Goal: Task Accomplishment & Management: Manage account settings

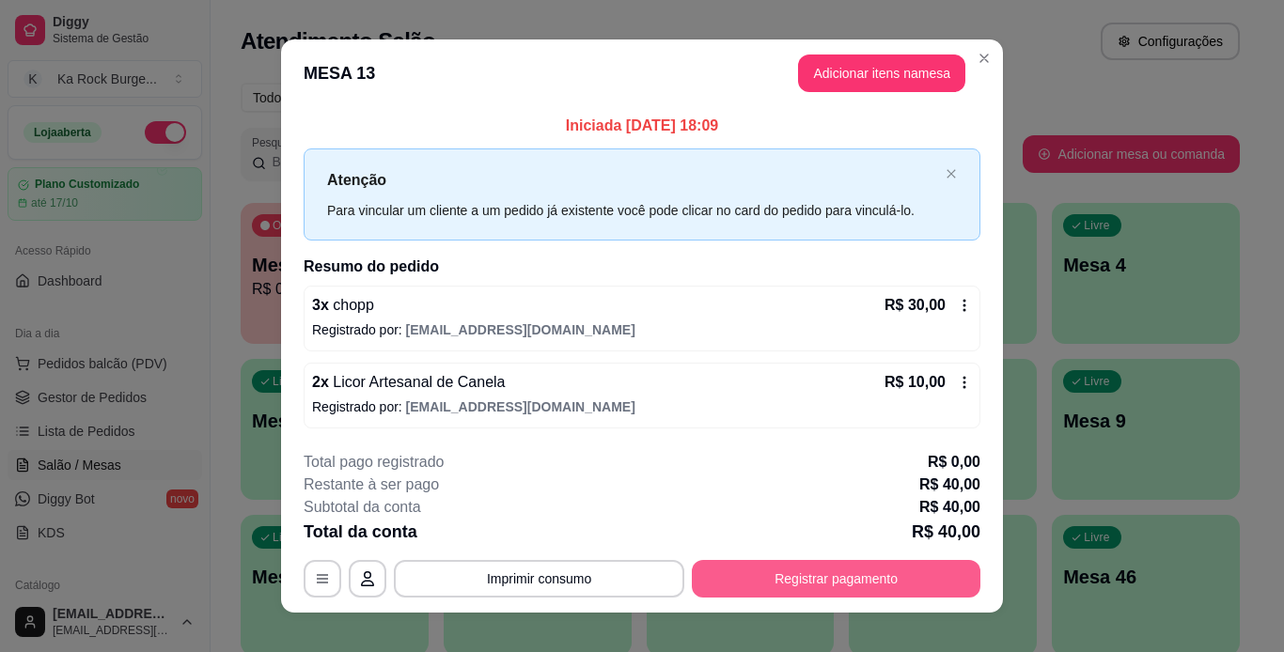
click at [848, 560] on div "**********" at bounding box center [642, 579] width 677 height 38
click at [793, 575] on button "Registrar pagamento" at bounding box center [836, 579] width 288 height 38
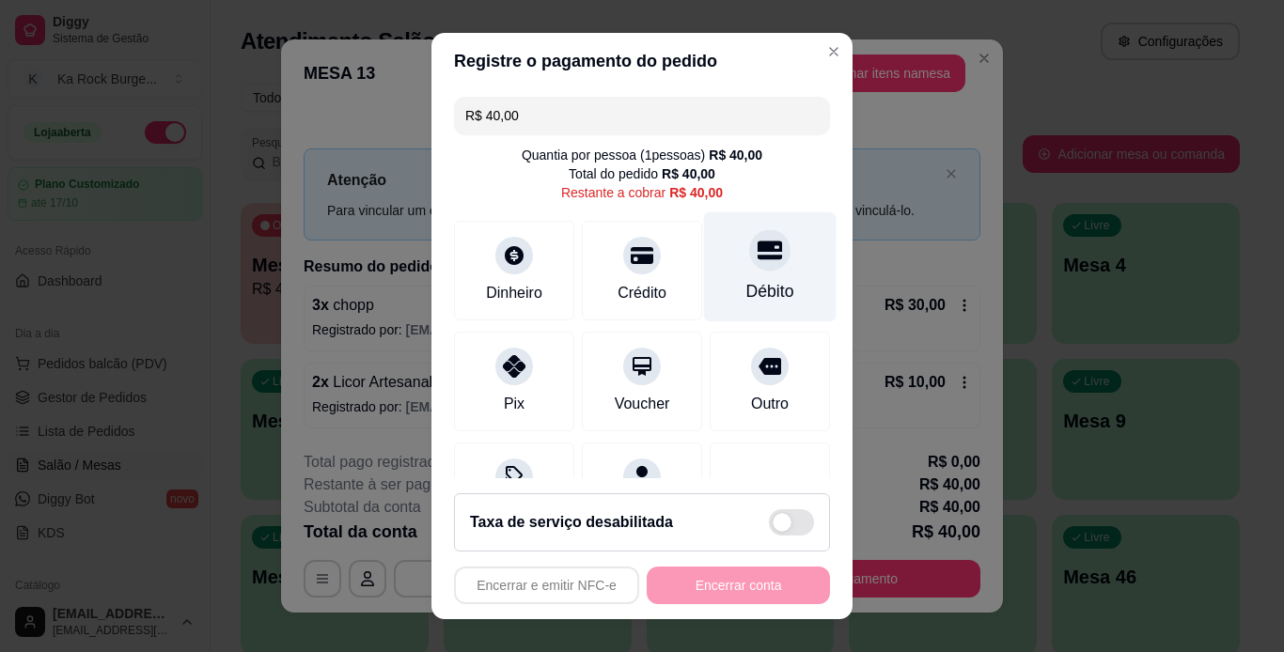
click at [741, 314] on div "Débito" at bounding box center [770, 266] width 133 height 110
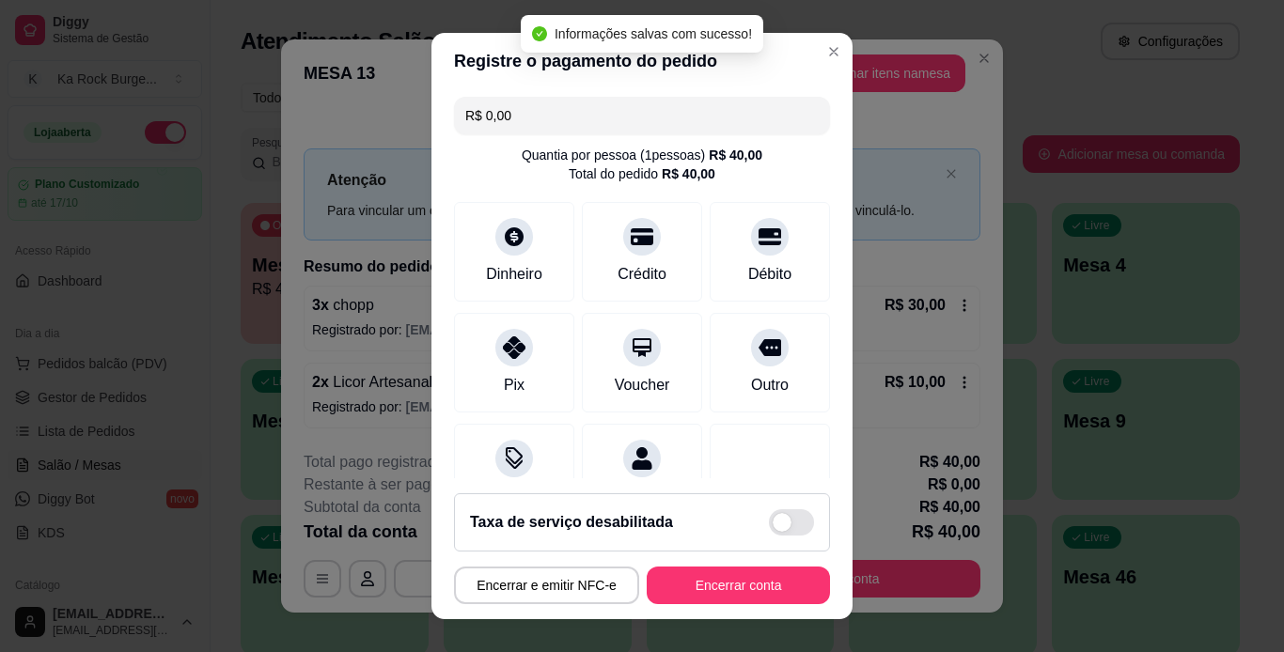
type input "R$ 0,00"
click at [692, 590] on button "Encerrar conta" at bounding box center [738, 586] width 178 height 37
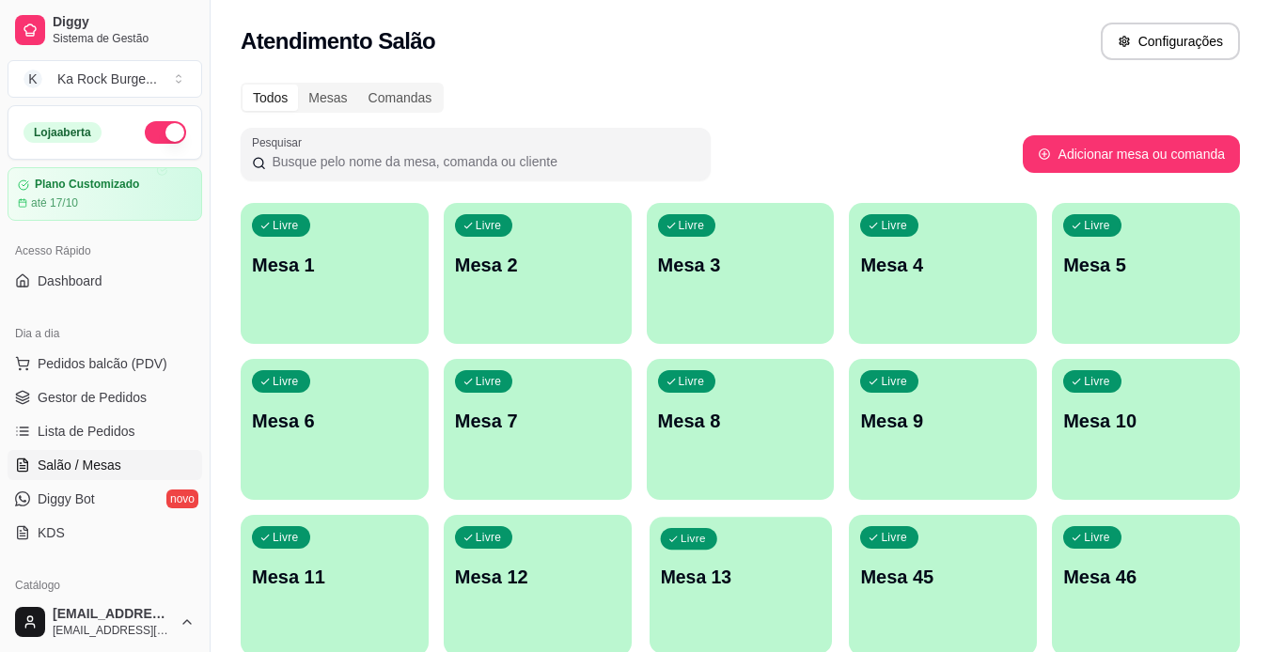
click at [785, 580] on p "Mesa 13" at bounding box center [740, 577] width 161 height 25
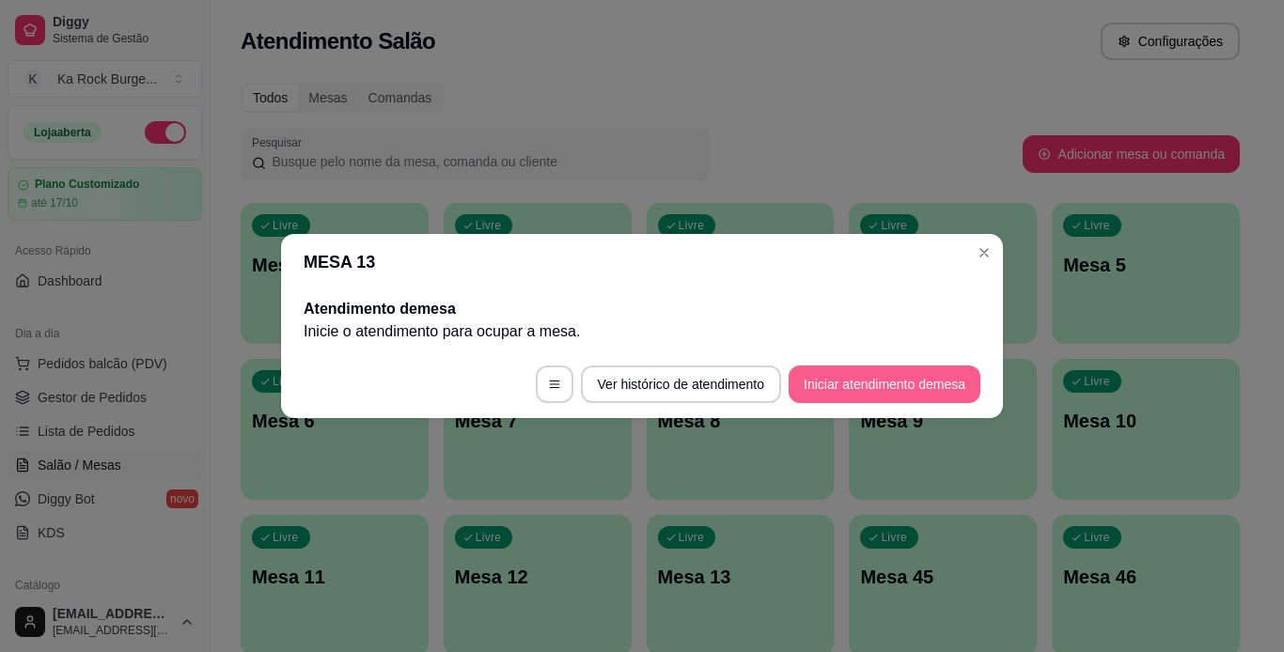
click at [831, 367] on button "Iniciar atendimento de mesa" at bounding box center [884, 385] width 192 height 38
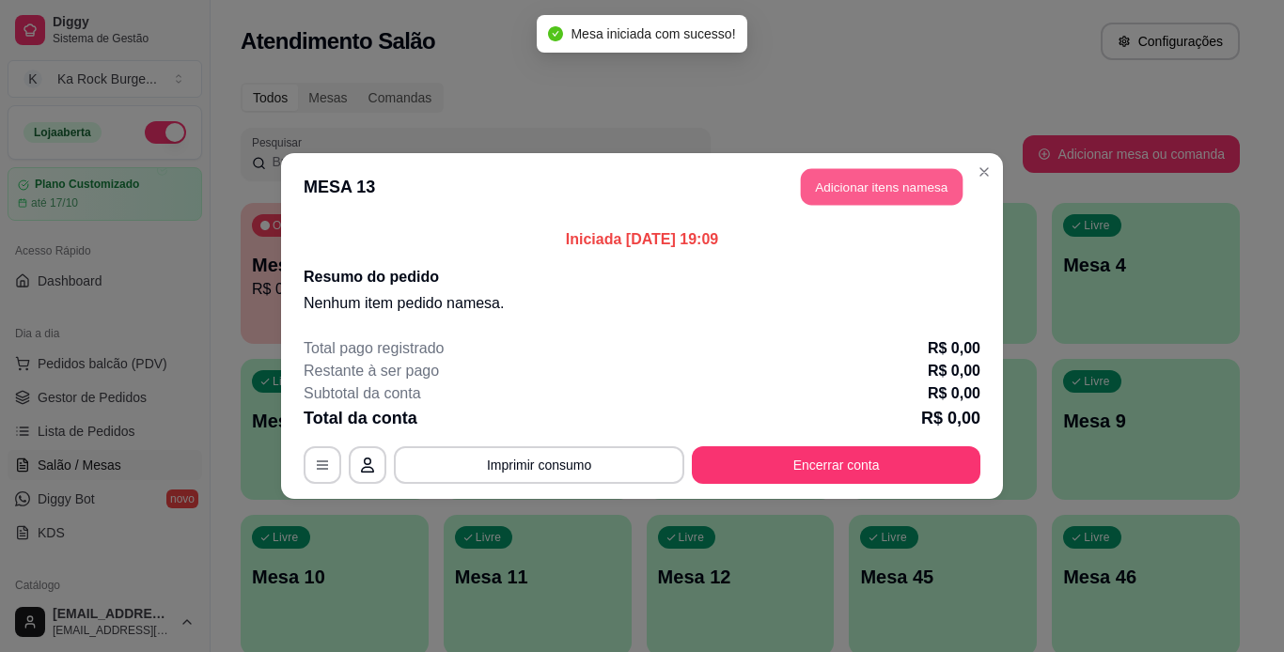
click at [861, 191] on button "Adicionar itens na mesa" at bounding box center [882, 187] width 162 height 37
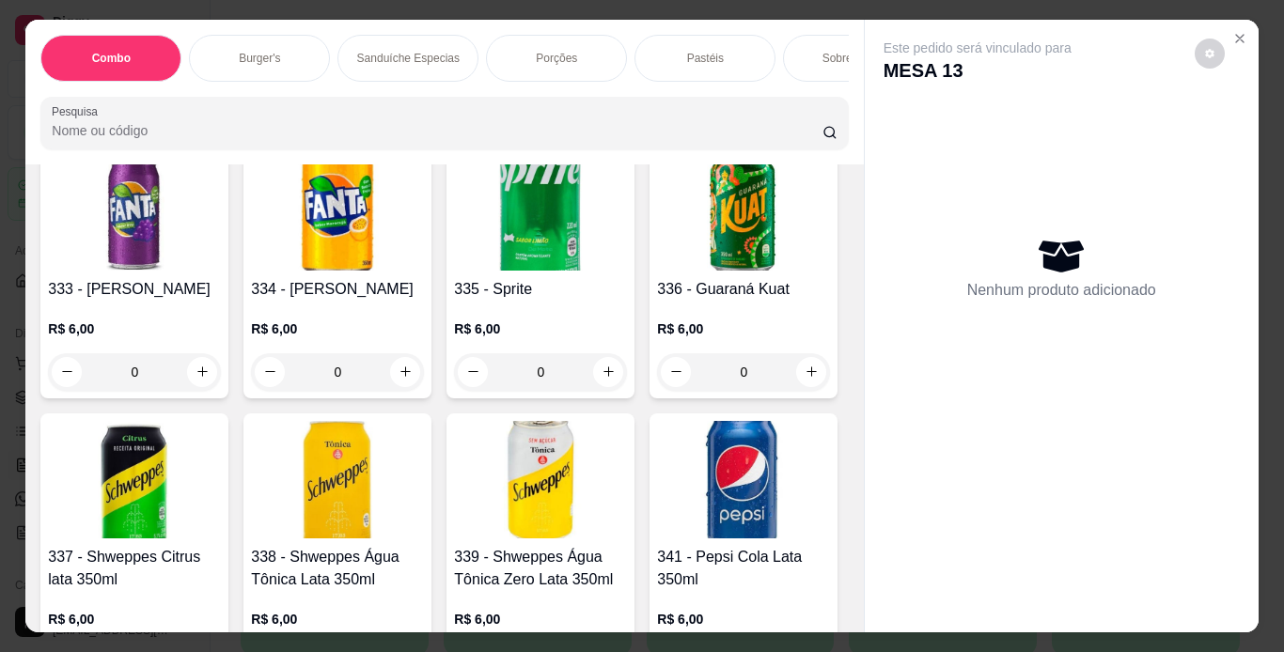
scroll to position [8373, 0]
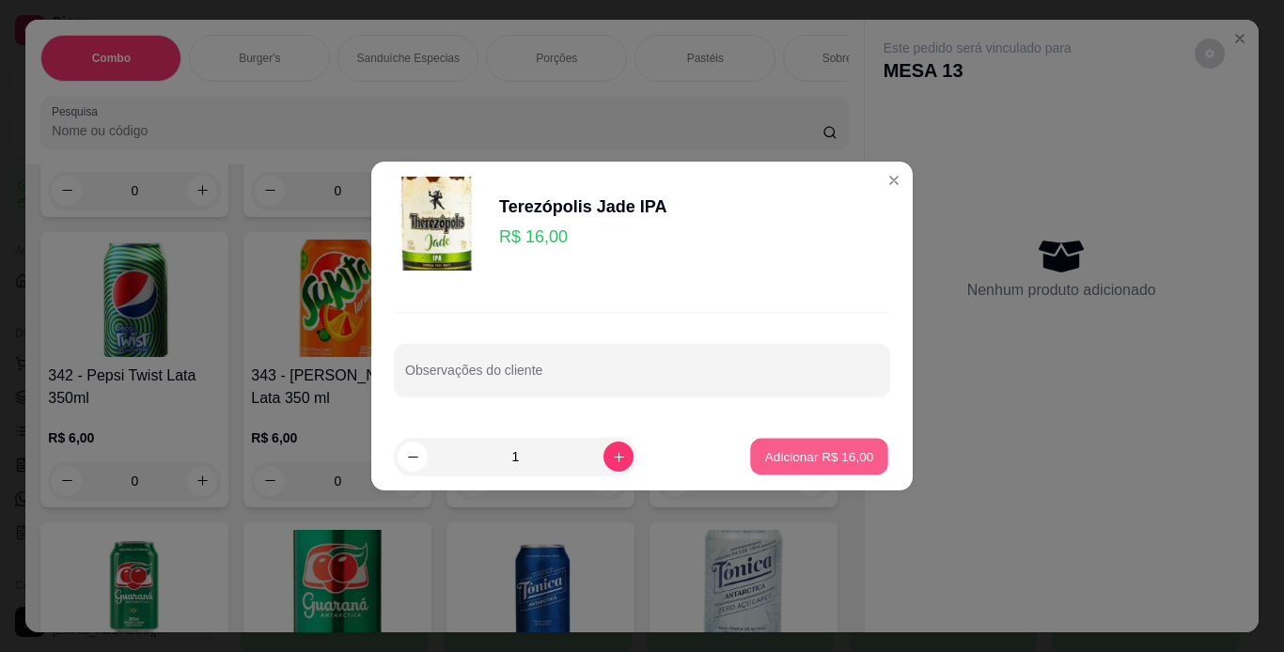
click at [787, 457] on p "Adicionar R$ 16,00" at bounding box center [819, 456] width 109 height 18
type input "1"
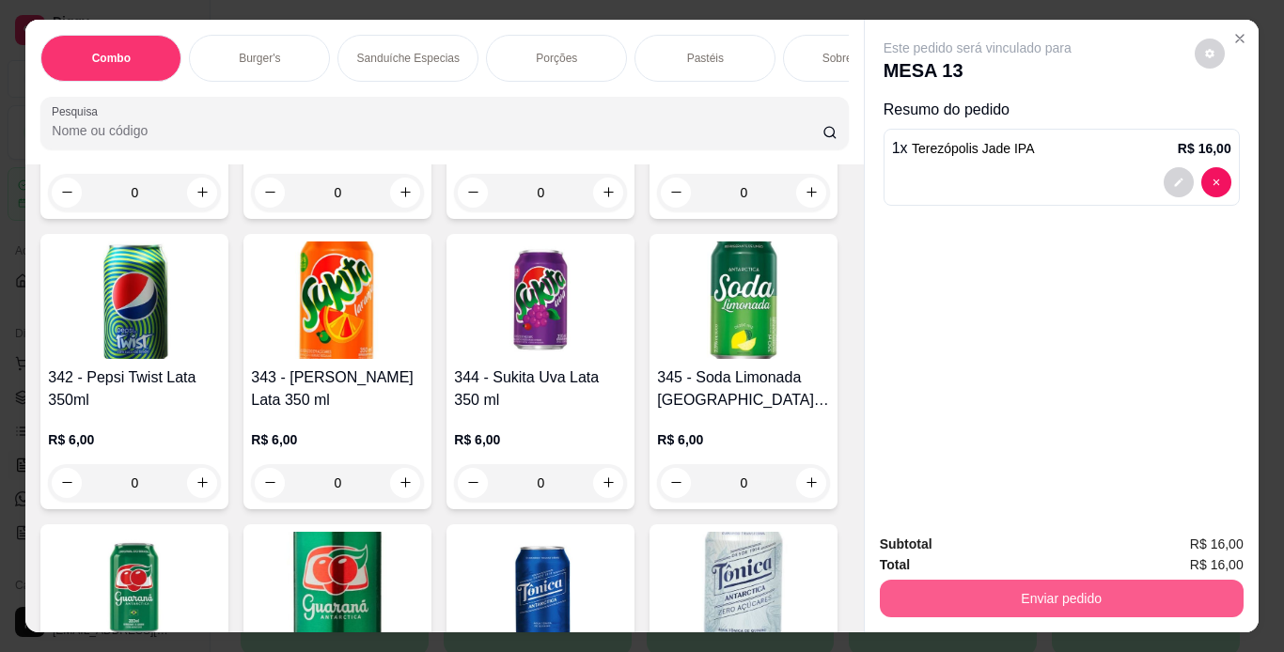
click at [913, 604] on button "Enviar pedido" at bounding box center [1062, 599] width 364 height 38
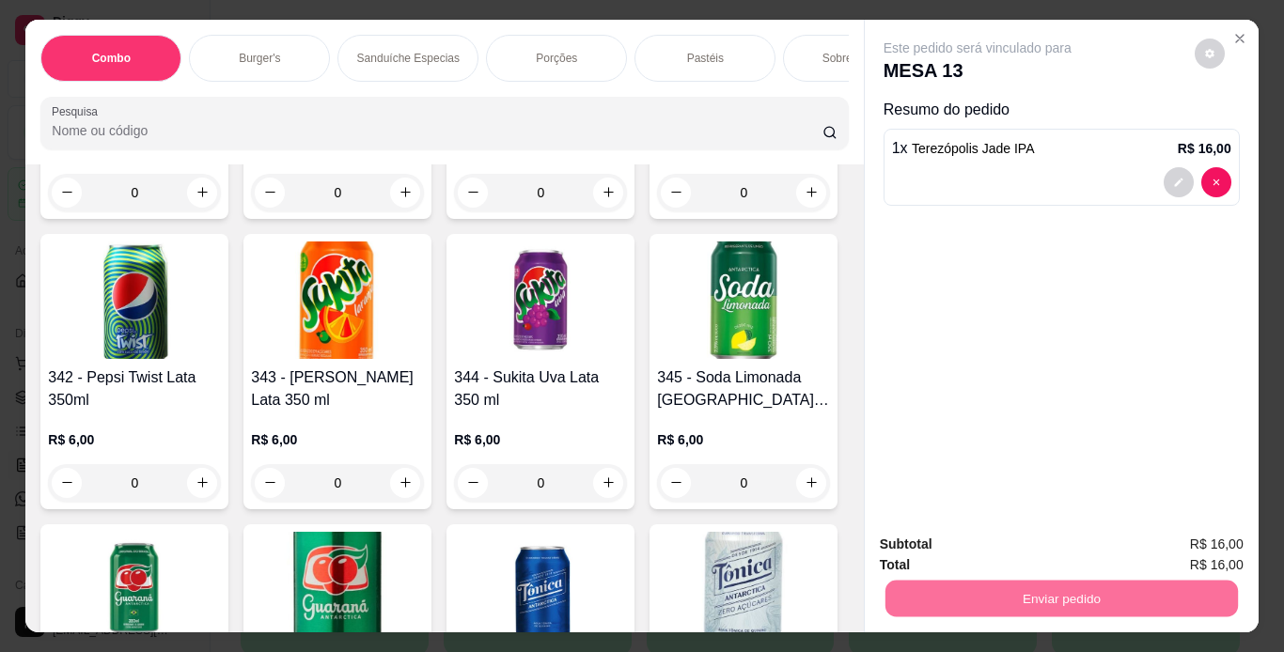
click at [1199, 556] on button "Enviar pedido" at bounding box center [1194, 546] width 106 height 36
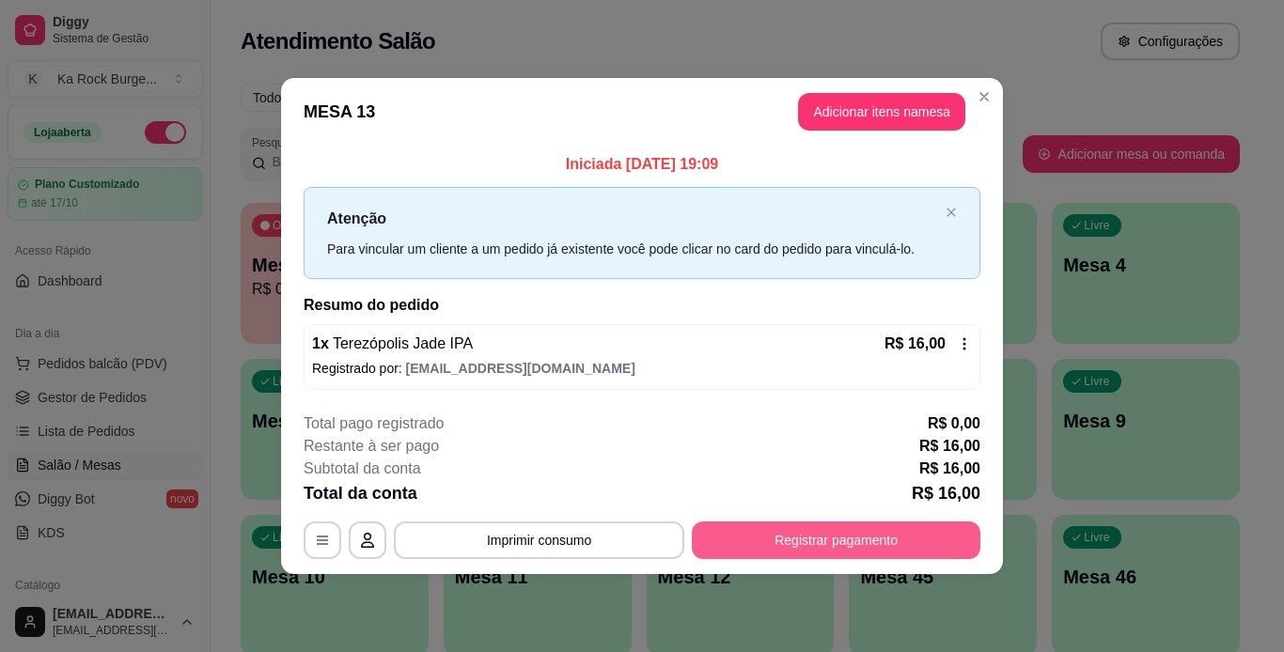
click at [812, 540] on button "Registrar pagamento" at bounding box center [836, 541] width 288 height 38
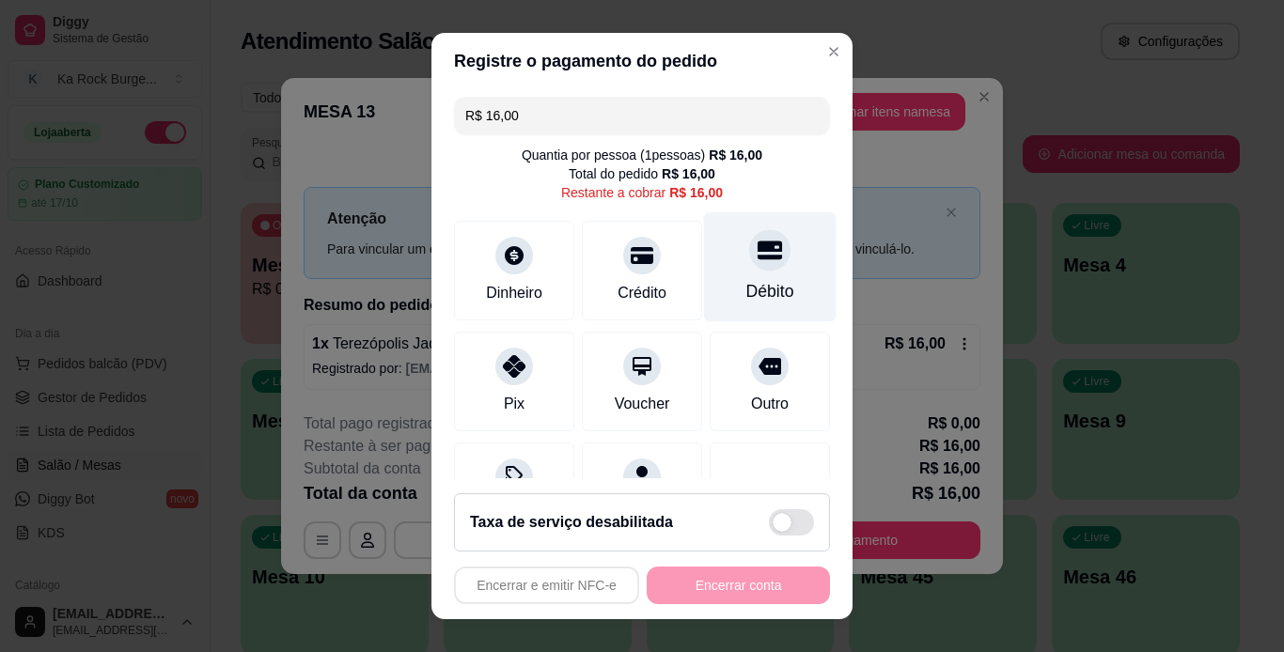
click at [760, 288] on div "Débito" at bounding box center [770, 291] width 48 height 24
type input "R$ 0,00"
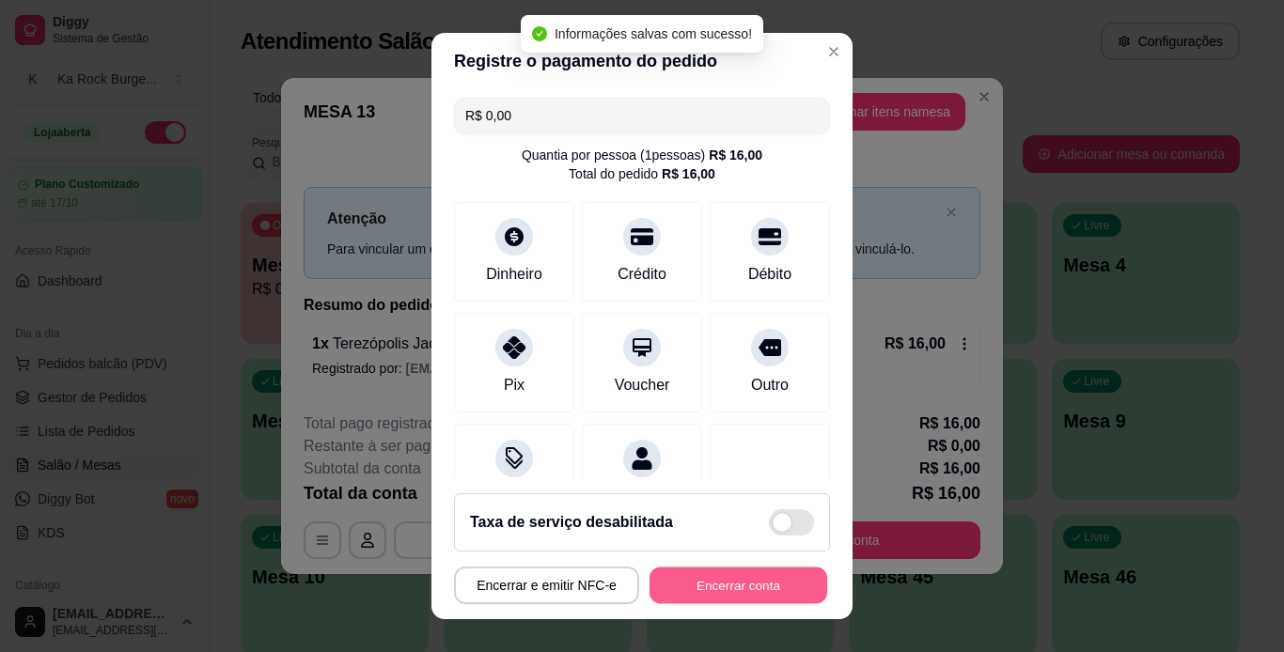
click at [751, 592] on button "Encerrar conta" at bounding box center [738, 586] width 178 height 37
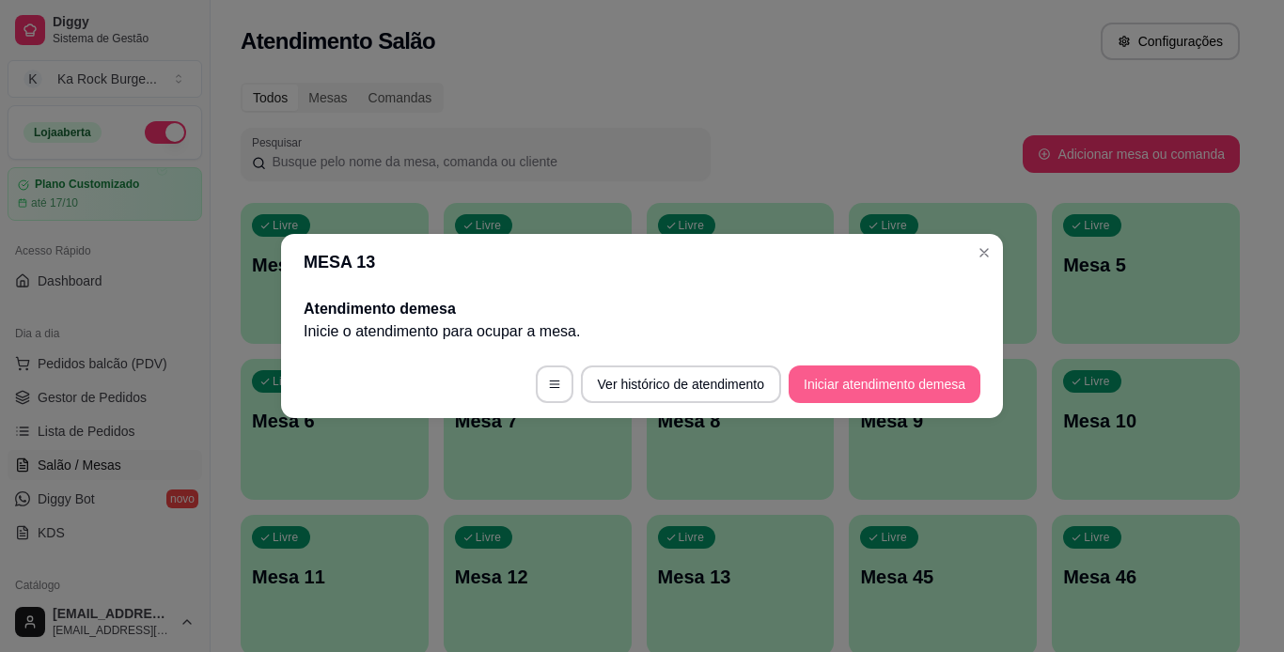
click at [930, 383] on button "Iniciar atendimento de mesa" at bounding box center [884, 385] width 192 height 38
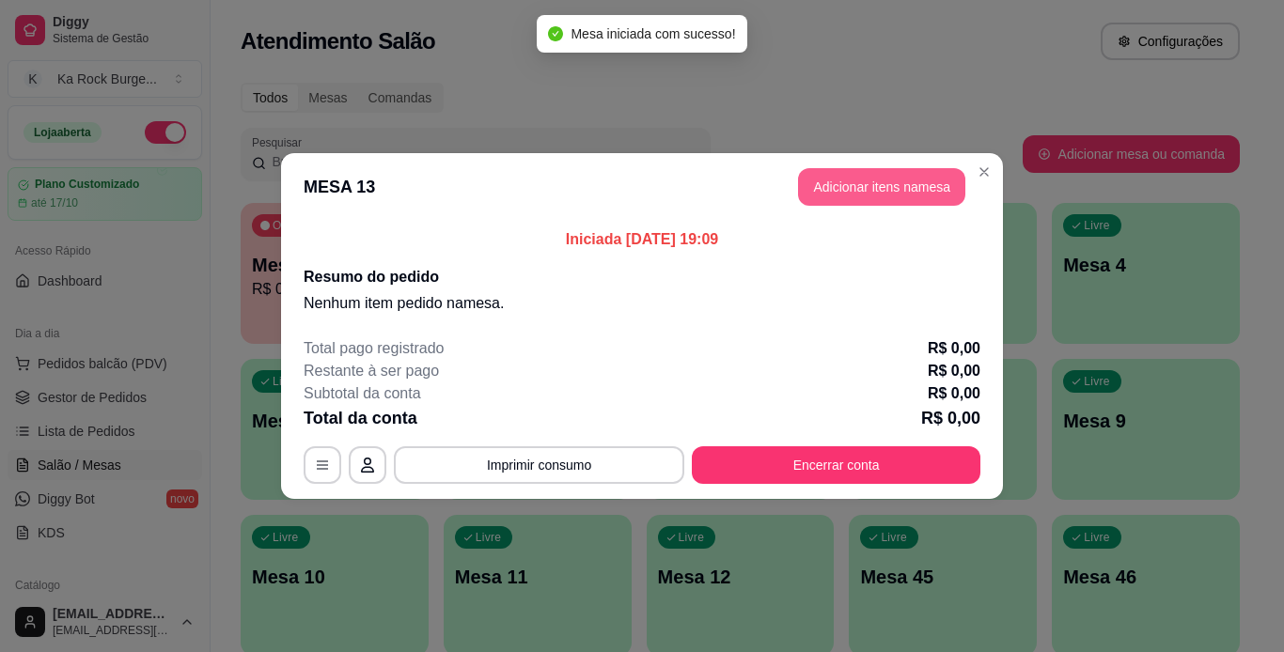
click at [910, 182] on button "Adicionar itens na mesa" at bounding box center [881, 187] width 167 height 38
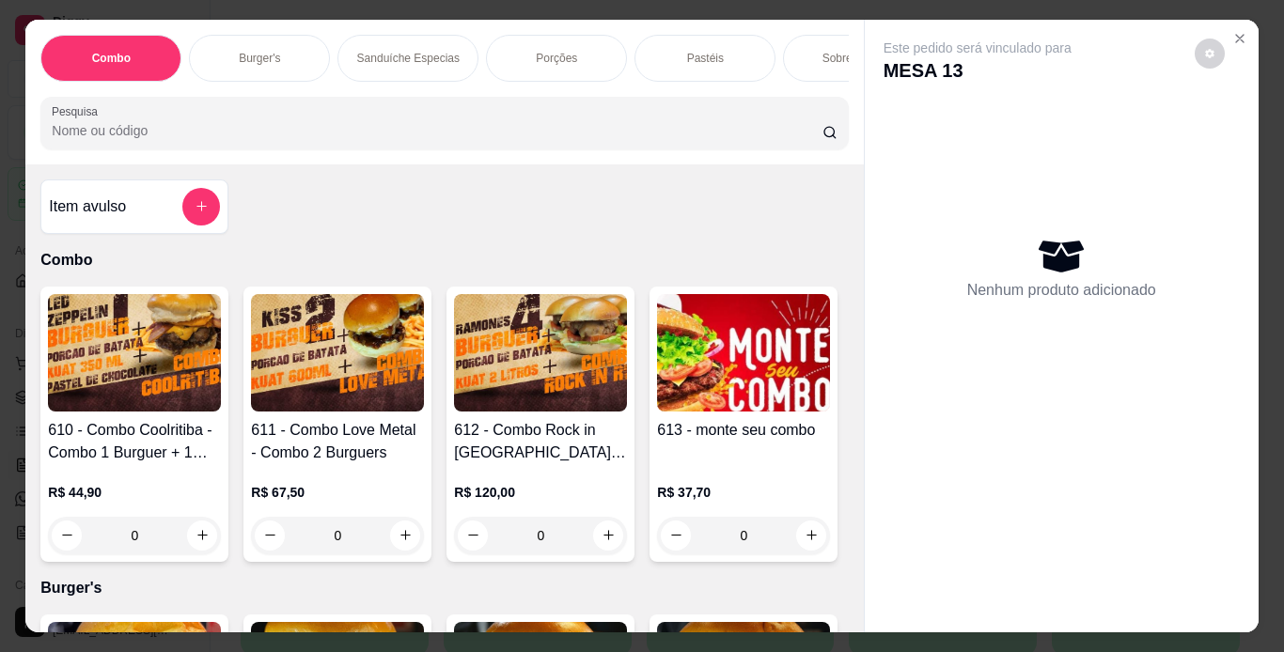
scroll to position [0, 707]
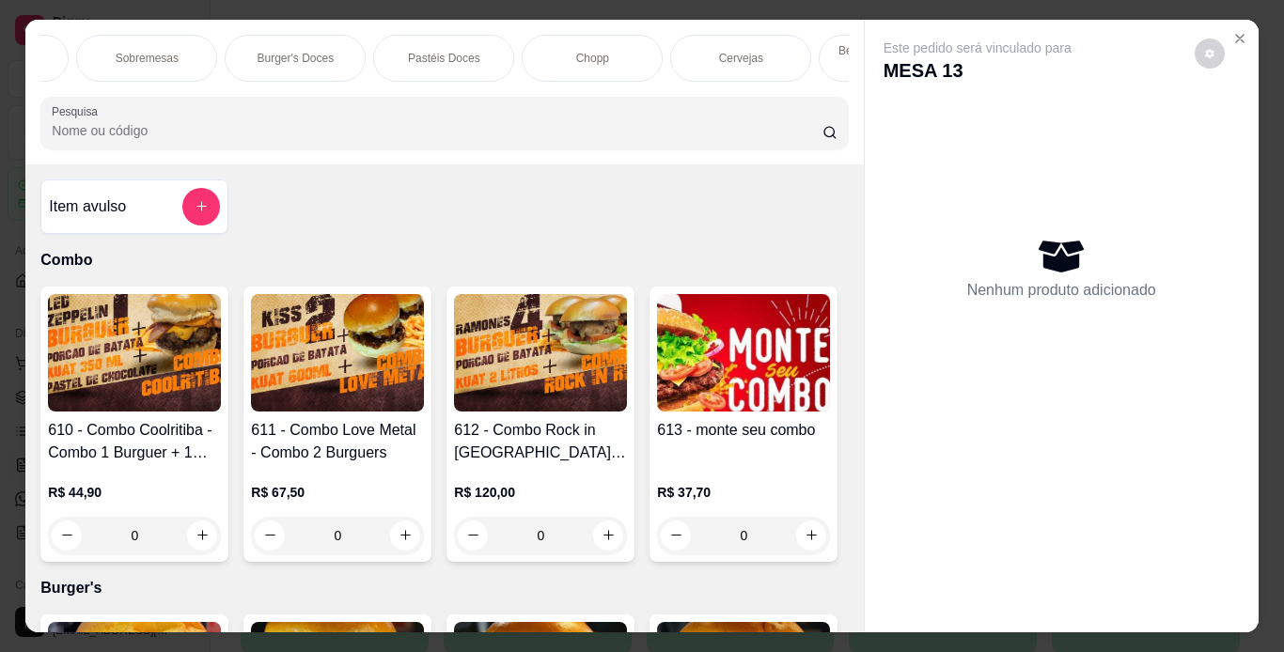
click at [552, 49] on div "Chopp" at bounding box center [592, 58] width 141 height 47
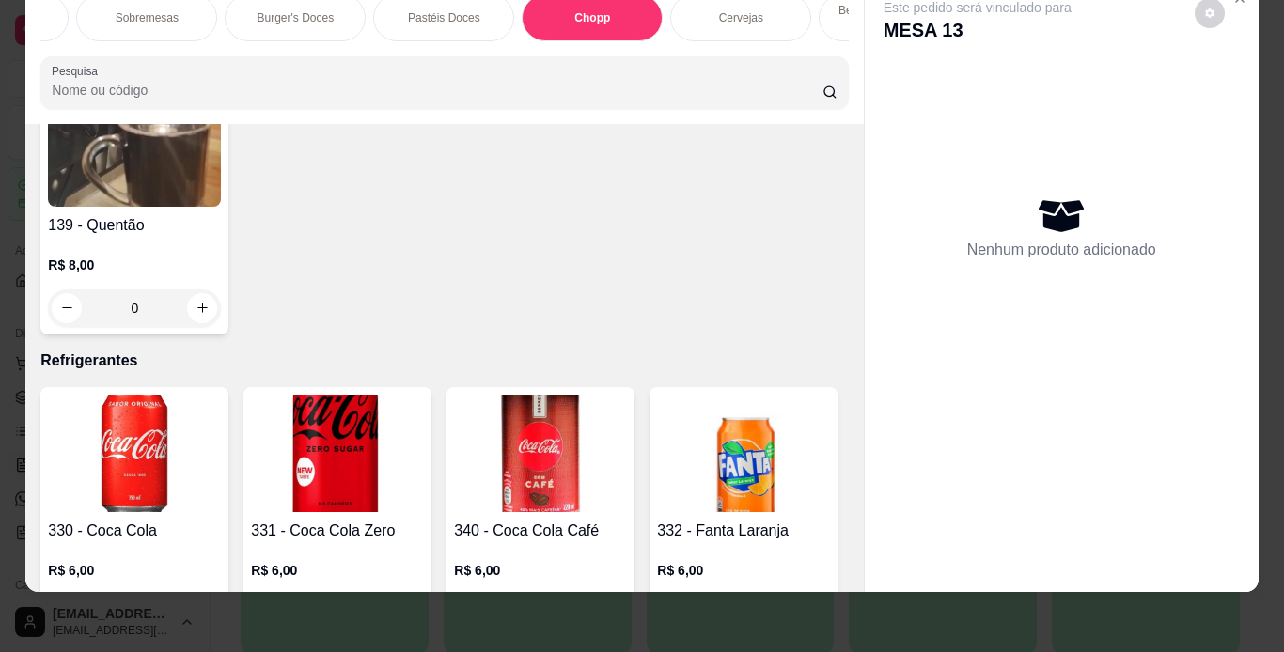
type input "1"
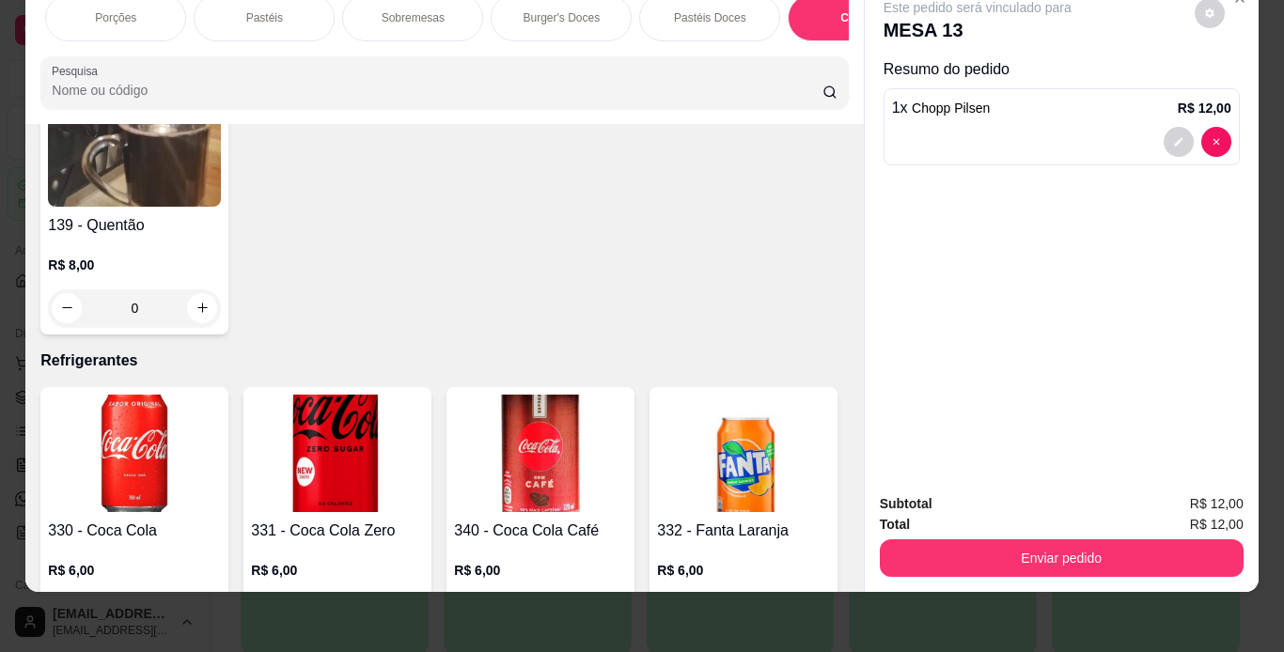
scroll to position [0, 413]
click at [316, 8] on div "Pastéis" at bounding box center [291, 17] width 141 height 47
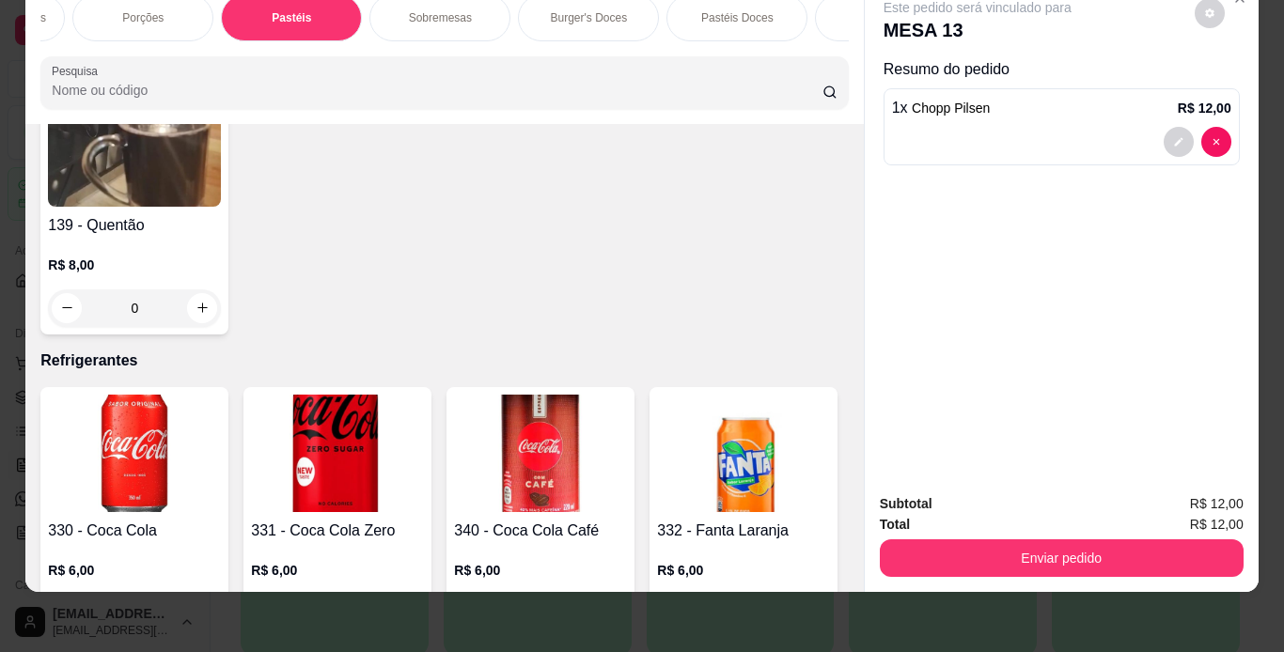
scroll to position [6085, 0]
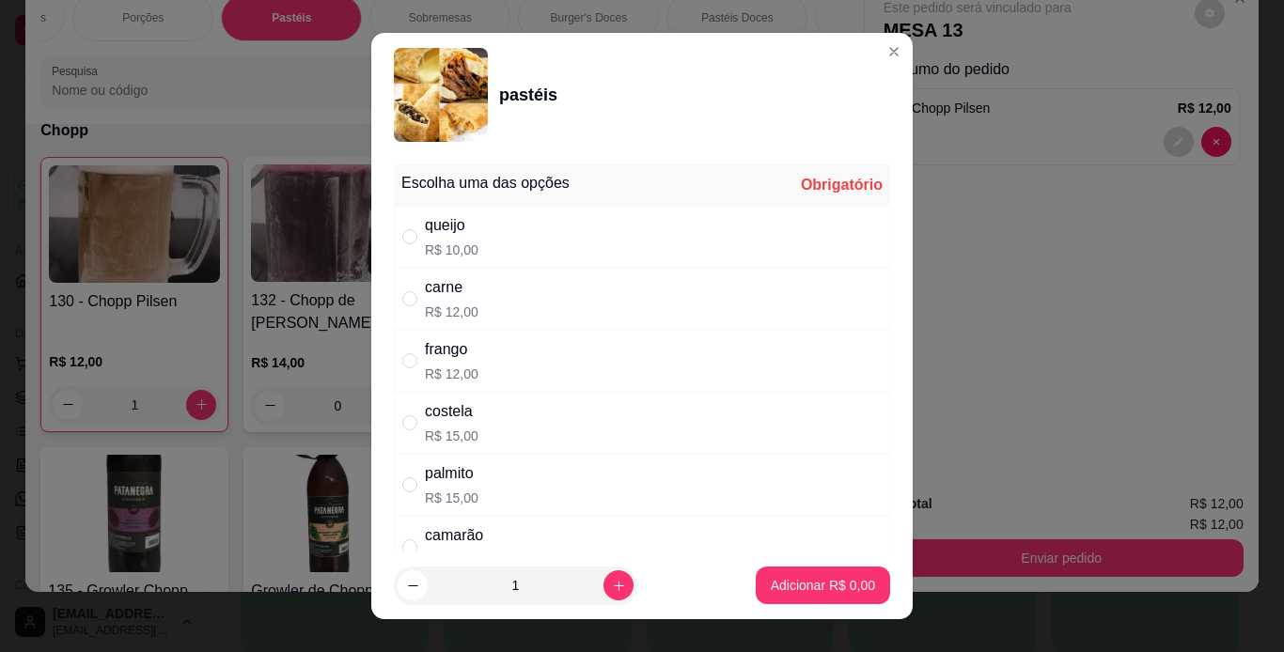
click at [497, 428] on div "costela R$ 15,00" at bounding box center [642, 423] width 496 height 62
radio input "true"
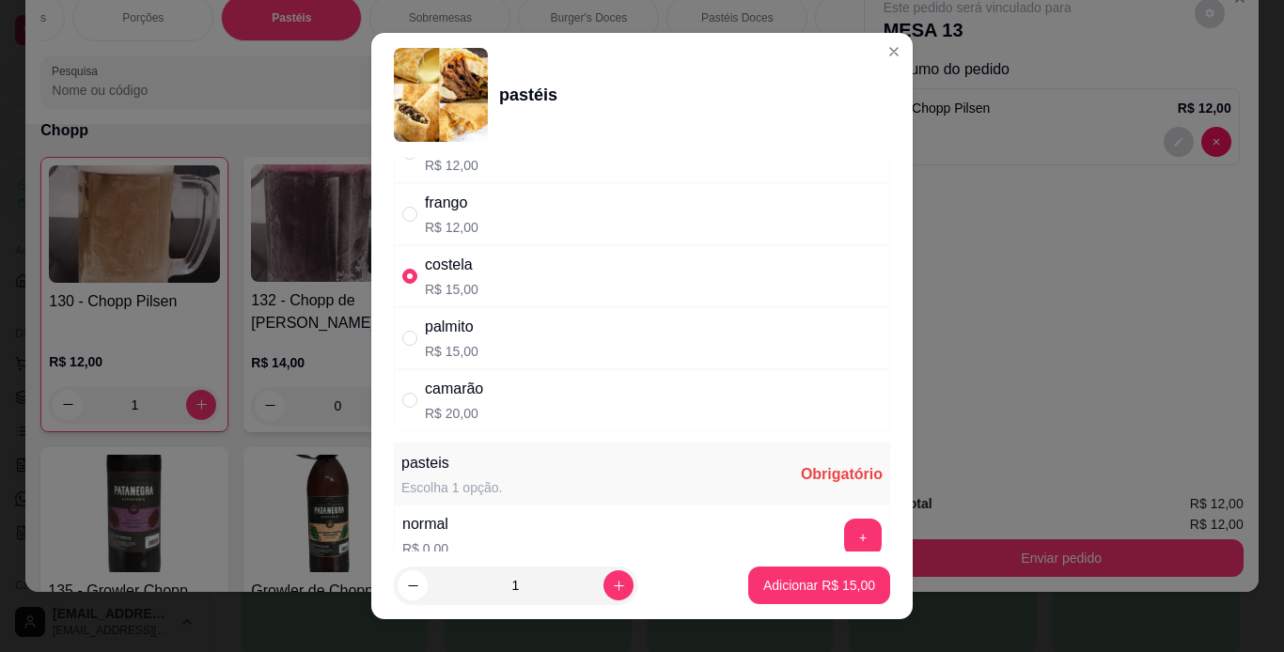
scroll to position [263, 0]
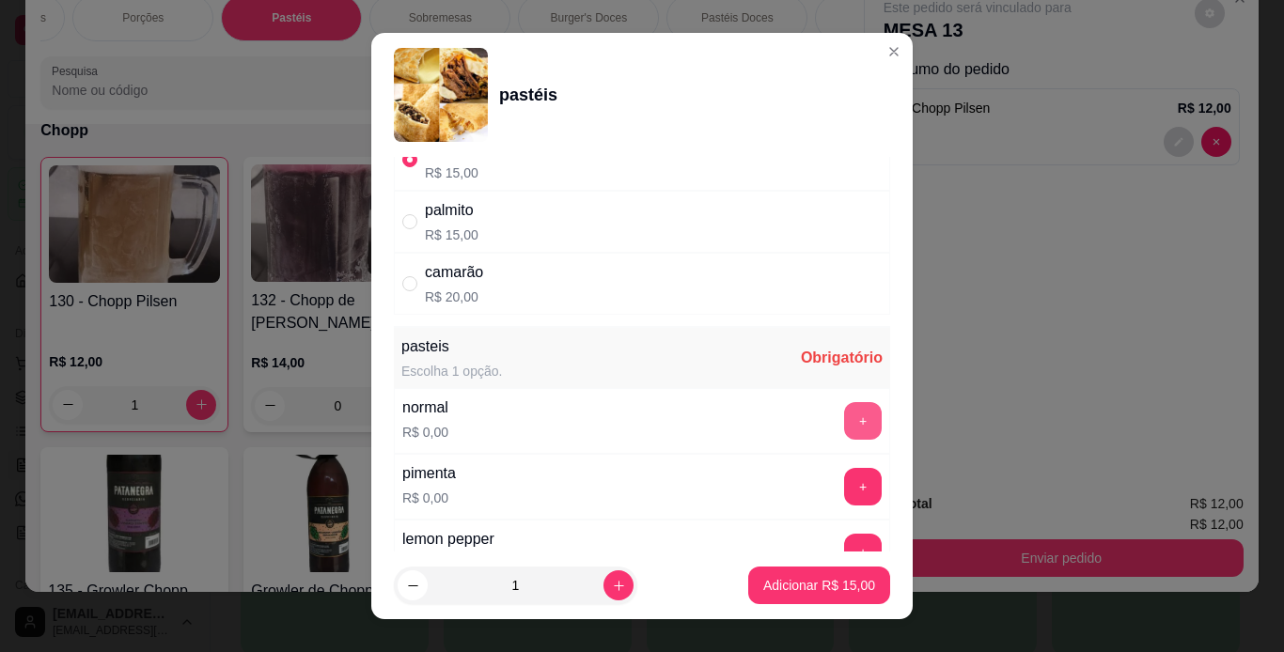
click at [844, 426] on button "+" at bounding box center [863, 421] width 38 height 38
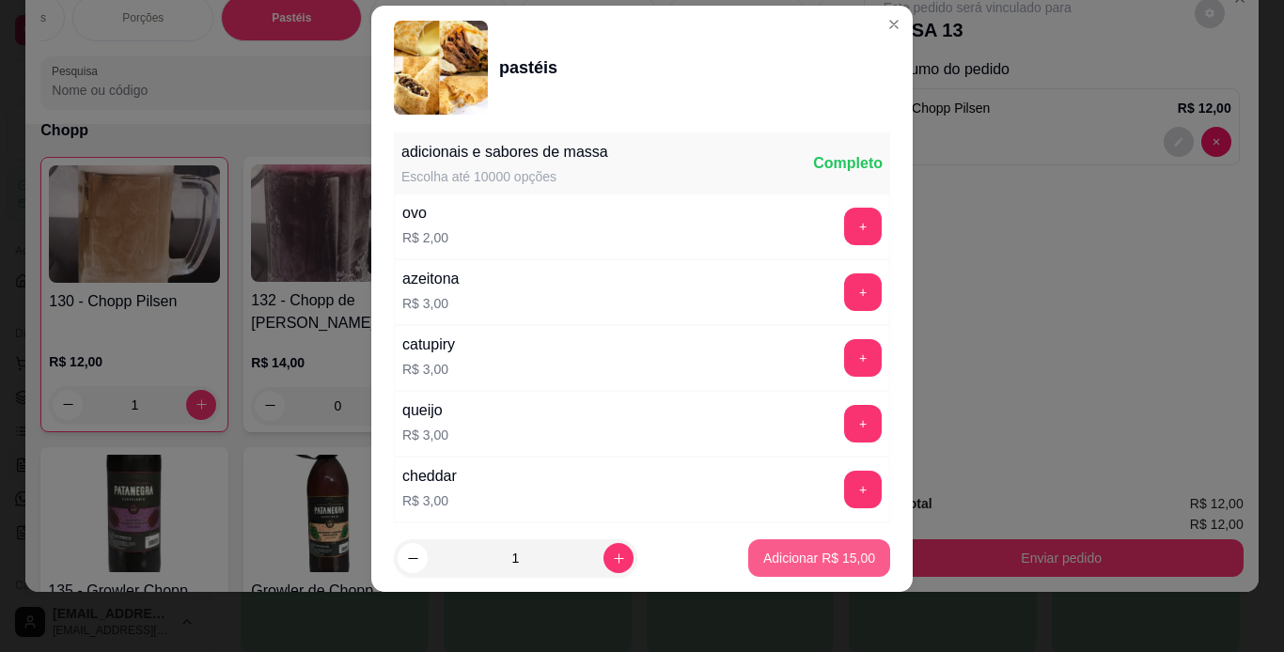
scroll to position [692, 0]
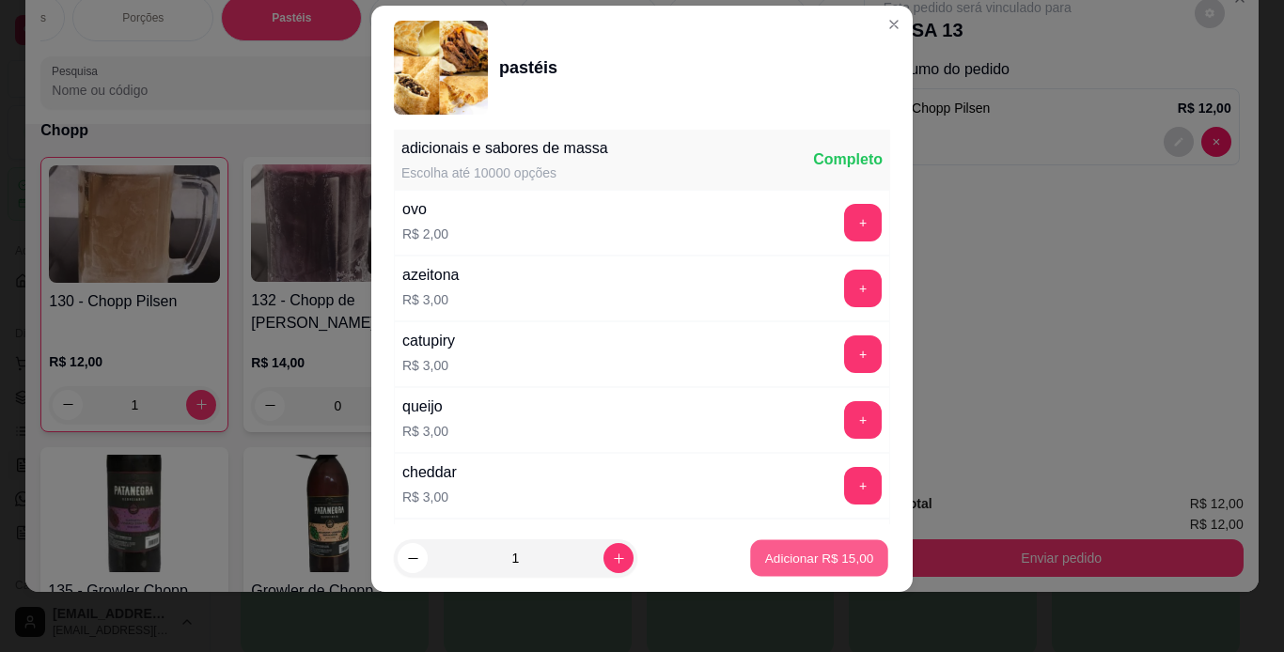
click at [845, 560] on p "Adicionar R$ 15,00" at bounding box center [819, 559] width 109 height 18
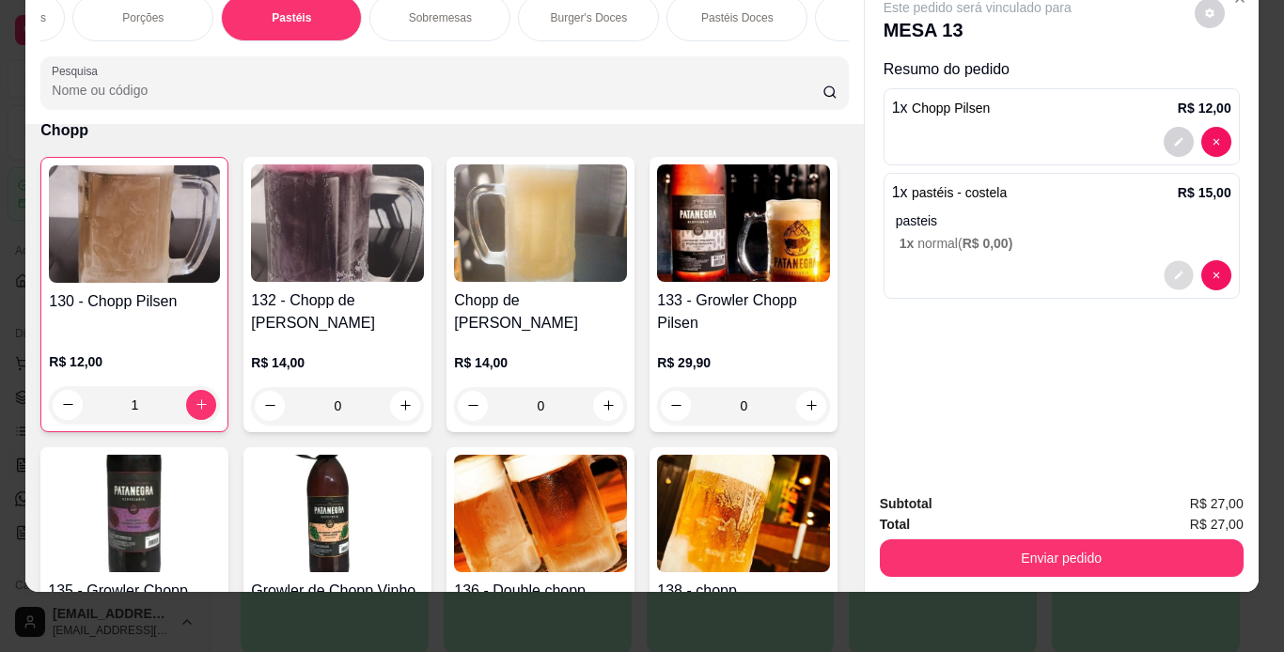
click at [1177, 264] on button "decrease-product-quantity" at bounding box center [1177, 274] width 29 height 29
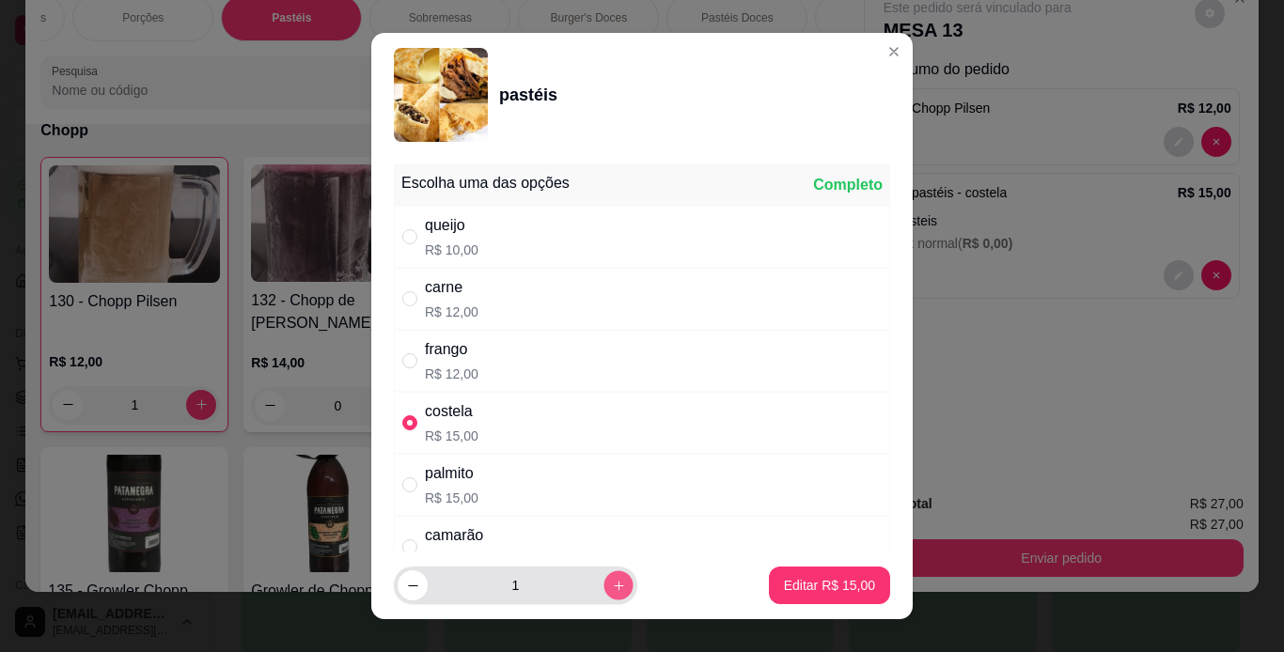
click at [603, 595] on button "increase-product-quantity" at bounding box center [617, 585] width 29 height 29
type input "2"
click at [790, 580] on p "Editar R$ 30,00" at bounding box center [829, 586] width 88 height 18
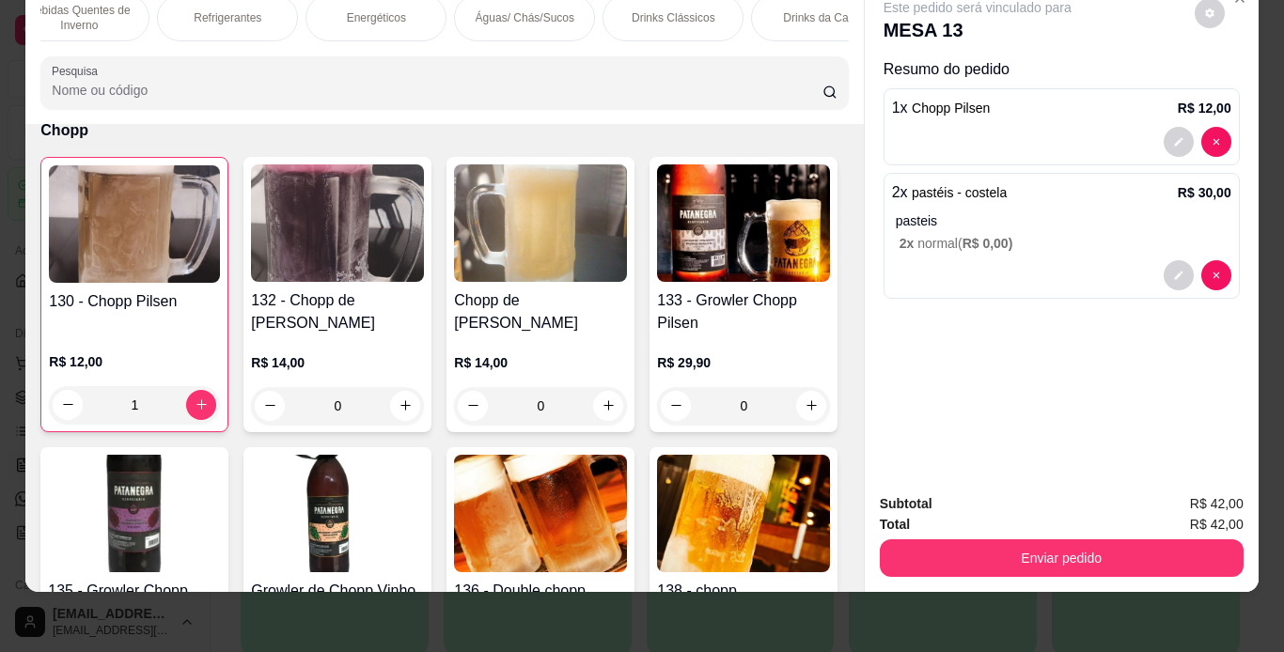
scroll to position [0, 1520]
click at [486, 10] on p "Águas/ Chás/Sucos" at bounding box center [521, 17] width 99 height 15
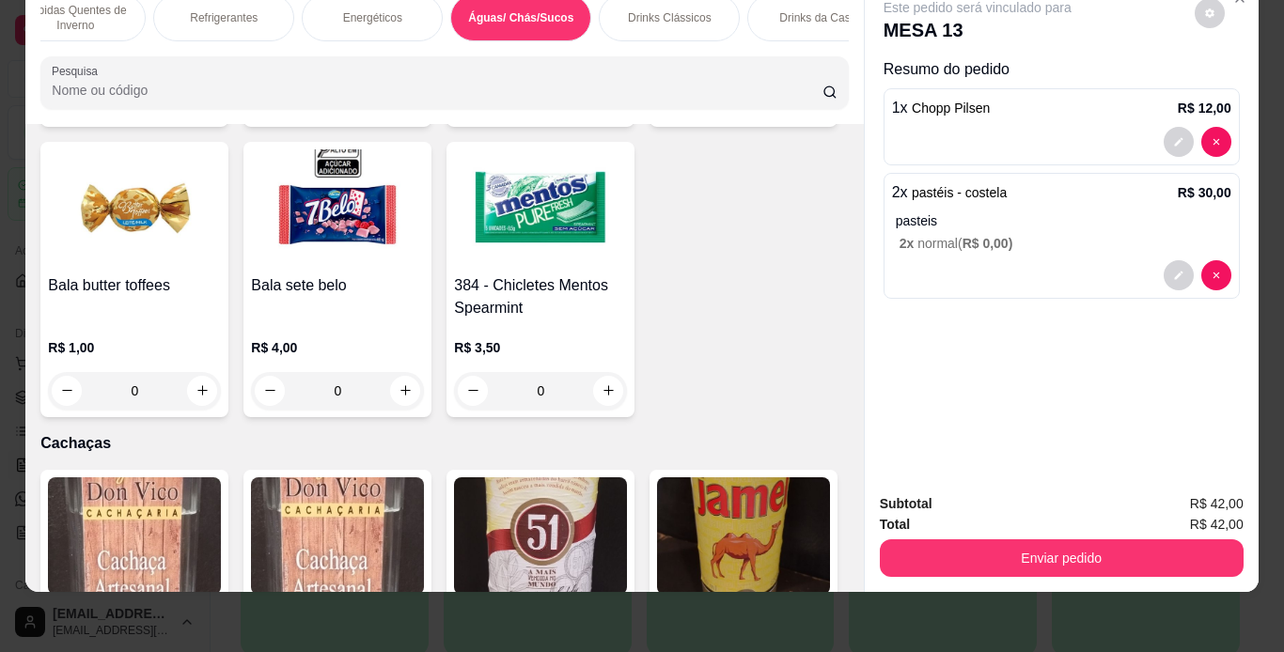
click at [787, 10] on p "Drinks da Casa" at bounding box center [817, 17] width 77 height 15
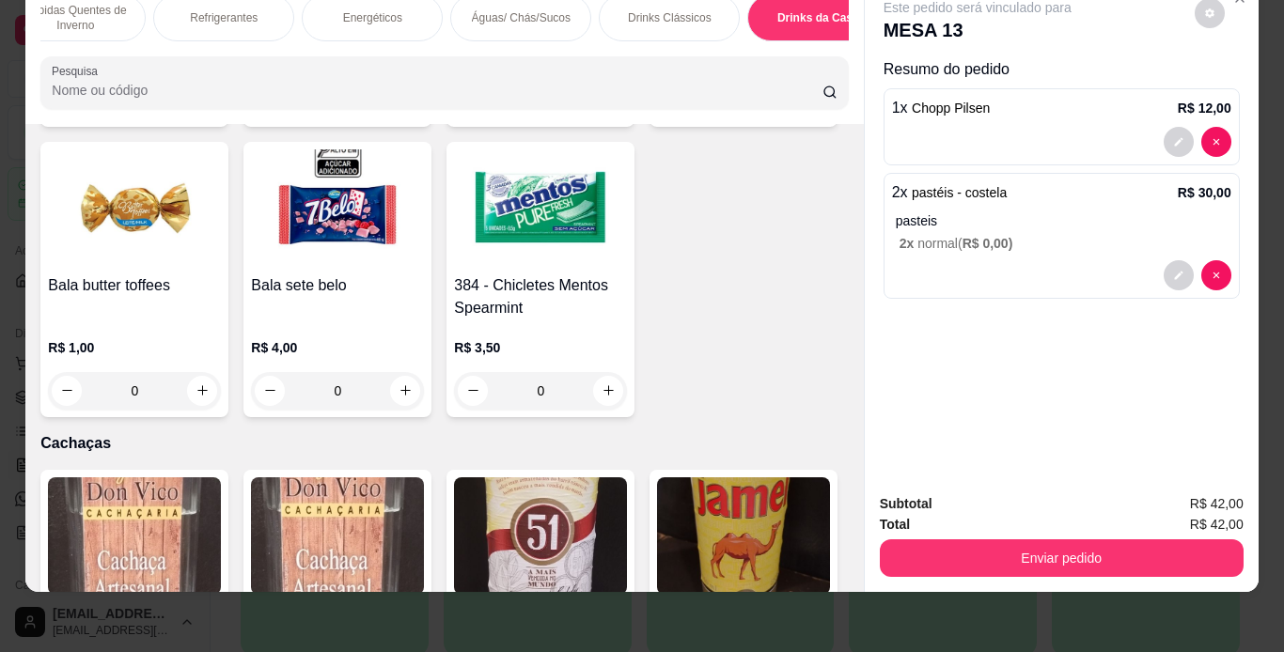
scroll to position [13219, 0]
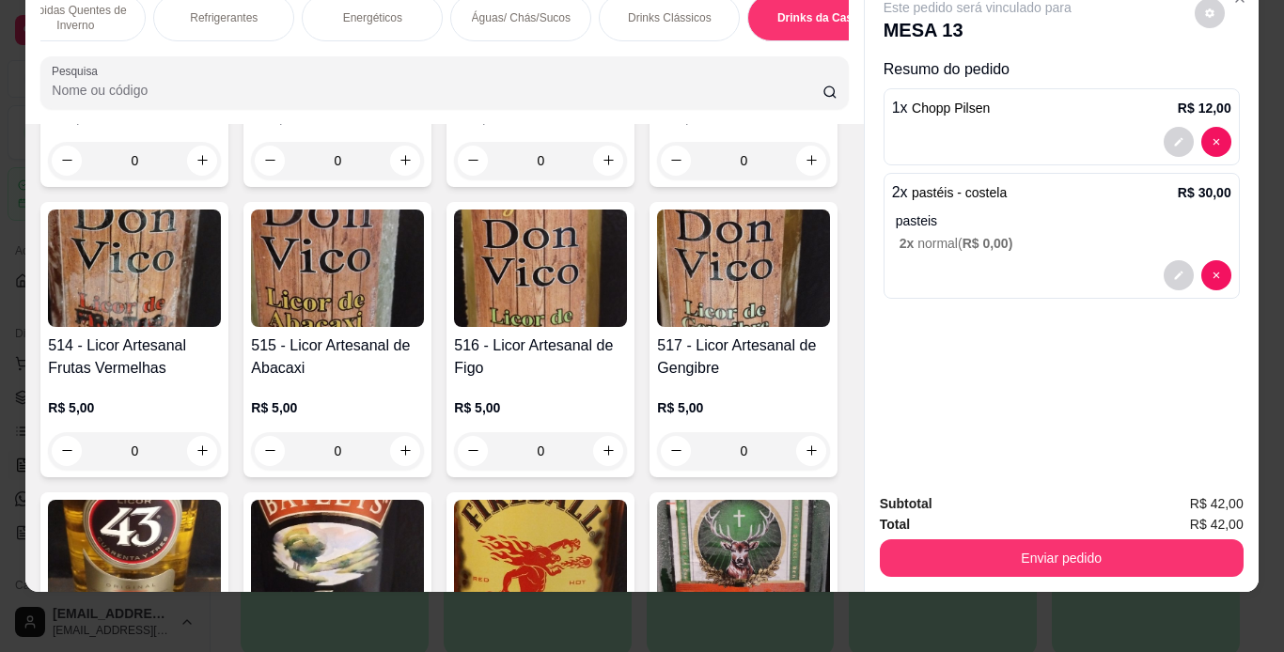
click at [685, 10] on p "Drinks Clássicos" at bounding box center [670, 17] width 84 height 15
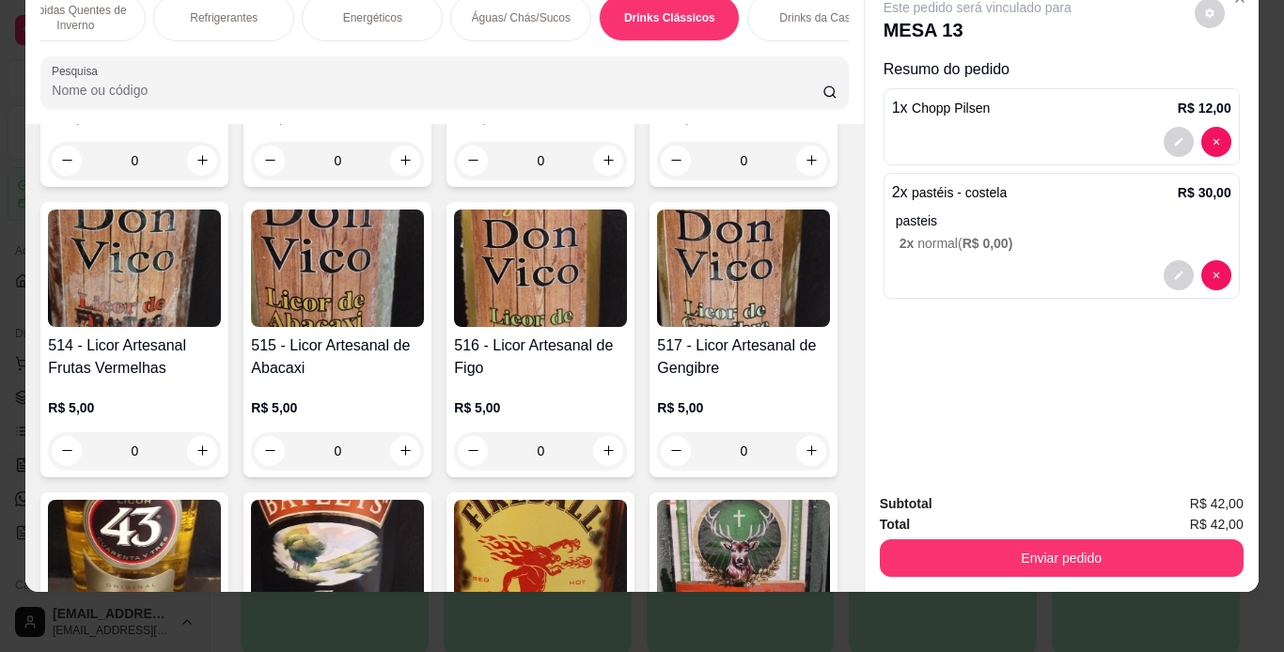
scroll to position [12356, 0]
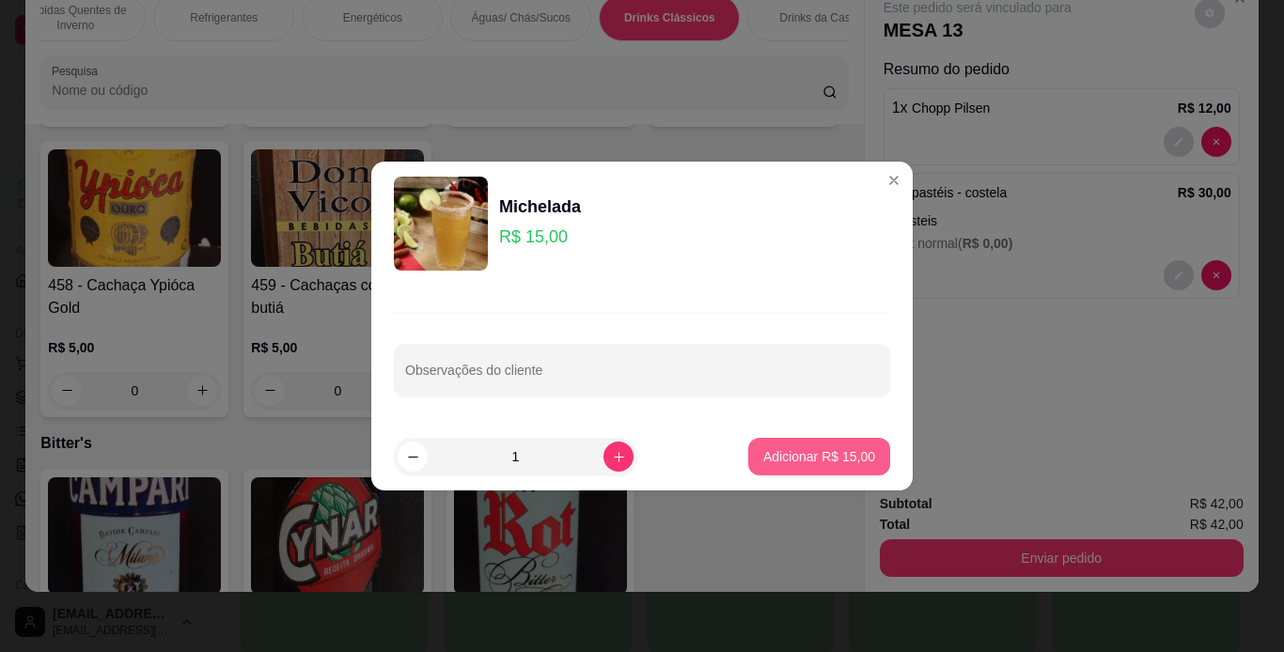
click at [767, 455] on p "Adicionar R$ 15,00" at bounding box center [819, 456] width 112 height 19
type input "1"
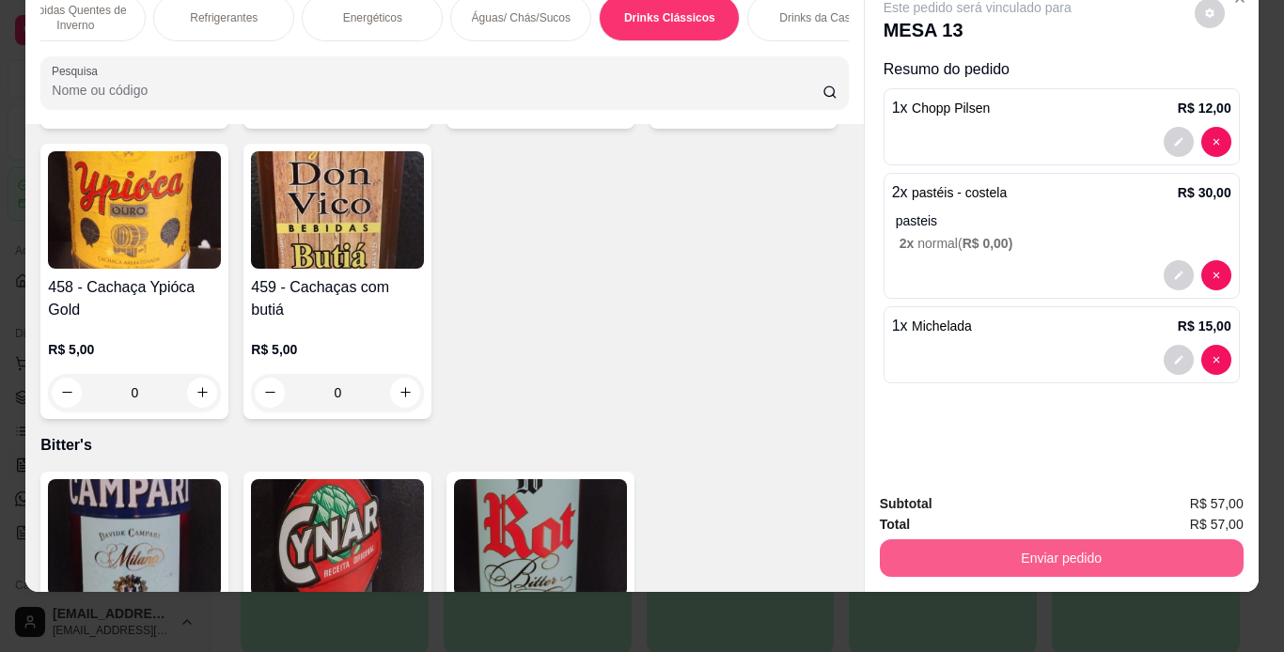
click at [1027, 539] on button "Enviar pedido" at bounding box center [1062, 558] width 364 height 38
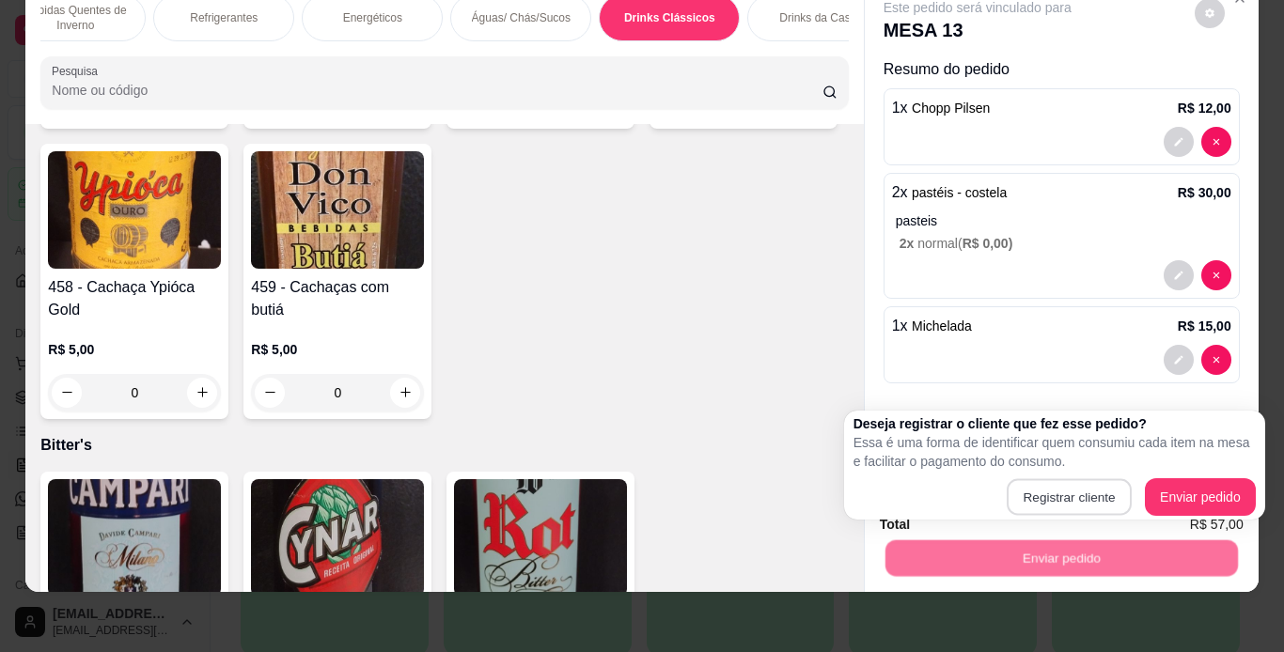
click at [1008, 489] on button "Registrar cliente" at bounding box center [1068, 497] width 125 height 37
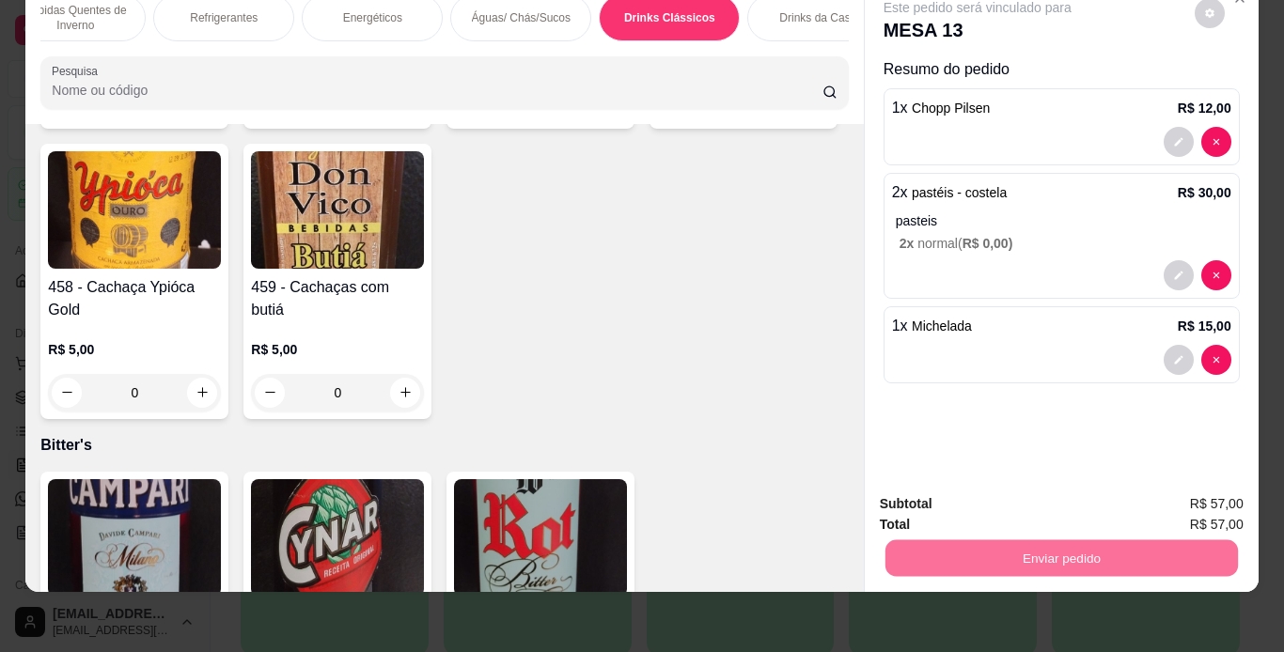
click at [1055, 504] on button "Registrar cliente" at bounding box center [1068, 497] width 120 height 35
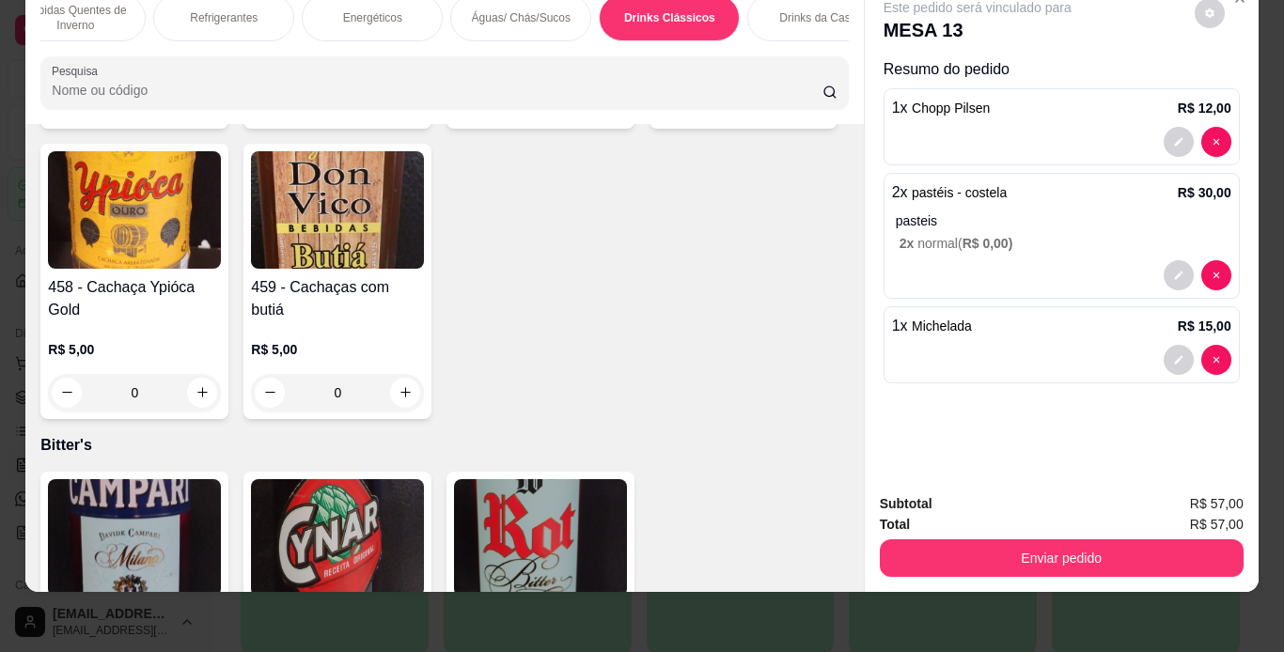
drag, startPoint x: 1077, startPoint y: 566, endPoint x: 1076, endPoint y: 548, distance: 17.9
click at [1077, 564] on div "Subtotal R$ 57,00 Total R$ 57,00 Enviar pedido" at bounding box center [1062, 535] width 394 height 114
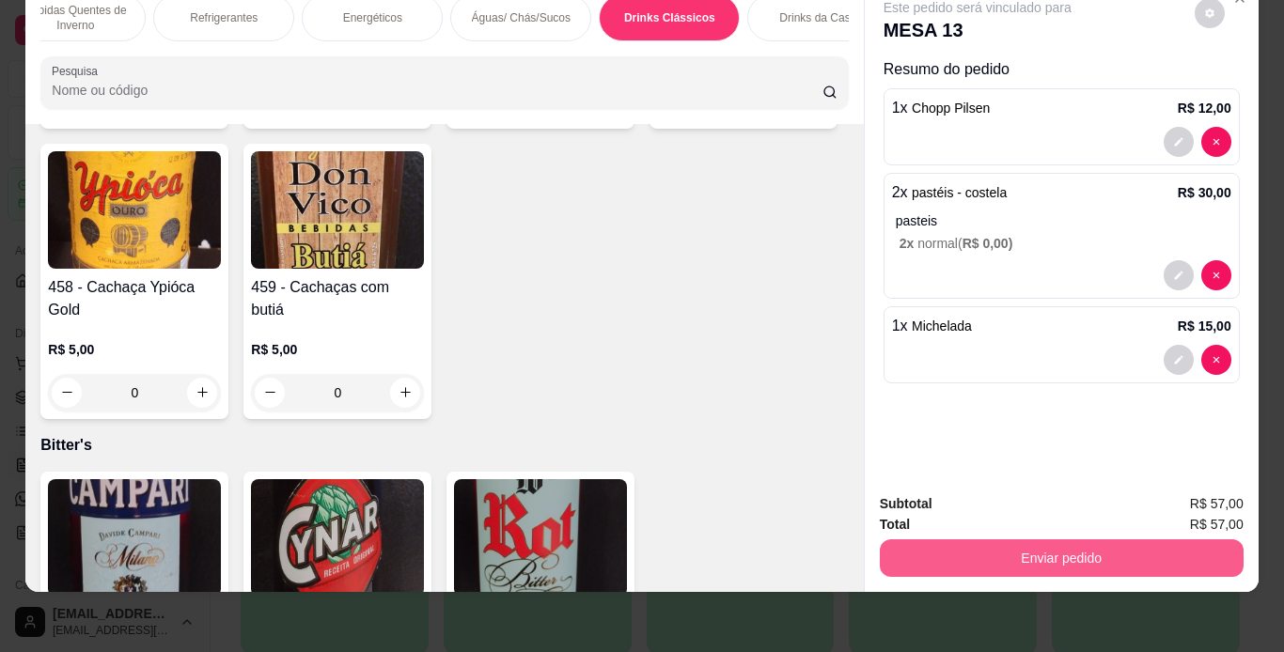
click at [1072, 547] on button "Enviar pedido" at bounding box center [1062, 558] width 364 height 38
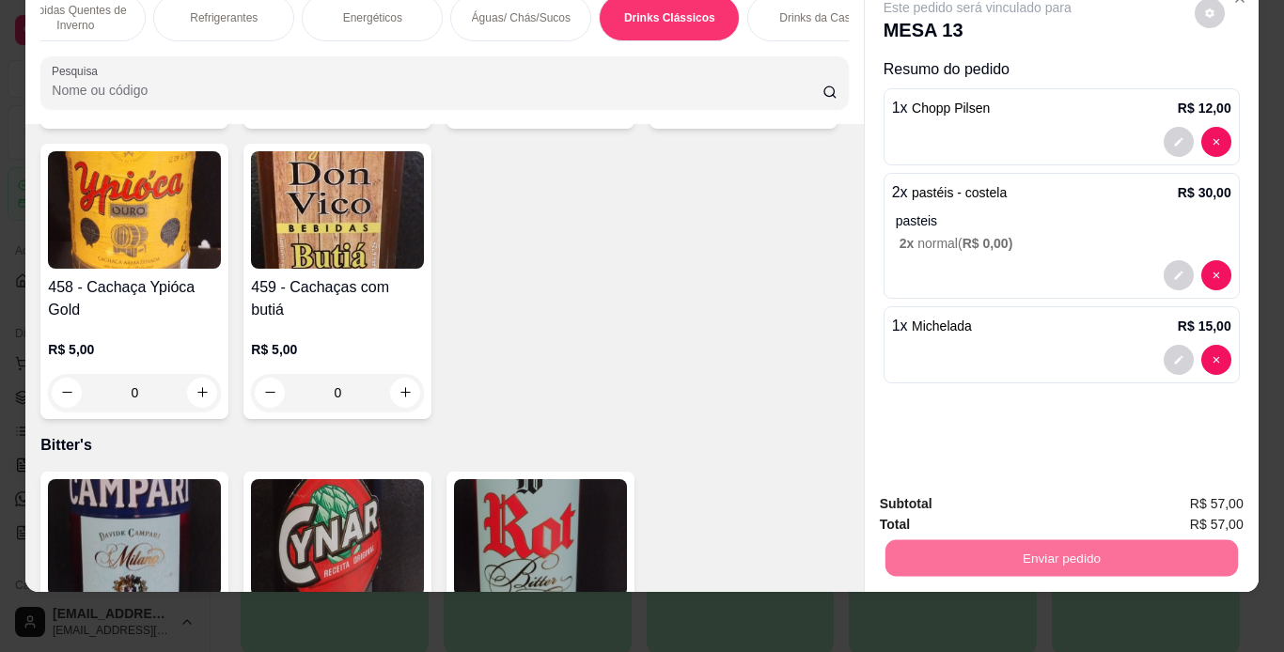
click at [1193, 489] on button "Enviar pedido" at bounding box center [1194, 497] width 103 height 35
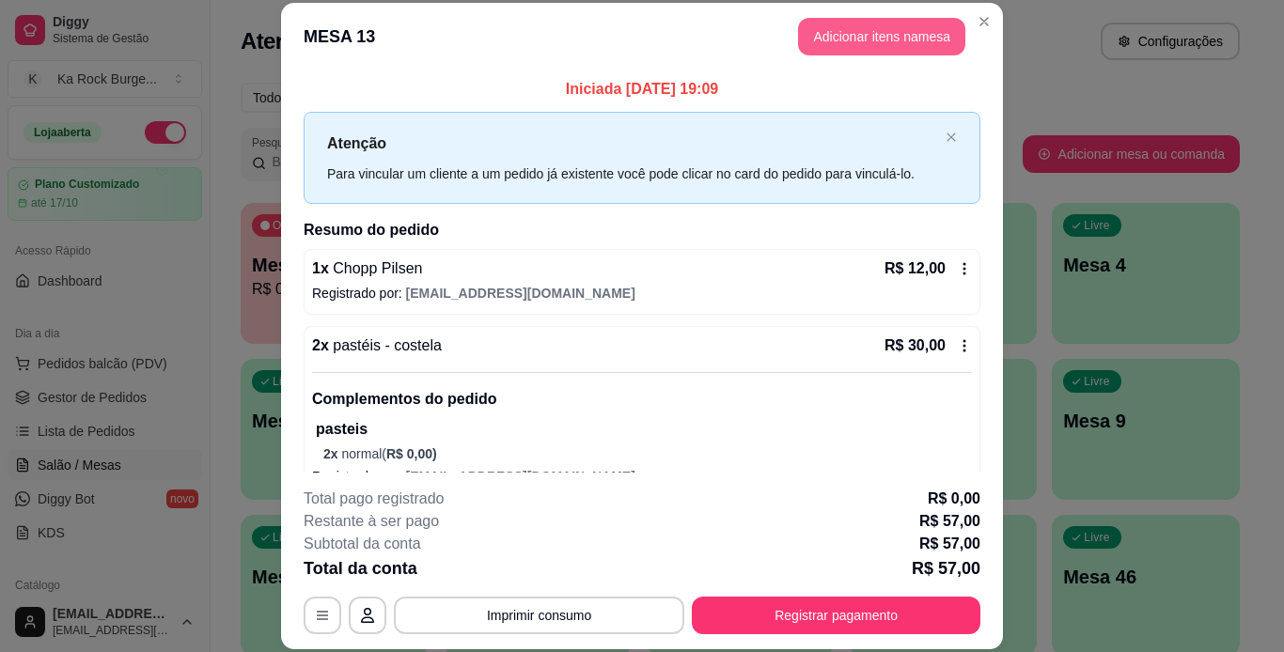
click at [881, 39] on button "Adicionar itens na mesa" at bounding box center [881, 37] width 167 height 38
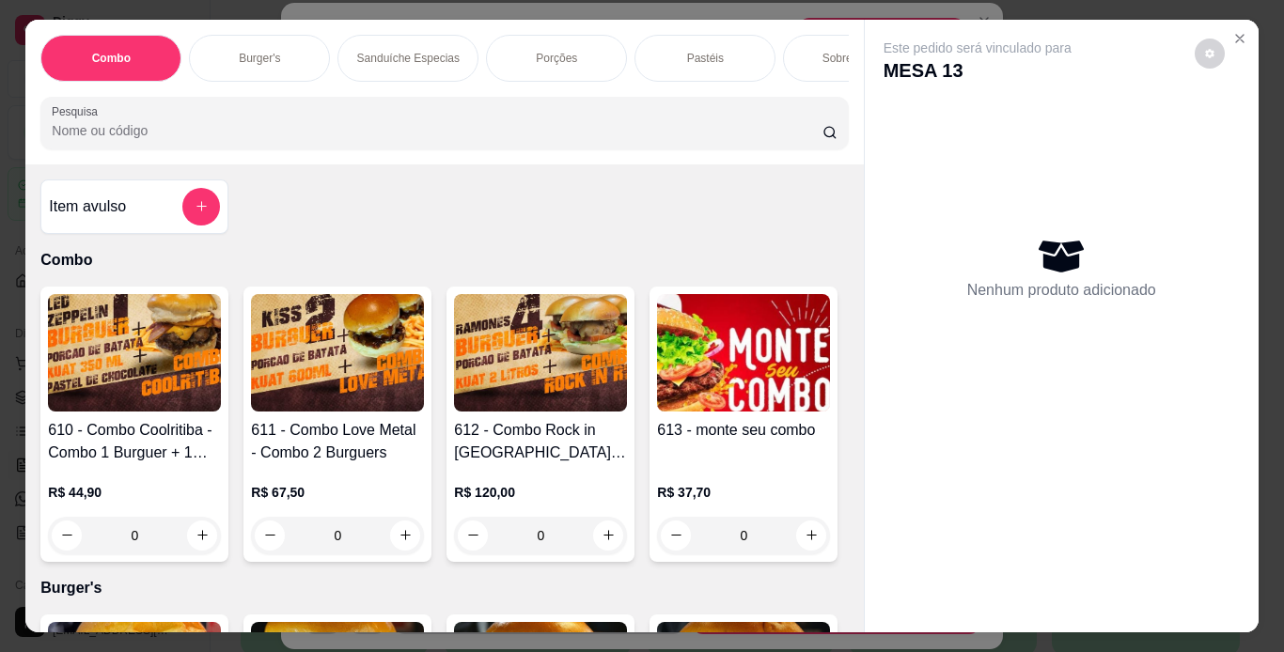
scroll to position [0, 707]
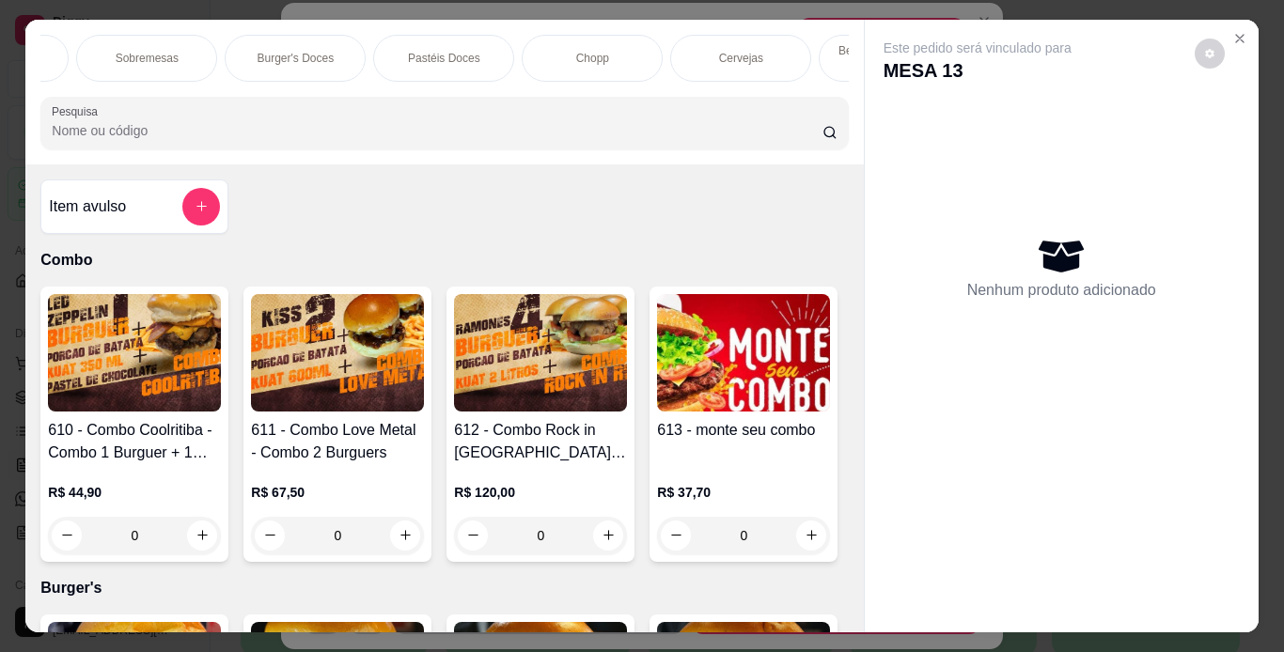
click at [594, 51] on p "Chopp" at bounding box center [592, 58] width 33 height 15
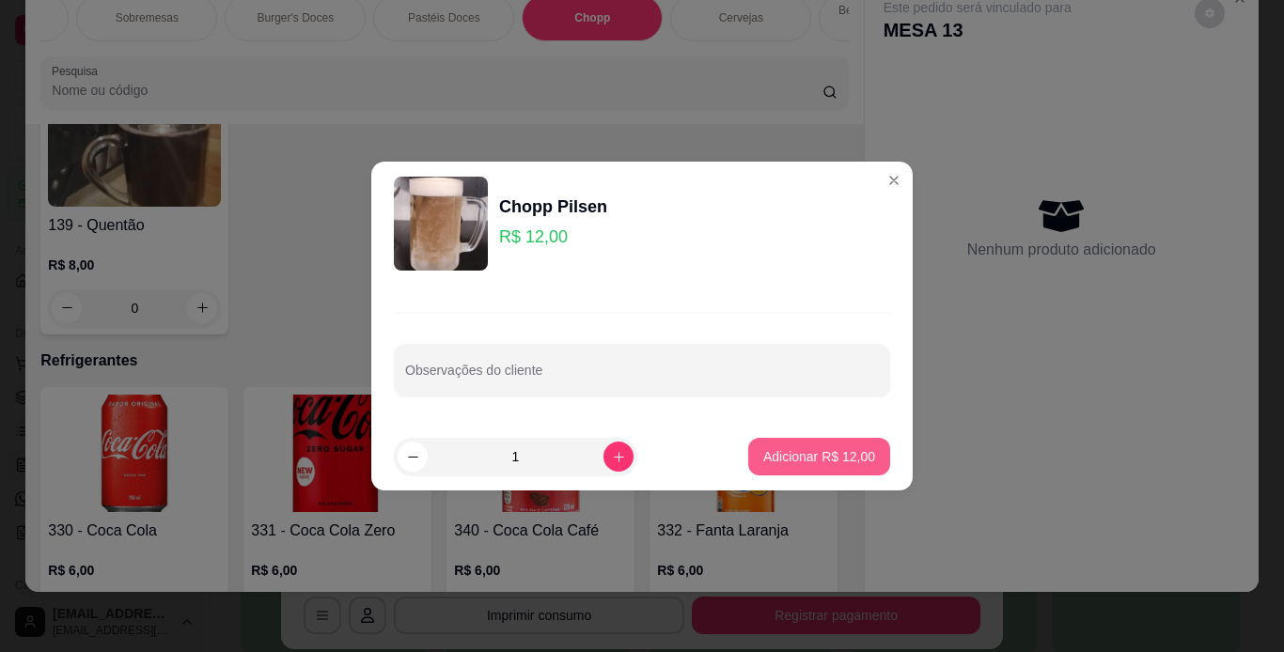
click at [763, 456] on p "Adicionar R$ 12,00" at bounding box center [819, 456] width 112 height 19
type input "1"
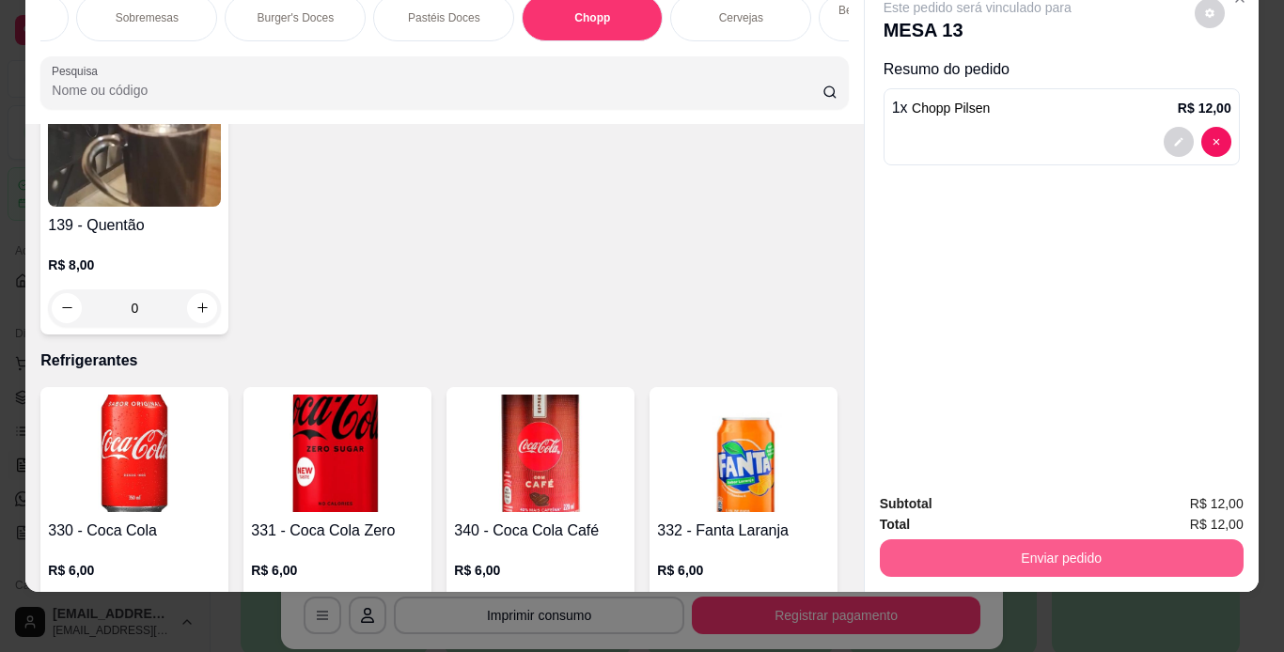
click at [949, 553] on button "Enviar pedido" at bounding box center [1062, 558] width 364 height 38
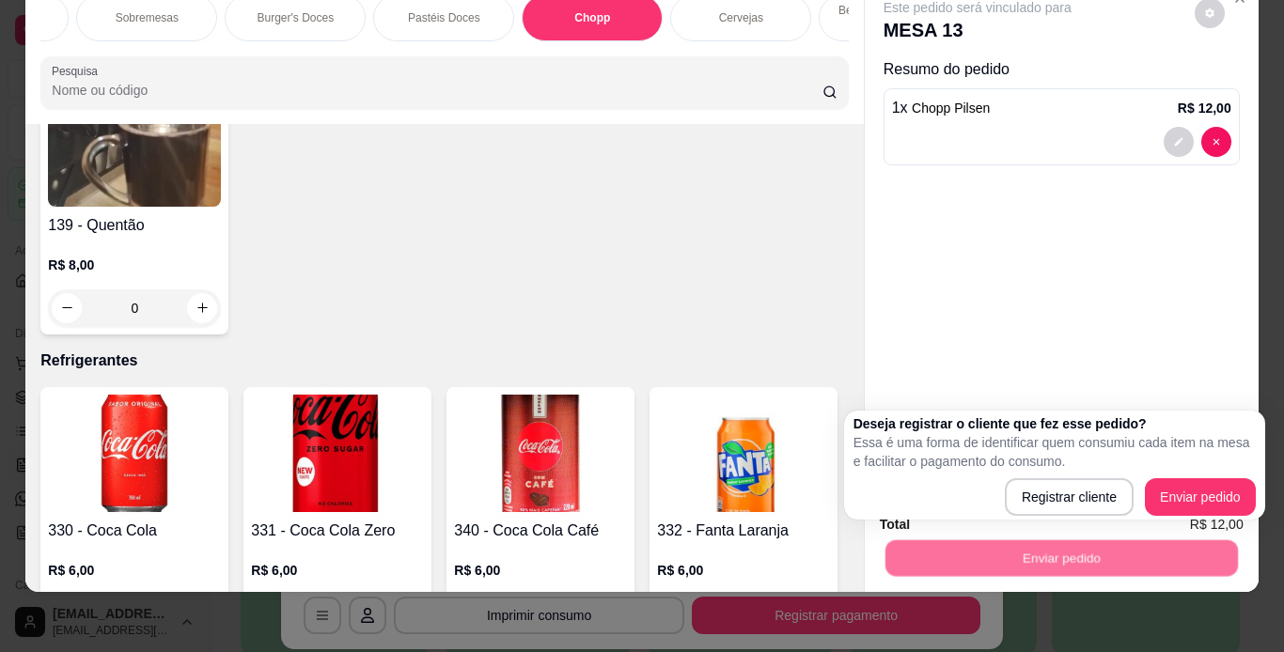
click at [952, 519] on body "Diggy Sistema de Gestão K Ka Rock Burge ... Loja aberta Plano Customizado até 1…" at bounding box center [635, 326] width 1270 height 652
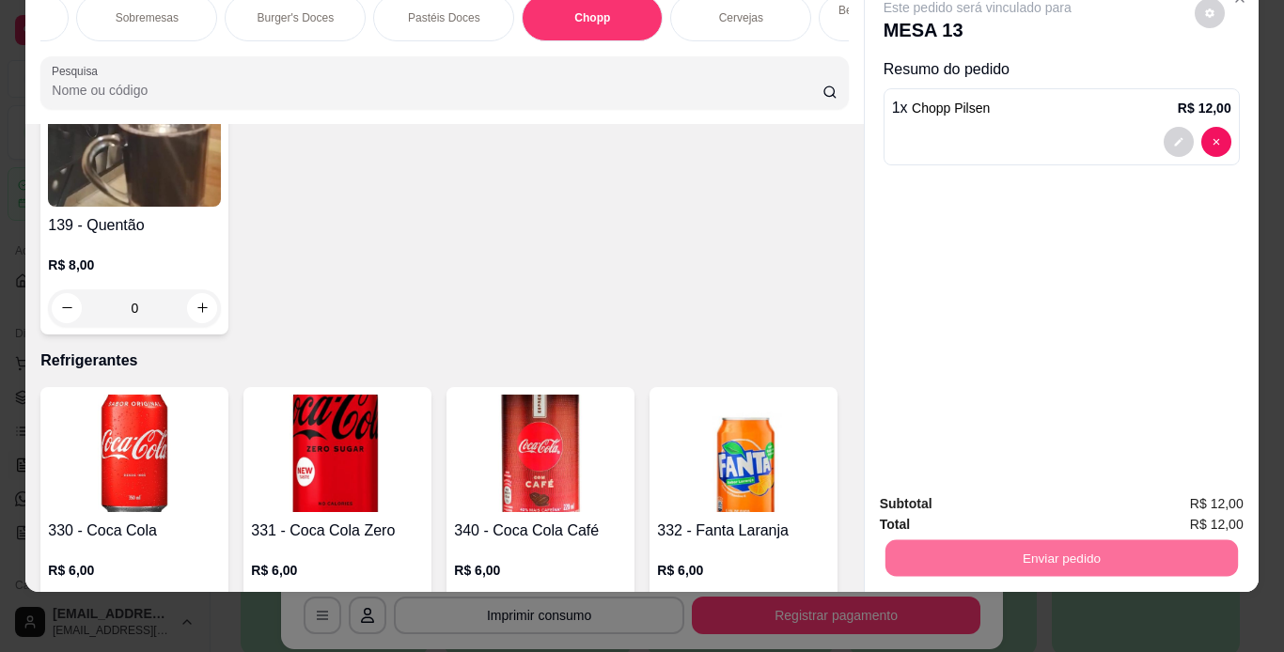
click at [1054, 486] on button "Registrar cliente" at bounding box center [1068, 497] width 120 height 35
click at [1029, 552] on button "Enviar pedido" at bounding box center [1060, 558] width 352 height 37
click at [1185, 498] on button "Enviar pedido" at bounding box center [1194, 497] width 103 height 35
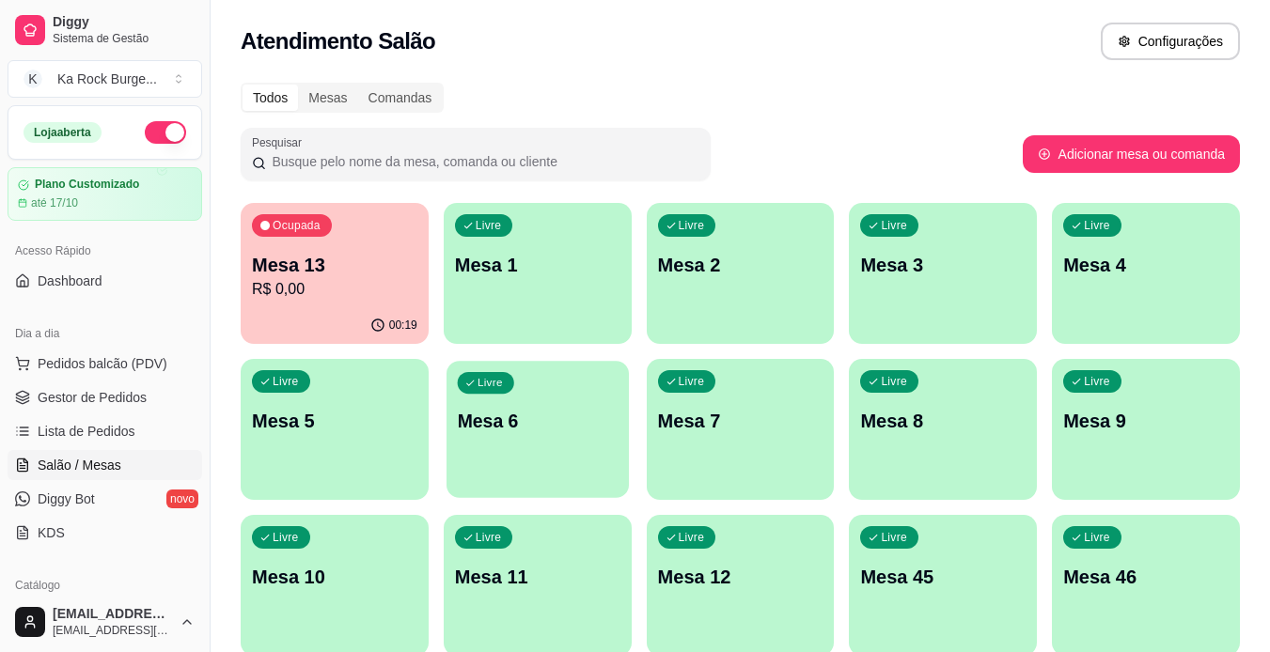
click at [588, 444] on div "Livre Mesa 6" at bounding box center [537, 418] width 182 height 115
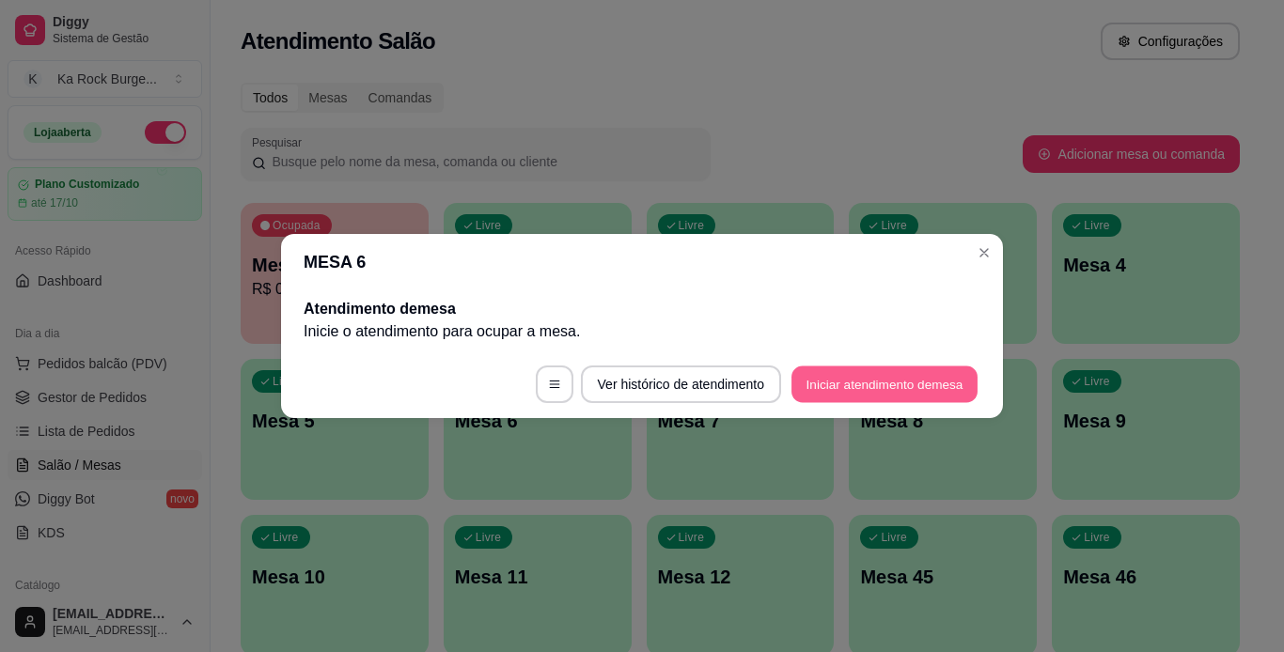
click at [844, 386] on button "Iniciar atendimento de mesa" at bounding box center [884, 384] width 186 height 37
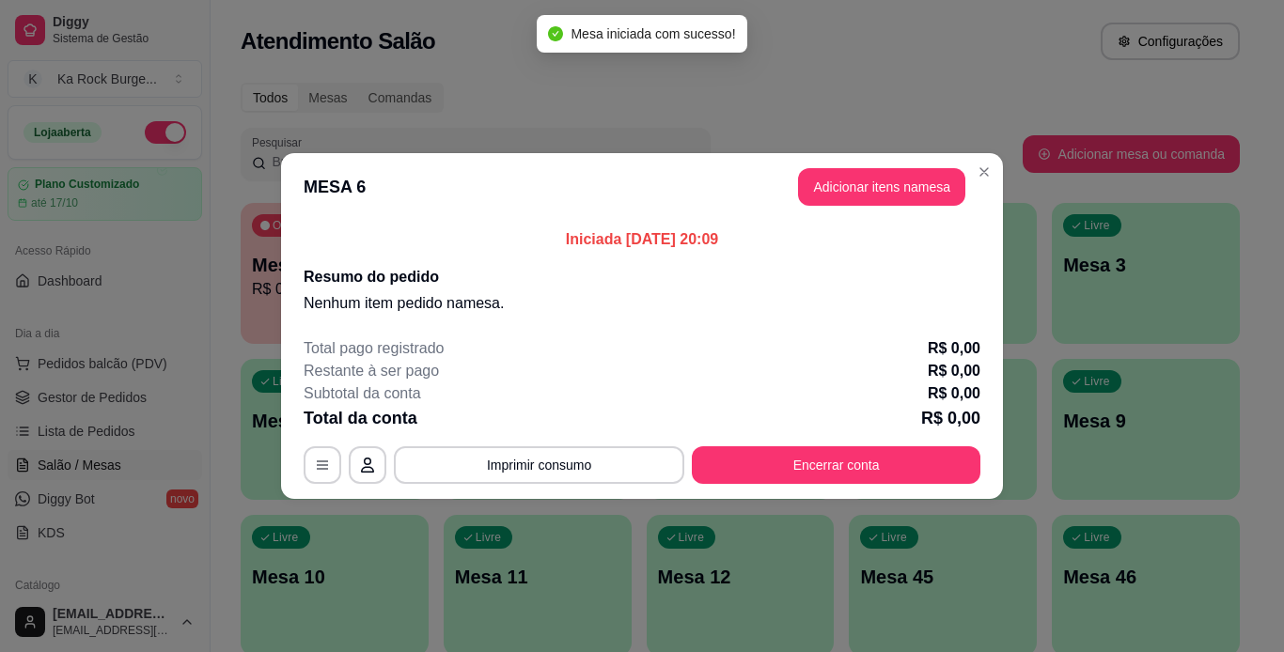
click at [848, 167] on header "MESA 6 Adicionar itens na mesa" at bounding box center [642, 187] width 722 height 68
click at [856, 173] on button "Adicionar itens na mesa" at bounding box center [882, 187] width 162 height 37
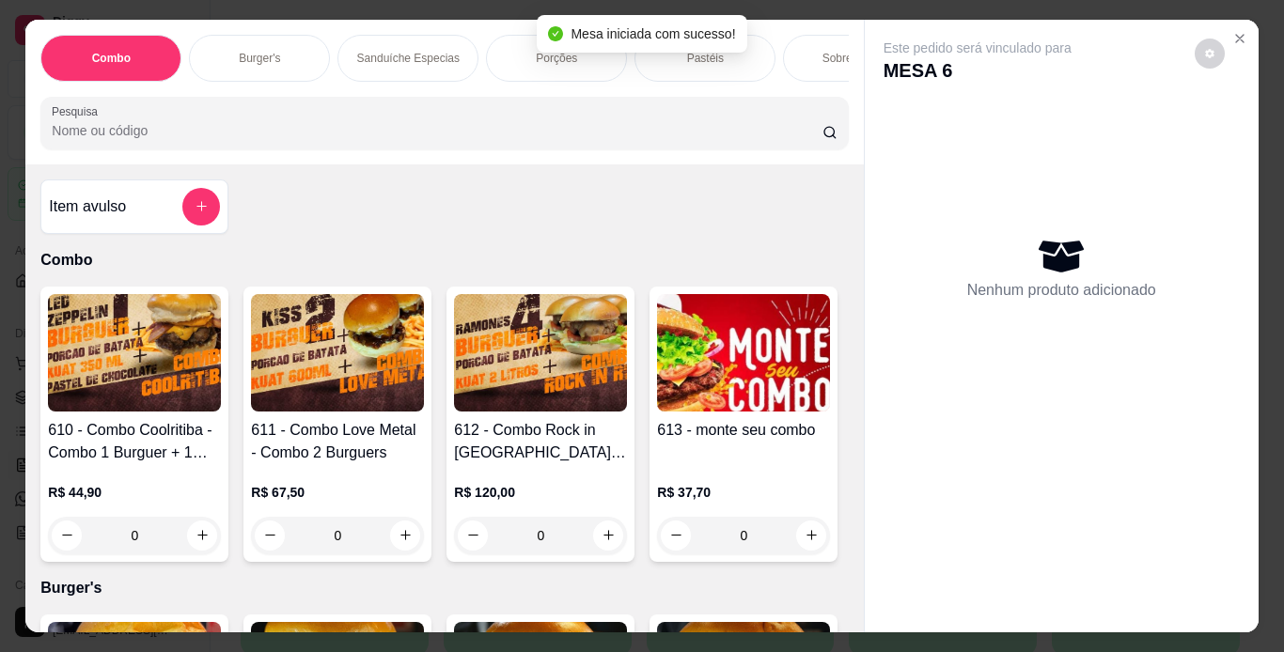
click at [509, 58] on div "Porções" at bounding box center [556, 58] width 141 height 47
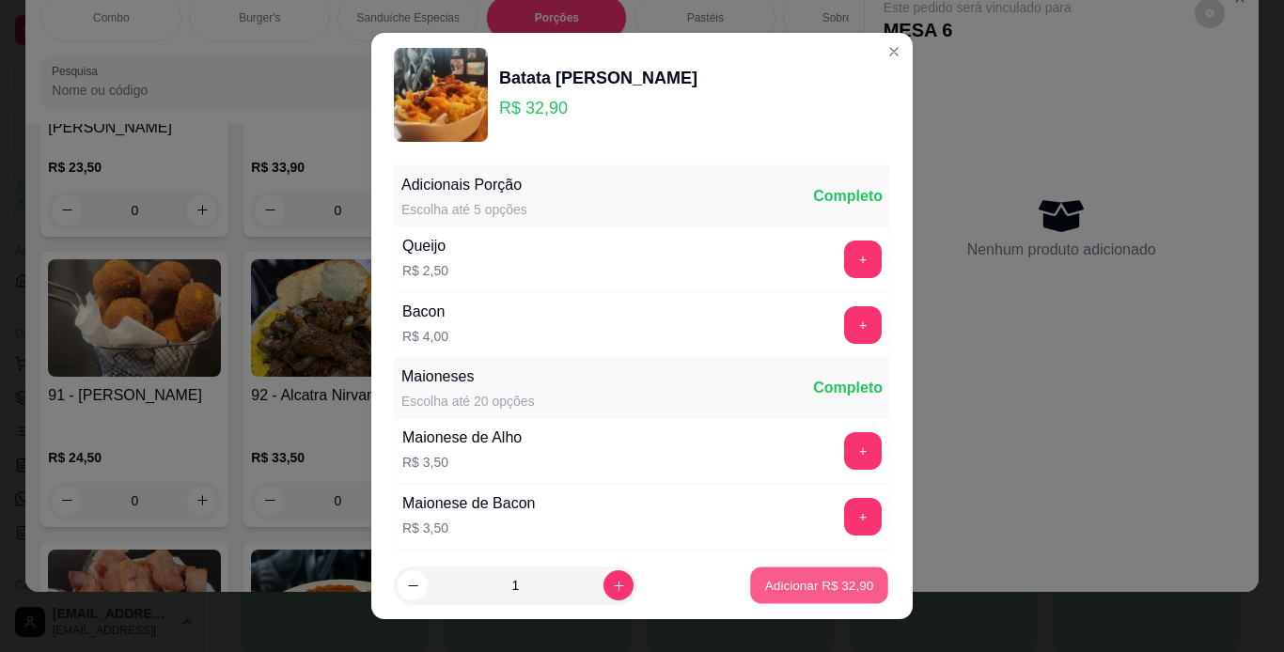
click at [802, 593] on p "Adicionar R$ 32,90" at bounding box center [819, 586] width 109 height 18
type input "1"
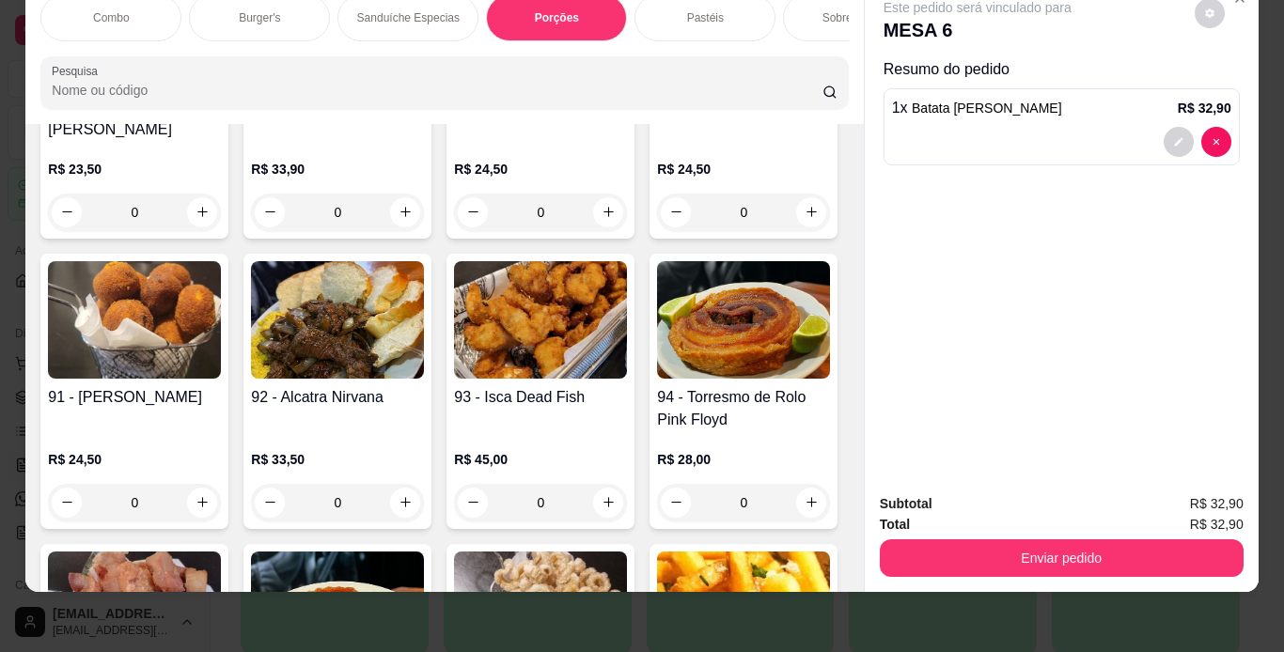
click at [703, 10] on p "Pastéis" at bounding box center [705, 17] width 37 height 15
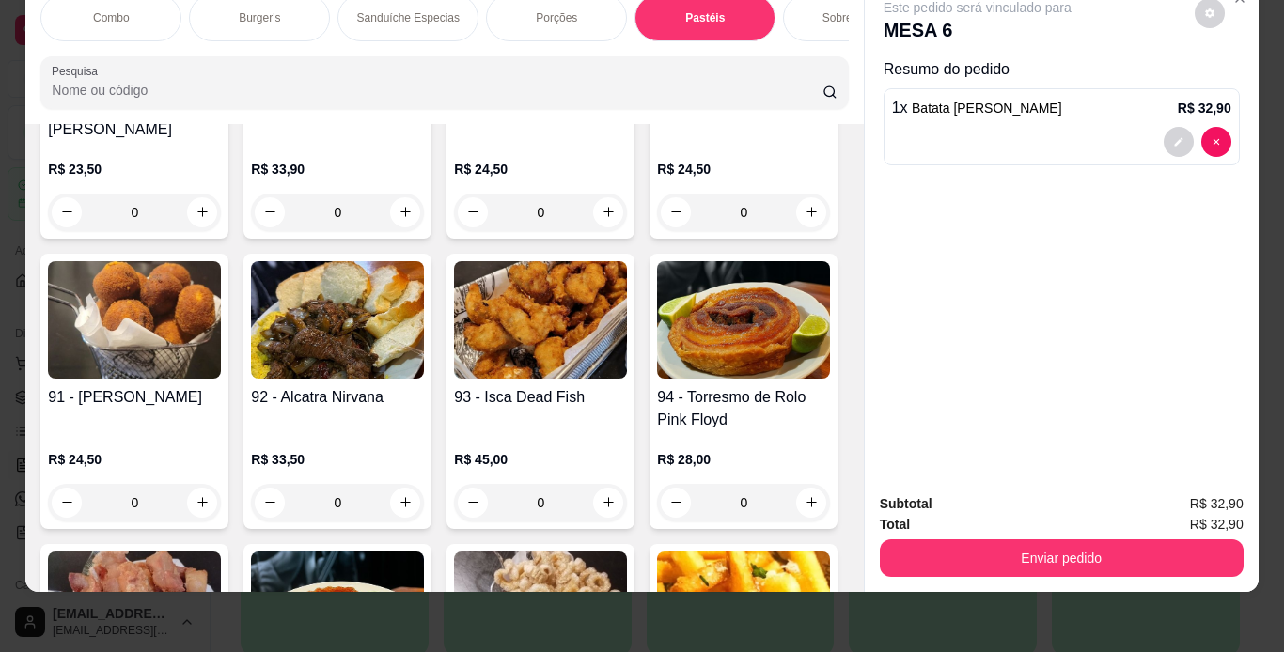
scroll to position [6087, 0]
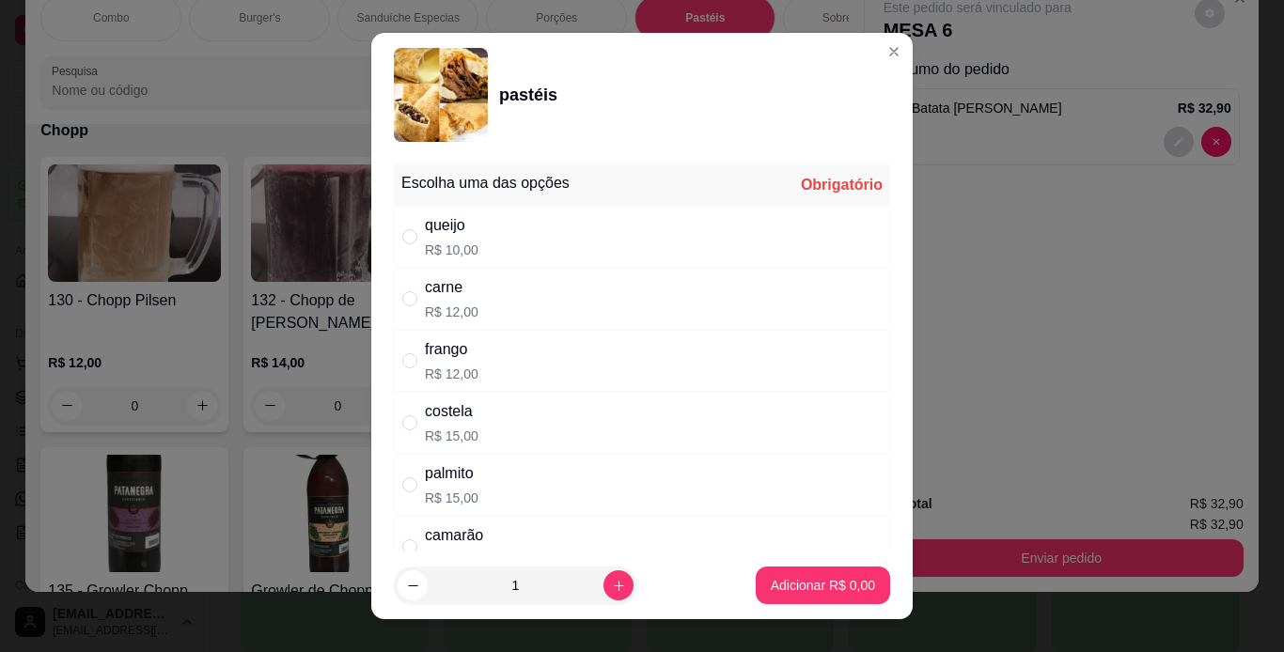
click at [554, 224] on div "queijo R$ 10,00" at bounding box center [642, 237] width 496 height 62
radio input "true"
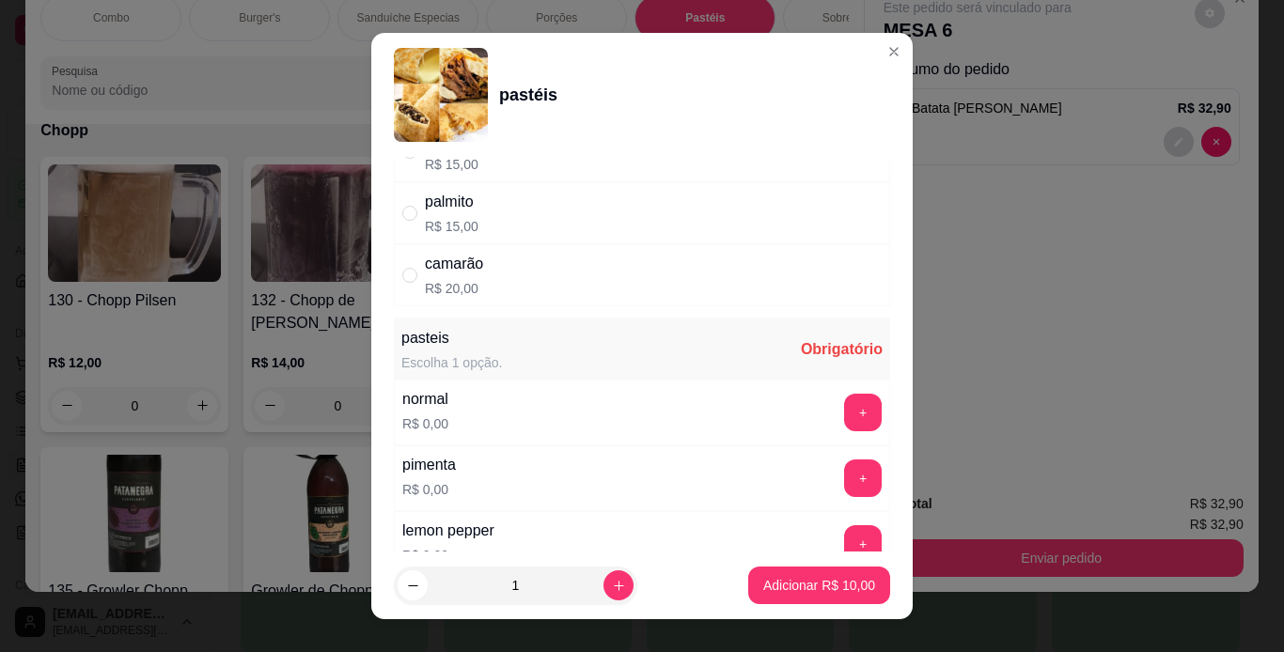
scroll to position [338, 0]
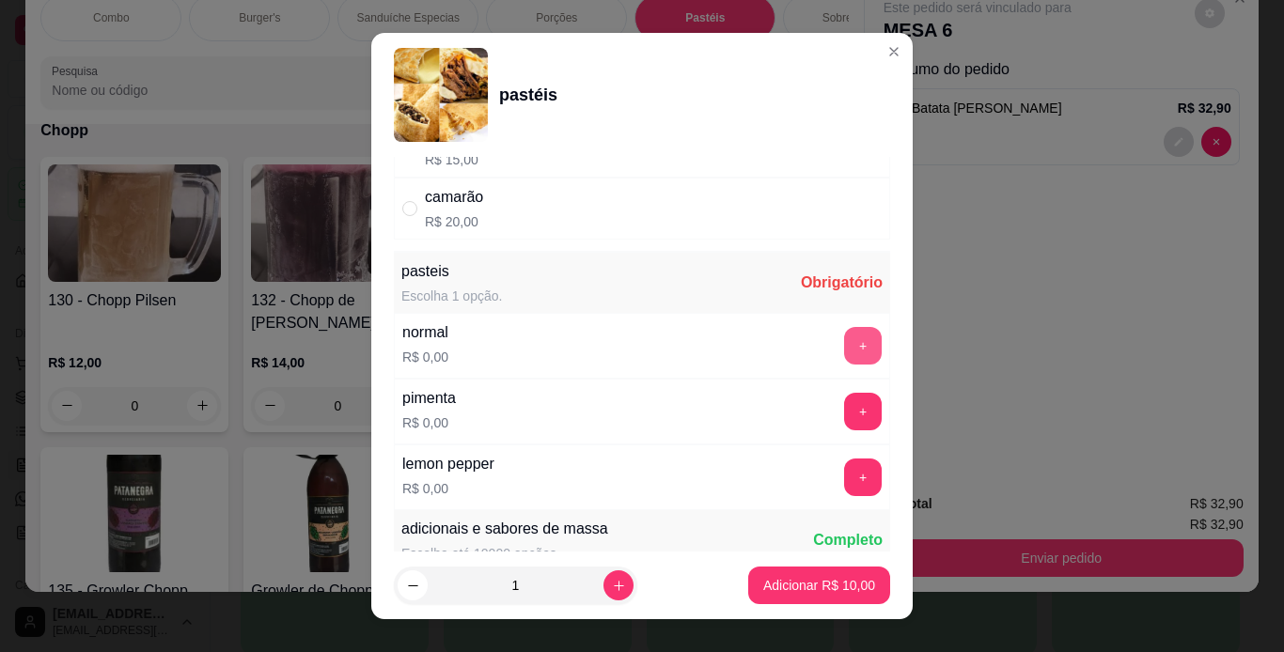
click at [844, 356] on button "+" at bounding box center [863, 346] width 38 height 38
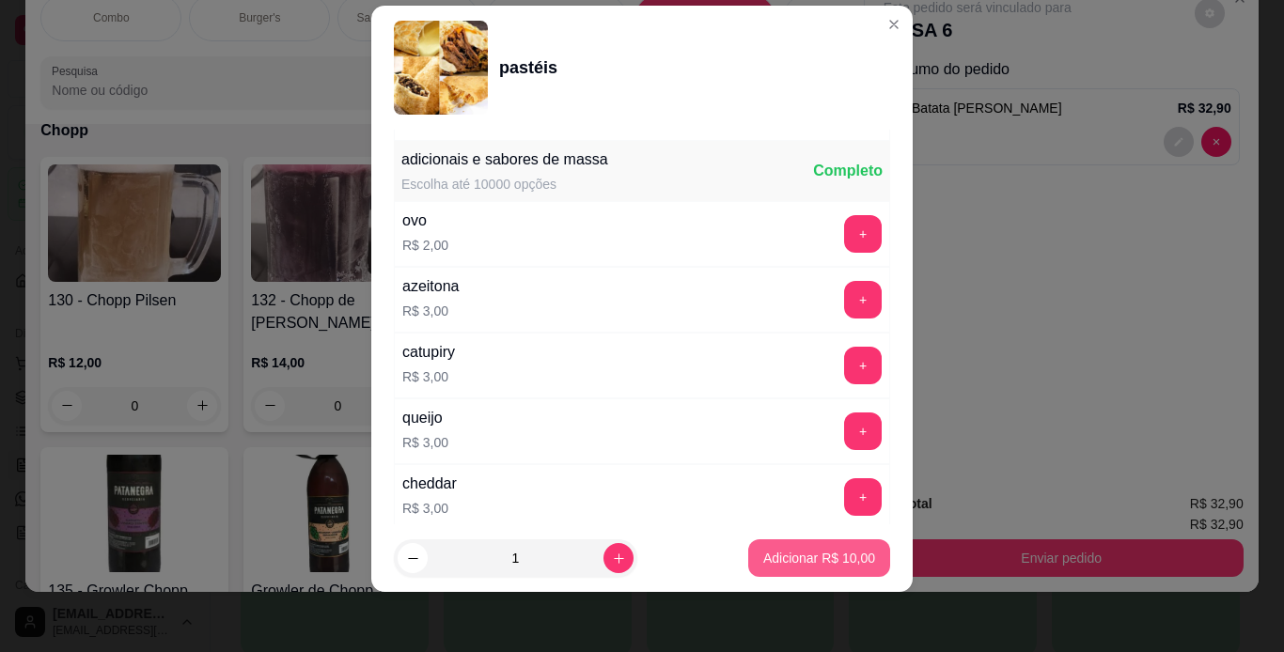
scroll to position [692, 0]
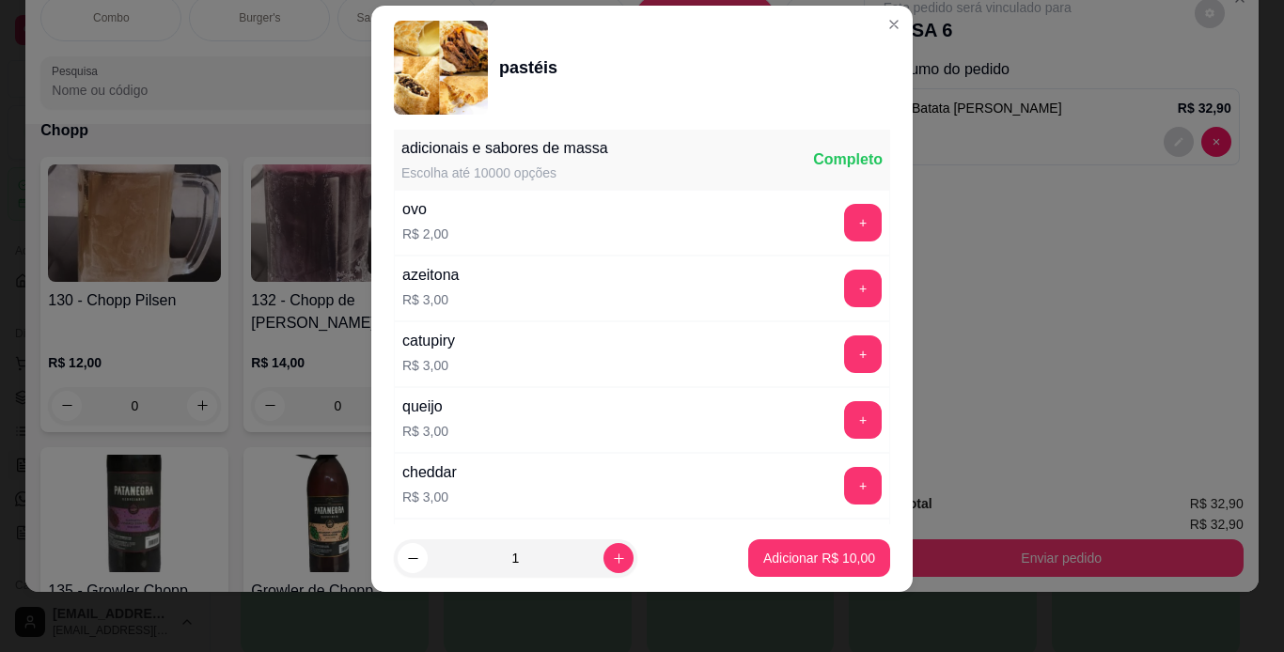
click at [830, 581] on footer "1 Adicionar R$ 10,00" at bounding box center [641, 558] width 541 height 68
click at [829, 569] on button "Adicionar R$ 10,00" at bounding box center [819, 558] width 138 height 37
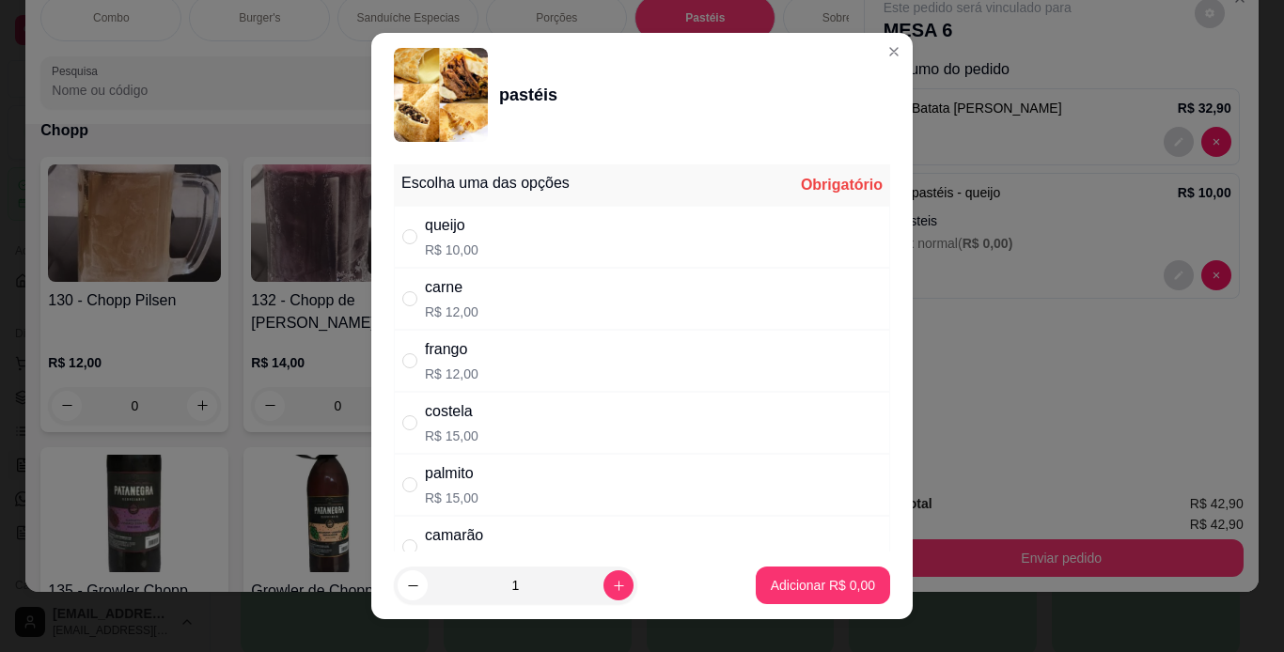
click at [504, 367] on div "frango R$ 12,00" at bounding box center [642, 361] width 496 height 62
radio input "true"
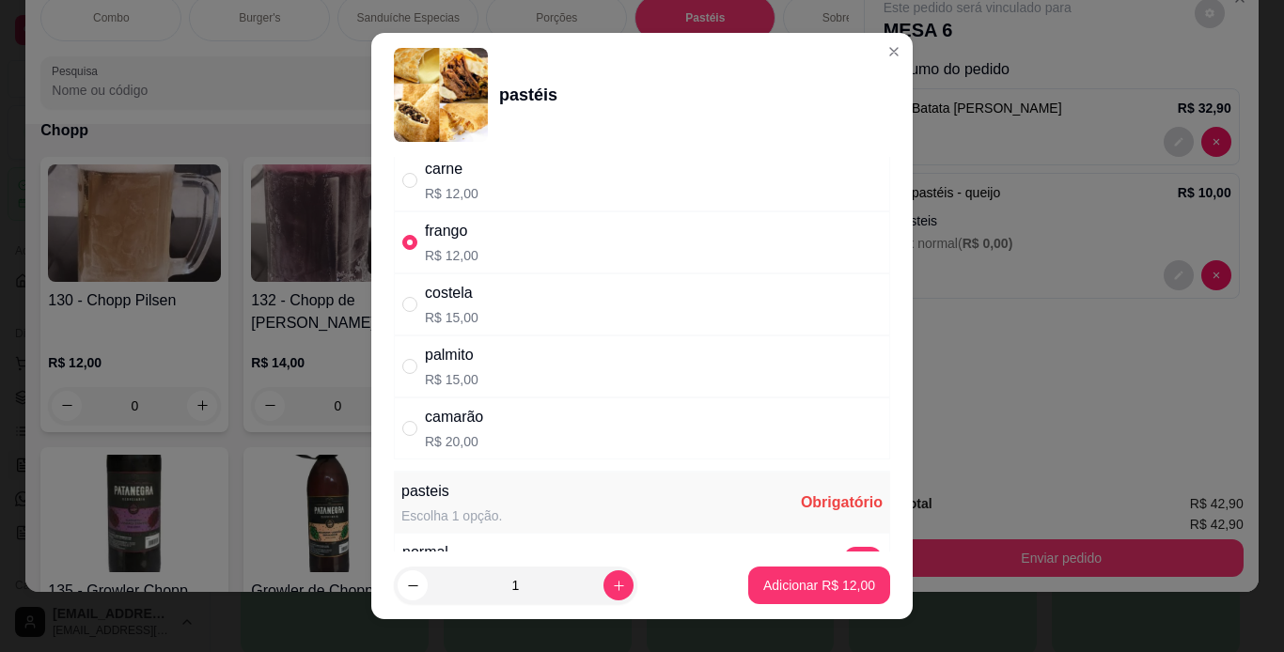
scroll to position [263, 0]
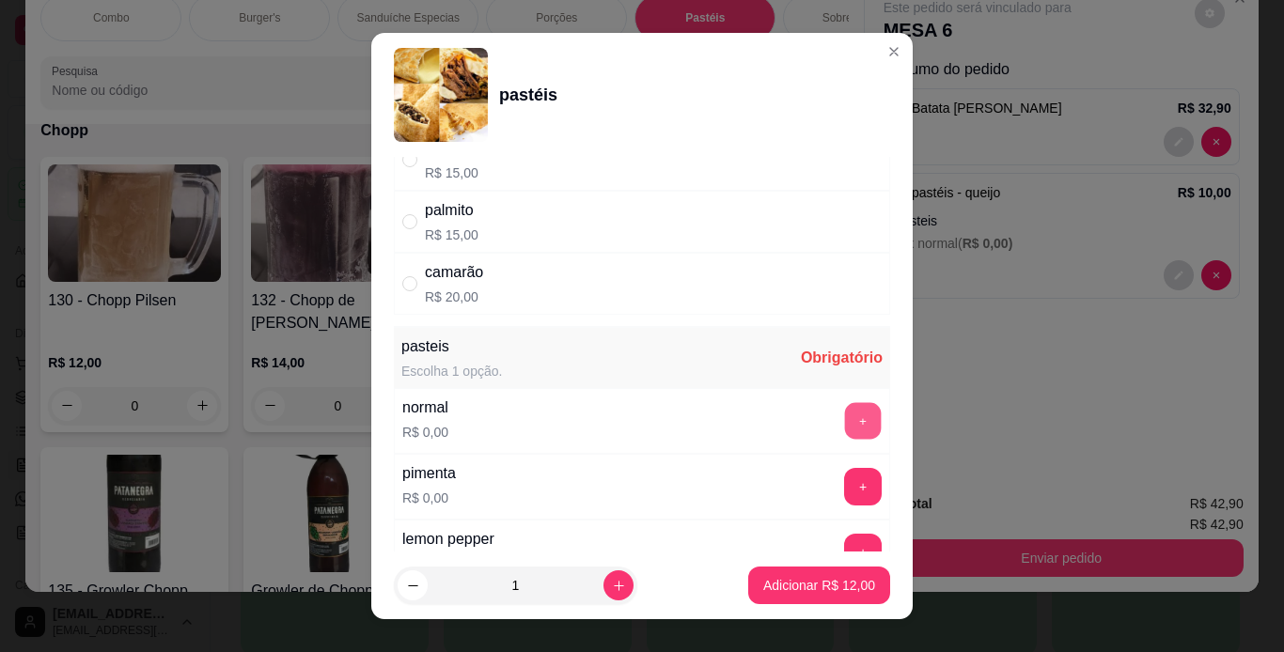
click at [845, 421] on button "+" at bounding box center [863, 420] width 37 height 37
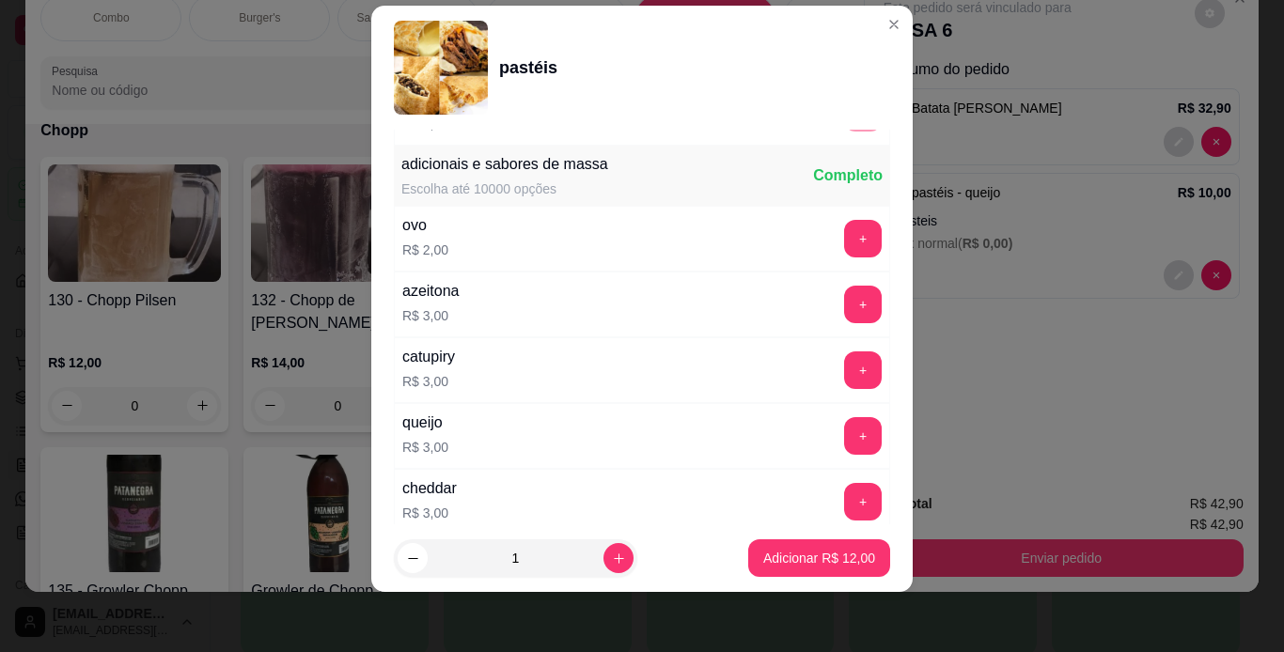
scroll to position [692, 0]
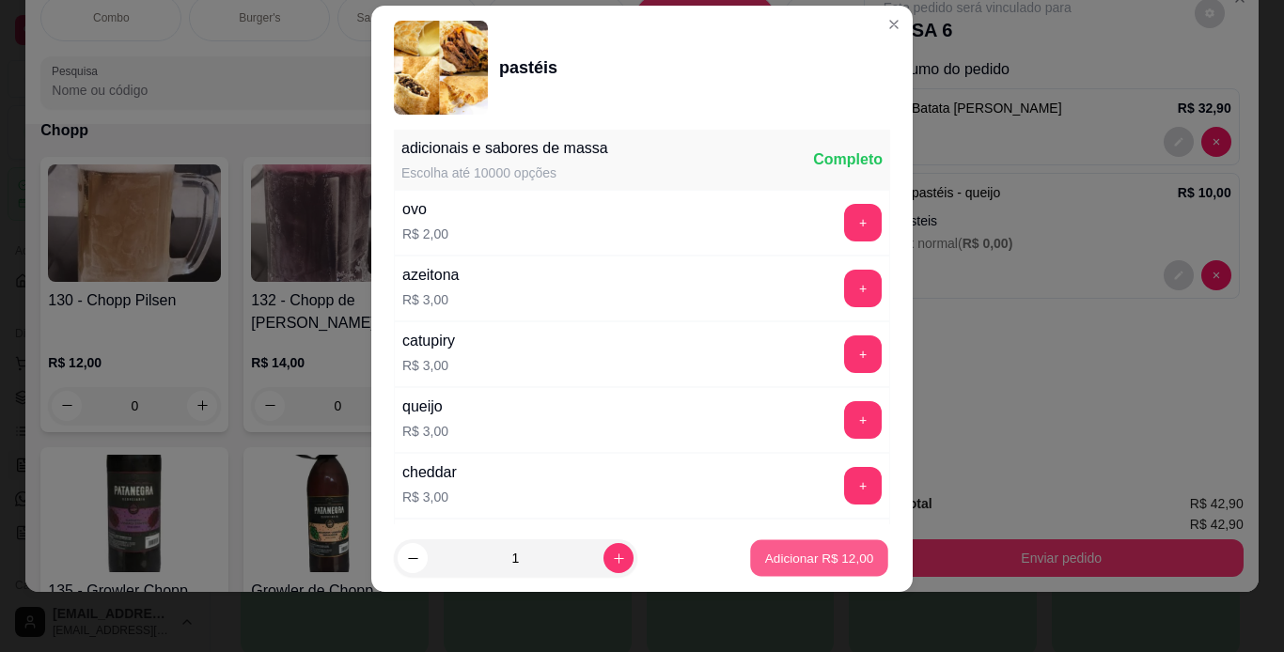
click at [824, 563] on p "Adicionar R$ 12,00" at bounding box center [819, 559] width 109 height 18
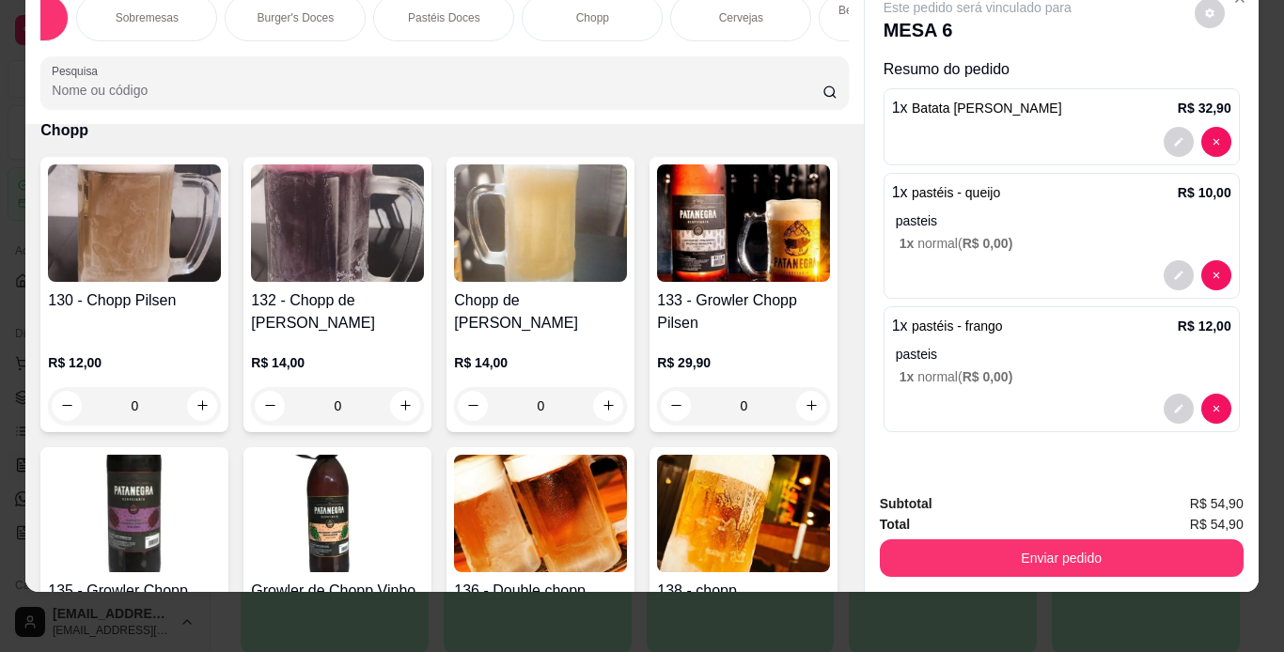
scroll to position [0, 1412]
click at [318, 11] on div "Refrigerantes" at bounding box center [331, 17] width 141 height 47
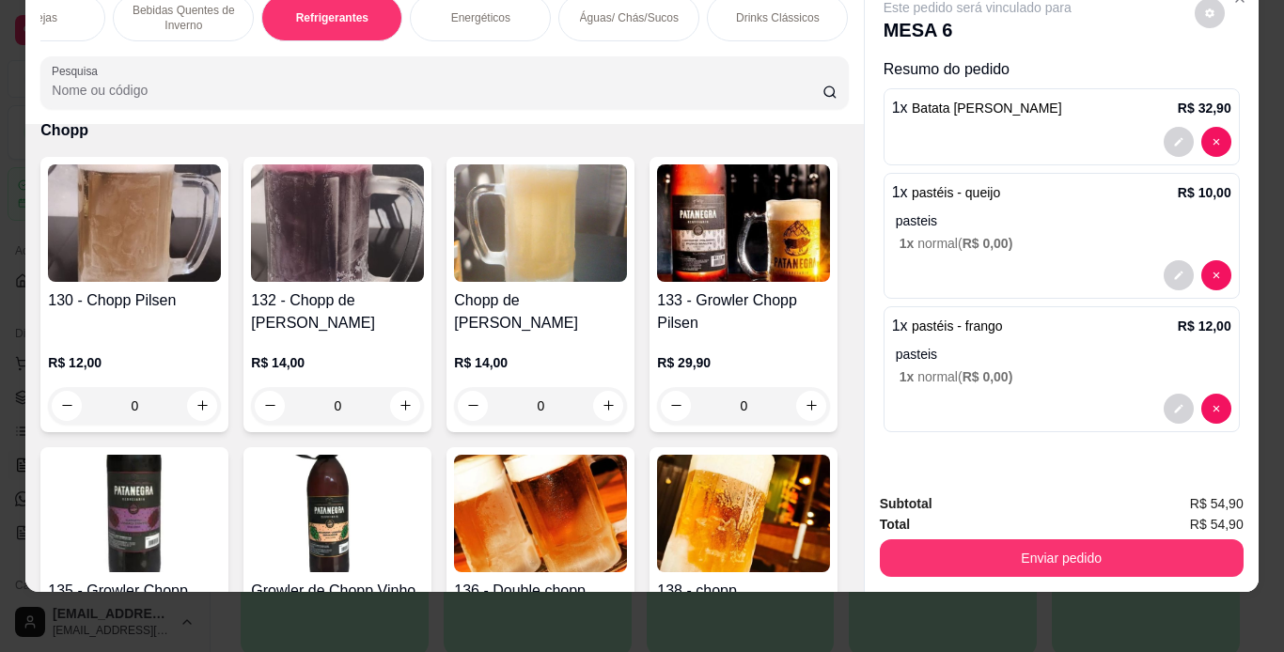
scroll to position [9118, 0]
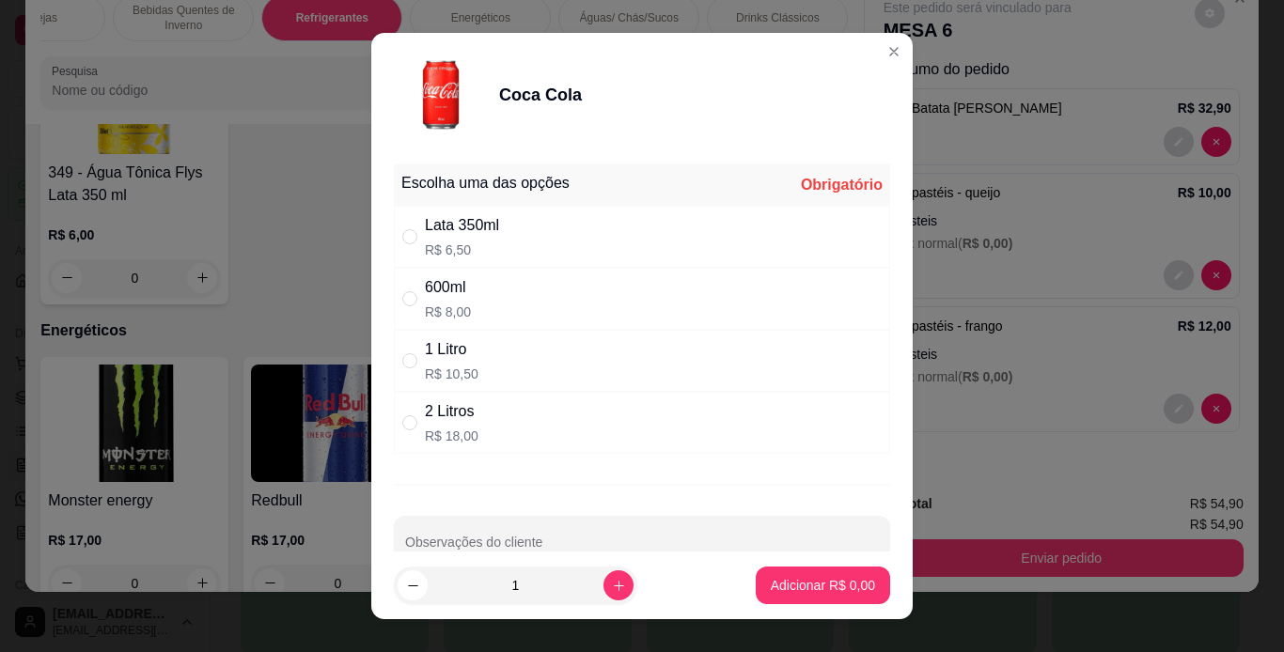
click at [429, 239] on div "Lata 350ml R$ 6,50" at bounding box center [462, 236] width 74 height 45
drag, startPoint x: 480, startPoint y: 364, endPoint x: 565, endPoint y: 389, distance: 88.3
click at [484, 365] on div "1 Litro R$ 10,50" at bounding box center [642, 361] width 496 height 62
radio input "false"
radio input "true"
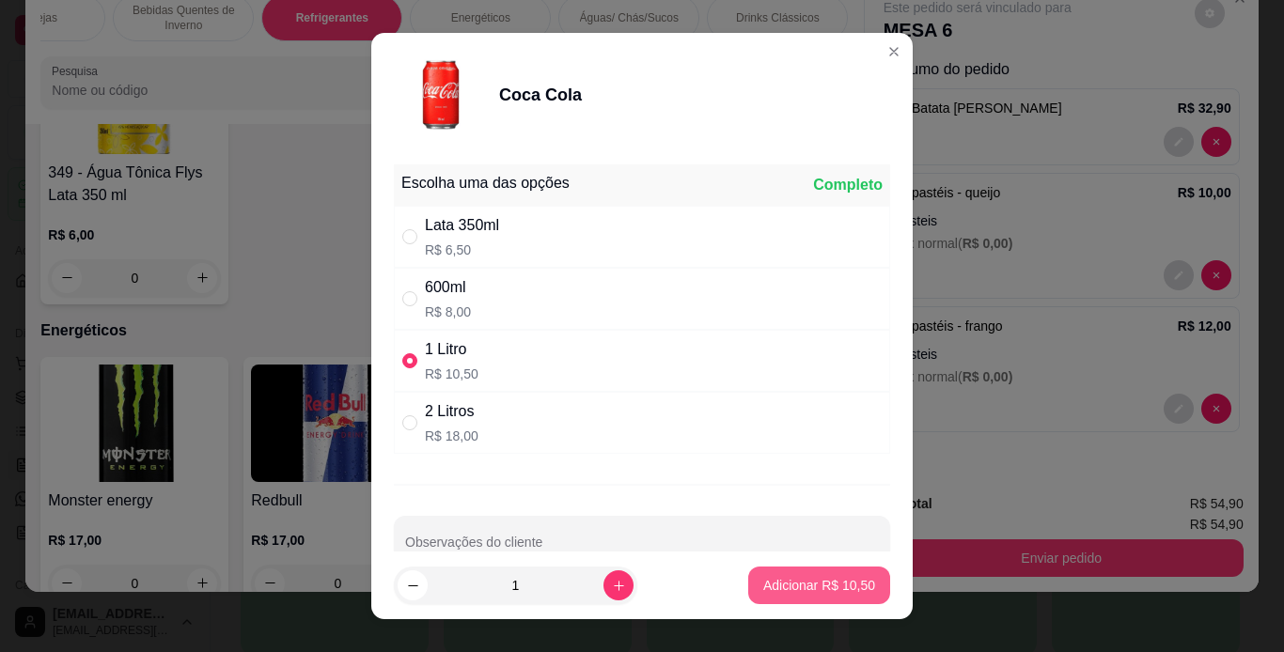
click at [841, 576] on button "Adicionar R$ 10,50" at bounding box center [819, 586] width 142 height 38
type input "1"
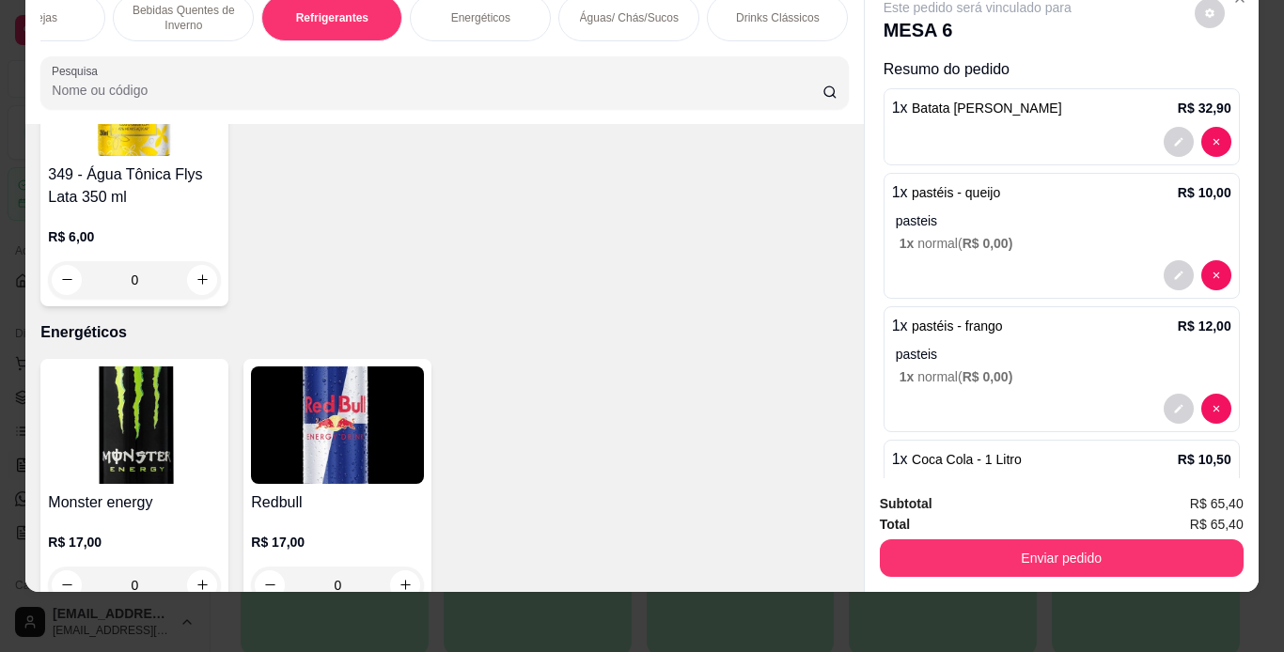
click at [1037, 515] on div "Total R$ 65,40" at bounding box center [1062, 524] width 364 height 21
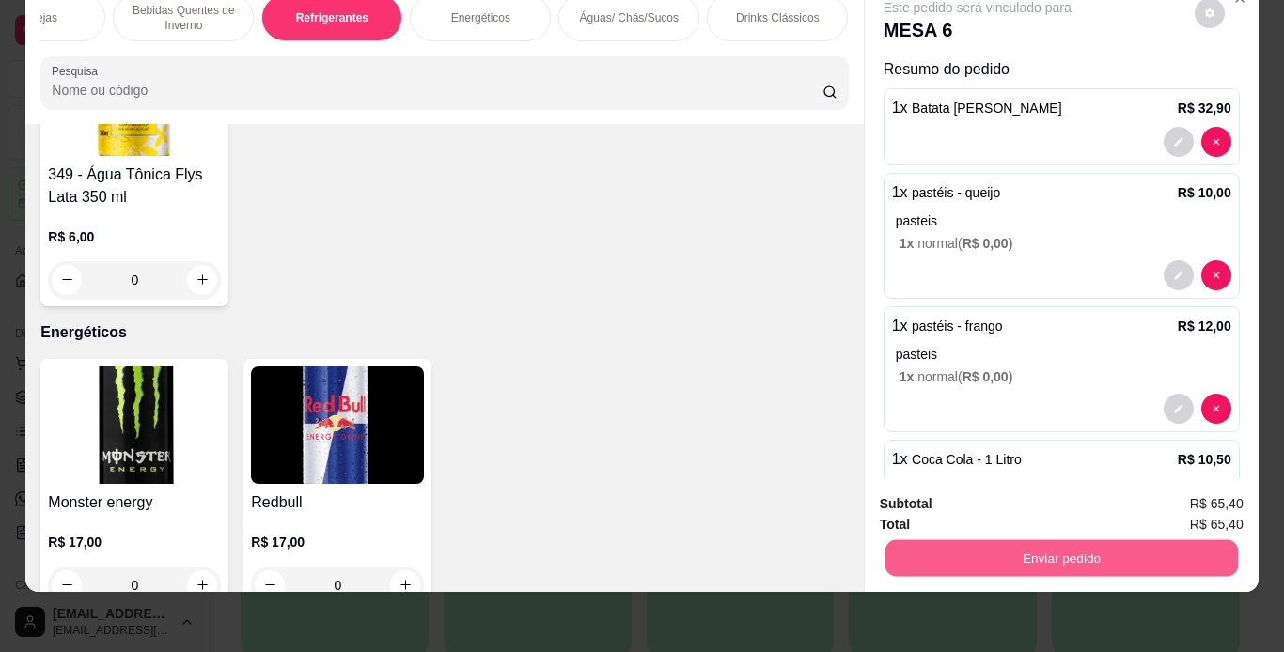
click at [1035, 540] on button "Enviar pedido" at bounding box center [1060, 558] width 352 height 37
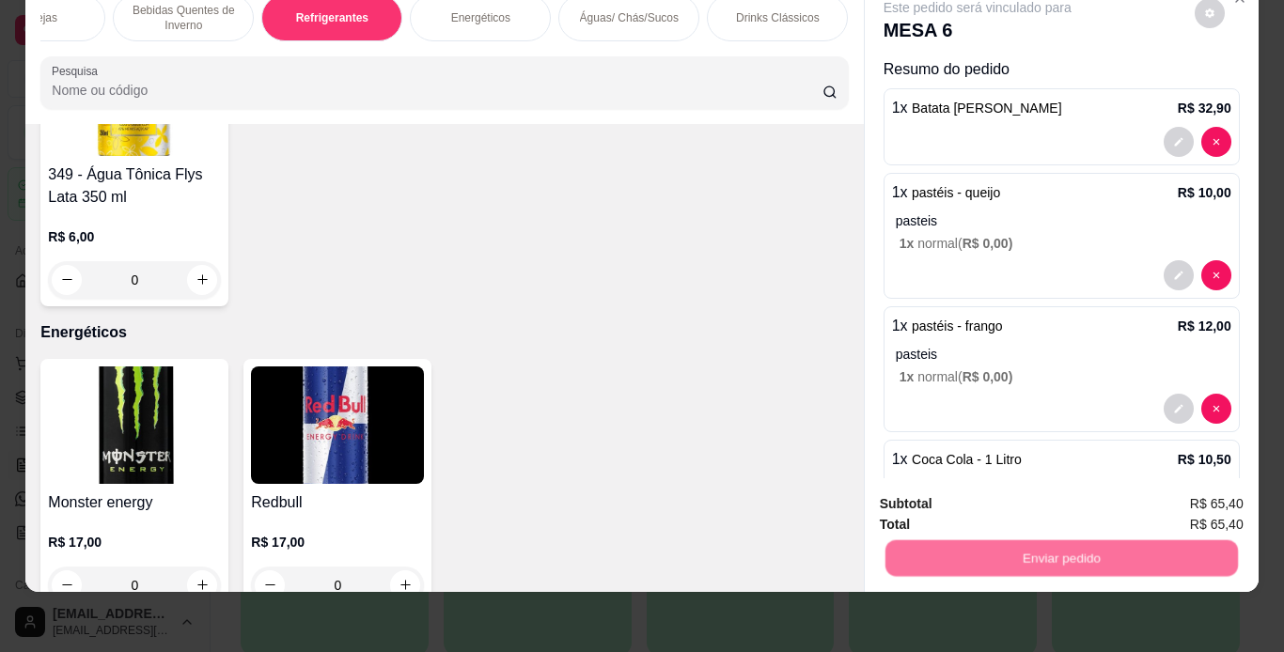
click at [1037, 491] on button "Registrar cliente" at bounding box center [1068, 497] width 120 height 35
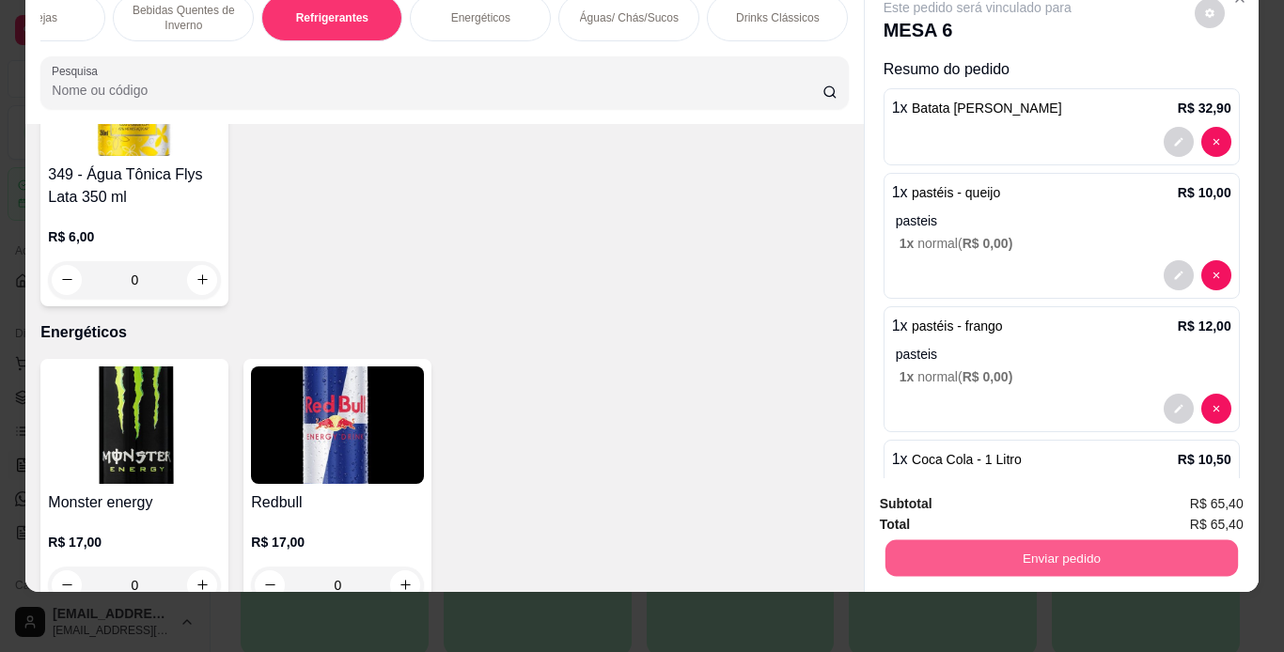
click at [1138, 540] on button "Enviar pedido" at bounding box center [1060, 558] width 352 height 37
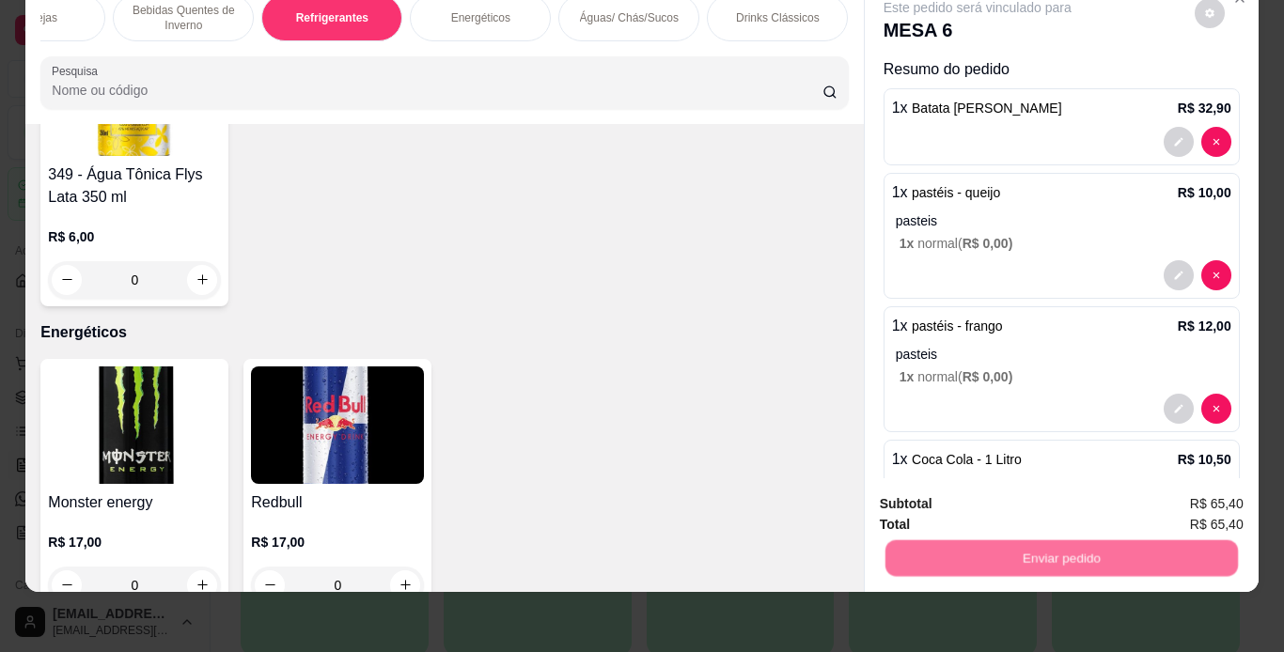
click at [1168, 506] on button "Enviar pedido" at bounding box center [1194, 497] width 103 height 35
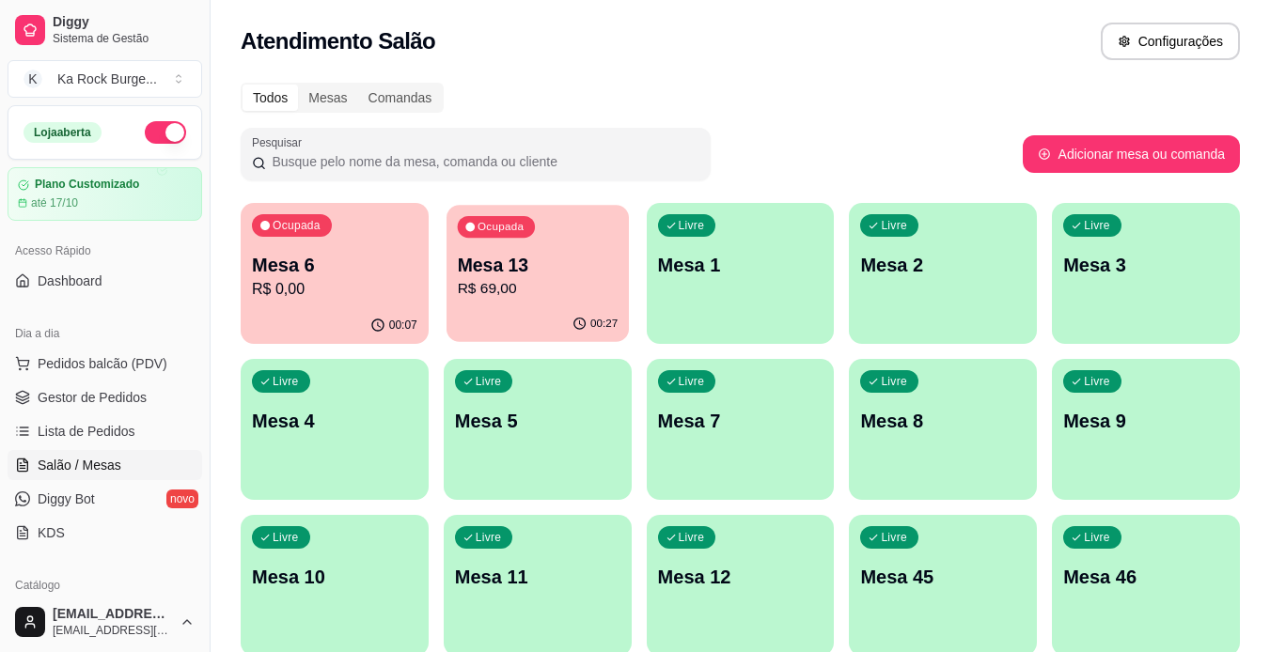
click at [555, 288] on p "R$ 69,00" at bounding box center [537, 289] width 161 height 22
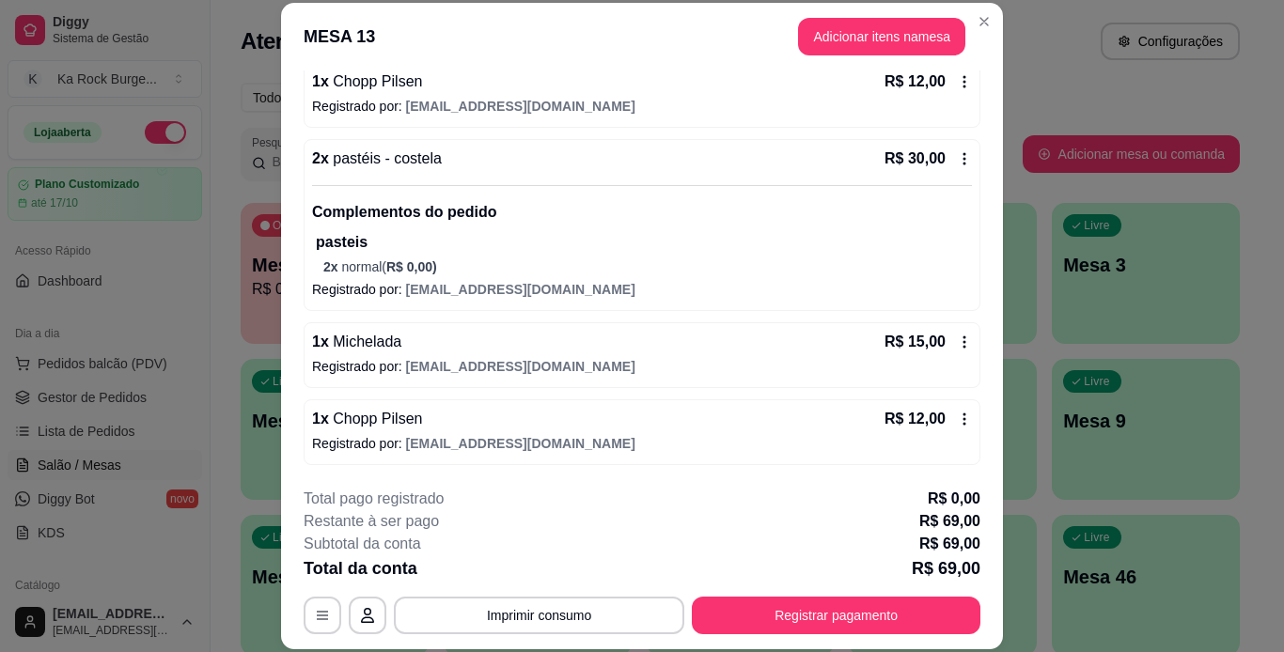
scroll to position [162, 0]
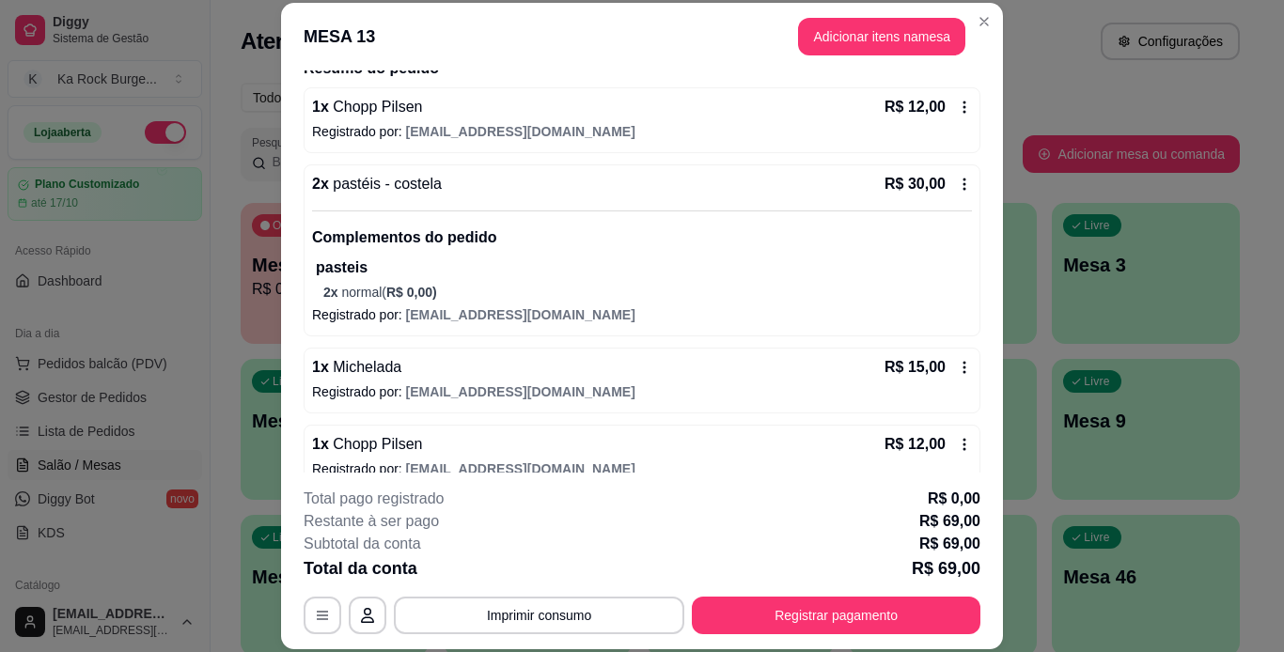
click at [957, 442] on icon at bounding box center [964, 444] width 15 height 15
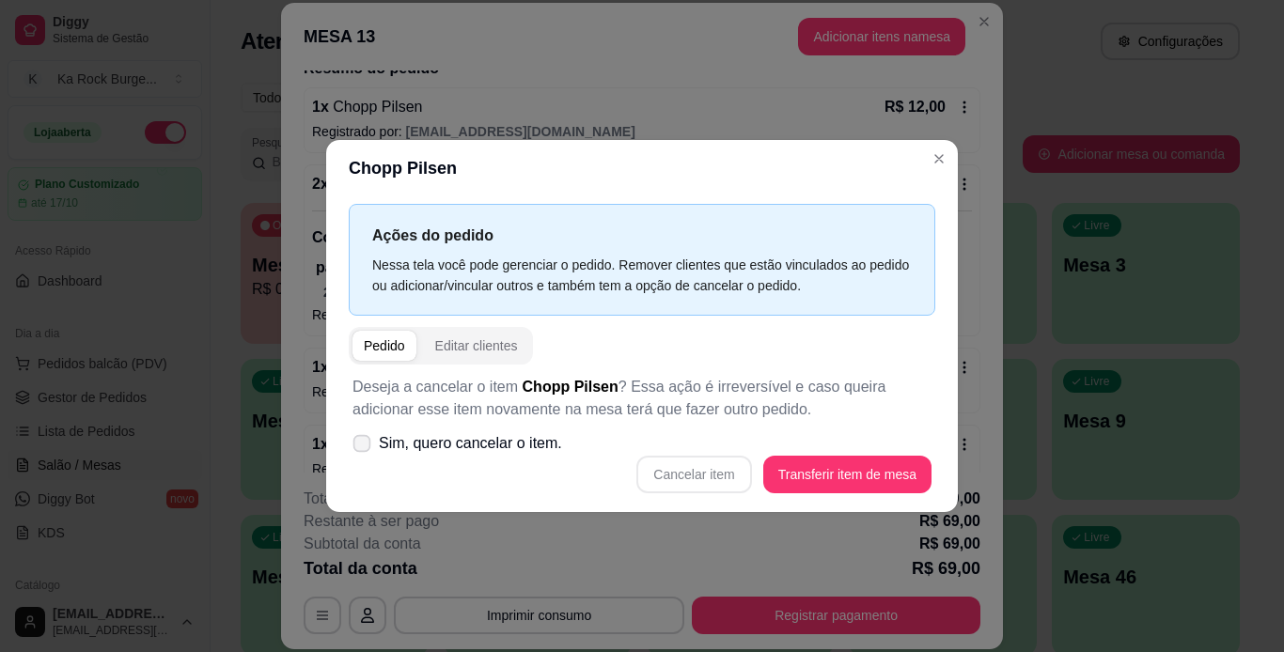
click at [532, 448] on span "Sim, quero cancelar o item." at bounding box center [470, 443] width 183 height 23
click at [364, 448] on input "Sim, quero cancelar o item." at bounding box center [357, 453] width 12 height 12
checkbox input "true"
click at [722, 484] on button "Cancelar item" at bounding box center [694, 475] width 112 height 37
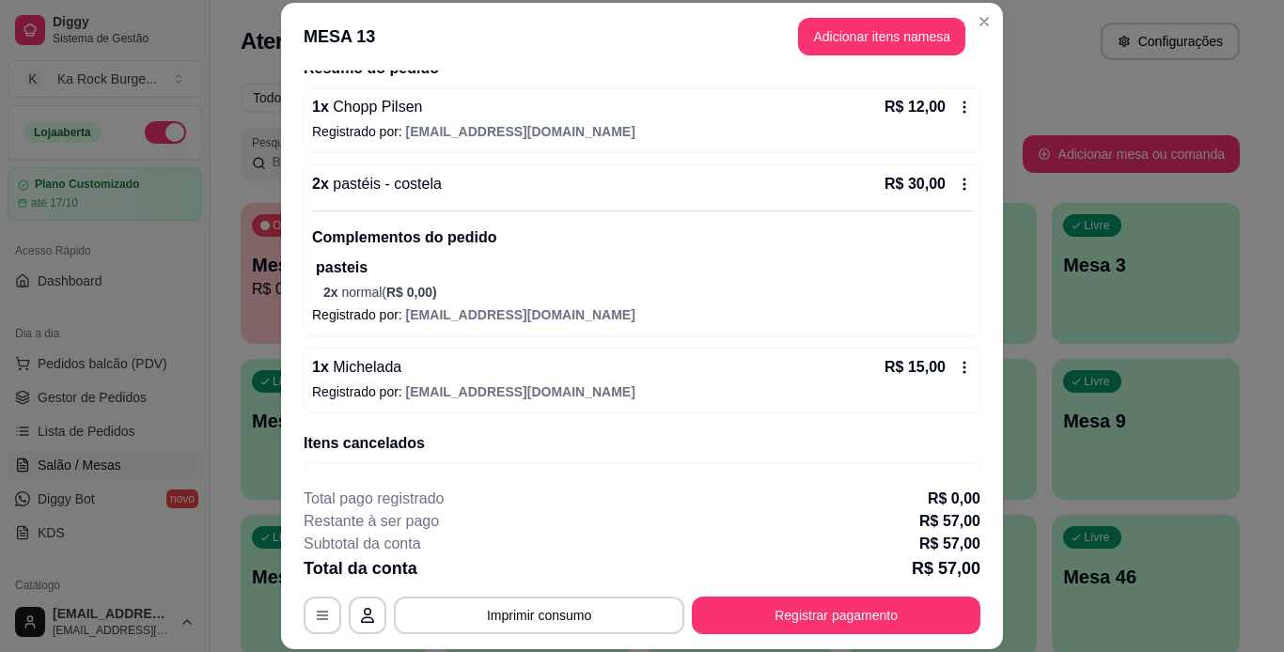
click at [957, 108] on icon at bounding box center [964, 107] width 15 height 15
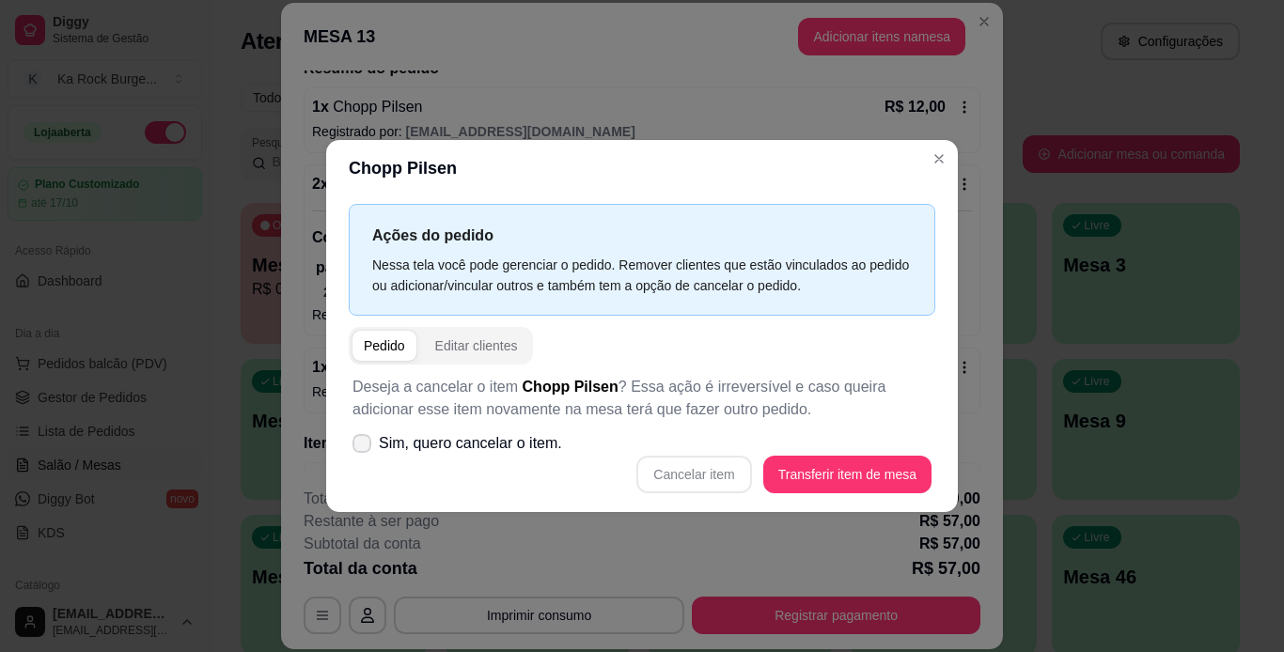
click at [440, 433] on span "Sim, quero cancelar o item." at bounding box center [470, 443] width 183 height 23
click at [364, 447] on input "Sim, quero cancelar o item." at bounding box center [357, 453] width 12 height 12
checkbox input "true"
click at [715, 491] on button "Cancelar item" at bounding box center [694, 475] width 112 height 37
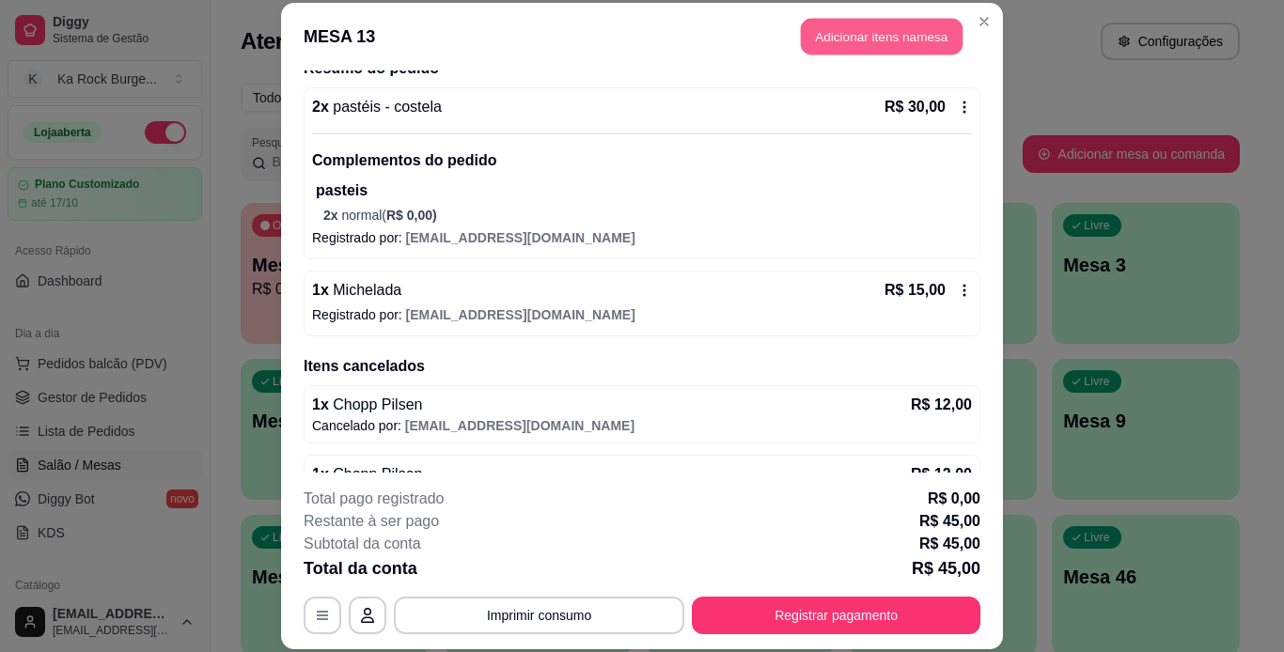
click at [873, 32] on button "Adicionar itens na mesa" at bounding box center [882, 37] width 162 height 37
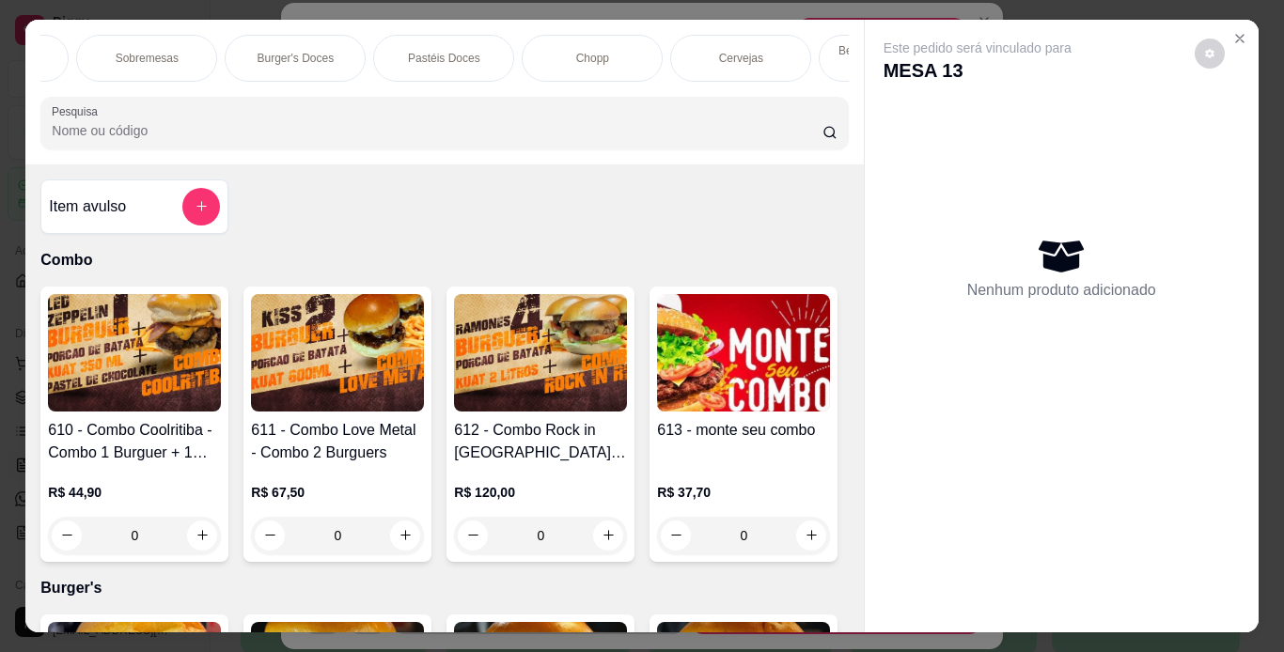
scroll to position [0, 747]
click at [523, 62] on div "Chopp" at bounding box center [551, 58] width 141 height 47
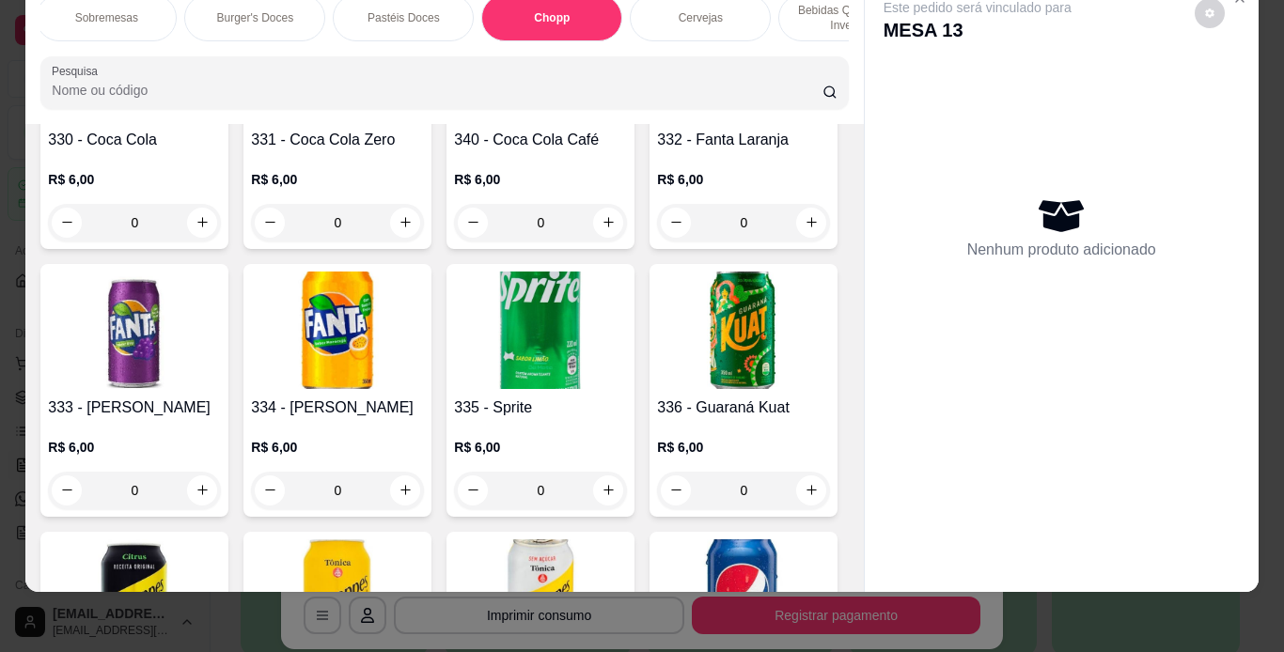
scroll to position [7803, 0]
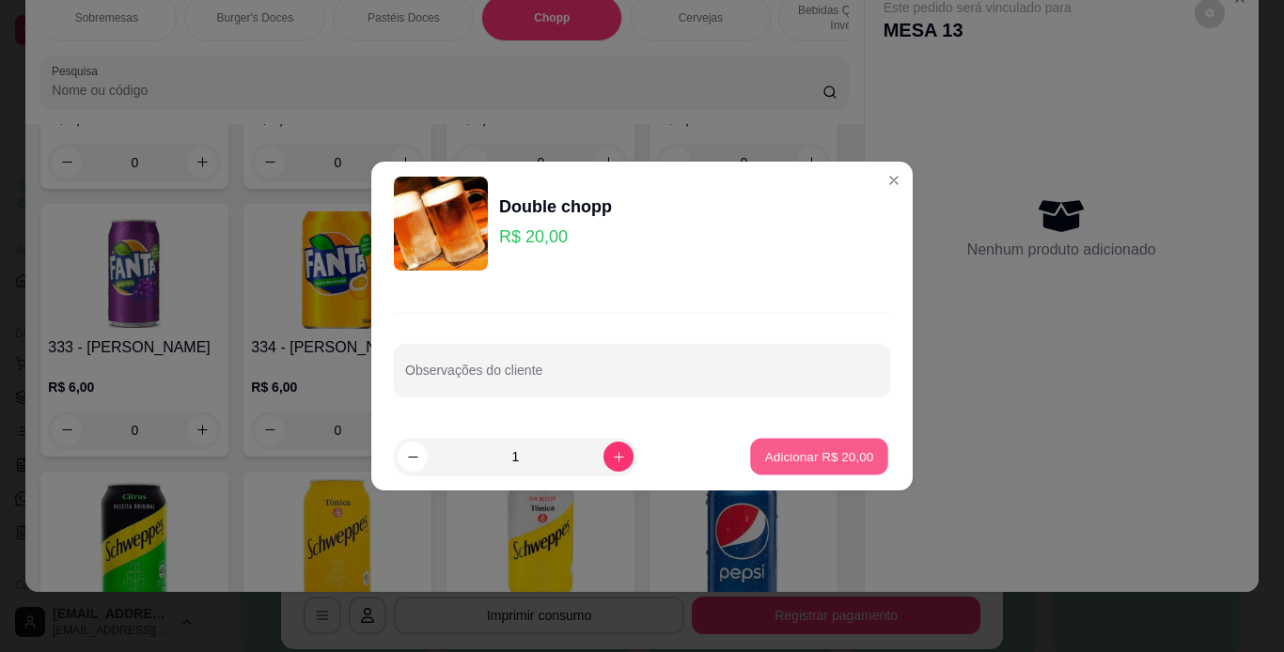
click at [766, 456] on p "Adicionar R$ 20,00" at bounding box center [819, 456] width 109 height 18
type input "1"
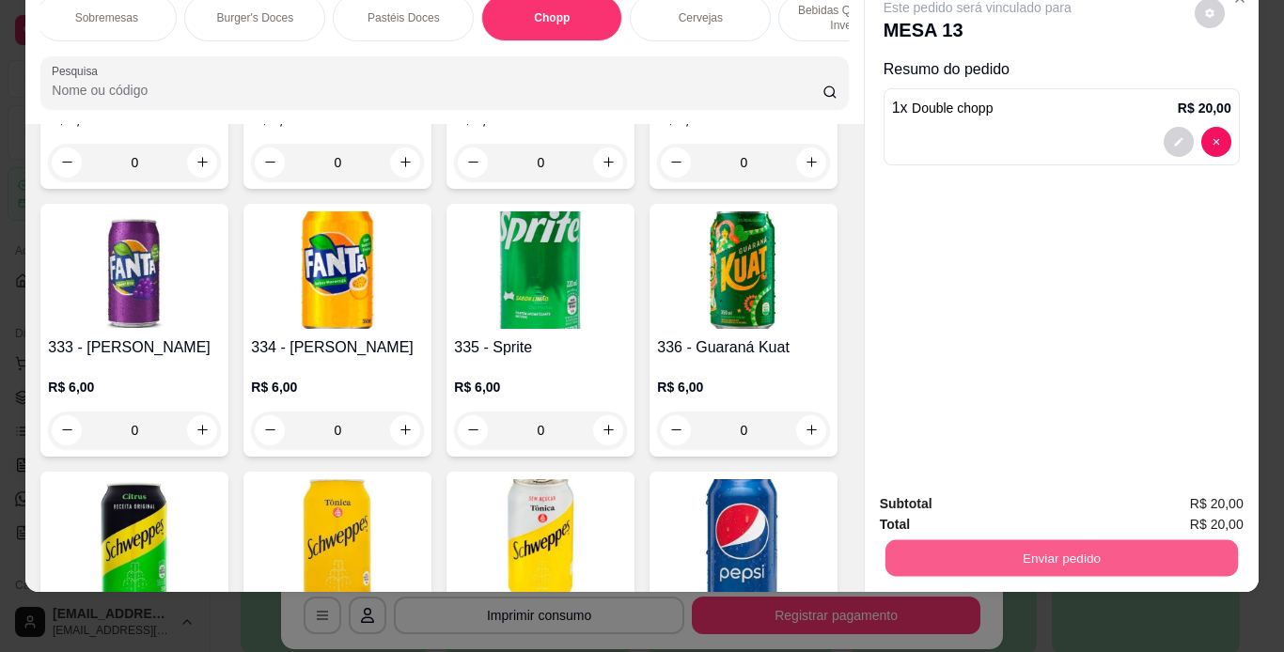
click at [1041, 543] on button "Enviar pedido" at bounding box center [1060, 558] width 352 height 37
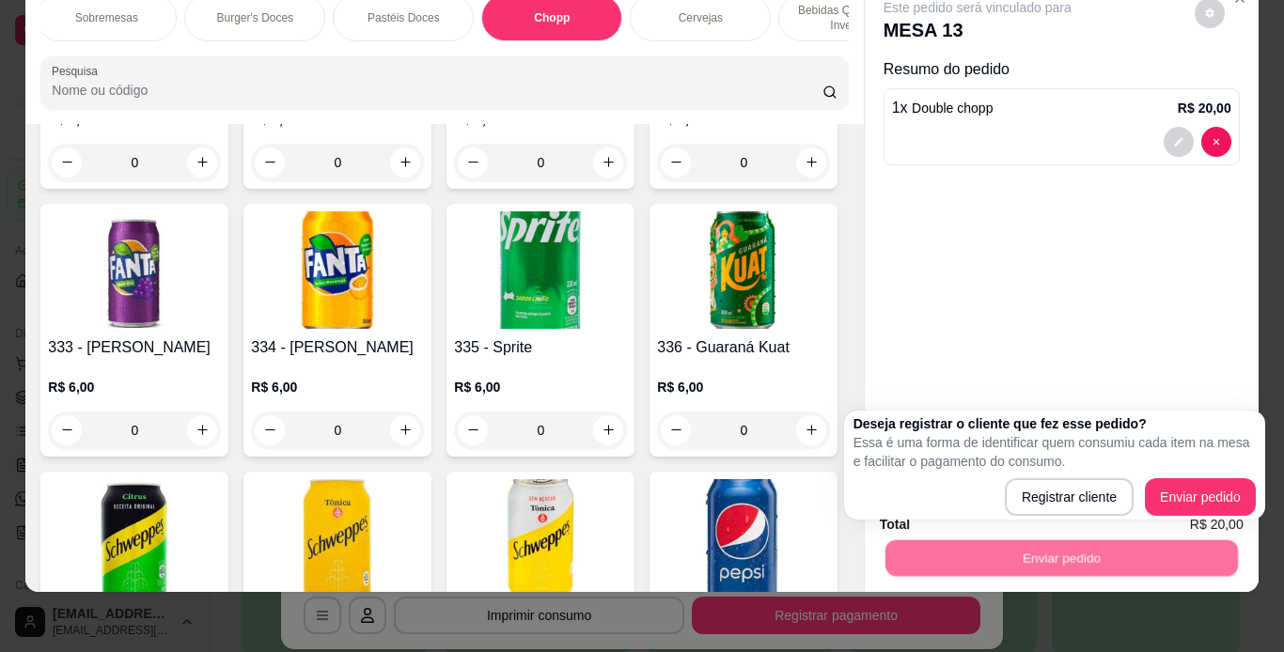
click at [1040, 517] on div "Deseja registrar o cliente que fez esse pedido? Essa é uma forma de identificar…" at bounding box center [1054, 465] width 421 height 109
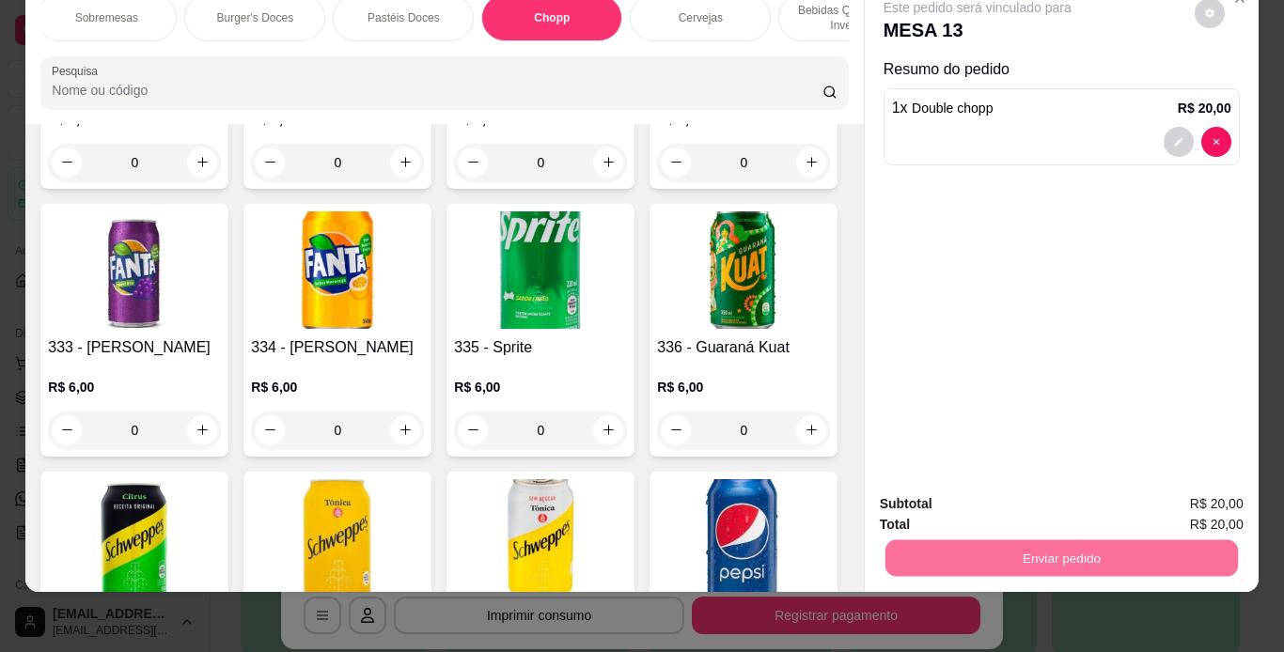
click at [1046, 510] on button "Registrar cliente" at bounding box center [1068, 498] width 124 height 36
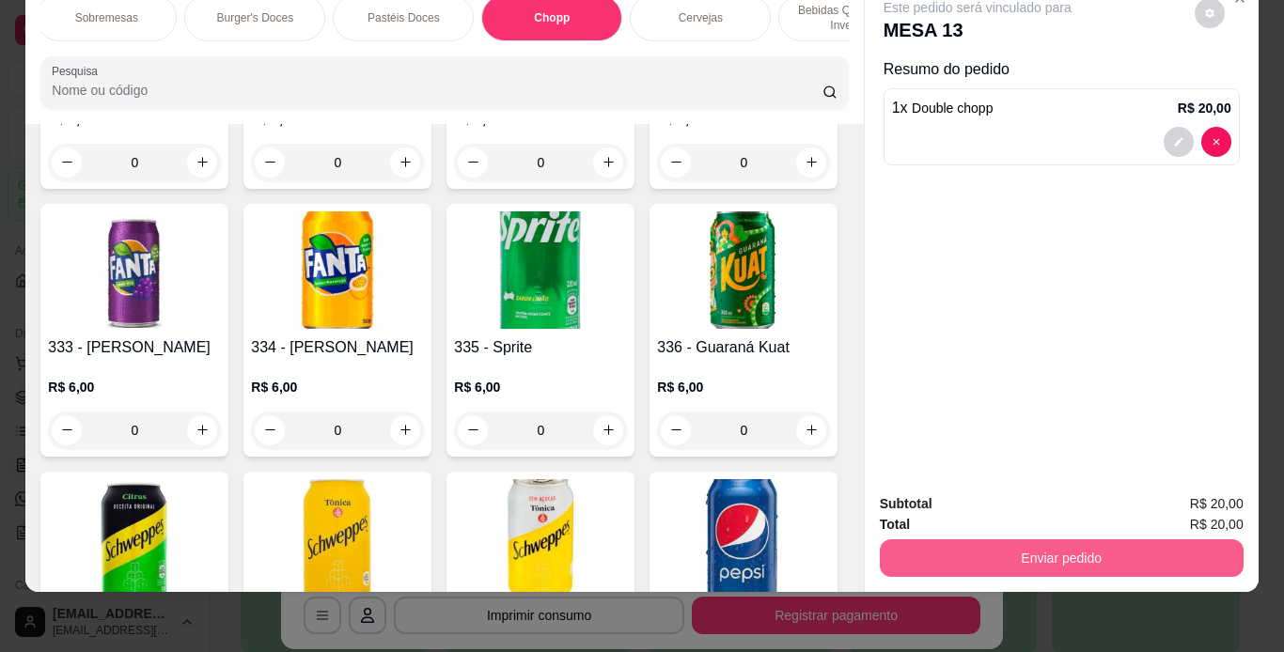
click at [1148, 553] on button "Enviar pedido" at bounding box center [1062, 558] width 364 height 38
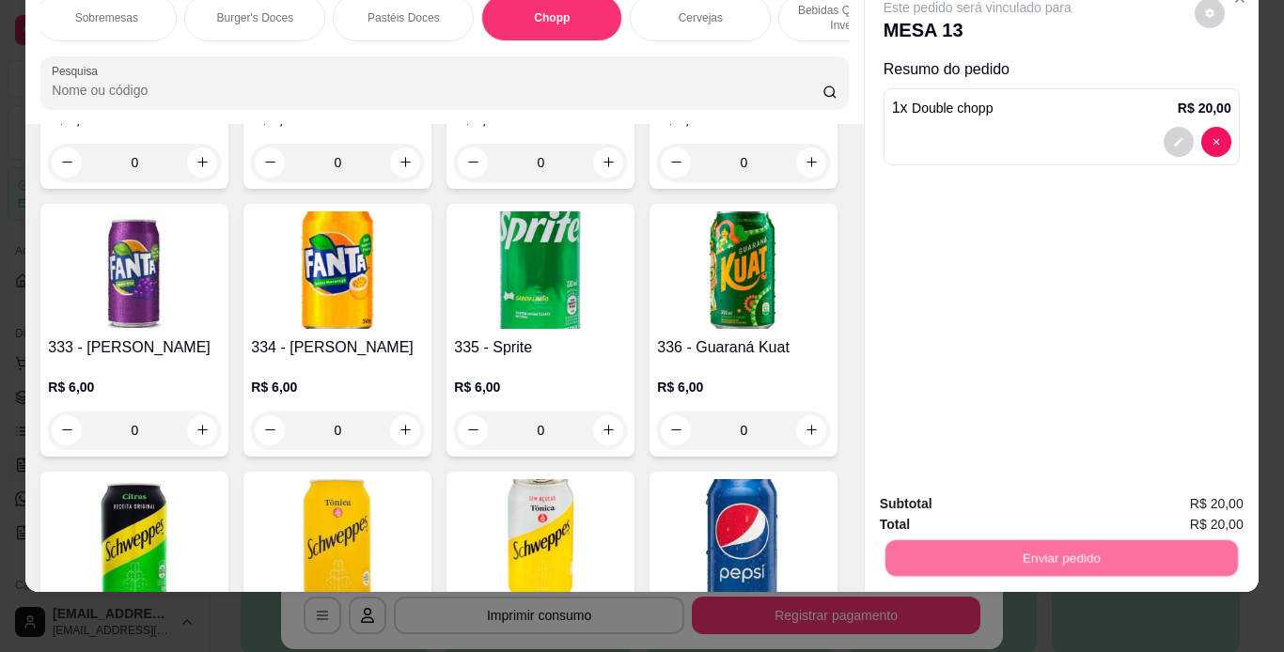
click at [1160, 503] on button "Enviar pedido" at bounding box center [1194, 498] width 106 height 36
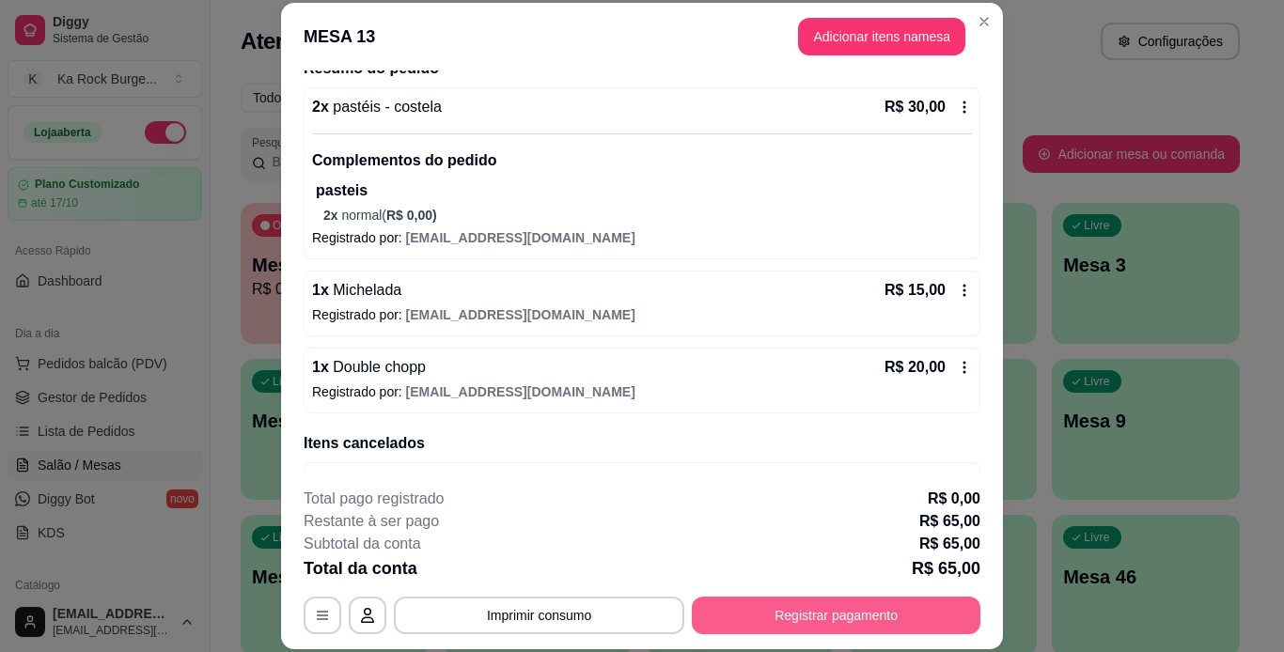
click at [903, 616] on button "Registrar pagamento" at bounding box center [836, 616] width 288 height 38
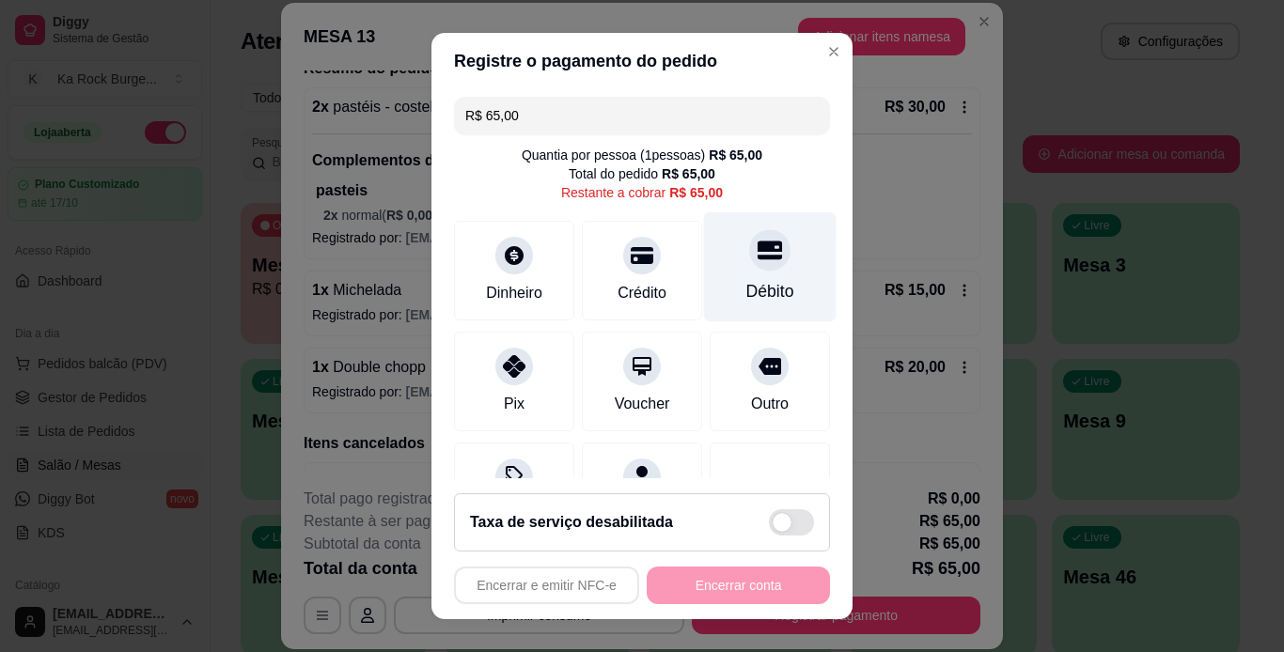
click at [734, 272] on div "Débito" at bounding box center [770, 266] width 133 height 110
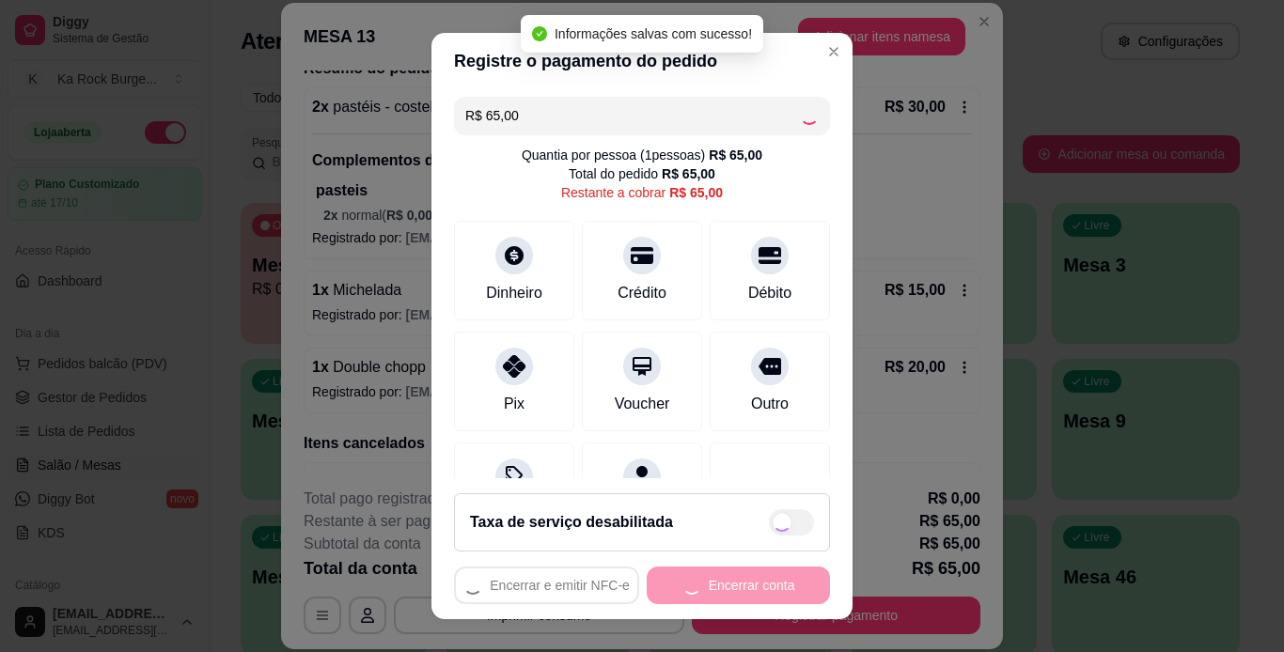
type input "R$ 0,00"
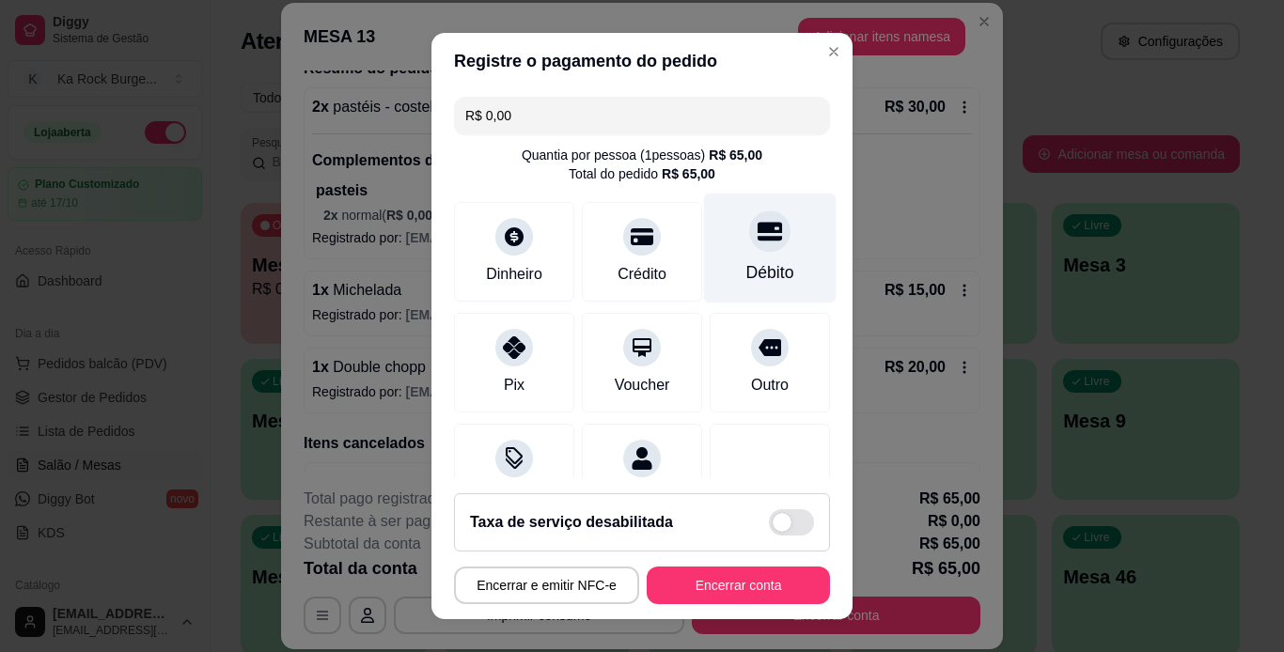
click at [757, 242] on icon at bounding box center [769, 231] width 24 height 24
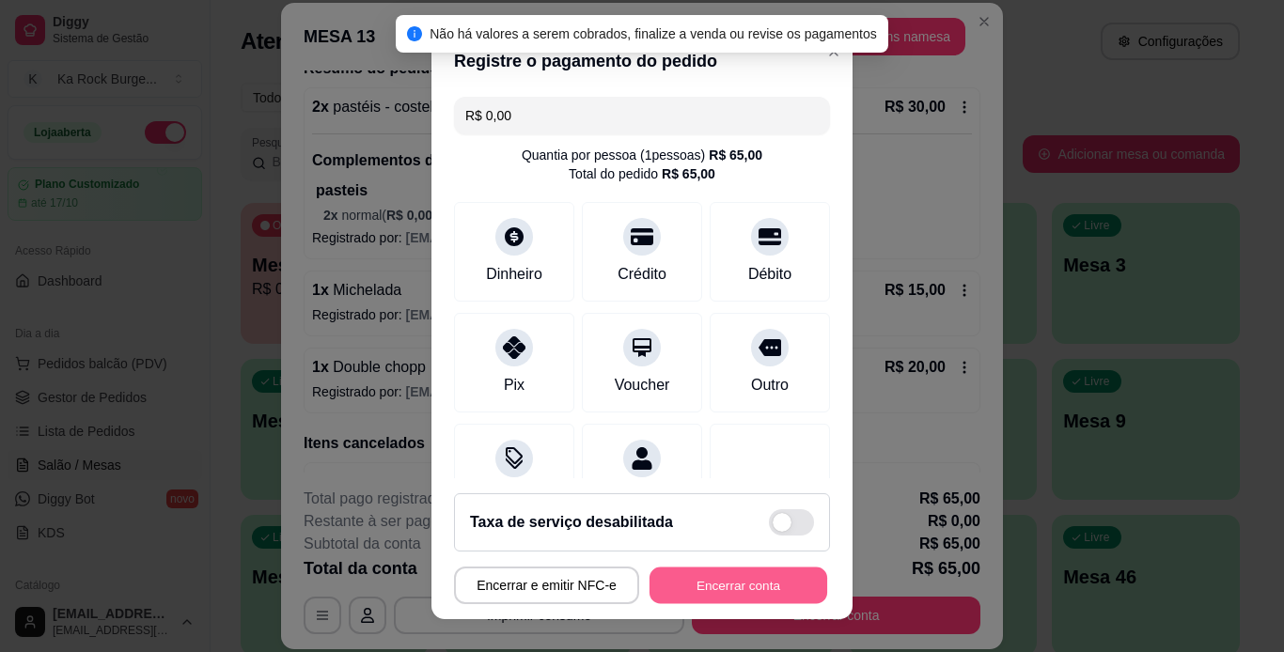
click at [723, 590] on button "Encerrar conta" at bounding box center [738, 586] width 178 height 37
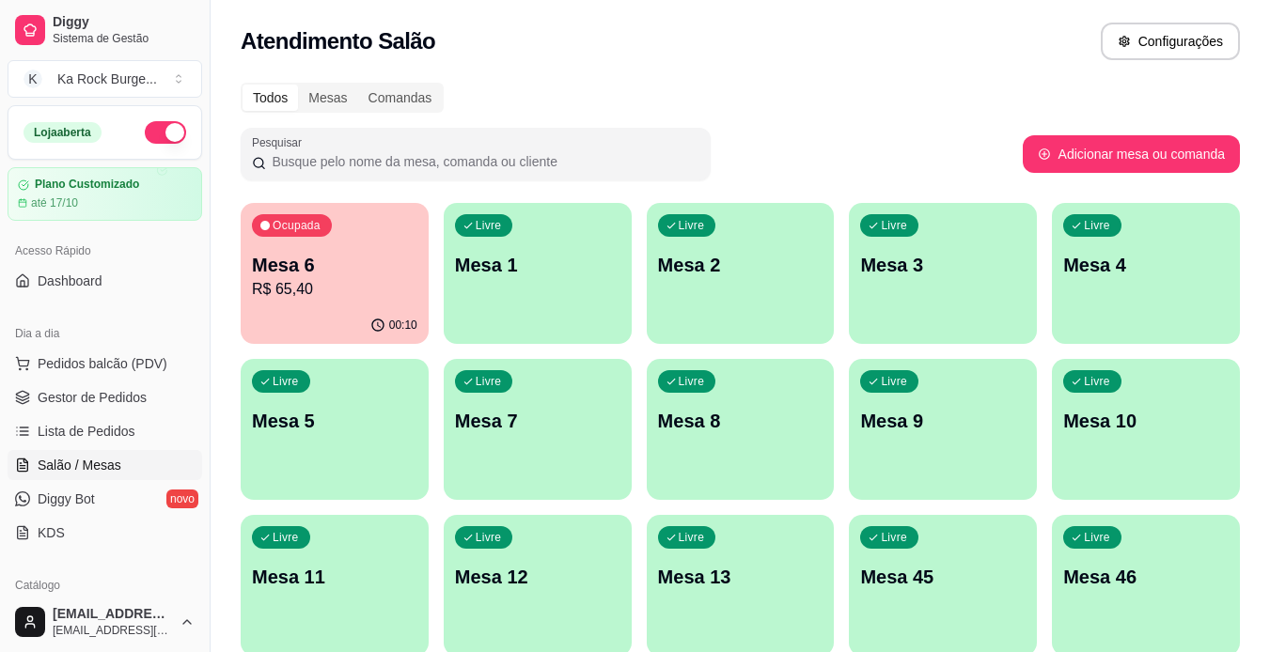
scroll to position [38, 0]
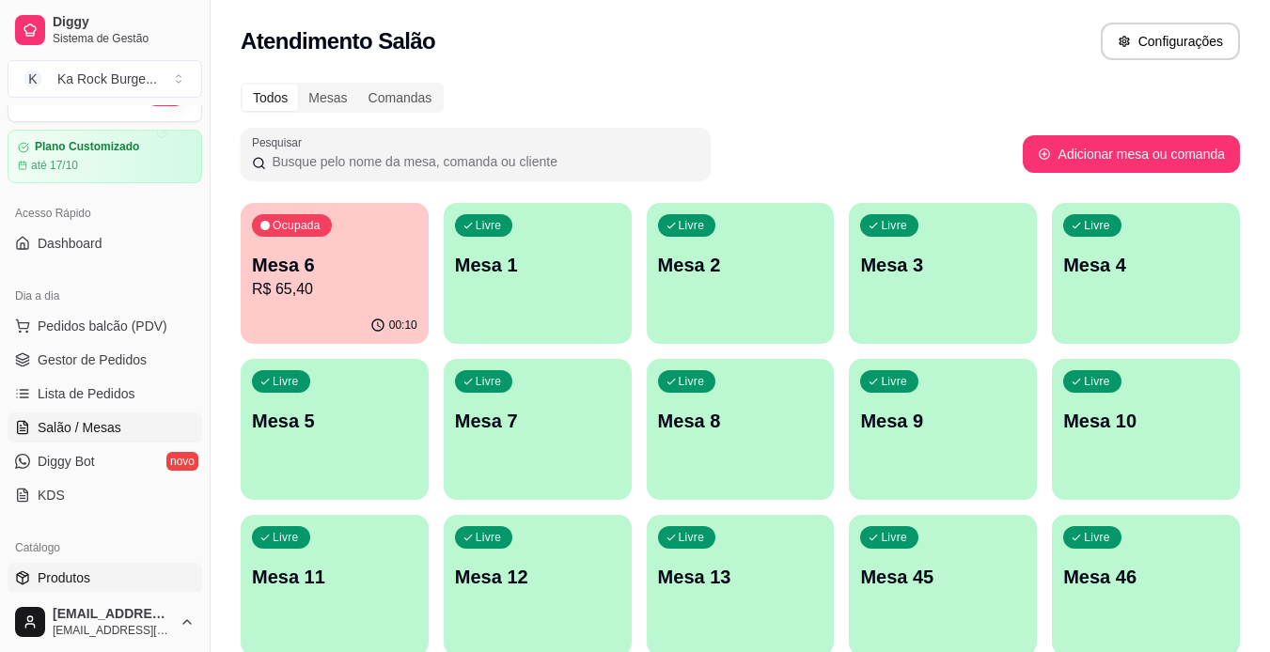
click at [153, 579] on link "Produtos" at bounding box center [105, 578] width 195 height 30
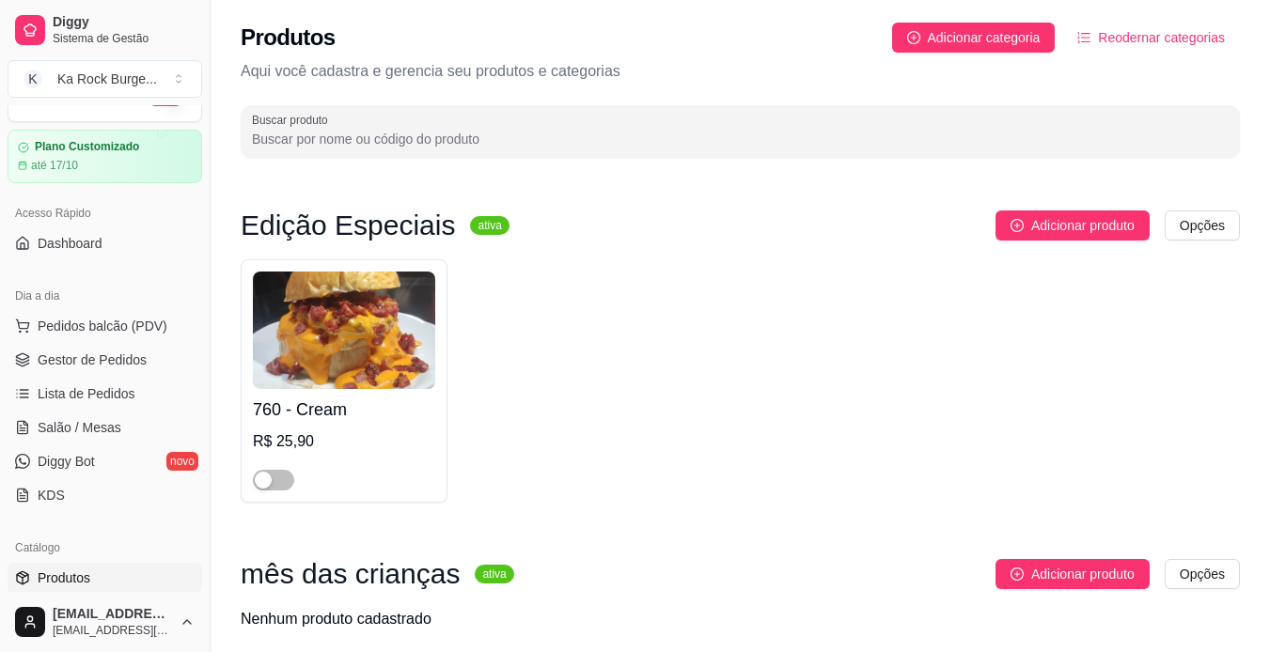
click at [201, 585] on div "Diggy Sistema de Gestão K Ka Rock Burge ... Loja aberta Plano Customizado até 1…" at bounding box center [105, 326] width 210 height 652
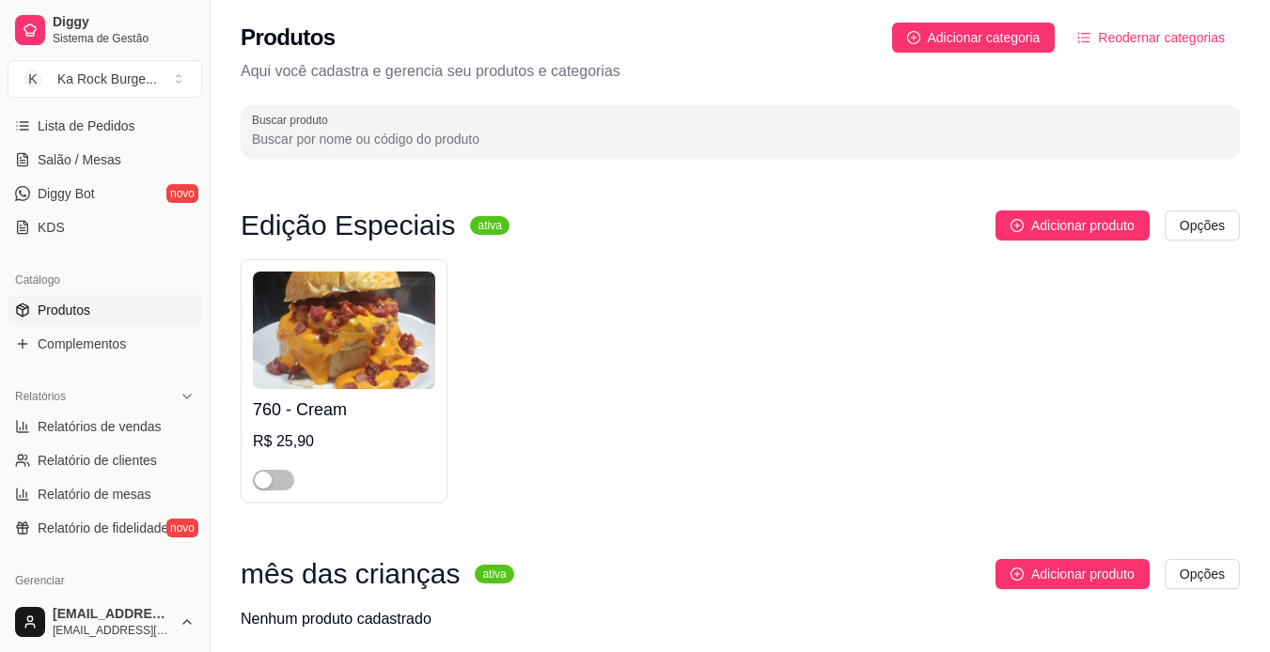
scroll to position [338, 0]
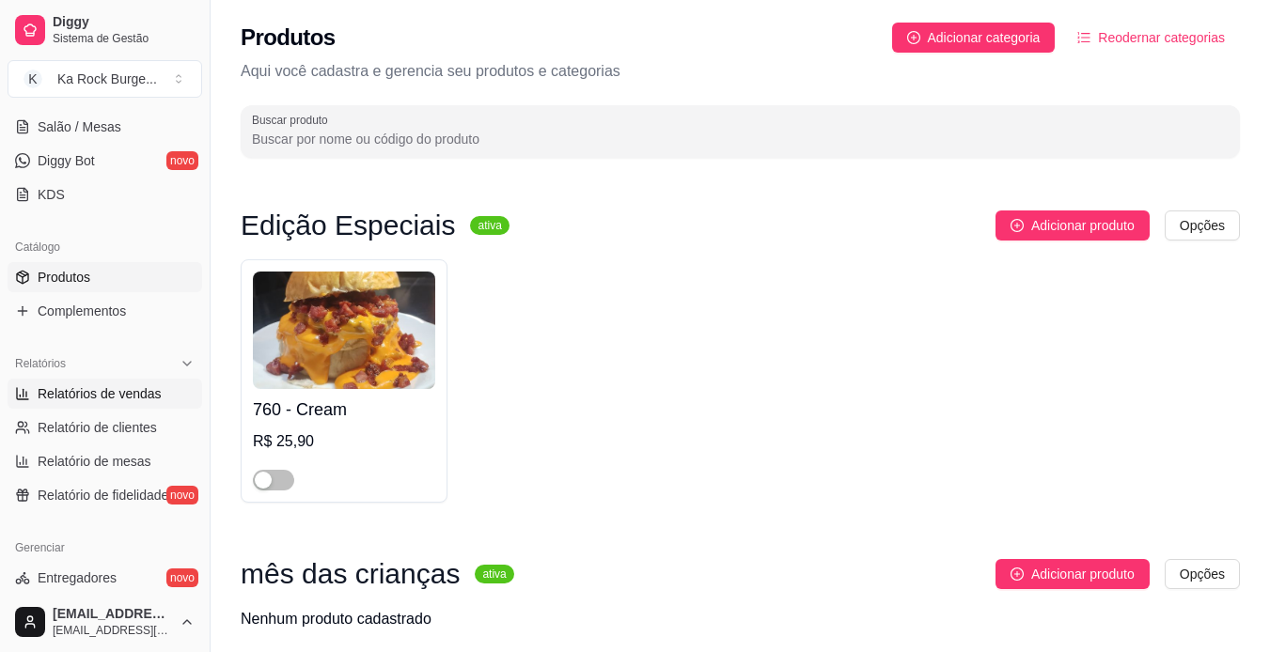
click at [89, 389] on span "Relatórios de vendas" at bounding box center [100, 393] width 124 height 19
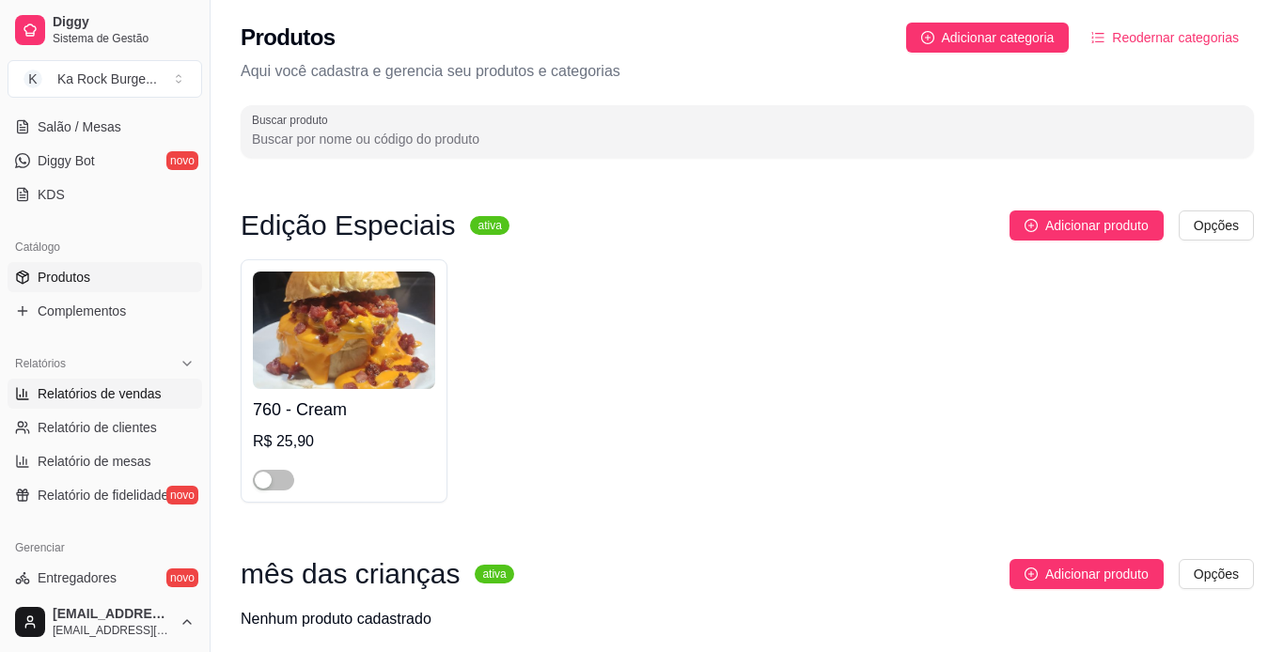
select select "ALL"
select select "0"
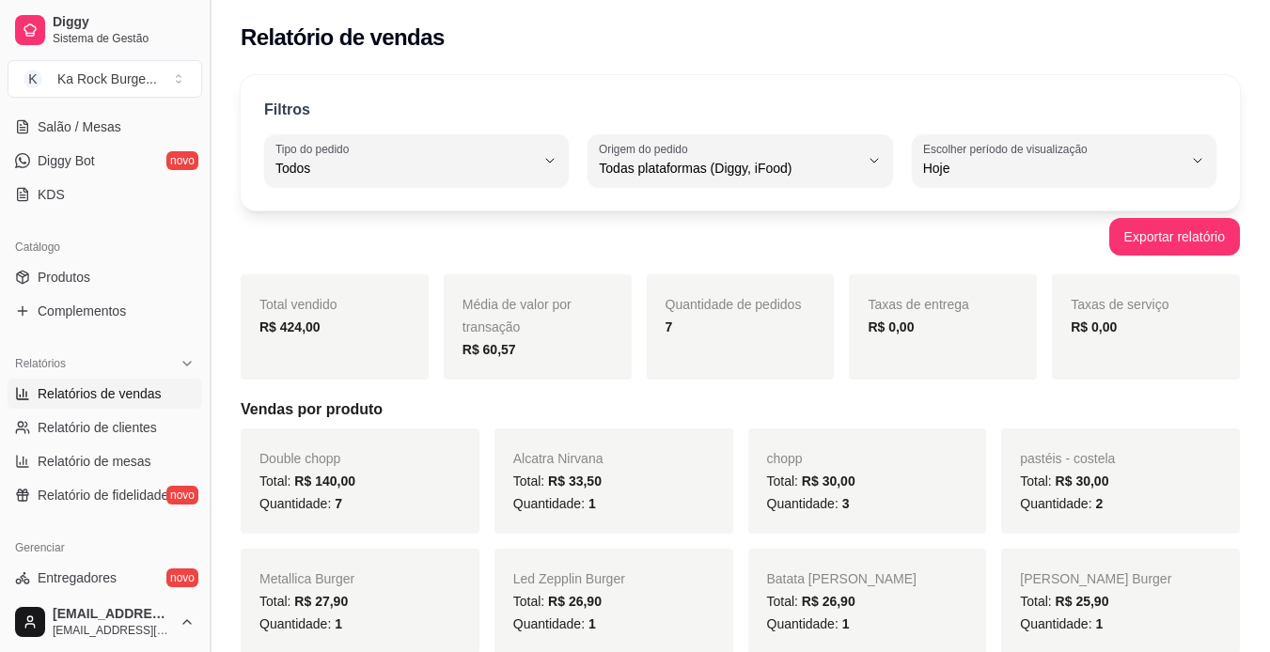
click at [202, 266] on button "Toggle Sidebar" at bounding box center [209, 326] width 15 height 652
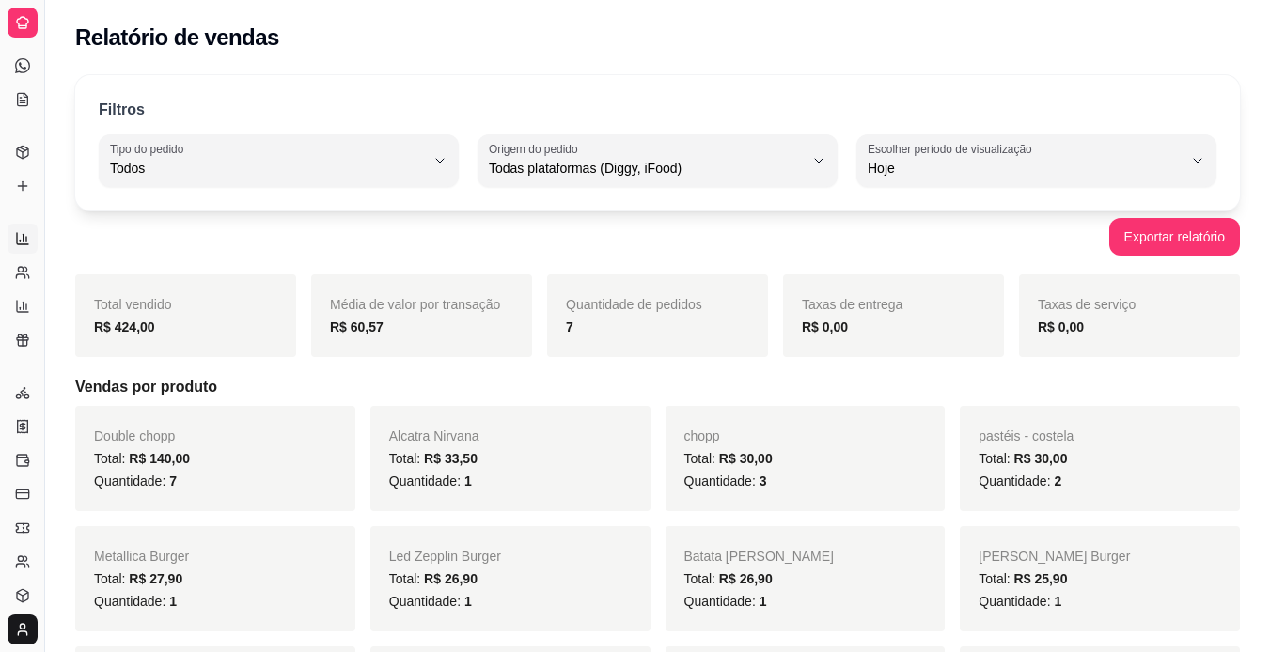
scroll to position [160, 0]
click at [46, 229] on button "Toggle Sidebar" at bounding box center [44, 326] width 15 height 652
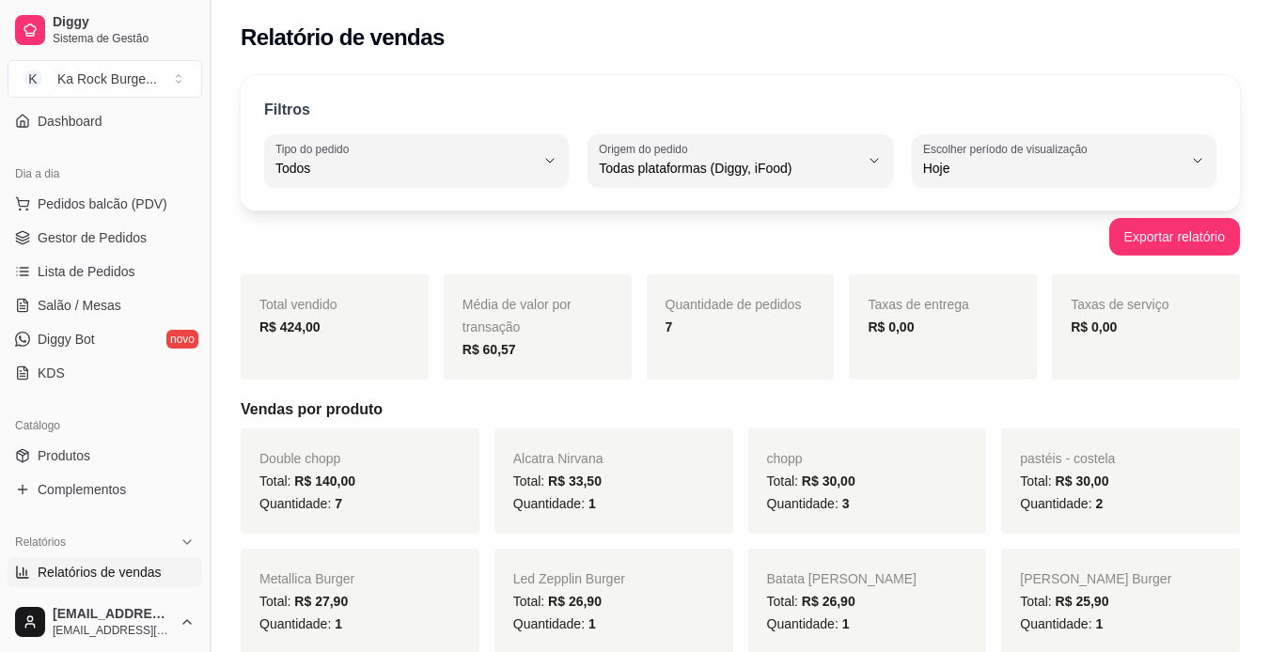
scroll to position [343, 0]
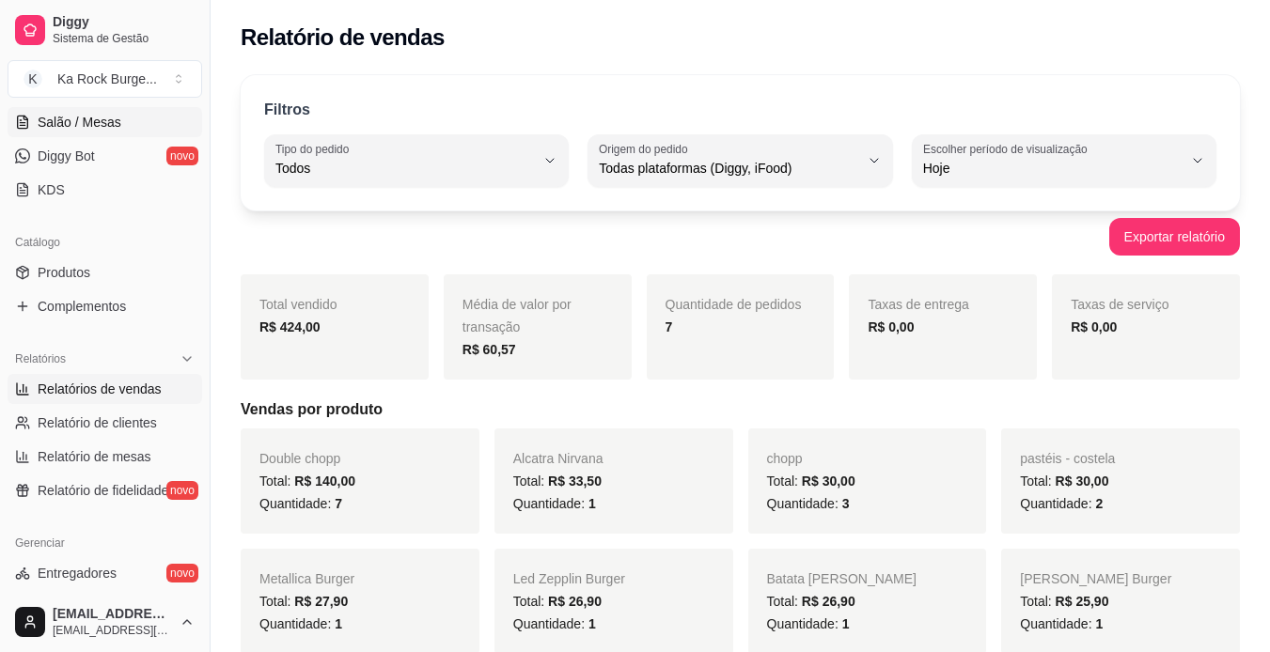
click at [93, 122] on span "Salão / Mesas" at bounding box center [80, 122] width 84 height 19
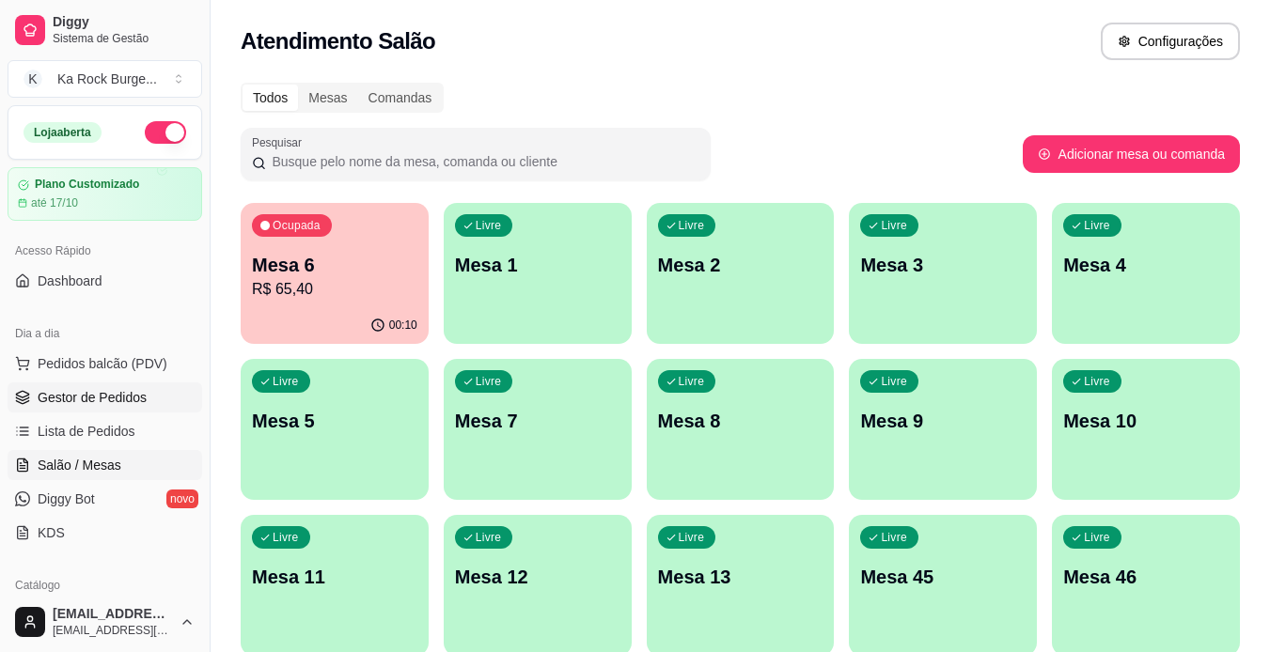
click at [140, 393] on span "Gestor de Pedidos" at bounding box center [92, 397] width 109 height 19
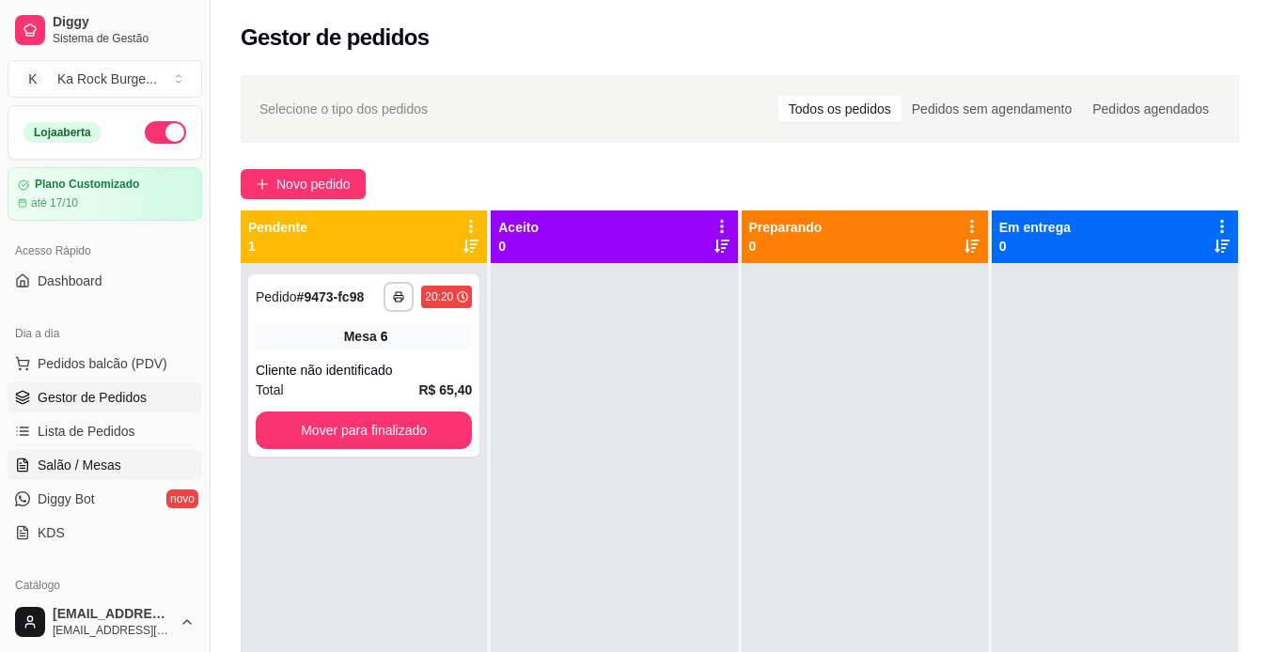
click at [92, 464] on span "Salão / Mesas" at bounding box center [80, 465] width 84 height 19
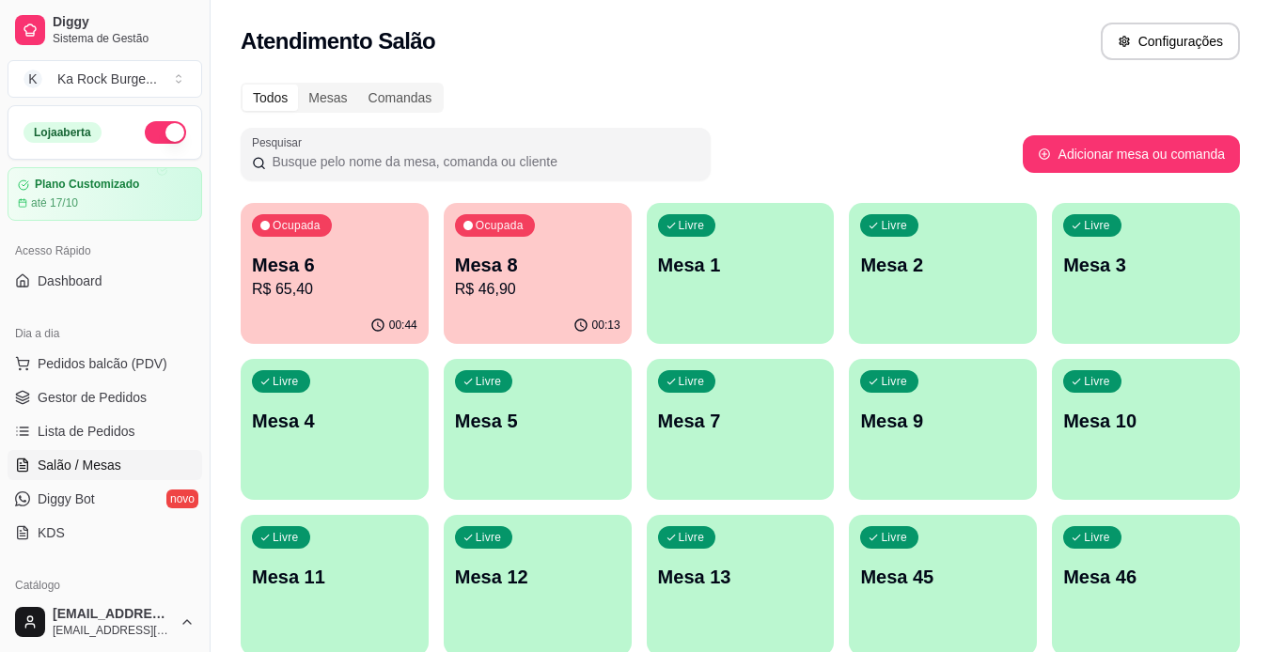
click at [342, 283] on p "R$ 65,40" at bounding box center [334, 289] width 165 height 23
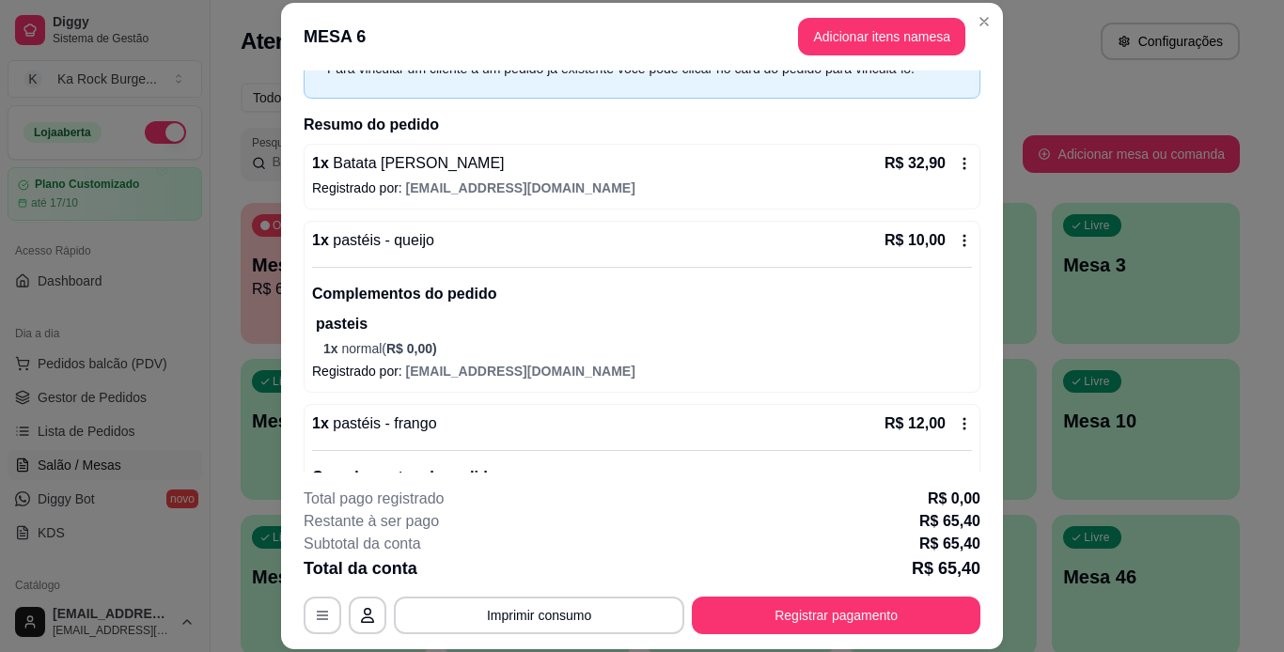
scroll to position [113, 0]
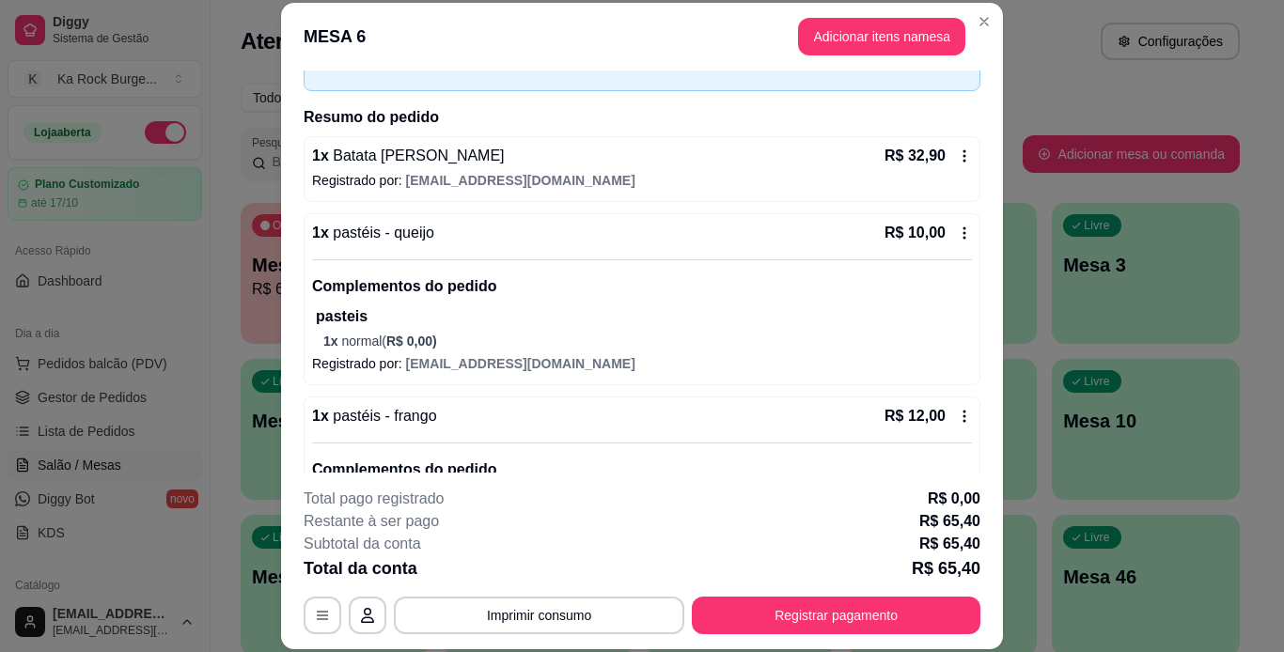
click at [981, 456] on div "Iniciada [DATE] 20:09 Atenção Para vincular um cliente a um pedido já existente…" at bounding box center [642, 270] width 722 height 401
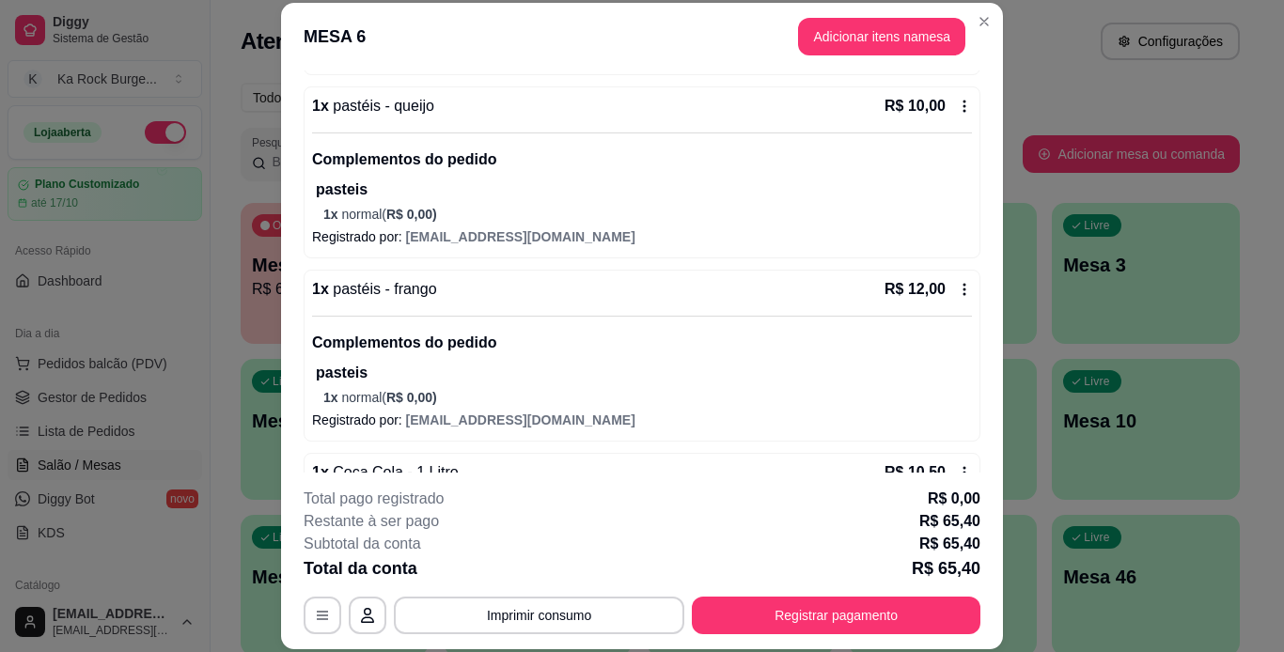
scroll to position [293, 0]
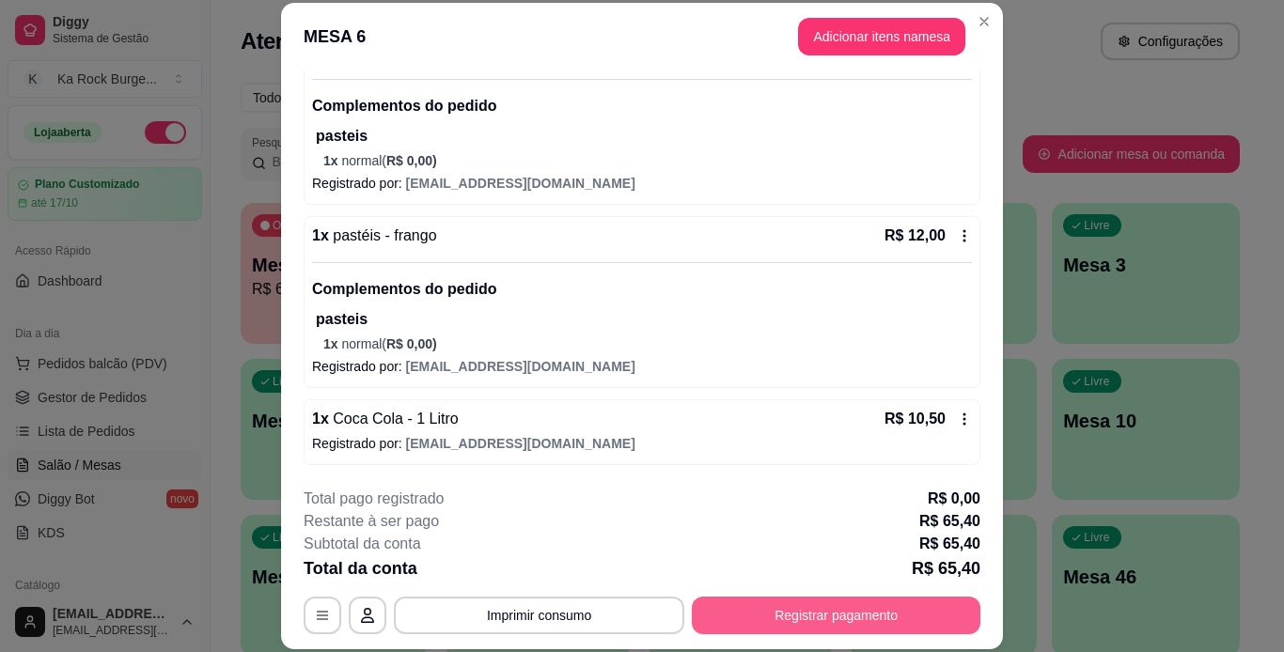
click at [886, 616] on button "Registrar pagamento" at bounding box center [836, 616] width 288 height 38
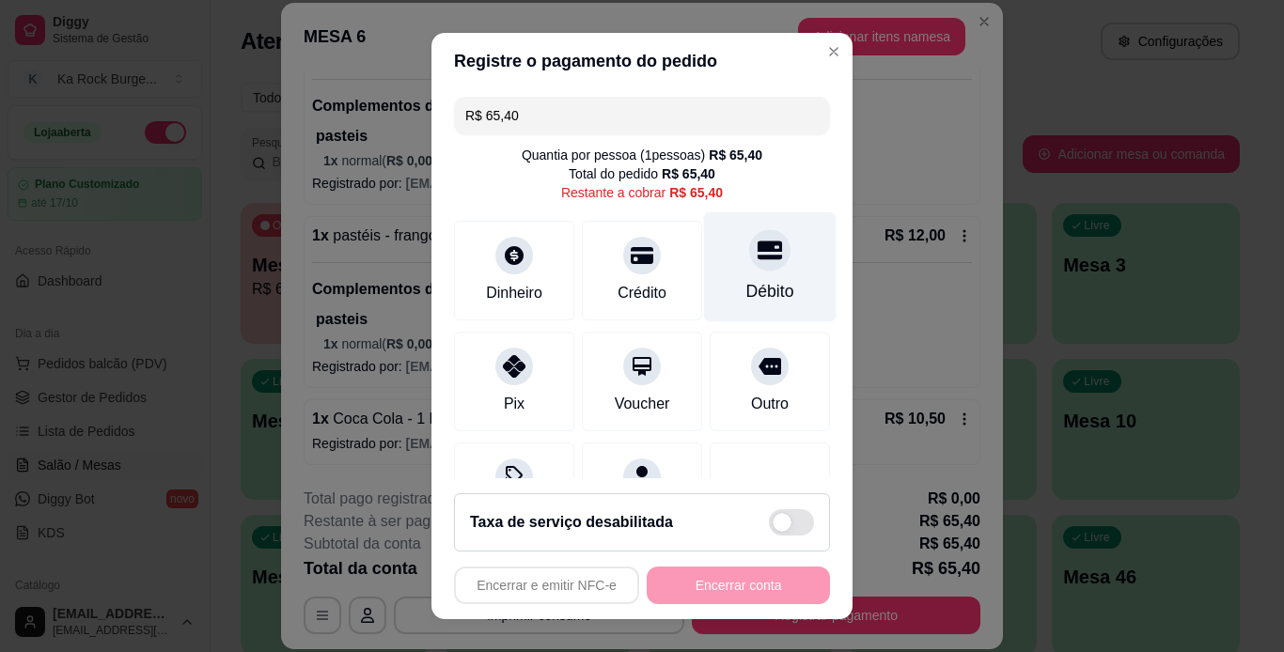
click at [746, 283] on div "Débito" at bounding box center [770, 291] width 48 height 24
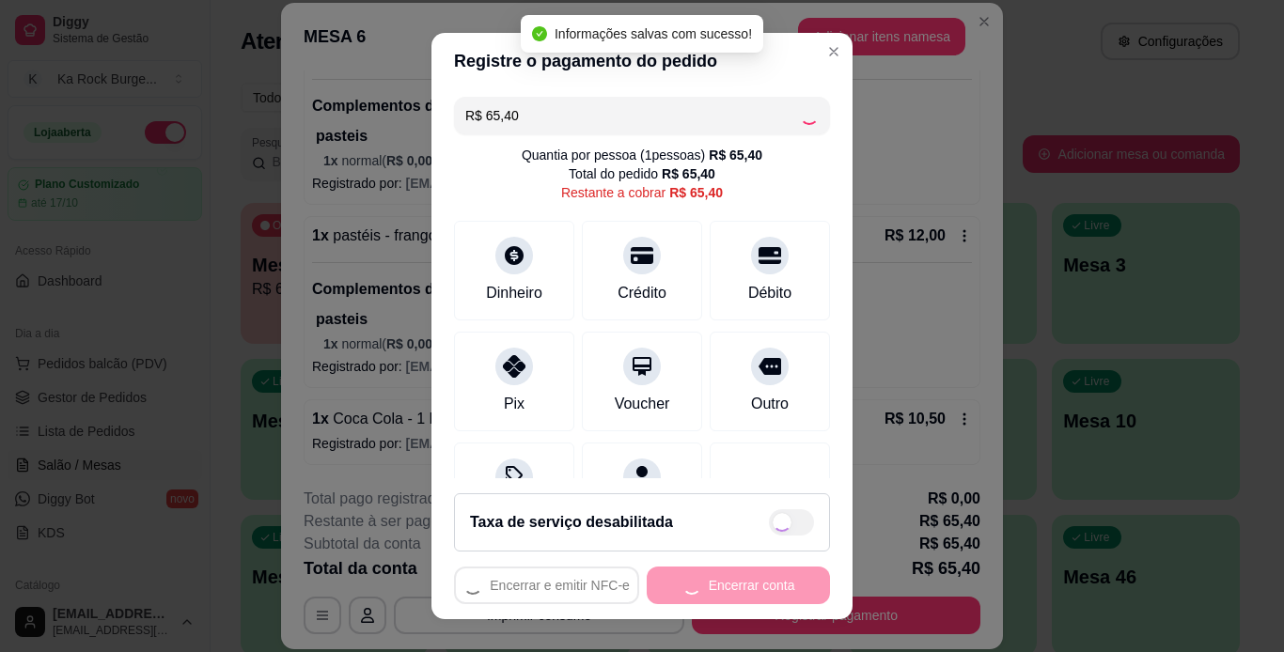
type input "R$ 0,00"
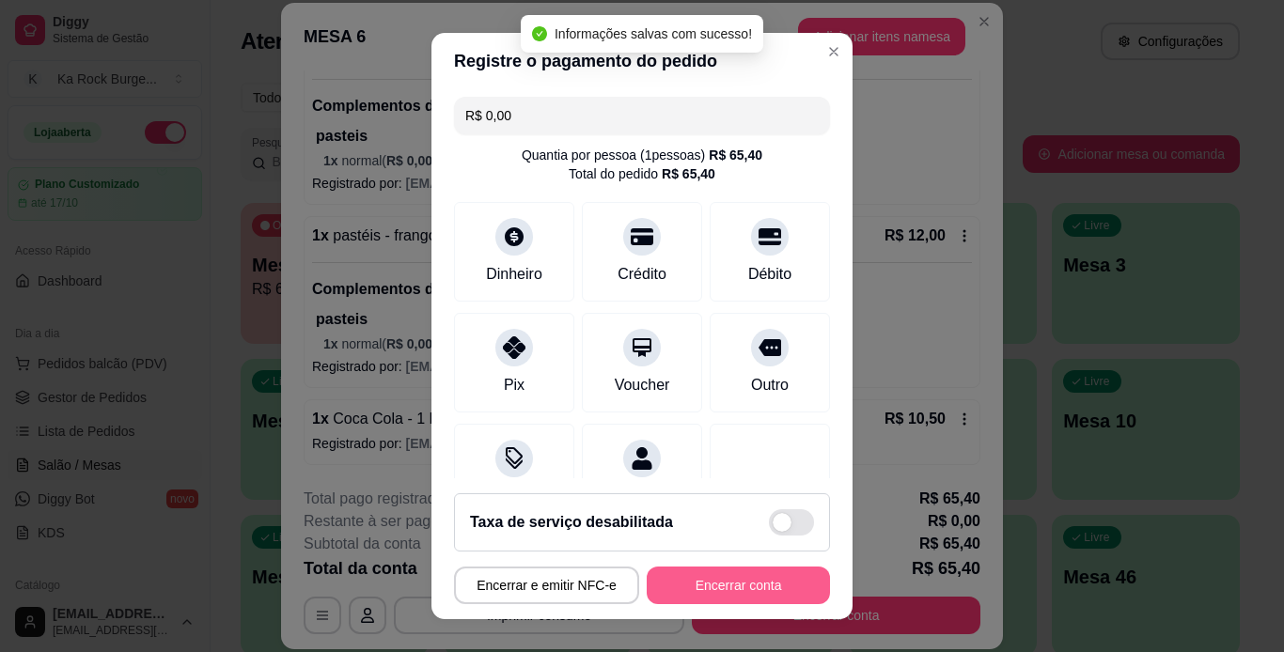
click at [749, 580] on button "Encerrar conta" at bounding box center [738, 586] width 183 height 38
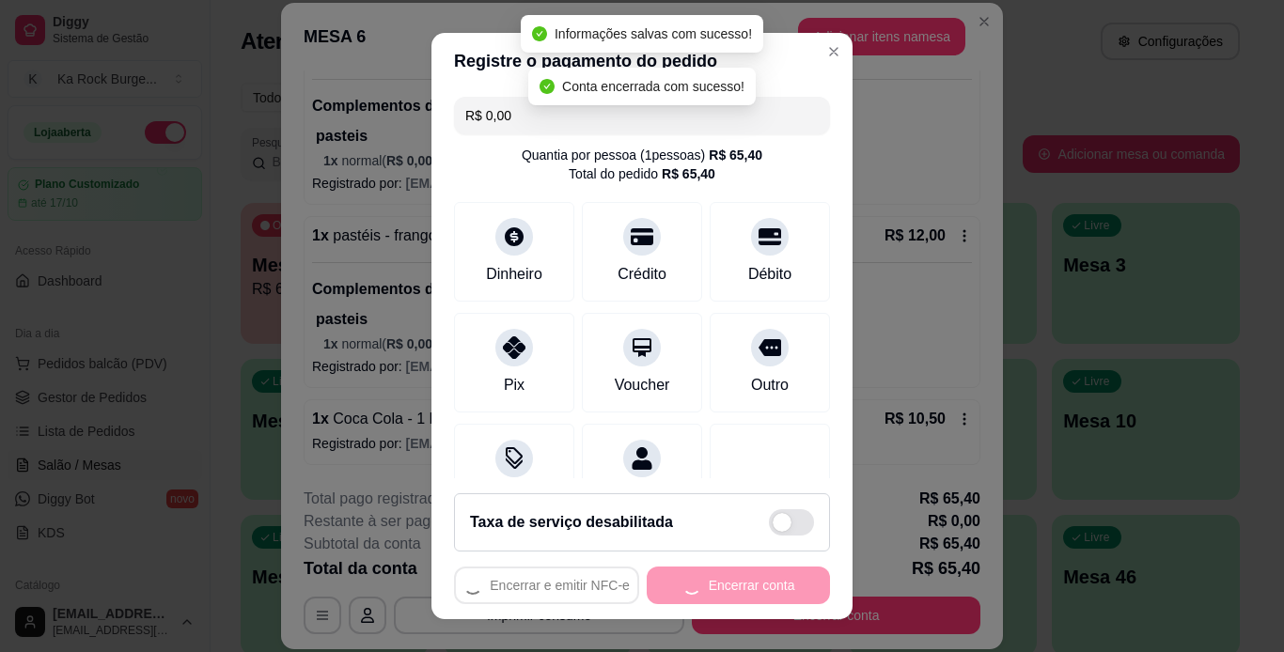
scroll to position [0, 0]
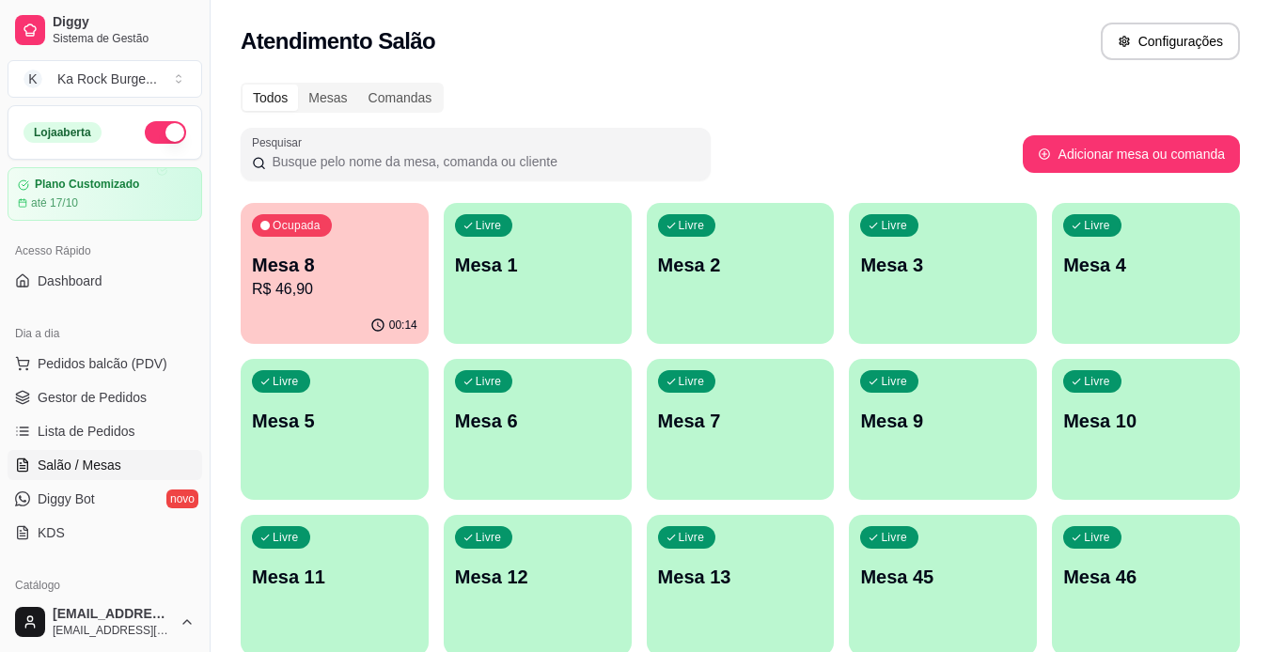
click at [723, 317] on div "Livre Mesa 2" at bounding box center [741, 262] width 188 height 118
click at [260, 464] on div "Livre Mesa 5" at bounding box center [335, 418] width 188 height 118
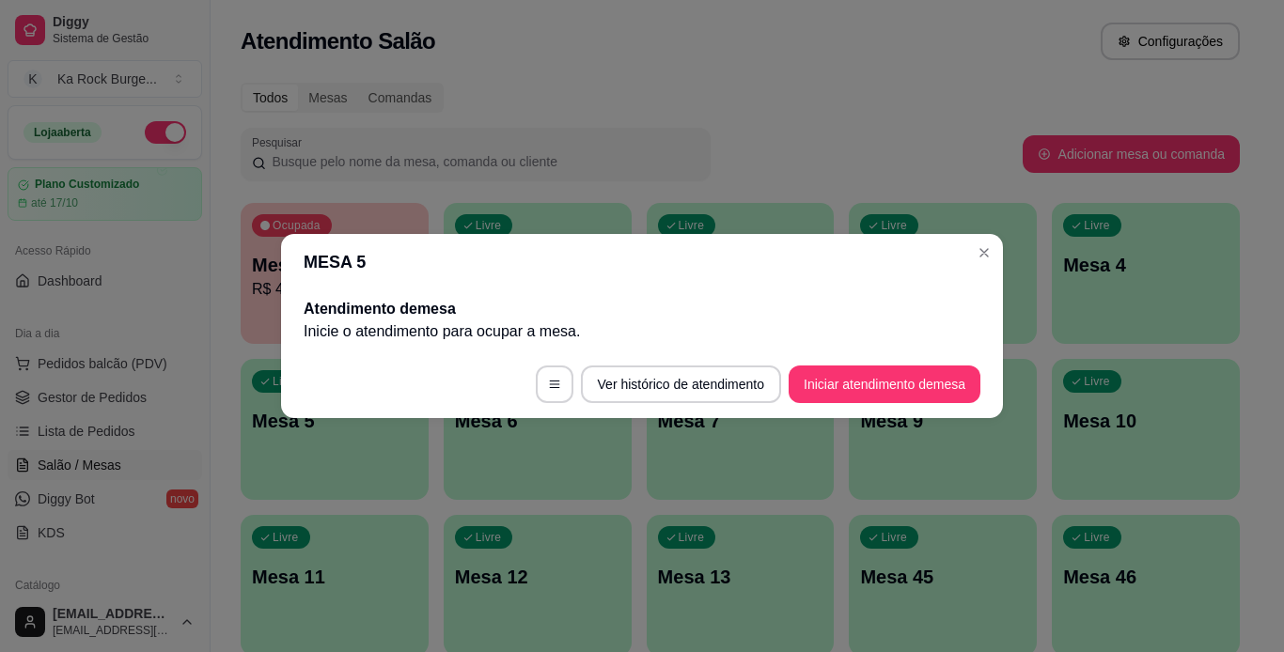
click at [901, 401] on footer "Ver histórico de atendimento Iniciar atendimento de mesa" at bounding box center [642, 385] width 722 height 68
click at [912, 396] on button "Iniciar atendimento de mesa" at bounding box center [884, 385] width 192 height 38
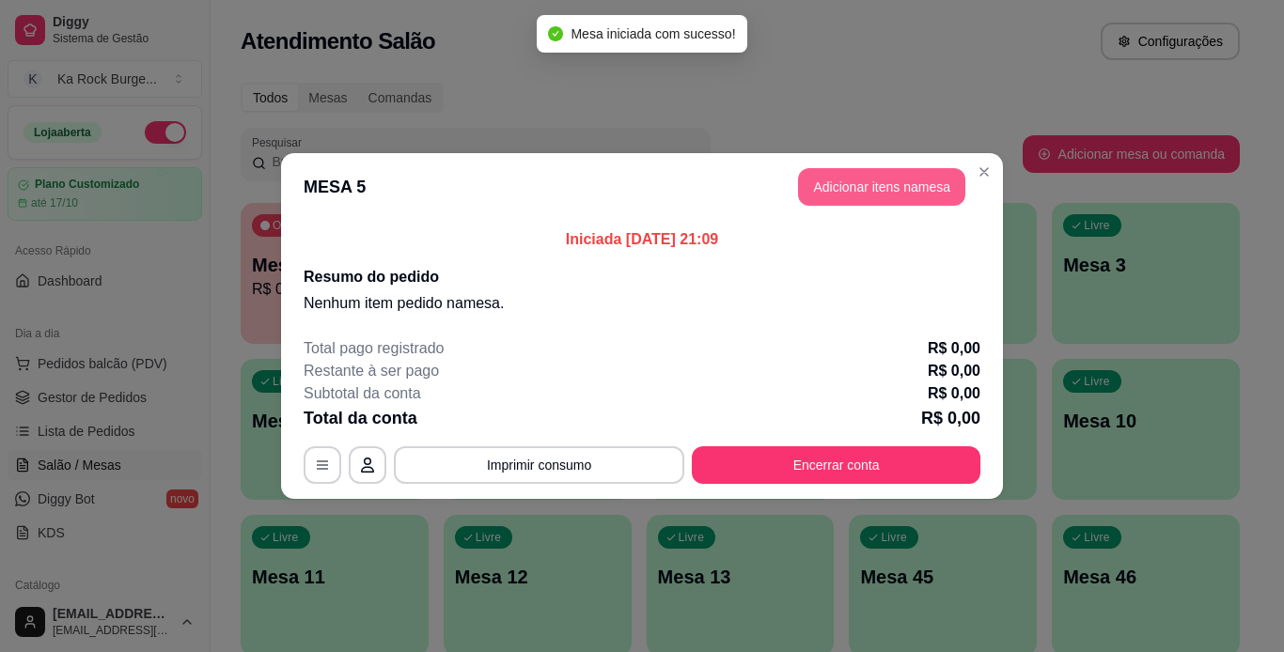
click at [874, 197] on button "Adicionar itens na mesa" at bounding box center [881, 187] width 167 height 38
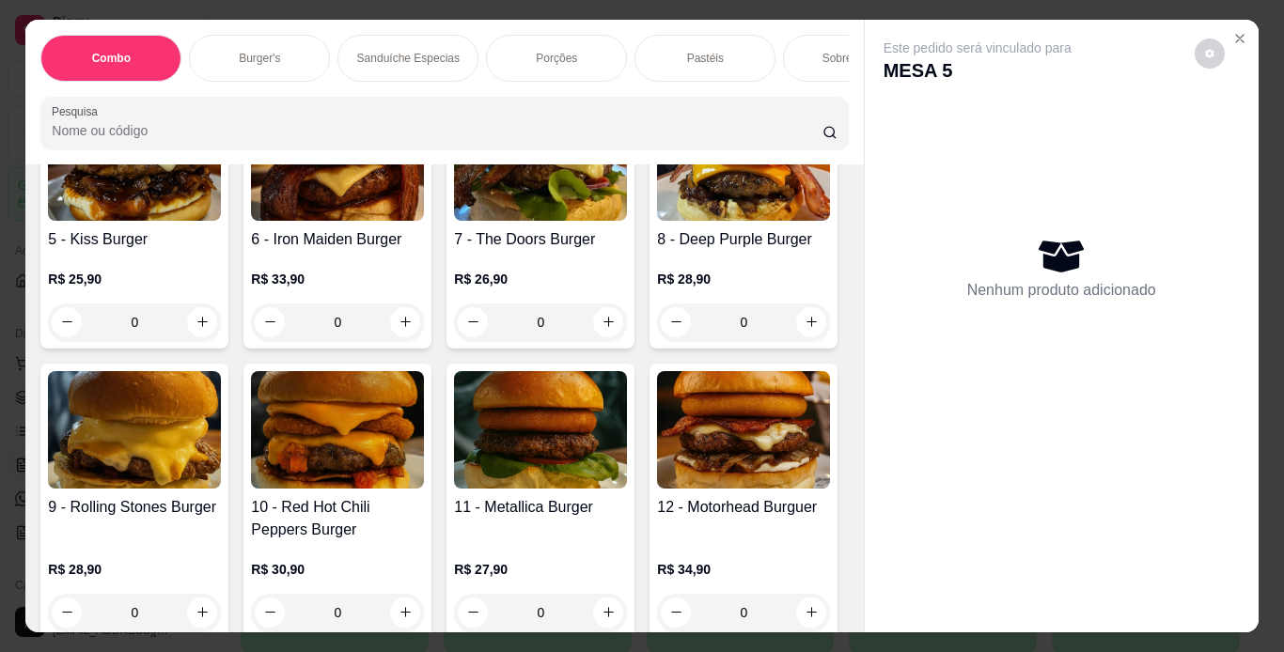
scroll to position [796, 0]
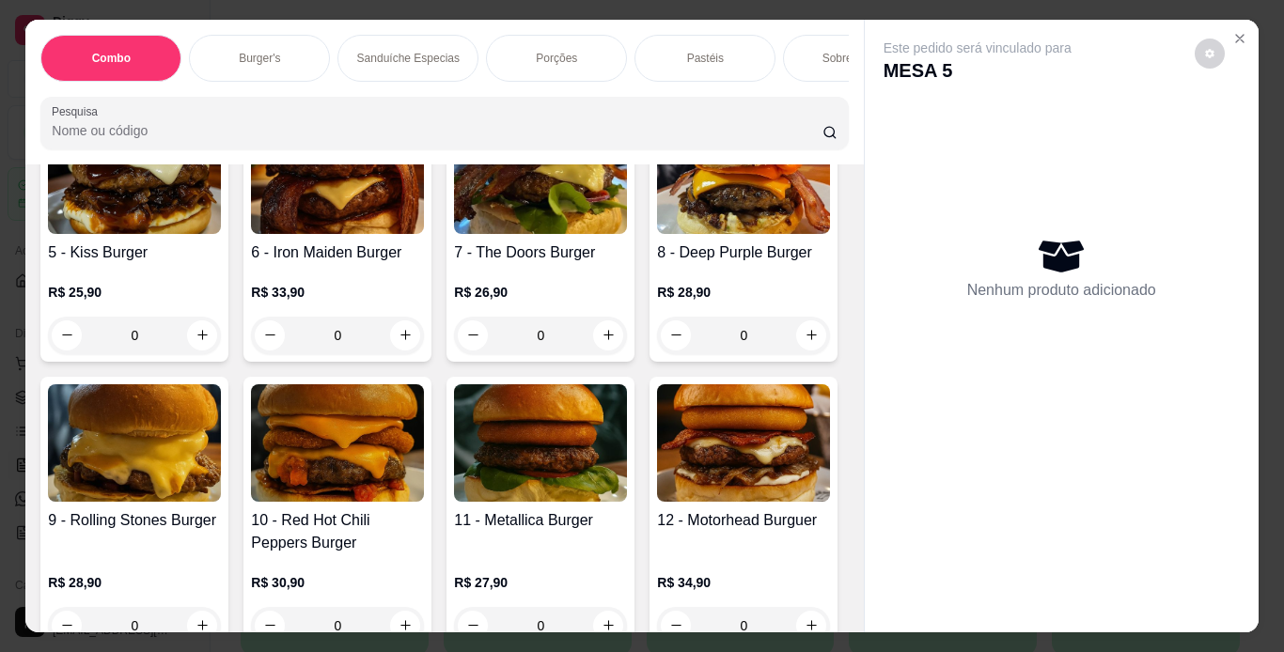
click at [401, 86] on div "0" at bounding box center [337, 68] width 173 height 38
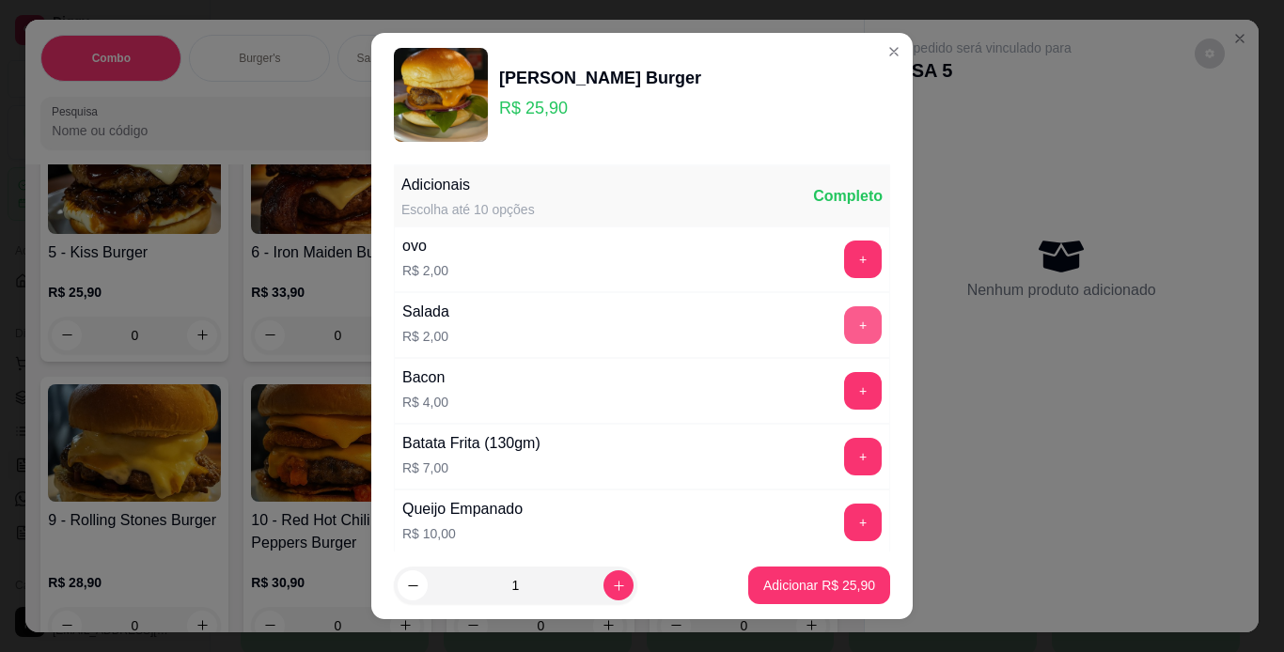
click at [844, 327] on button "+" at bounding box center [863, 325] width 38 height 38
click at [832, 599] on button "Adicionar R$ 27,90" at bounding box center [819, 586] width 142 height 38
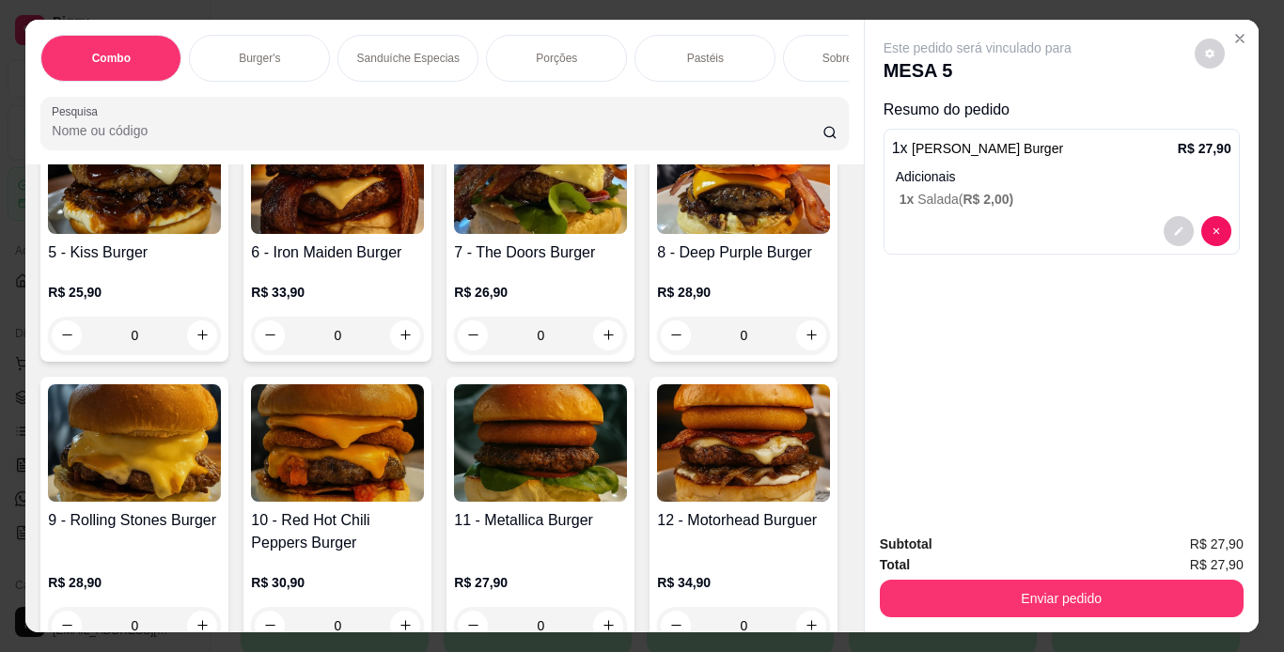
click at [194, 86] on div "0" at bounding box center [134, 68] width 173 height 38
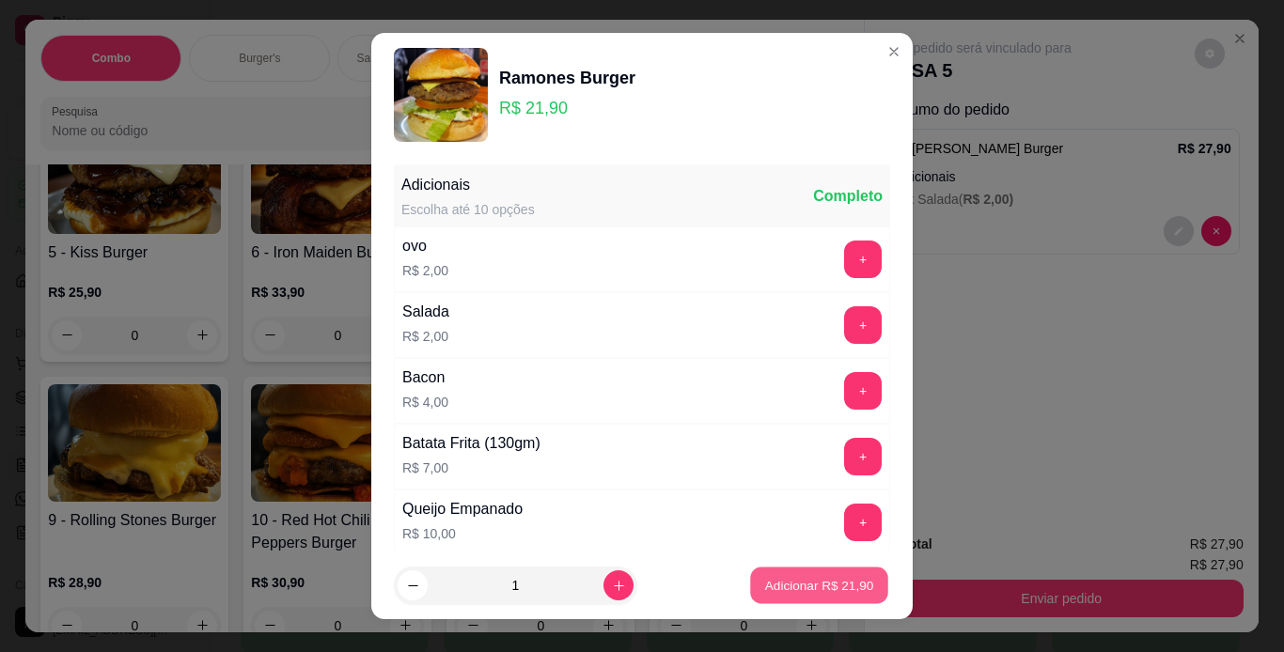
click at [762, 595] on button "Adicionar R$ 21,90" at bounding box center [819, 586] width 138 height 37
type input "1"
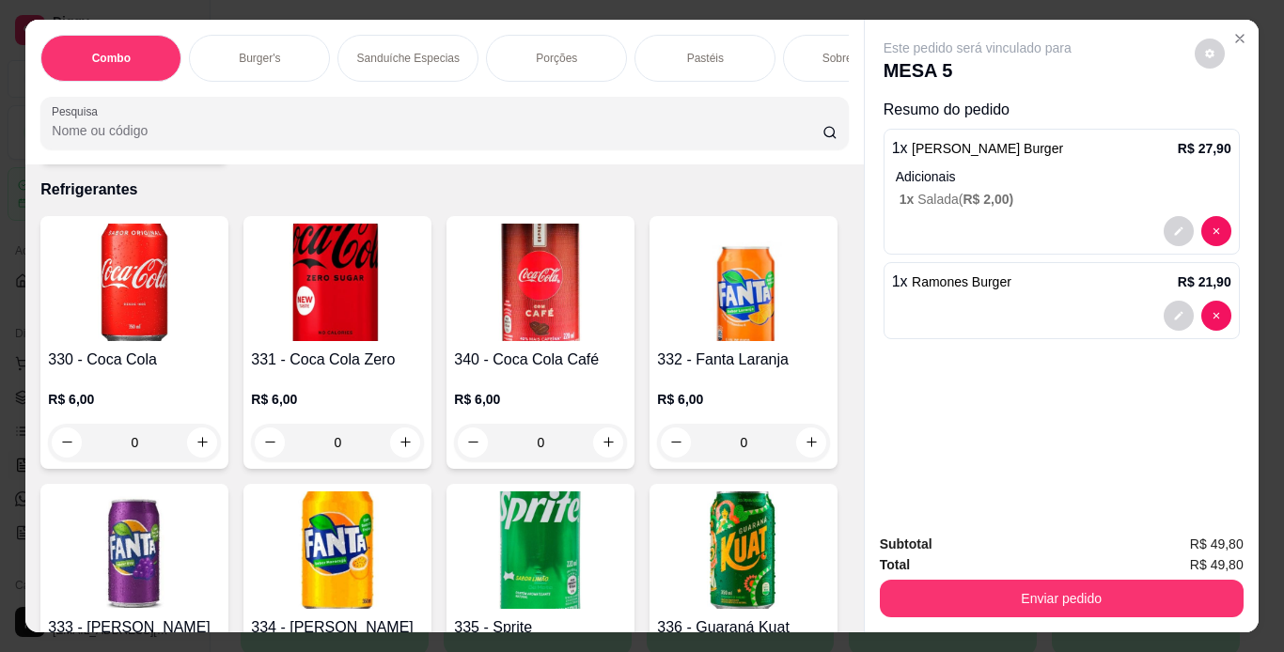
scroll to position [7960, 0]
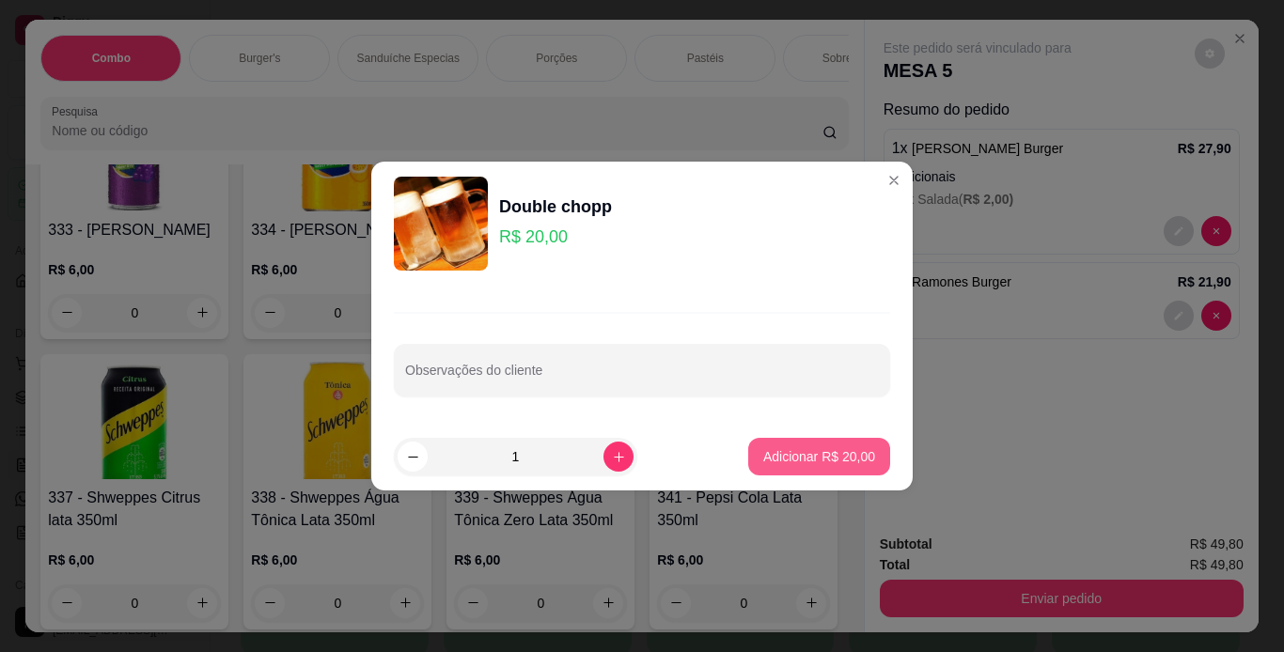
click at [795, 437] on footer "1 Adicionar R$ 20,00" at bounding box center [641, 457] width 541 height 68
click at [819, 443] on button "Adicionar R$ 20,00" at bounding box center [819, 457] width 138 height 37
type input "1"
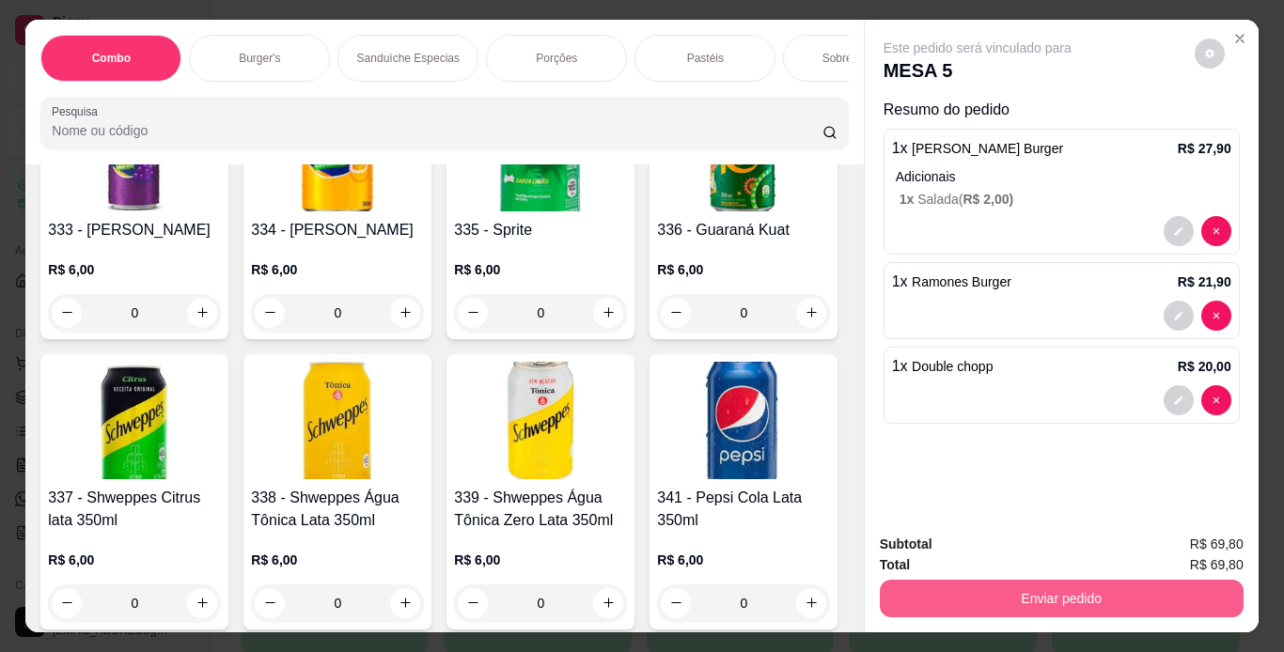
click at [934, 599] on button "Enviar pedido" at bounding box center [1062, 599] width 364 height 38
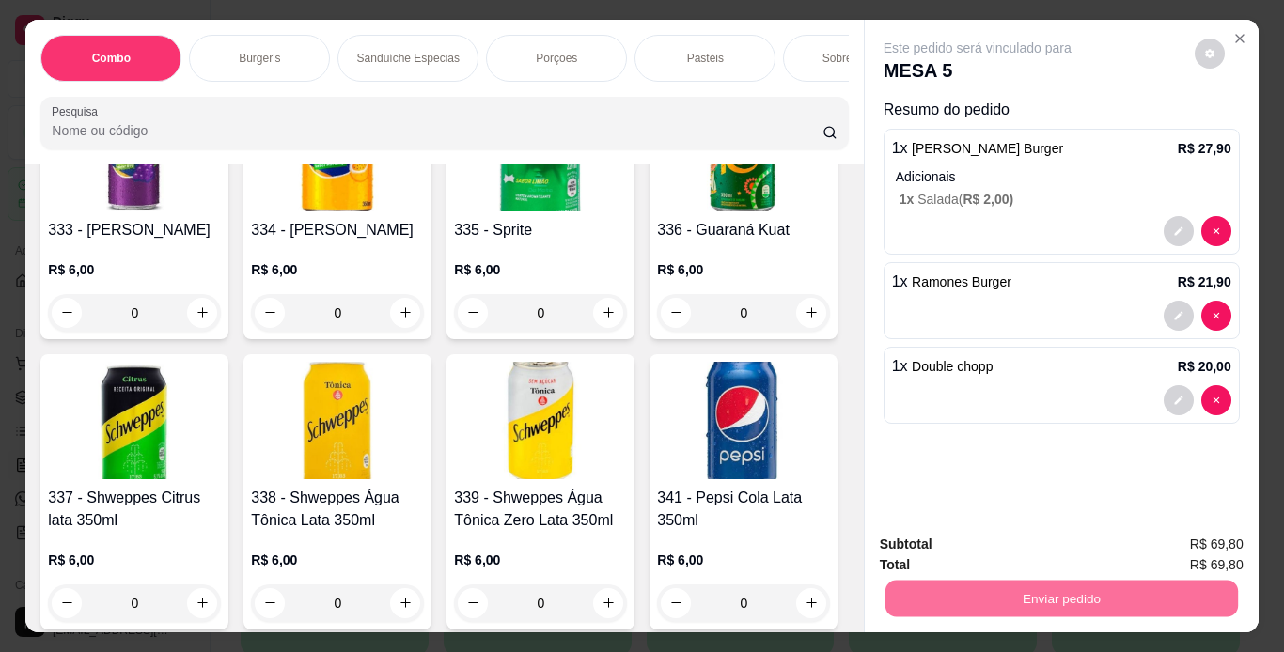
click at [1183, 541] on button "Enviar pedido" at bounding box center [1194, 545] width 103 height 35
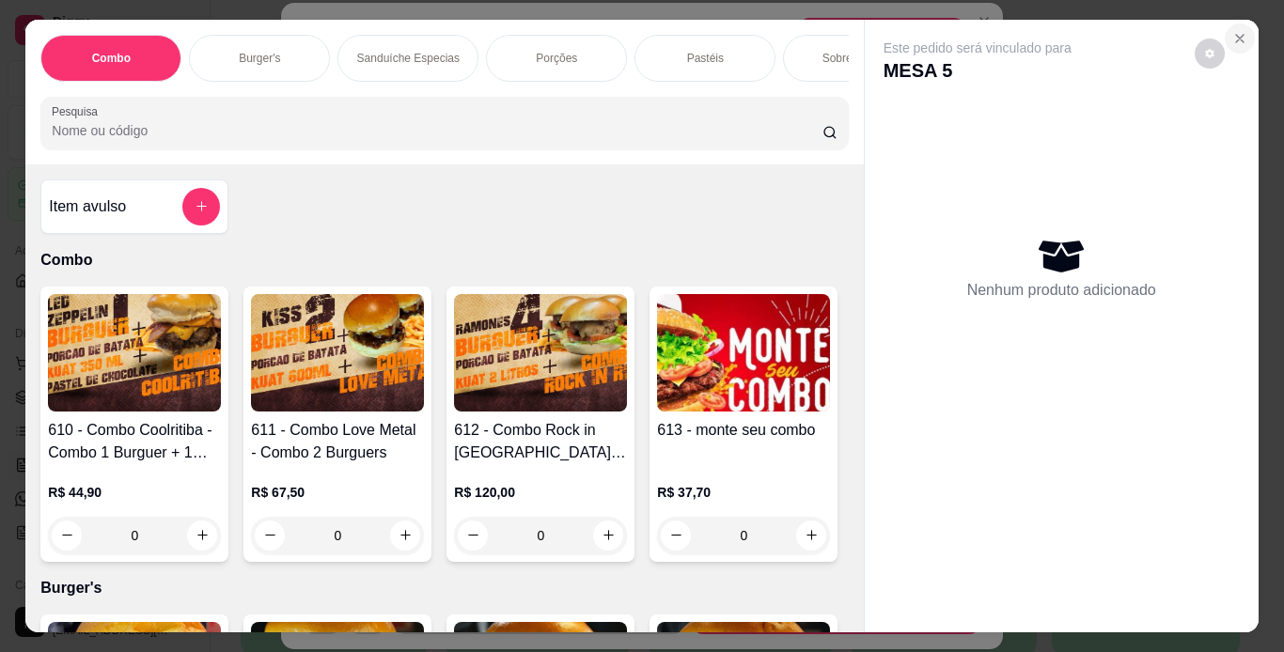
click at [1232, 31] on icon "Close" at bounding box center [1239, 38] width 15 height 15
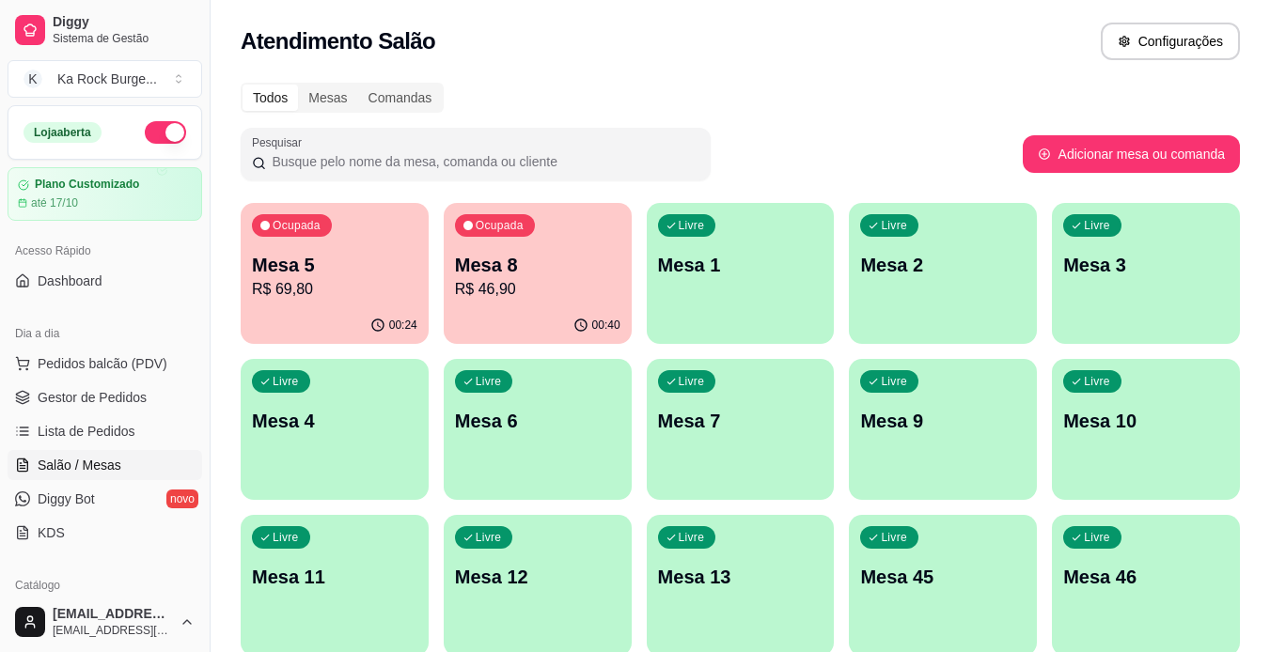
click at [499, 284] on p "R$ 46,90" at bounding box center [537, 289] width 165 height 23
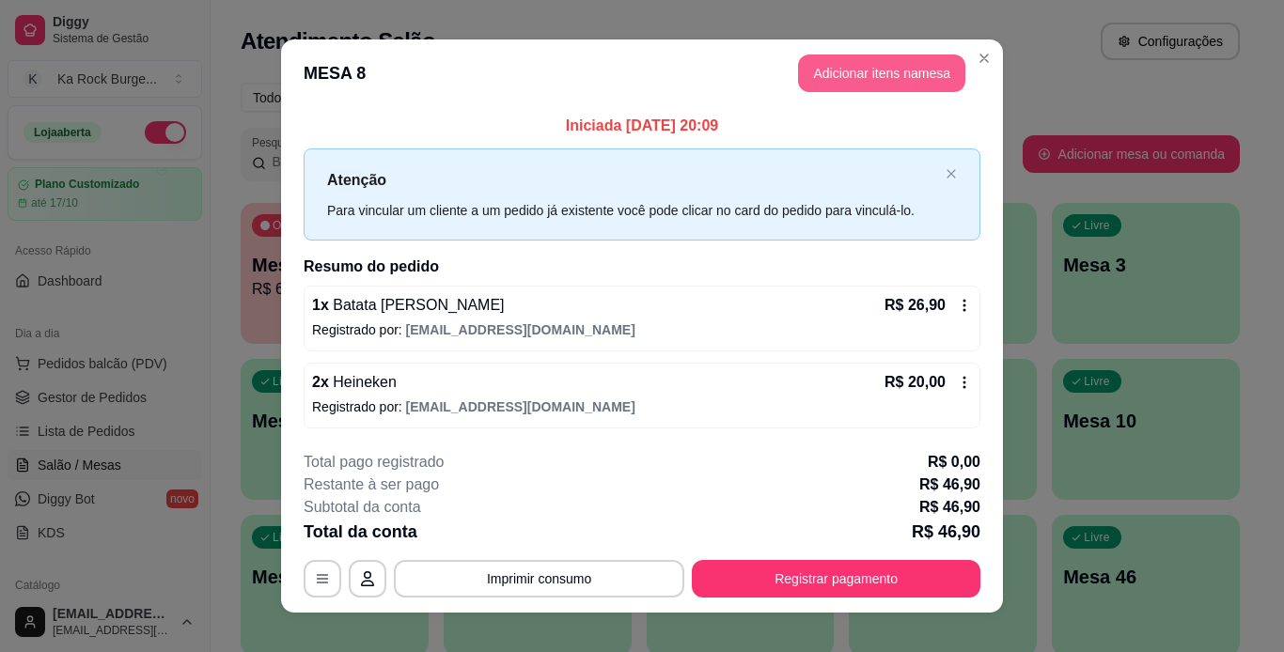
click at [861, 74] on button "Adicionar itens na mesa" at bounding box center [881, 74] width 167 height 38
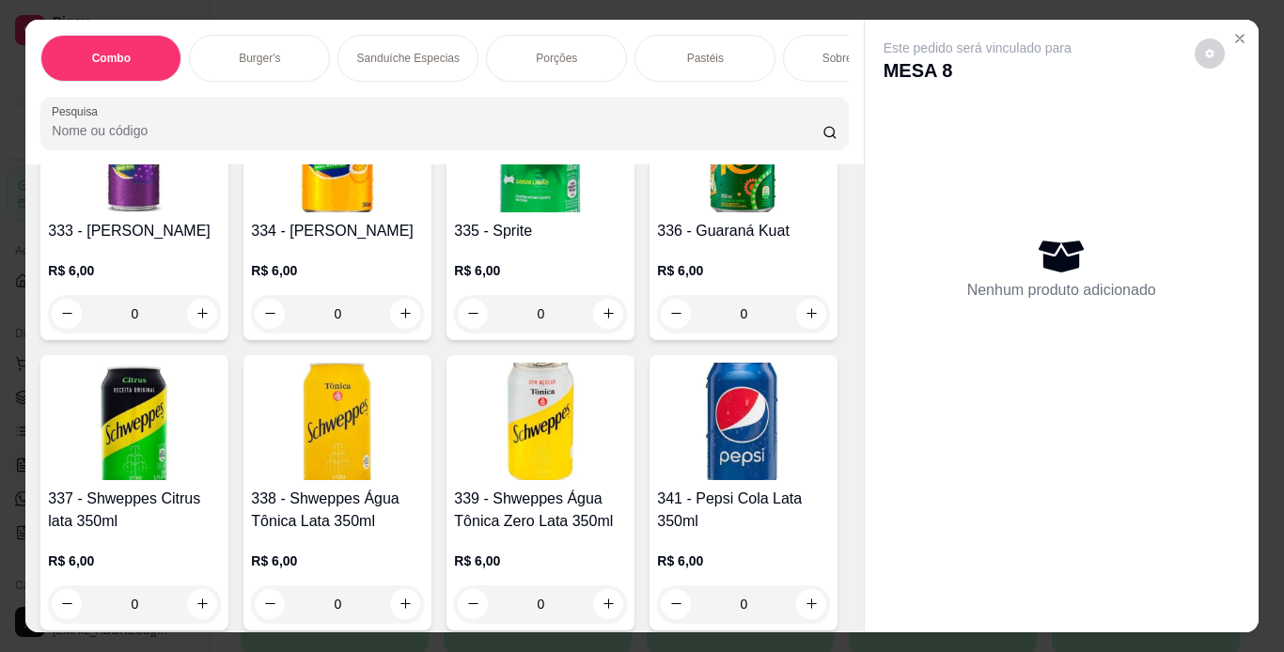
scroll to position [8358, 0]
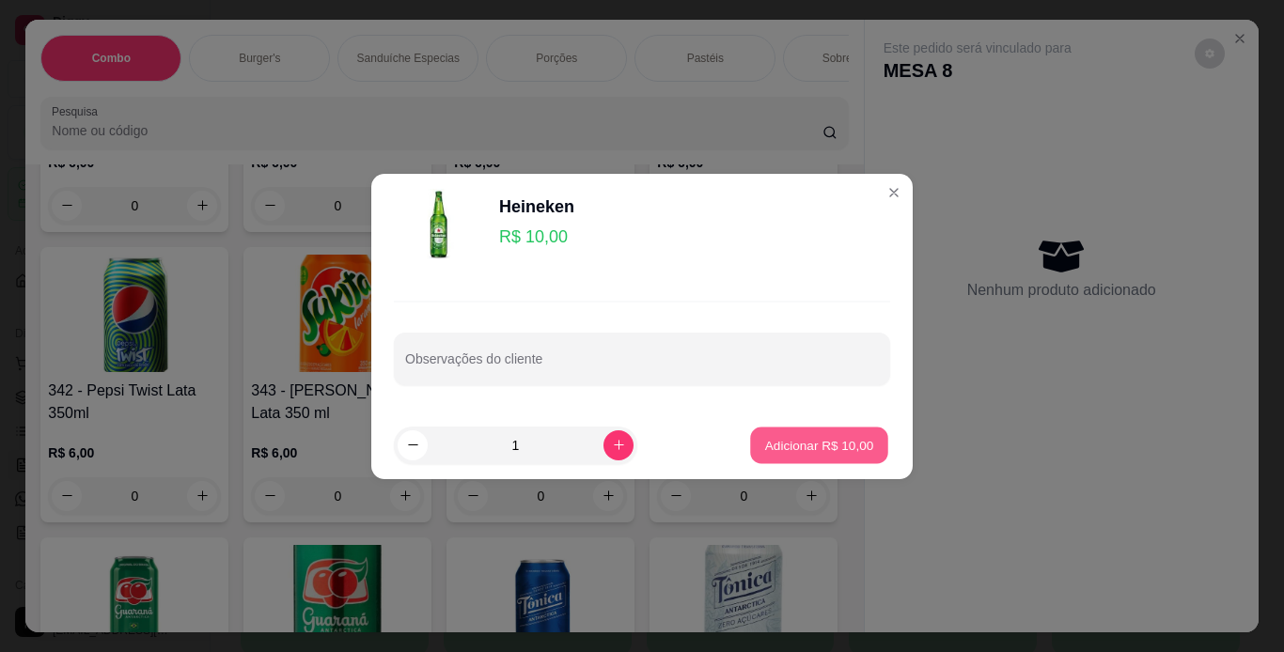
click at [765, 443] on p "Adicionar R$ 10,00" at bounding box center [819, 445] width 109 height 18
type input "1"
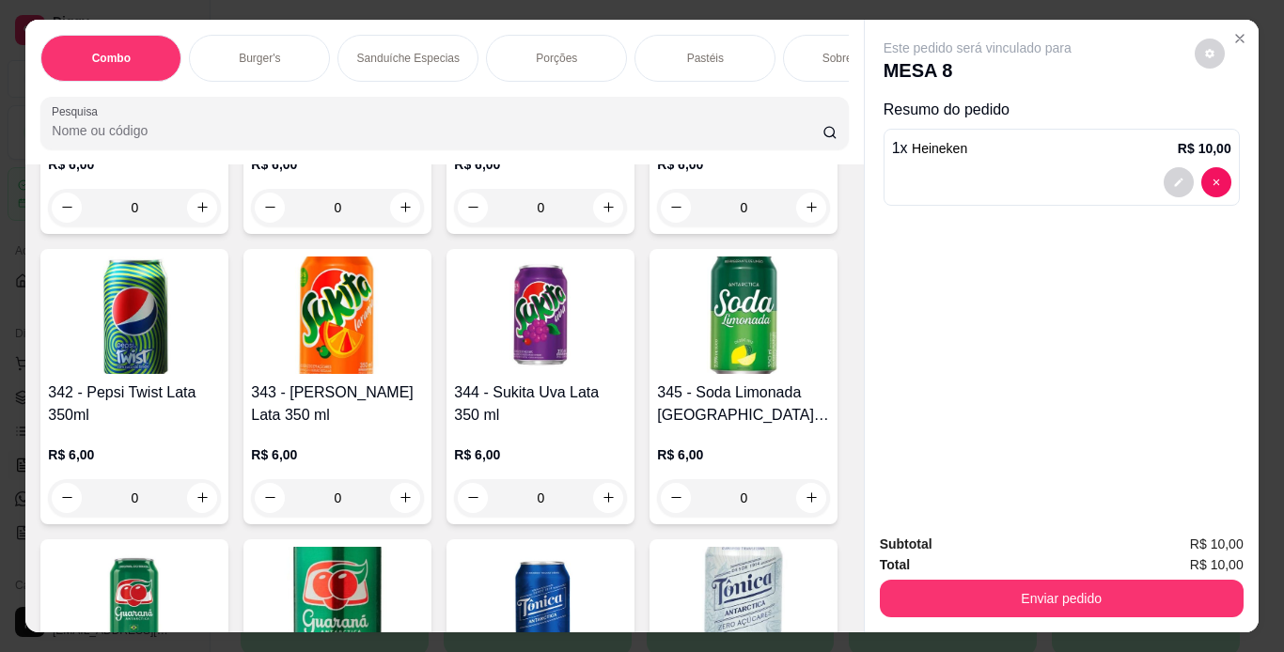
scroll to position [8359, 0]
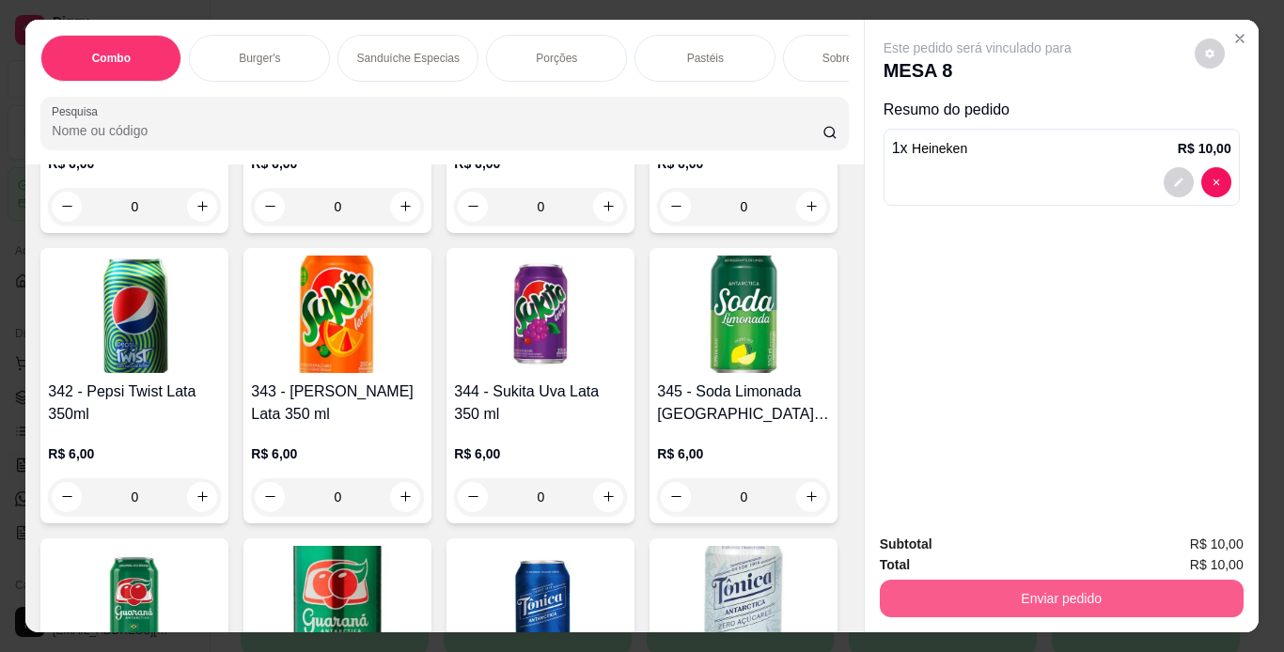
click at [1018, 600] on button "Enviar pedido" at bounding box center [1062, 599] width 364 height 38
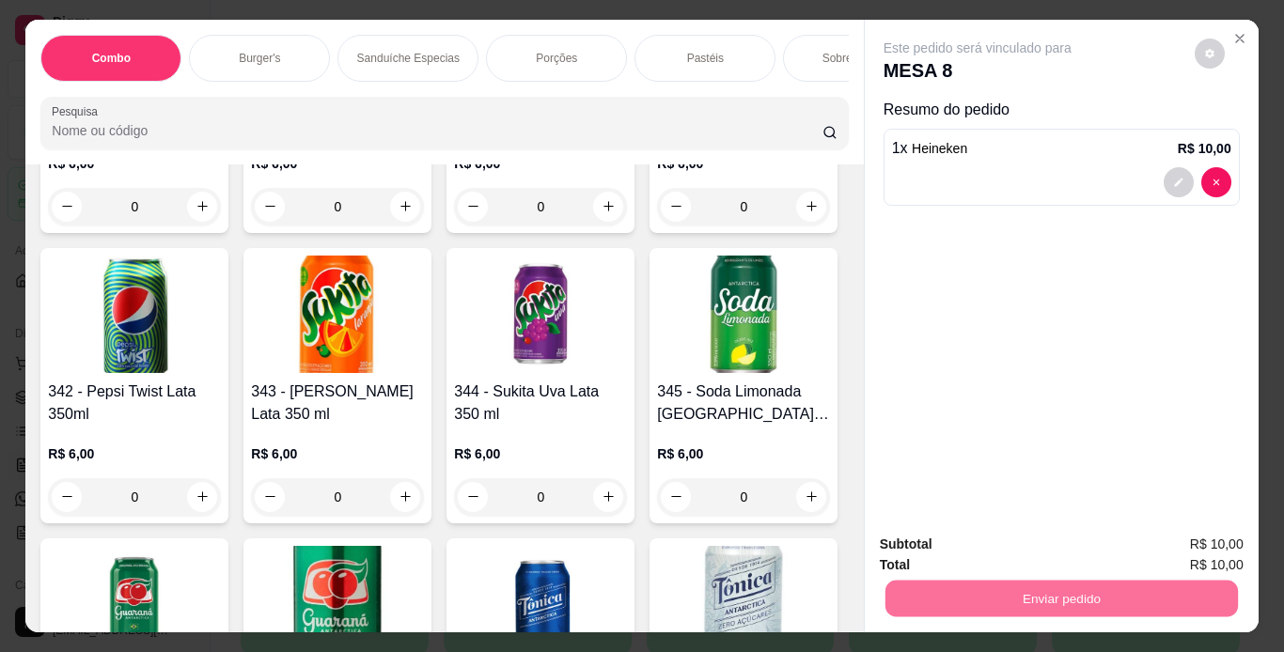
click at [1229, 536] on button "Enviar pedido" at bounding box center [1194, 546] width 106 height 36
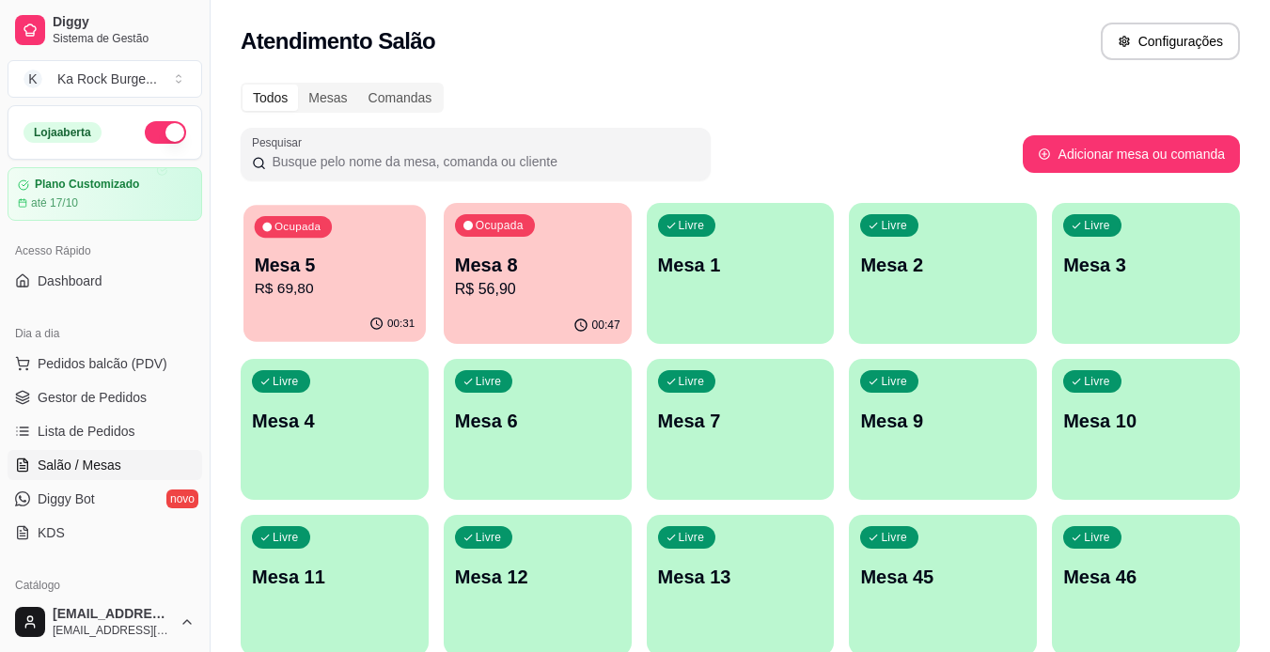
click at [380, 313] on div "00:31" at bounding box center [334, 324] width 182 height 36
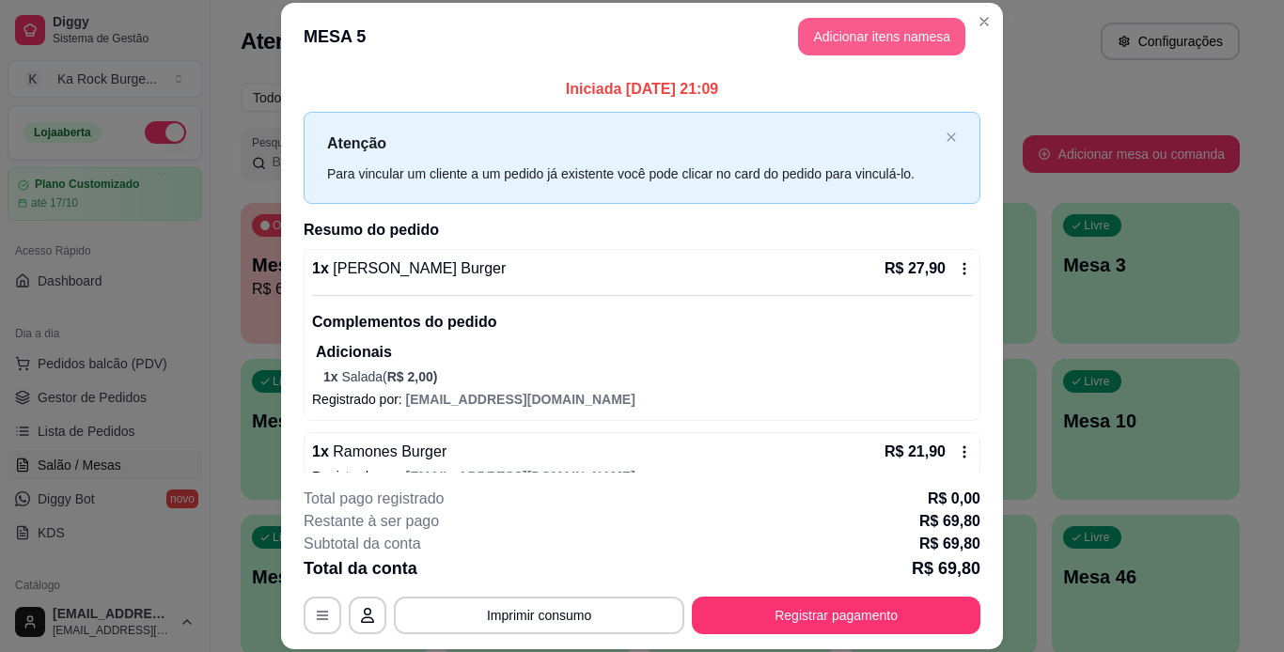
click at [848, 26] on button "Adicionar itens na mesa" at bounding box center [881, 37] width 167 height 38
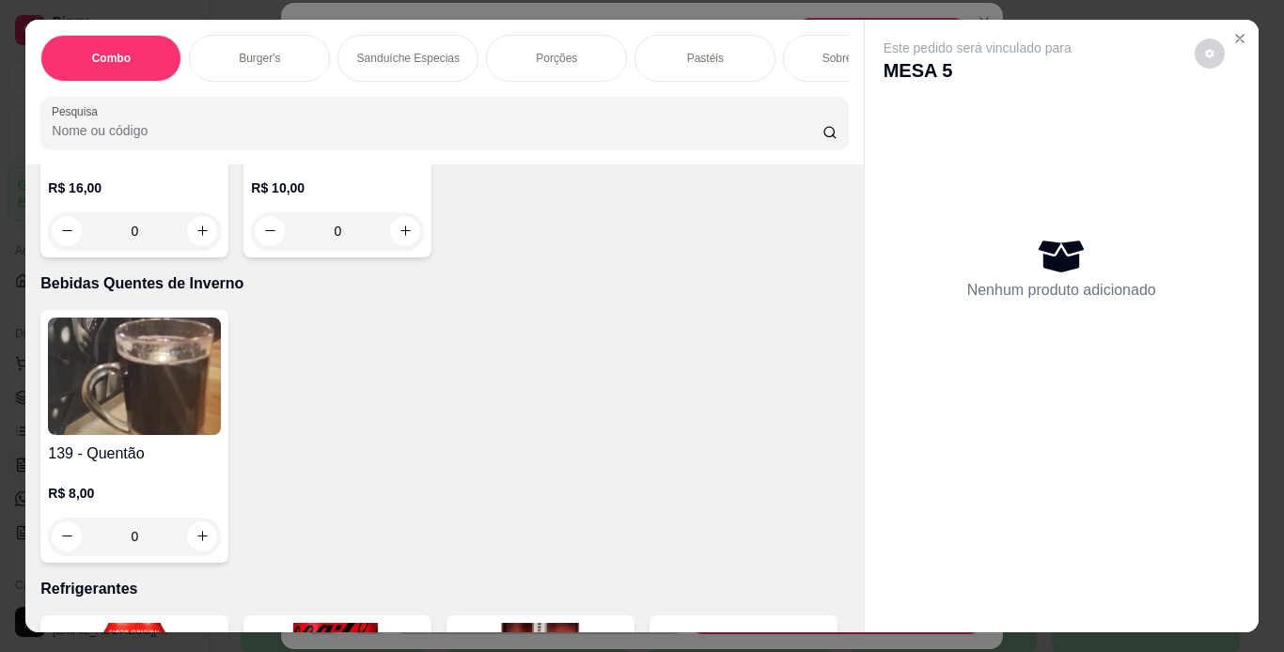
scroll to position [7562, 0]
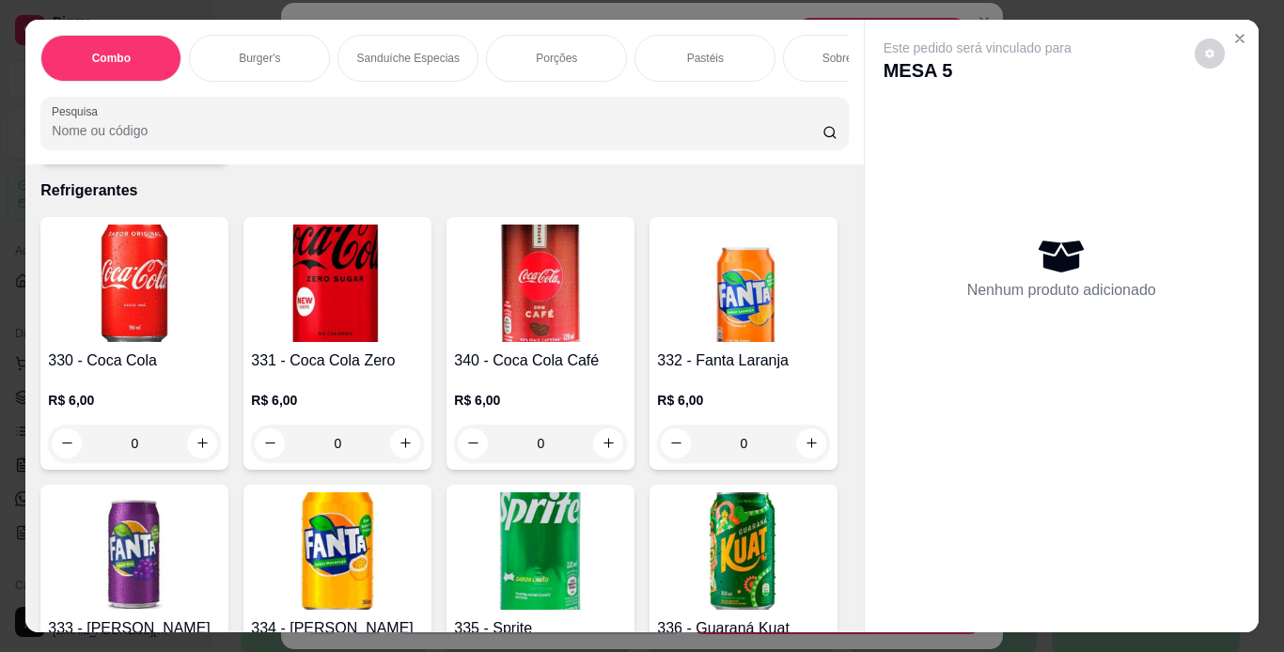
type input "1"
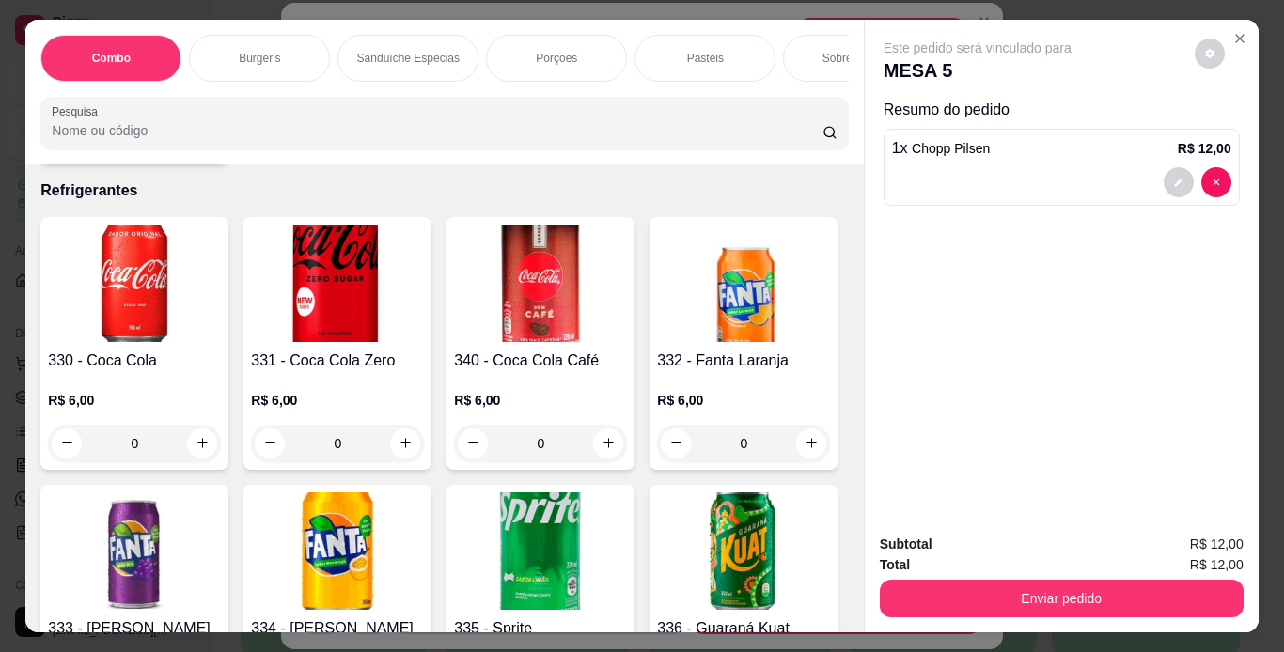
scroll to position [7563, 0]
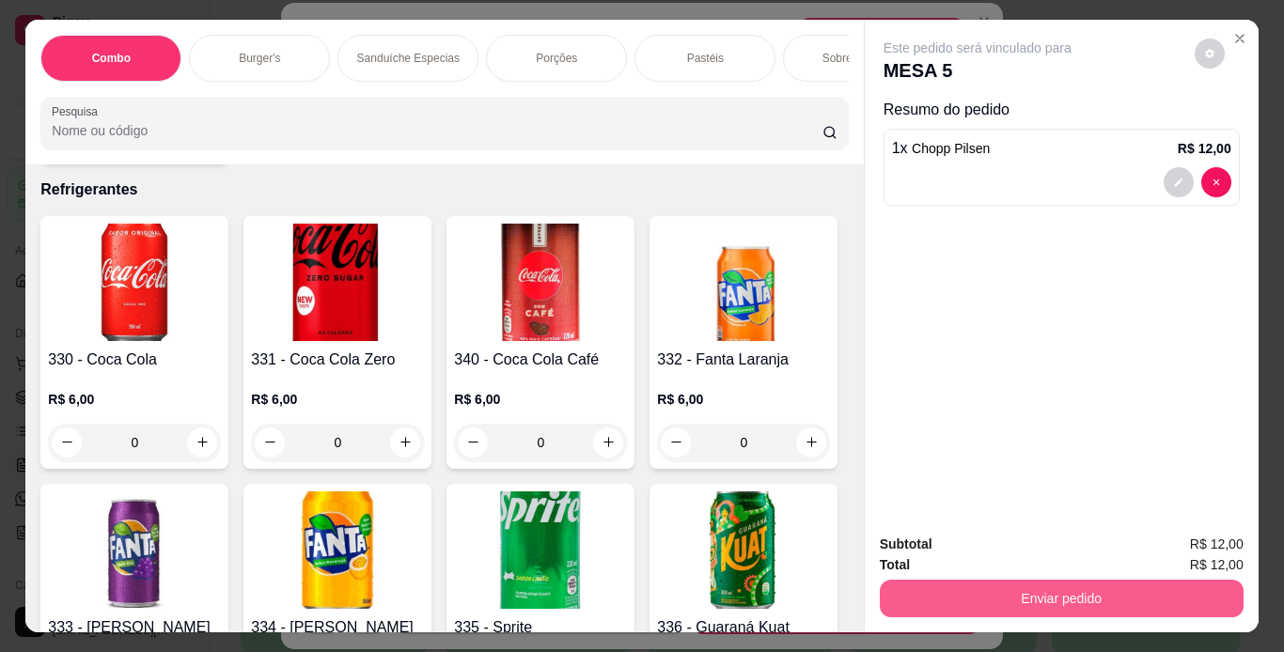
click at [925, 595] on button "Enviar pedido" at bounding box center [1062, 599] width 364 height 38
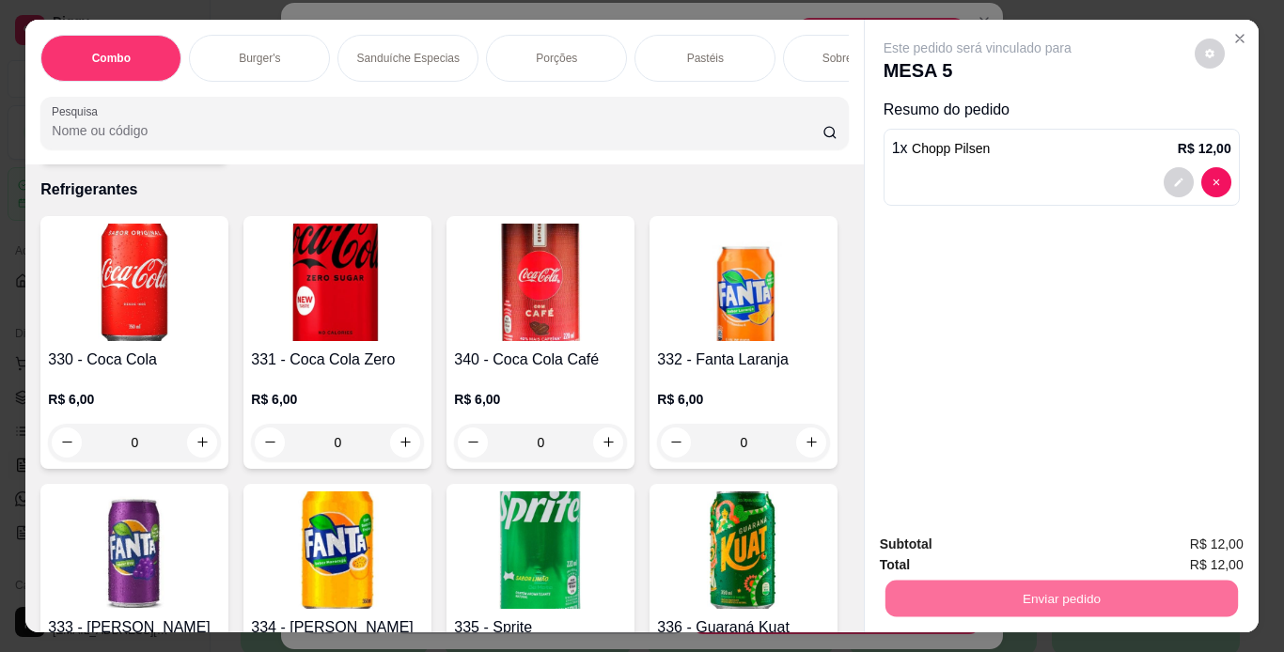
click at [1213, 538] on button "Enviar pedido" at bounding box center [1194, 546] width 106 height 36
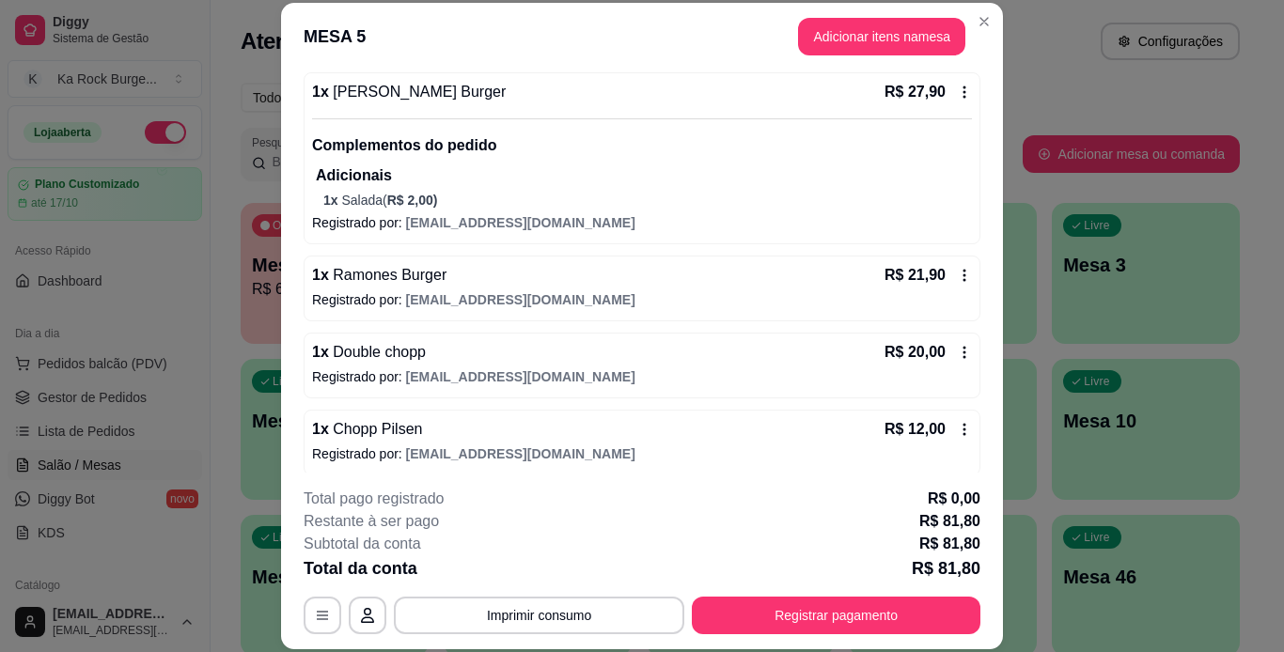
scroll to position [187, 0]
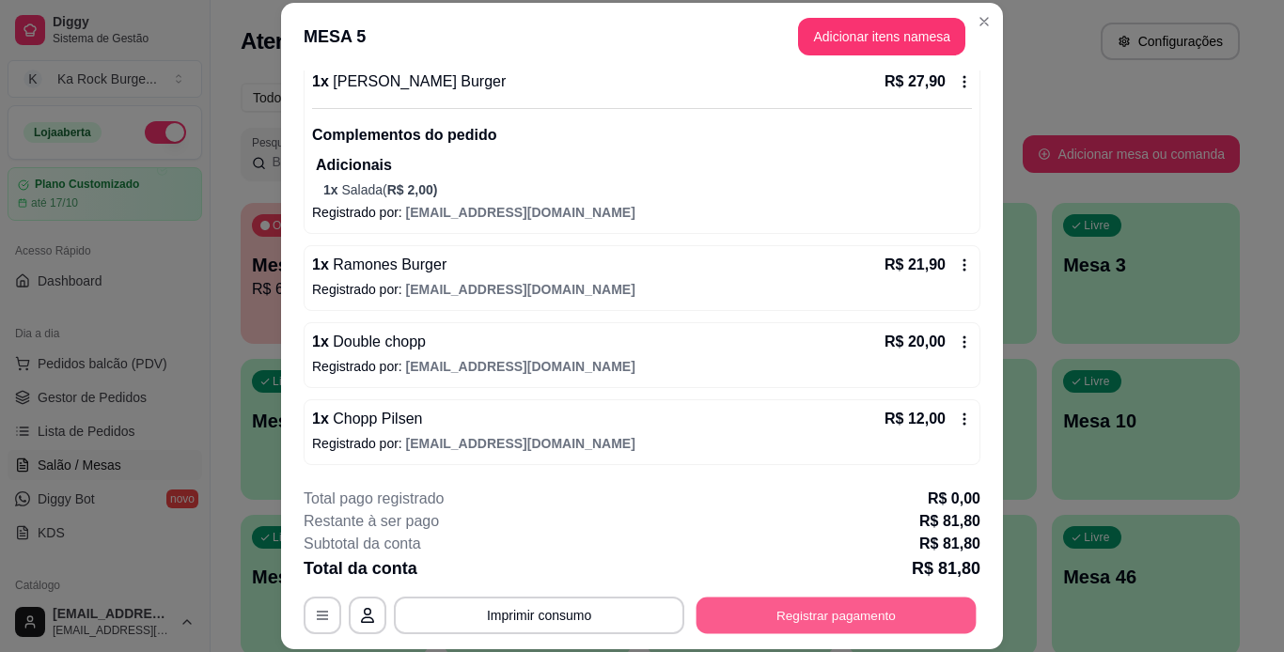
click at [852, 623] on button "Registrar pagamento" at bounding box center [836, 615] width 280 height 37
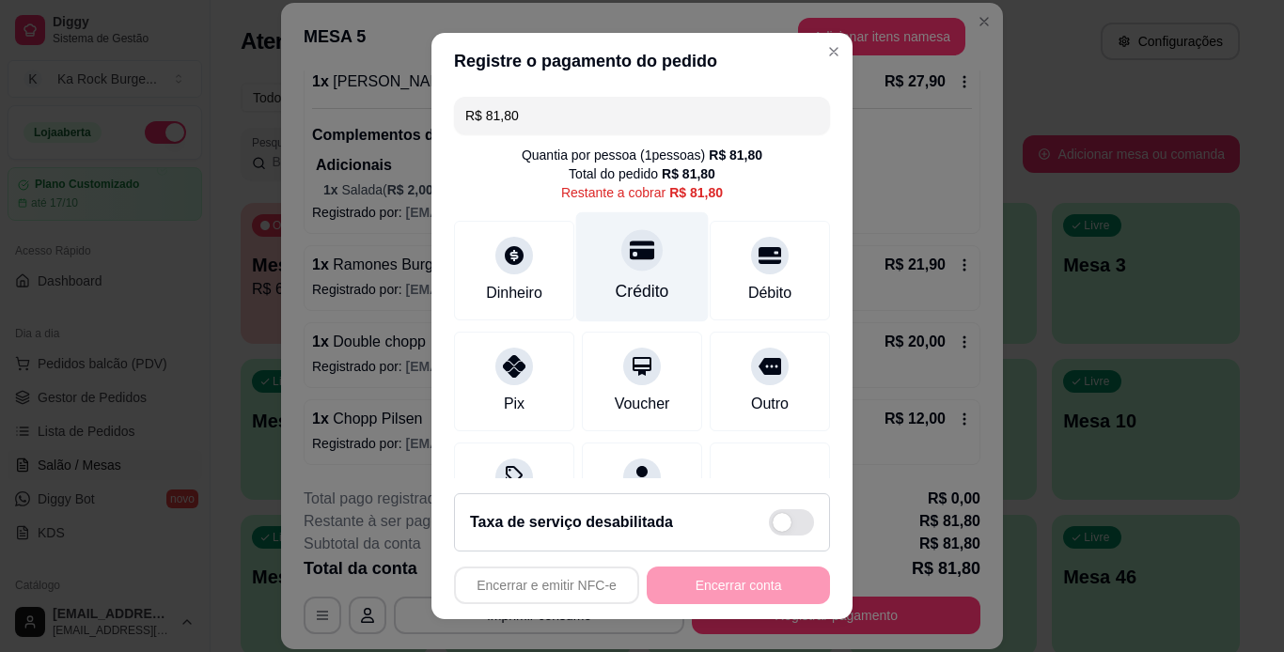
click at [644, 308] on div "Crédito" at bounding box center [642, 266] width 133 height 110
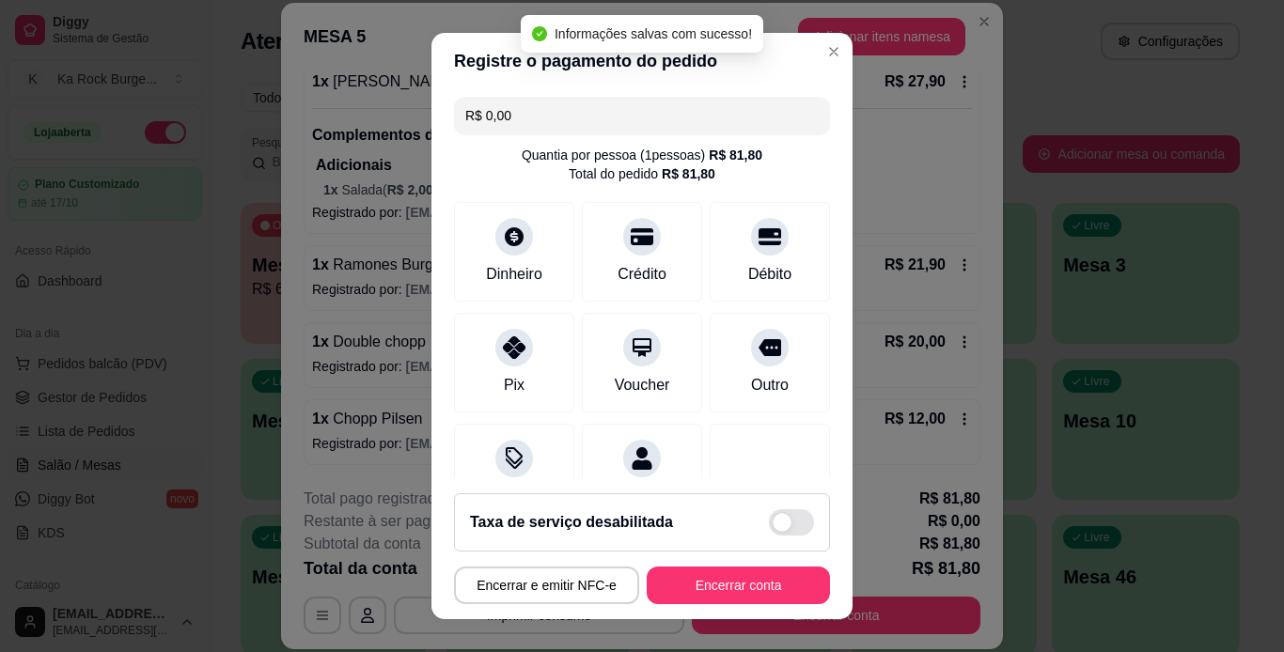
type input "R$ 0,00"
click at [765, 592] on button "Encerrar conta" at bounding box center [738, 586] width 183 height 38
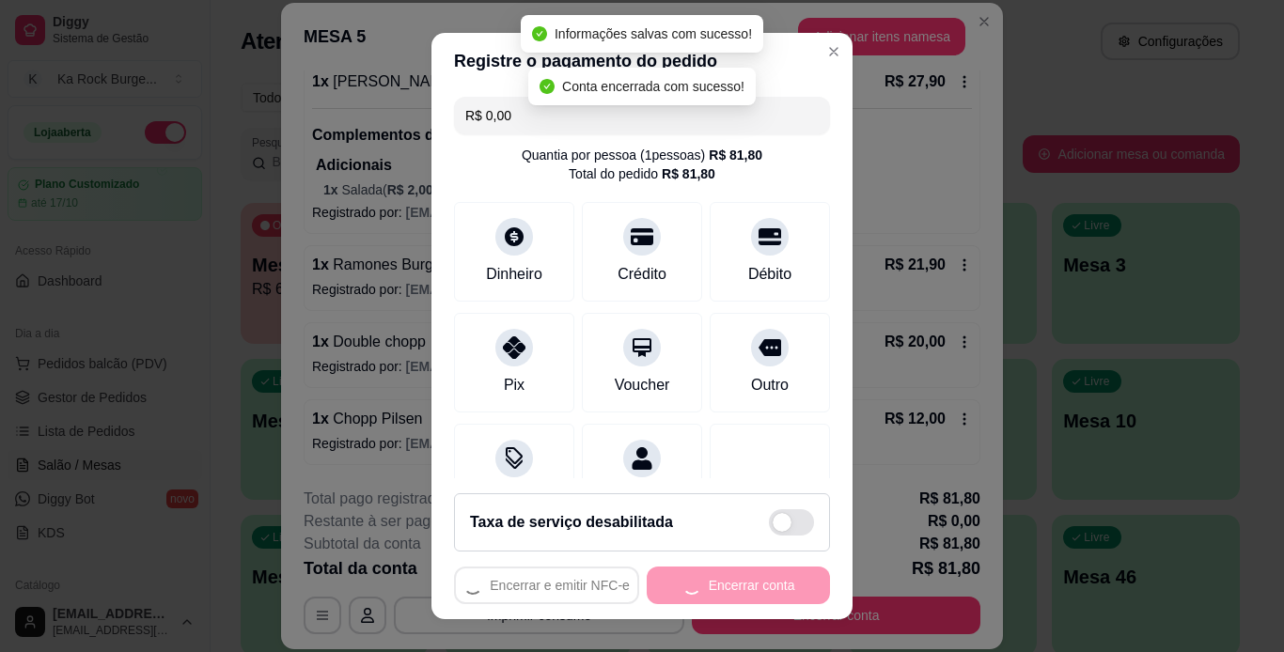
scroll to position [0, 0]
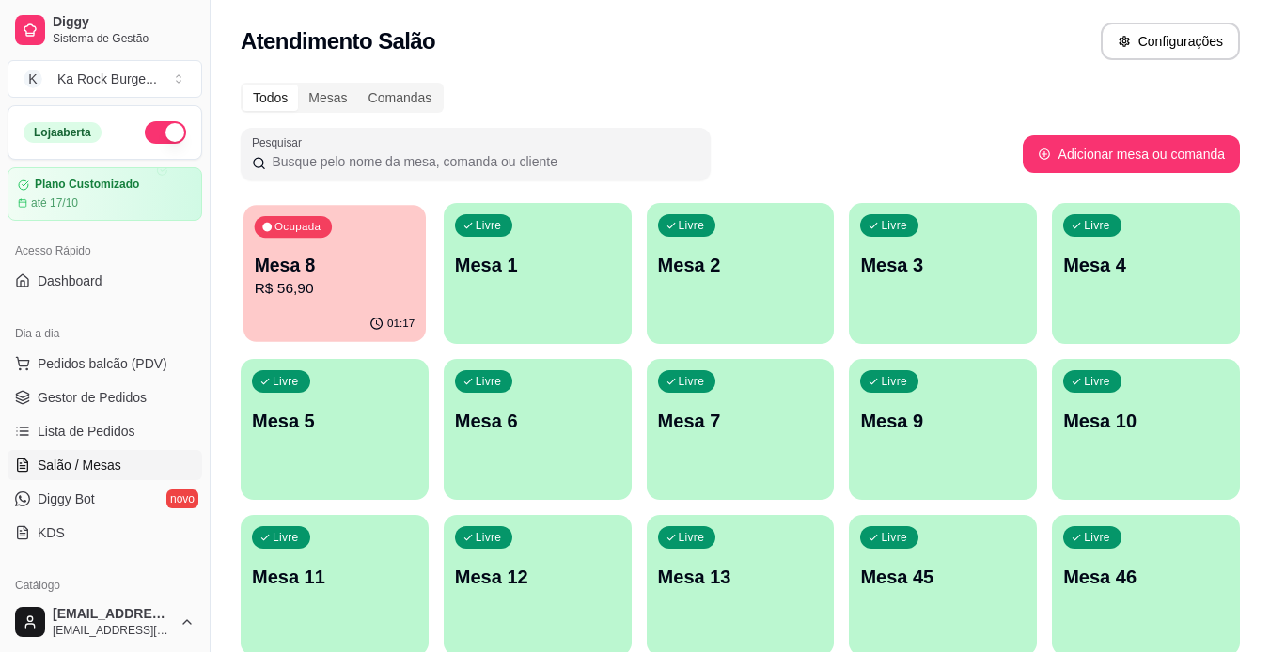
click at [363, 246] on div "Ocupada Mesa 8 R$ 56,90" at bounding box center [334, 255] width 182 height 101
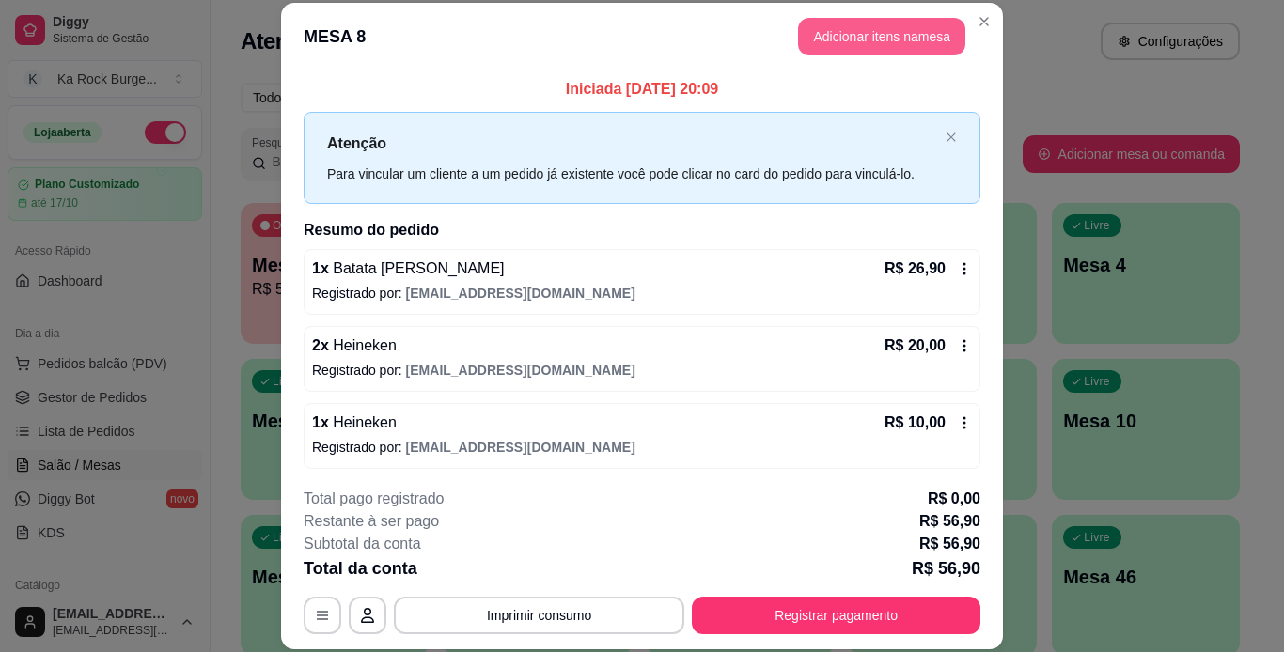
click at [844, 32] on button "Adicionar itens na mesa" at bounding box center [881, 37] width 167 height 38
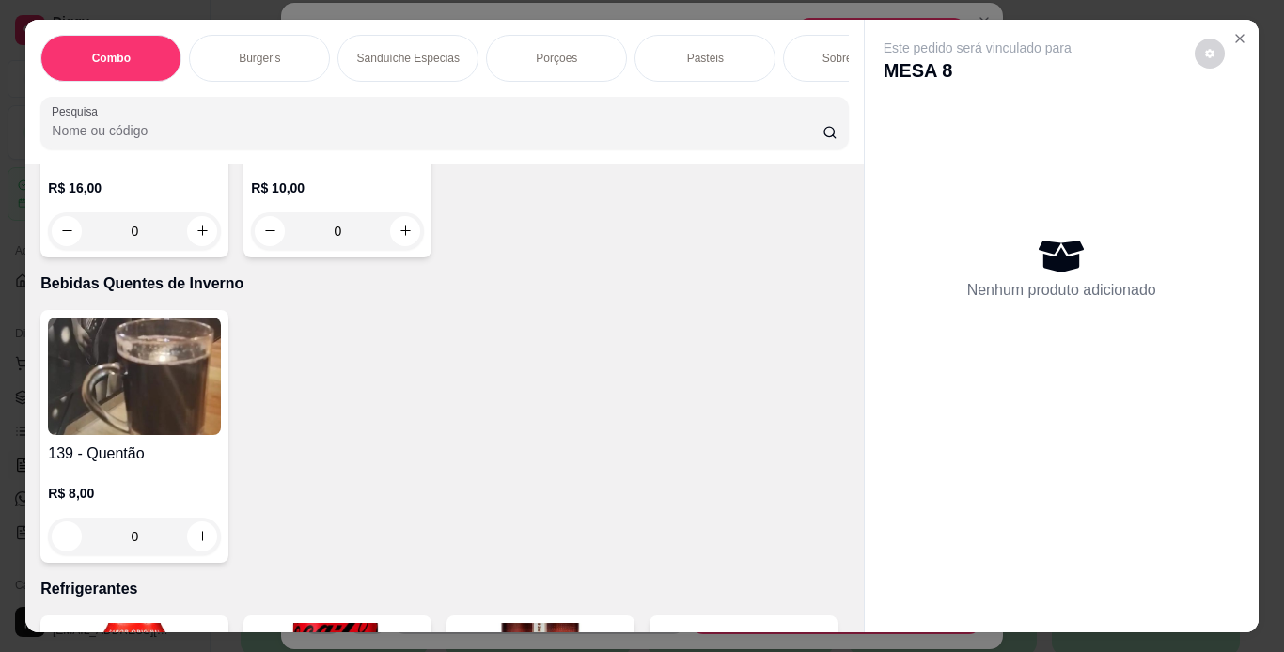
scroll to position [8358, 0]
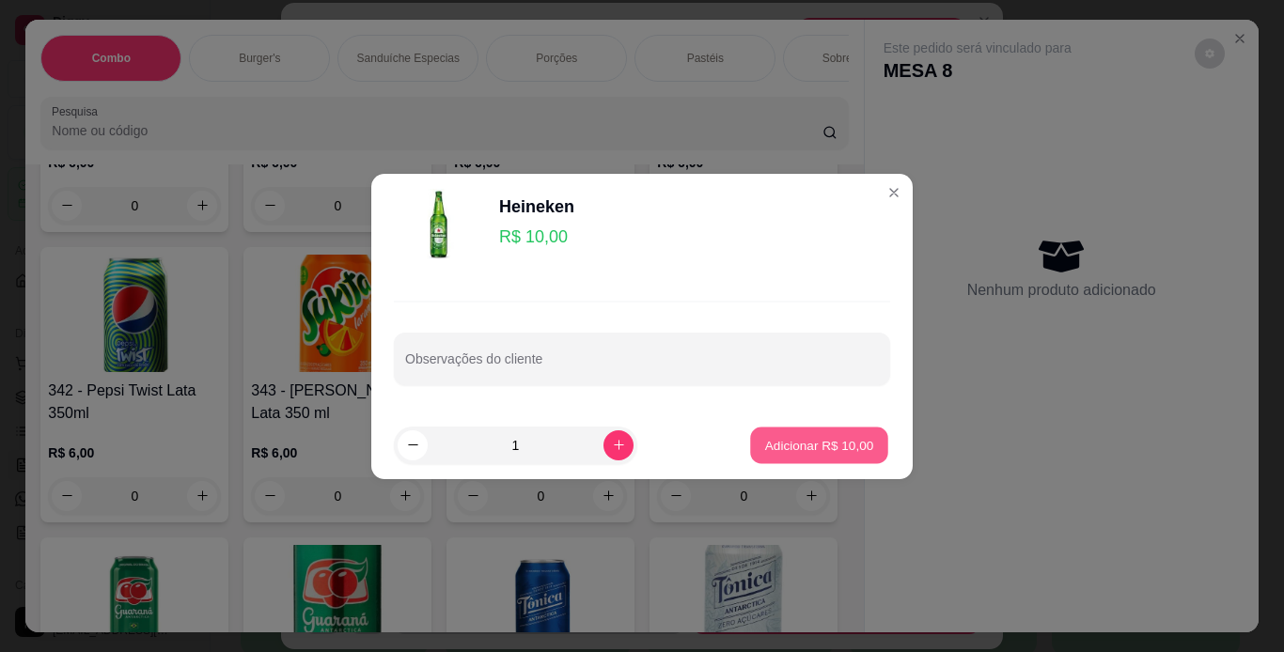
click at [819, 458] on button "Adicionar R$ 10,00" at bounding box center [819, 445] width 138 height 37
type input "1"
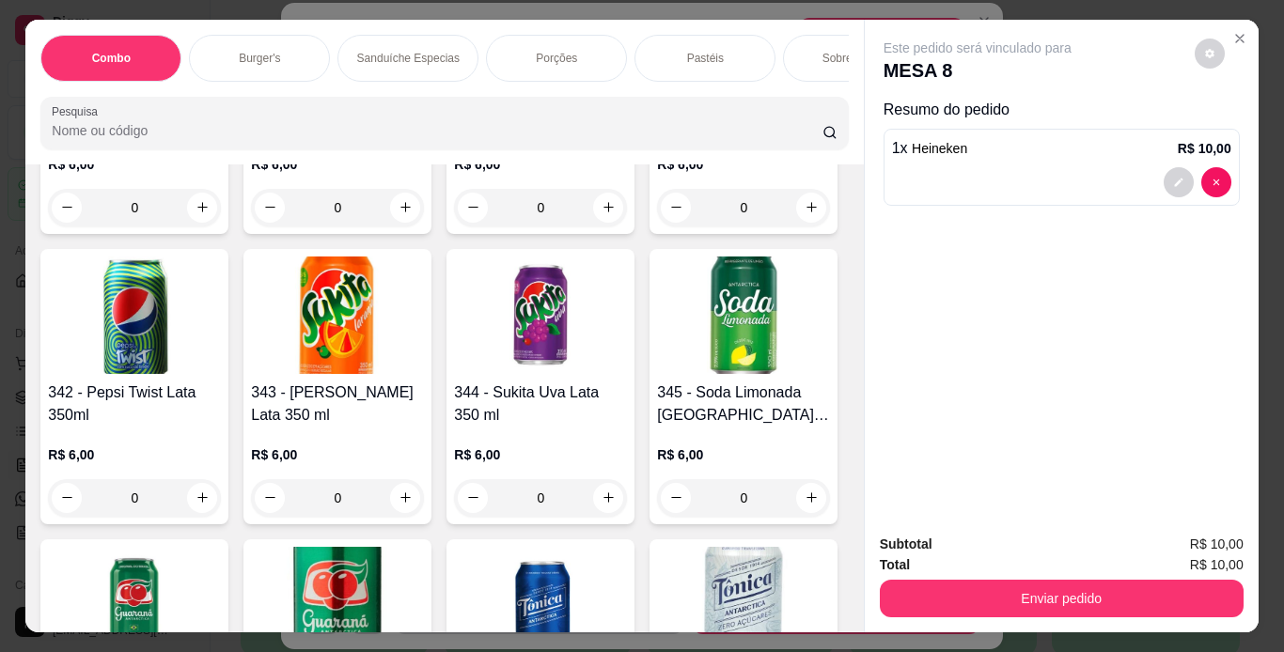
scroll to position [8359, 0]
click at [841, 594] on div "Item avulso Combo 610 - Combo Coolritiba - Combo 1 Burguer + 1 Pastel R$ 44,90 …" at bounding box center [443, 398] width 837 height 468
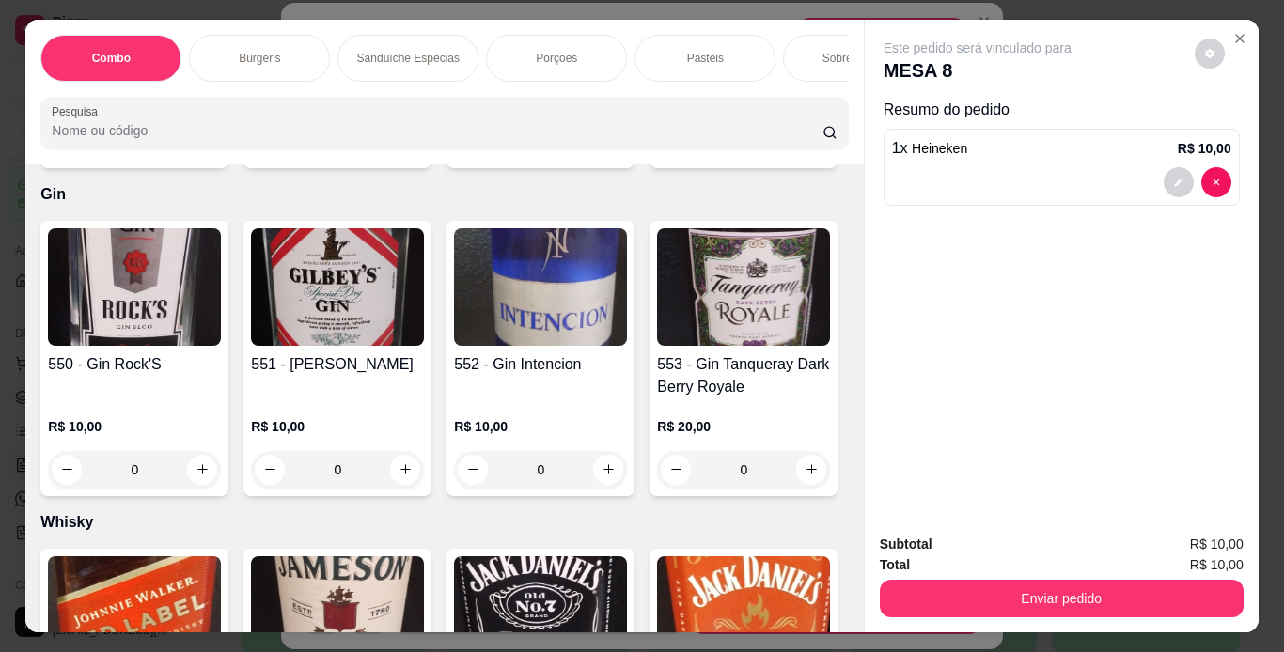
scroll to position [13802, 0]
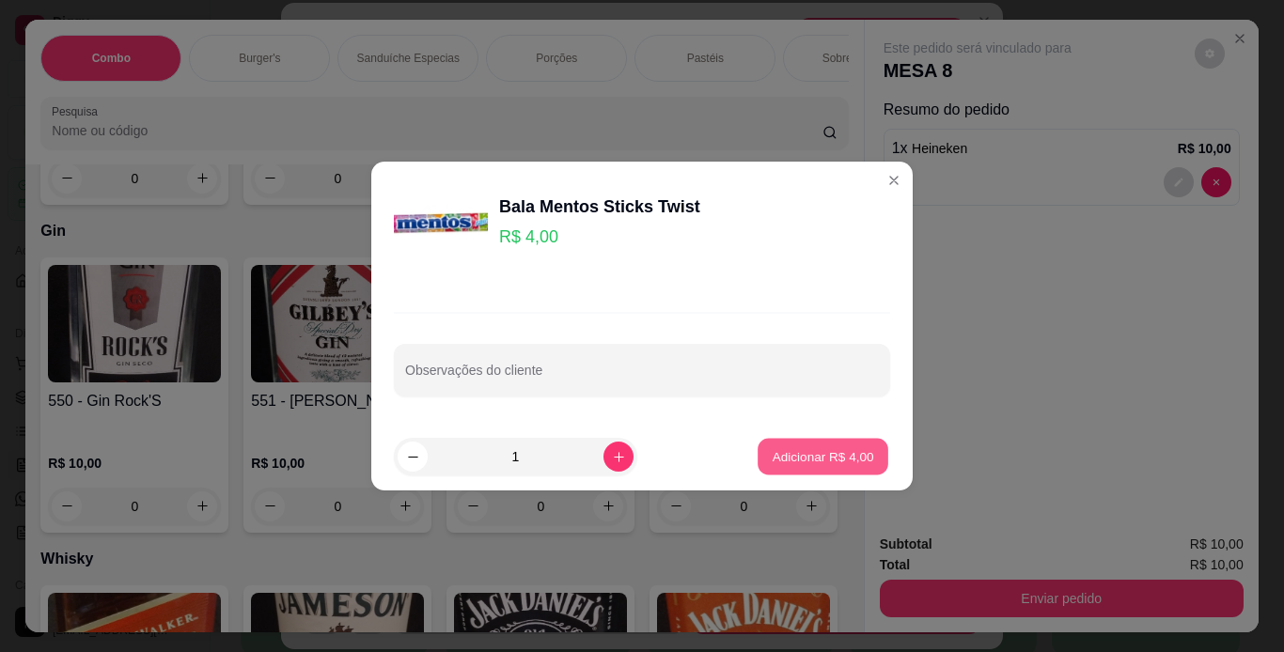
click at [790, 460] on p "Adicionar R$ 4,00" at bounding box center [822, 456] width 101 height 18
type input "1"
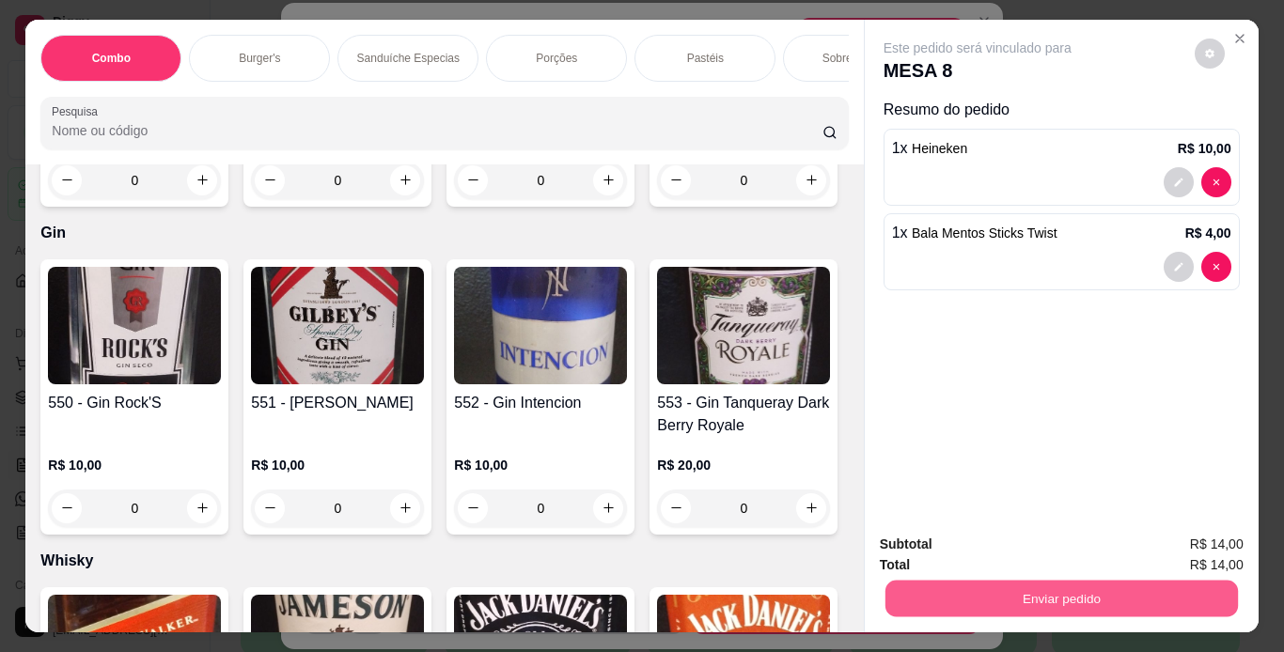
click at [912, 583] on button "Enviar pedido" at bounding box center [1060, 599] width 352 height 37
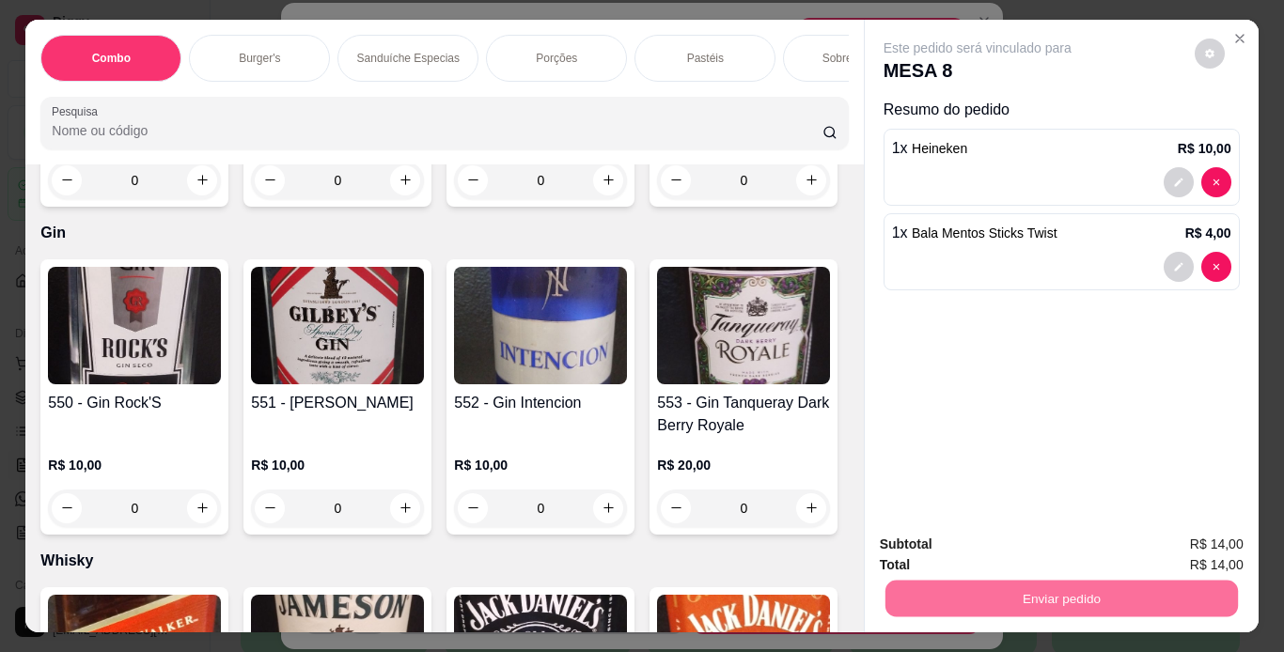
click at [1213, 531] on button "Enviar pedido" at bounding box center [1194, 546] width 106 height 36
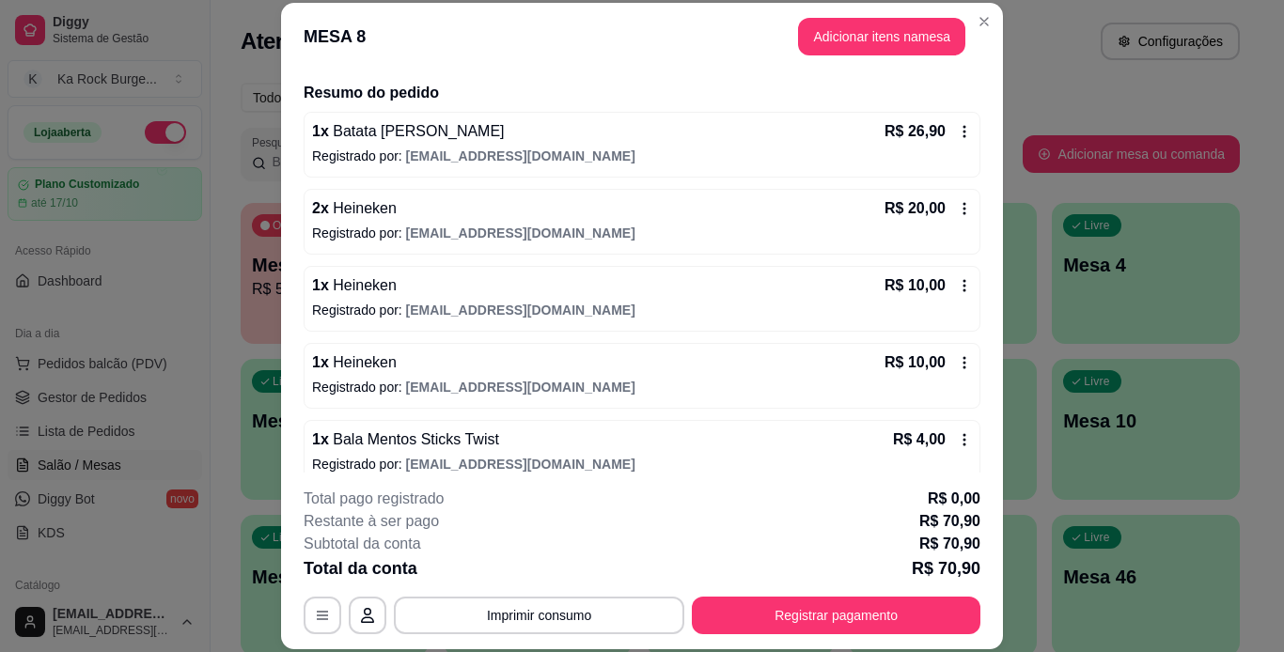
scroll to position [155, 0]
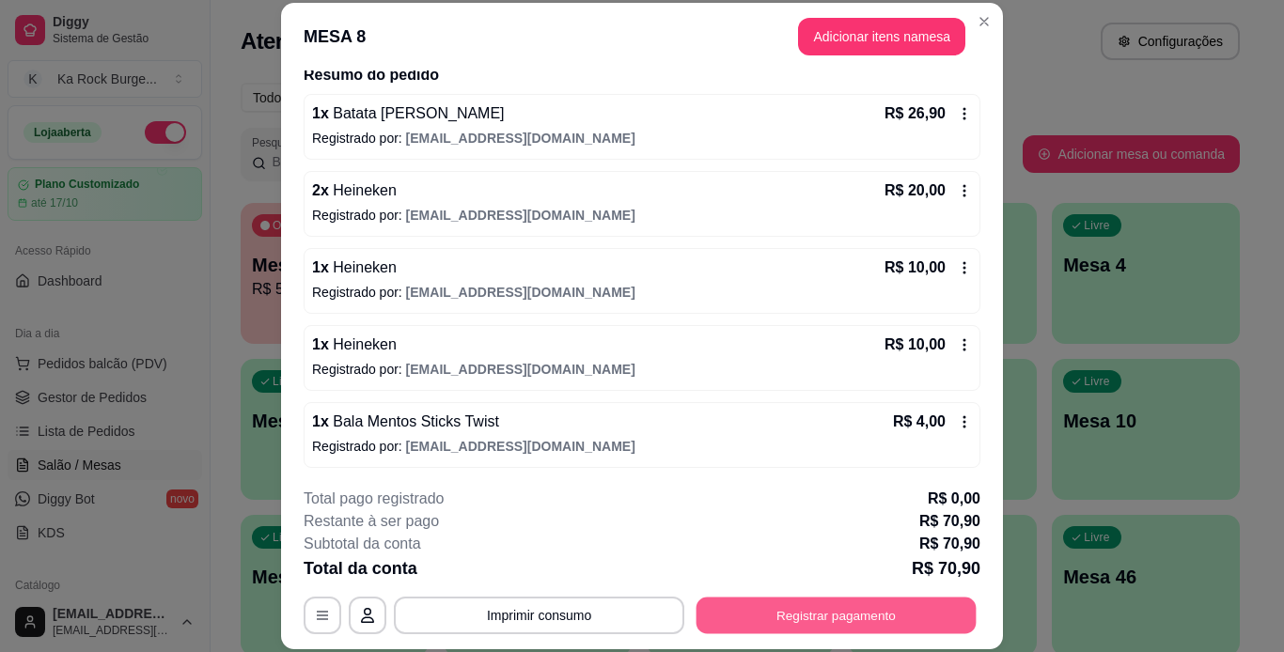
click at [864, 619] on button "Registrar pagamento" at bounding box center [836, 615] width 280 height 37
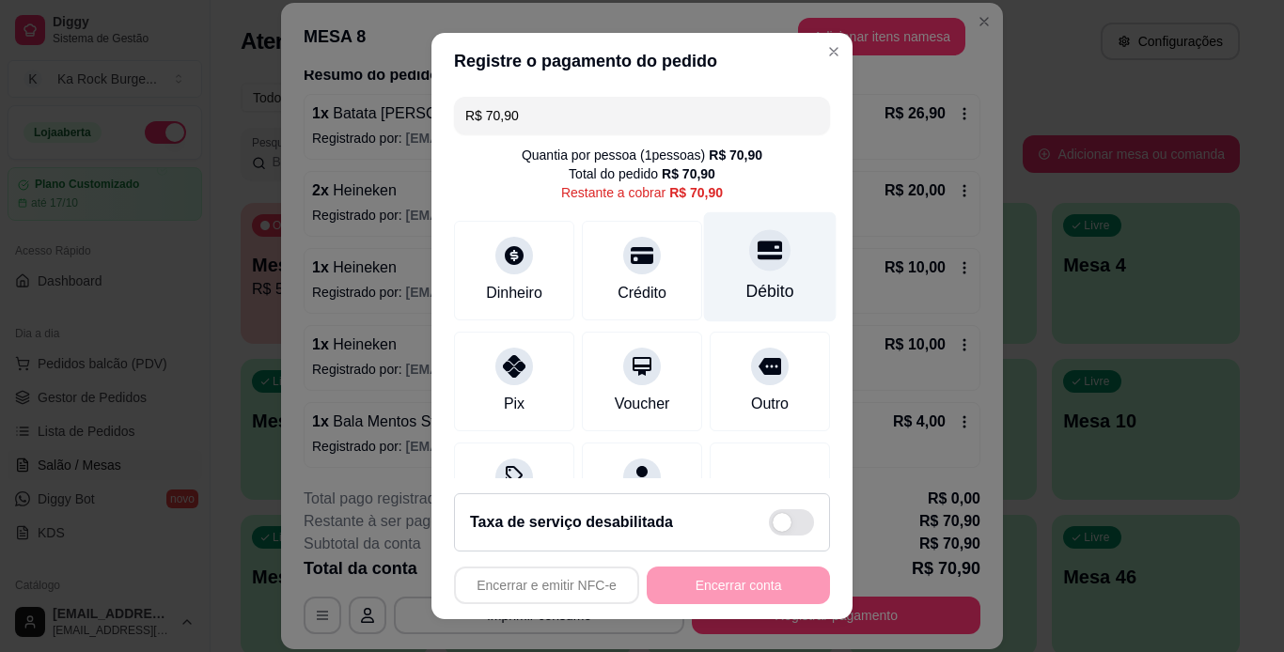
click at [746, 294] on div "Débito" at bounding box center [770, 291] width 48 height 24
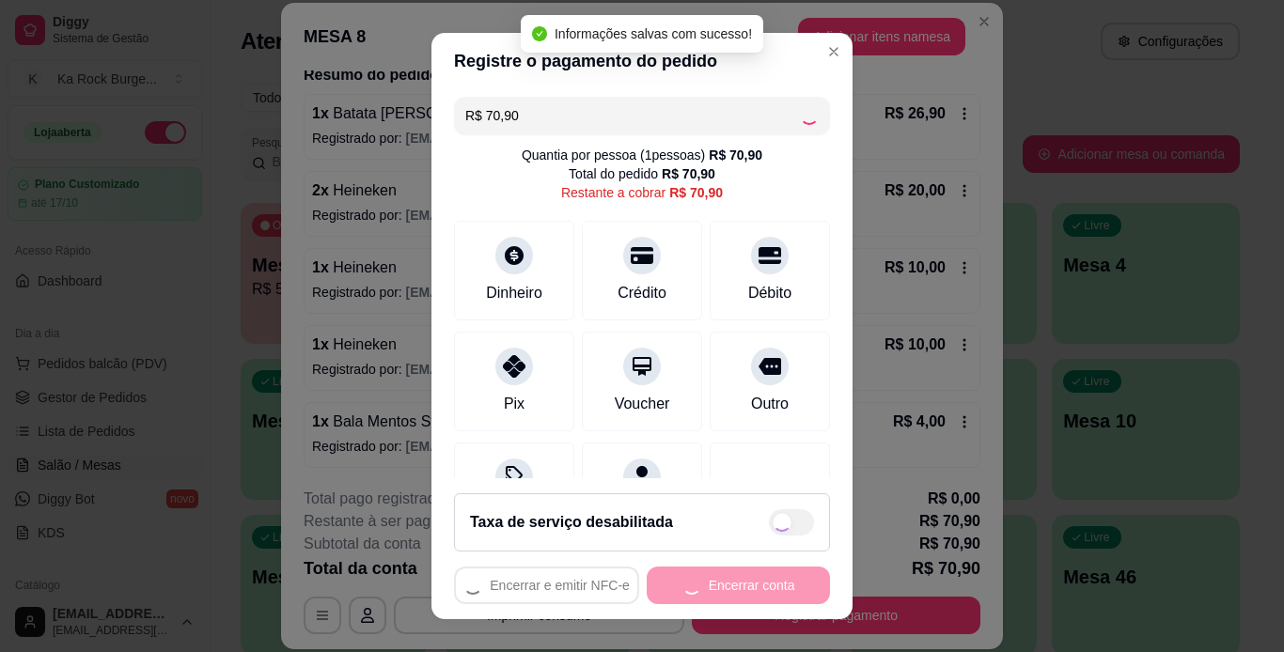
type input "R$ 0,00"
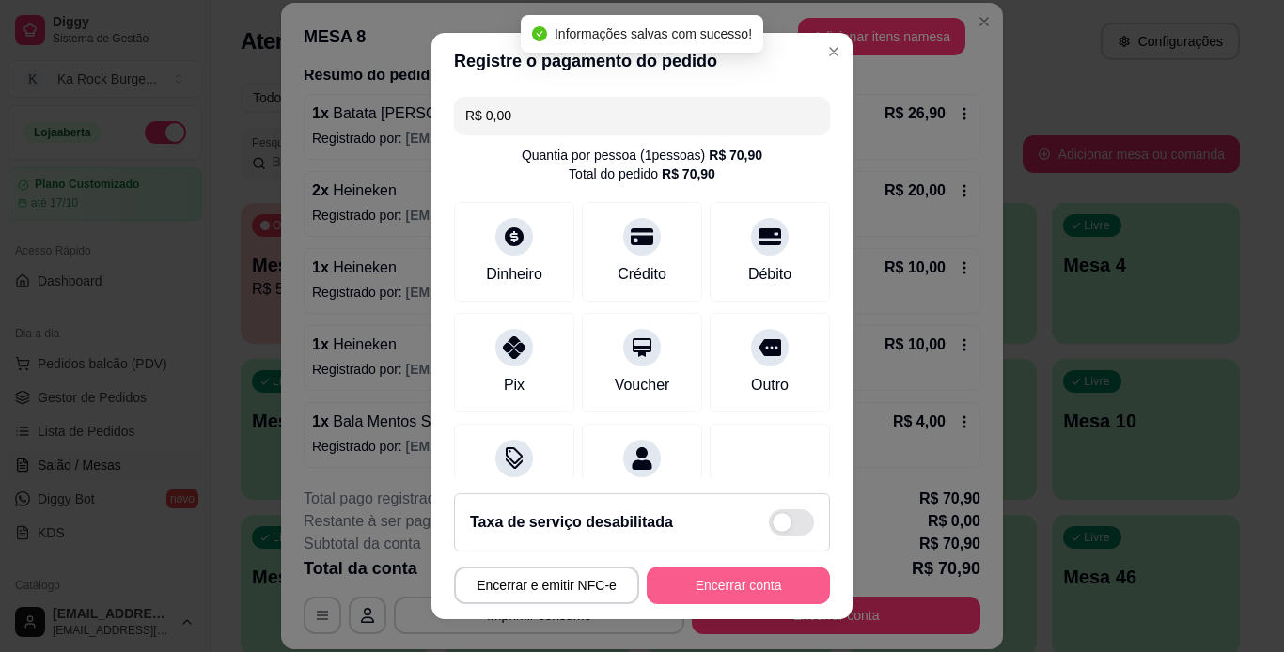
click at [748, 594] on button "Encerrar conta" at bounding box center [738, 586] width 183 height 38
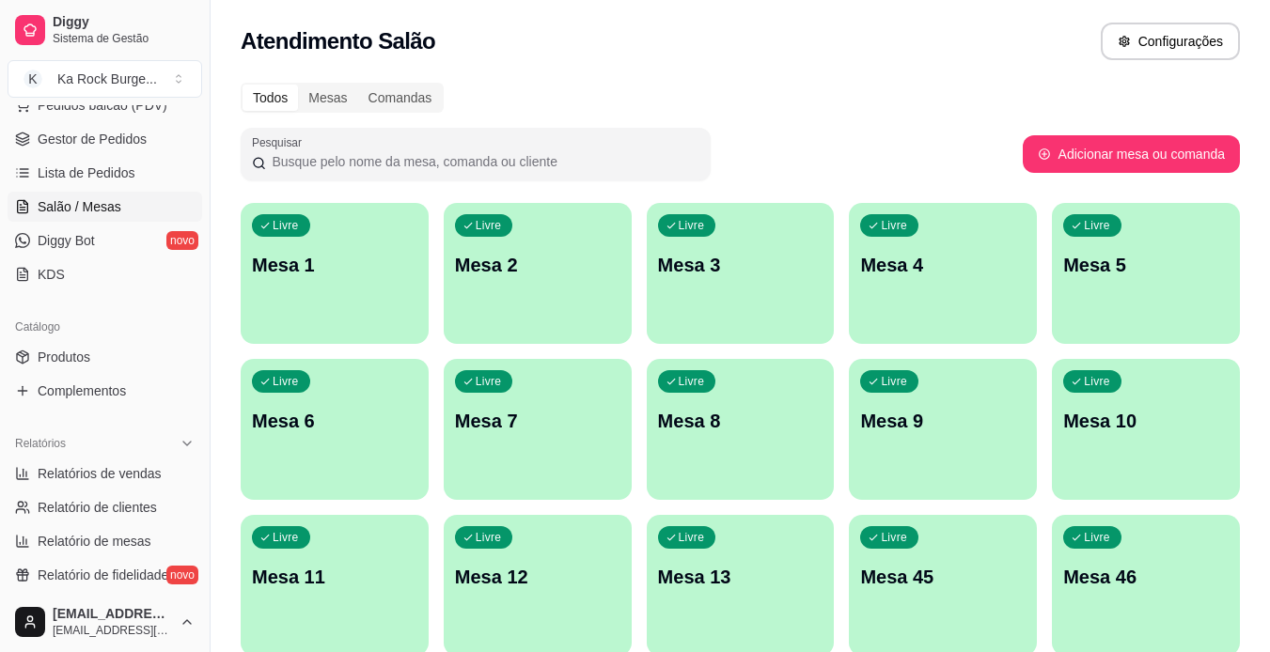
scroll to position [263, 0]
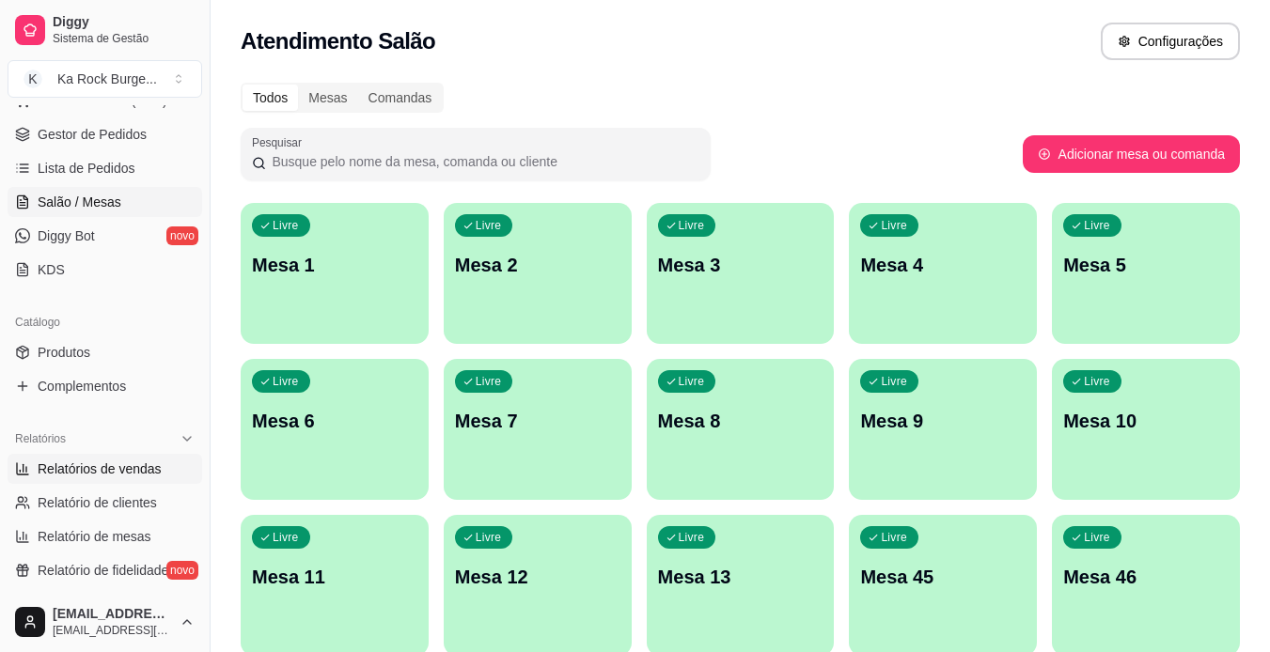
click at [117, 476] on span "Relatórios de vendas" at bounding box center [100, 469] width 124 height 19
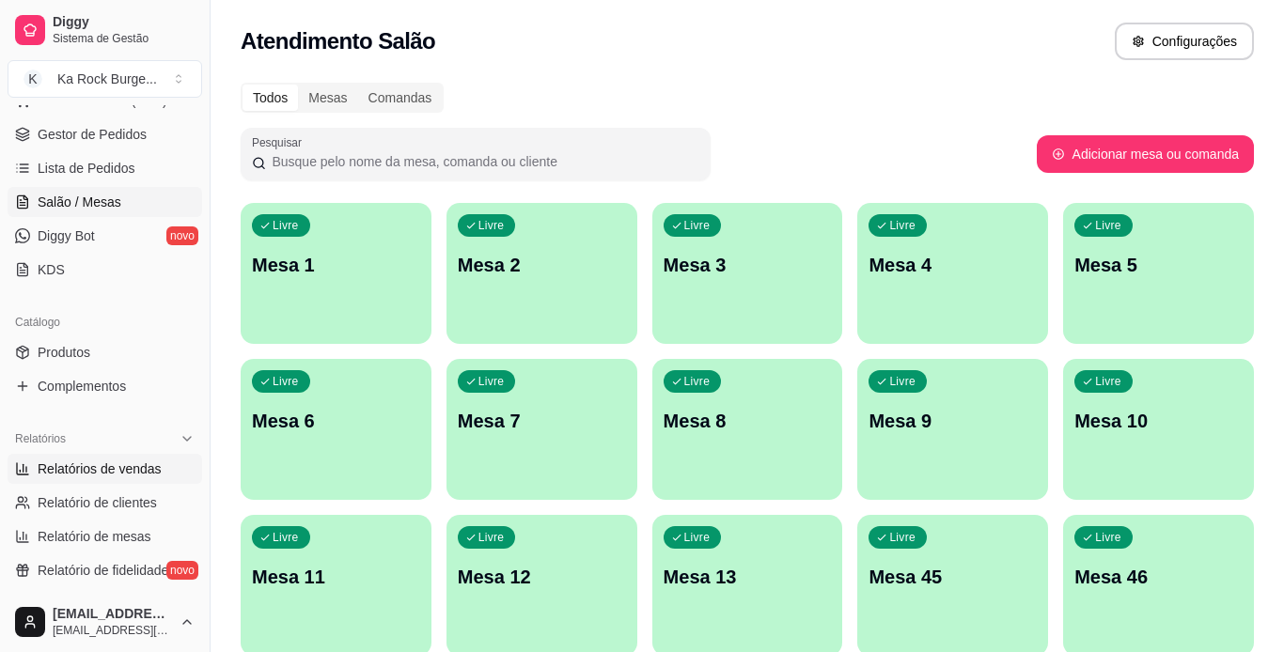
select select "ALL"
select select "0"
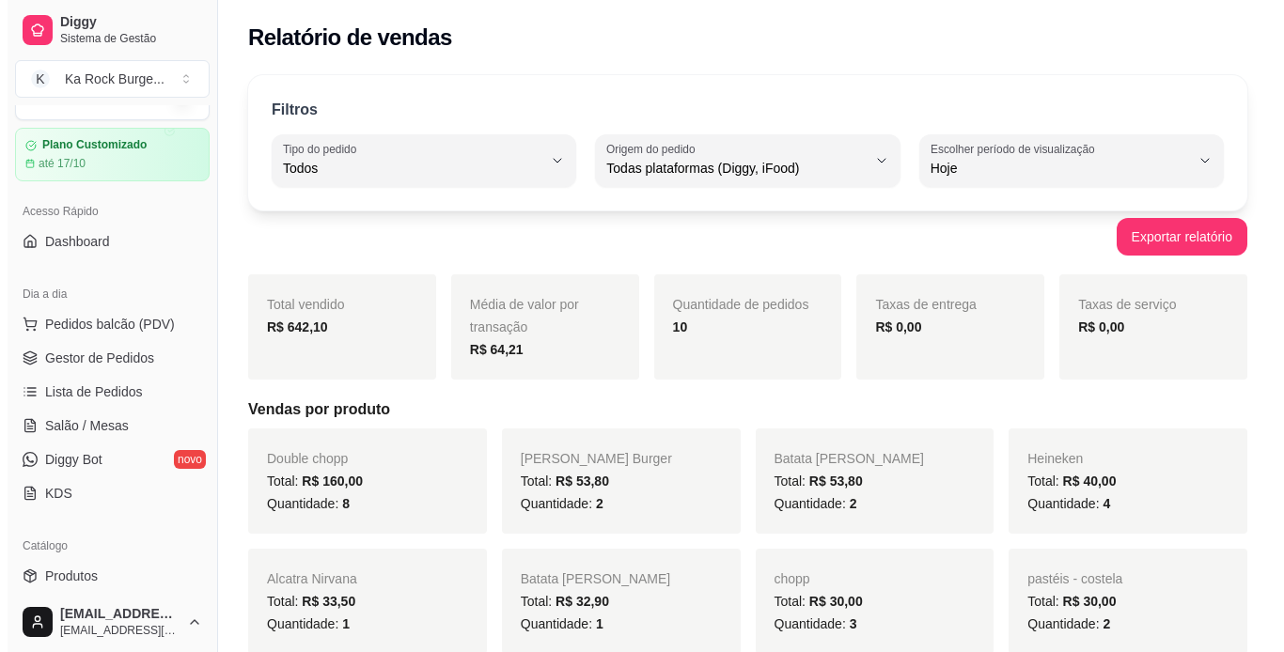
scroll to position [9, 0]
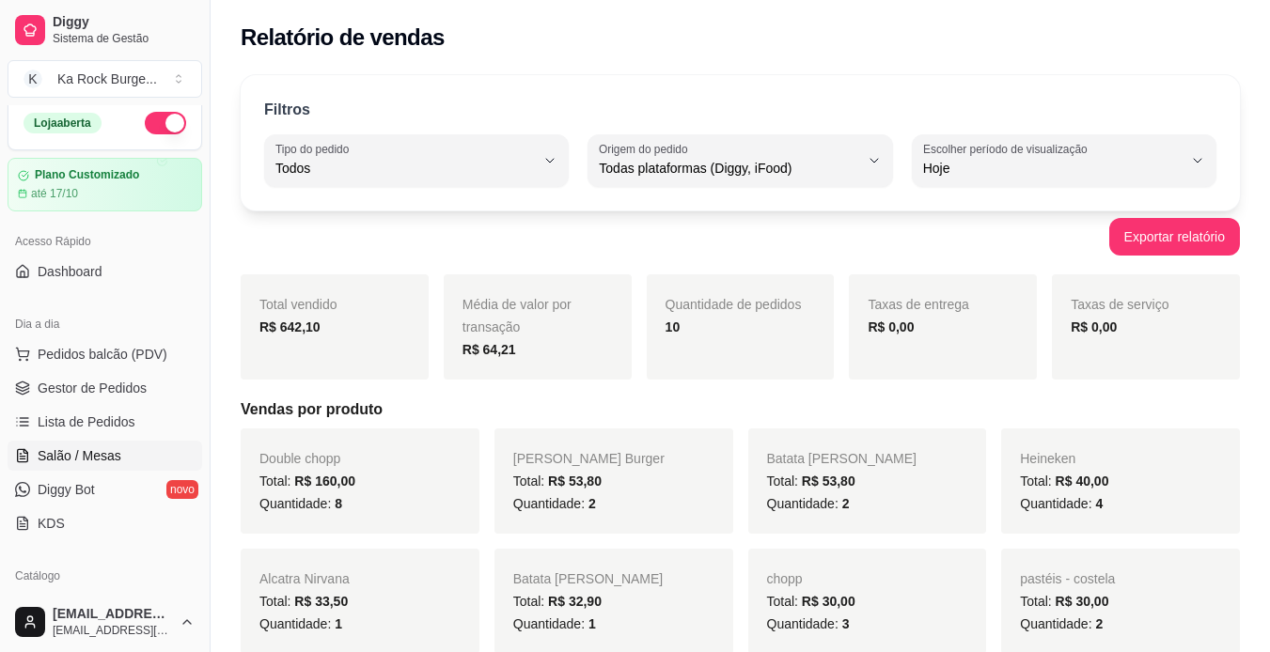
click at [78, 459] on span "Salão / Mesas" at bounding box center [80, 455] width 84 height 19
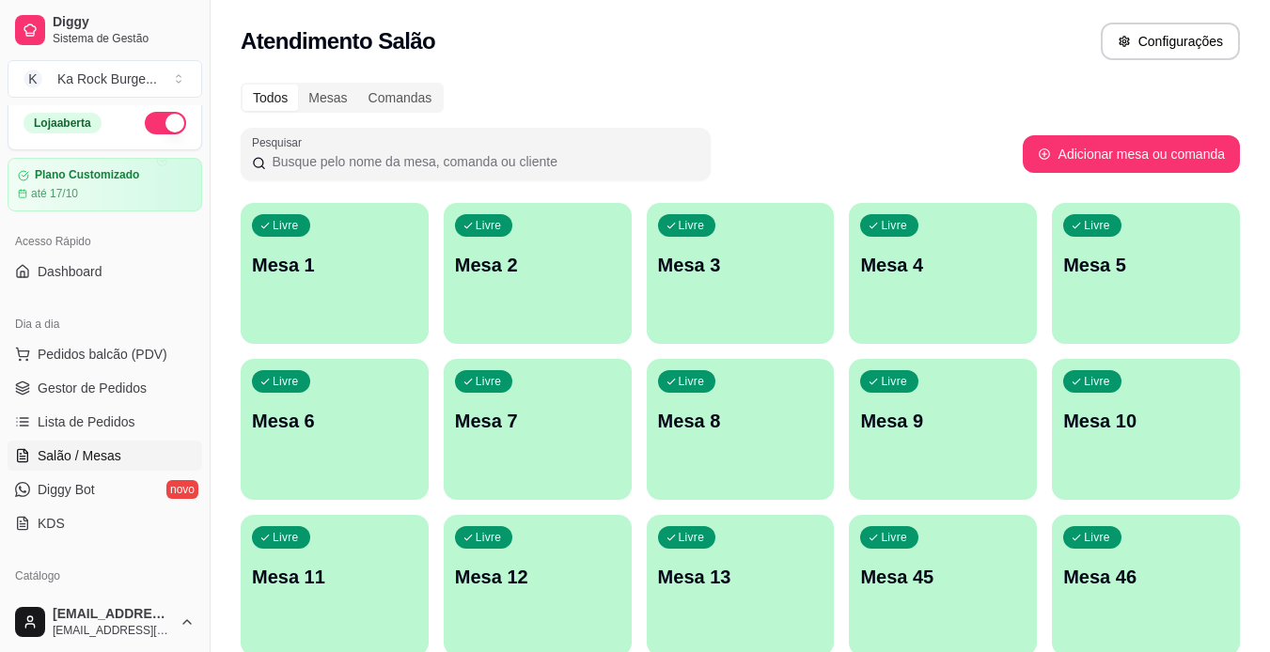
click at [297, 270] on p "Mesa 1" at bounding box center [334, 265] width 165 height 26
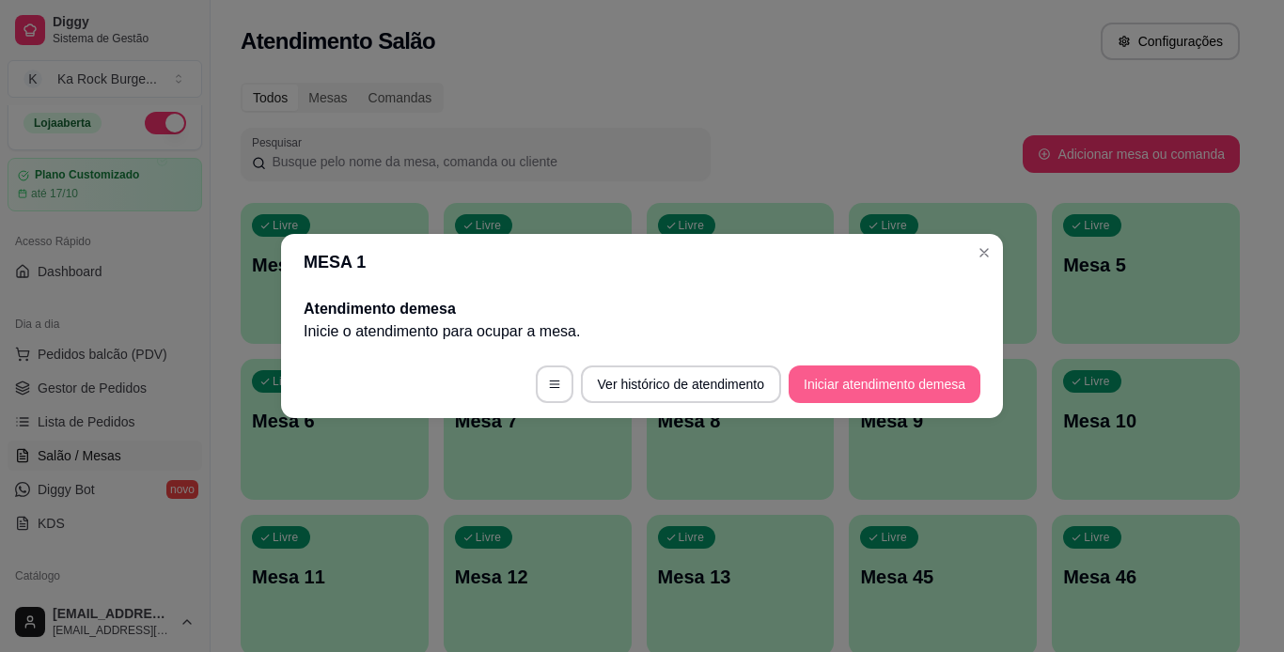
click at [939, 392] on button "Iniciar atendimento de mesa" at bounding box center [884, 385] width 192 height 38
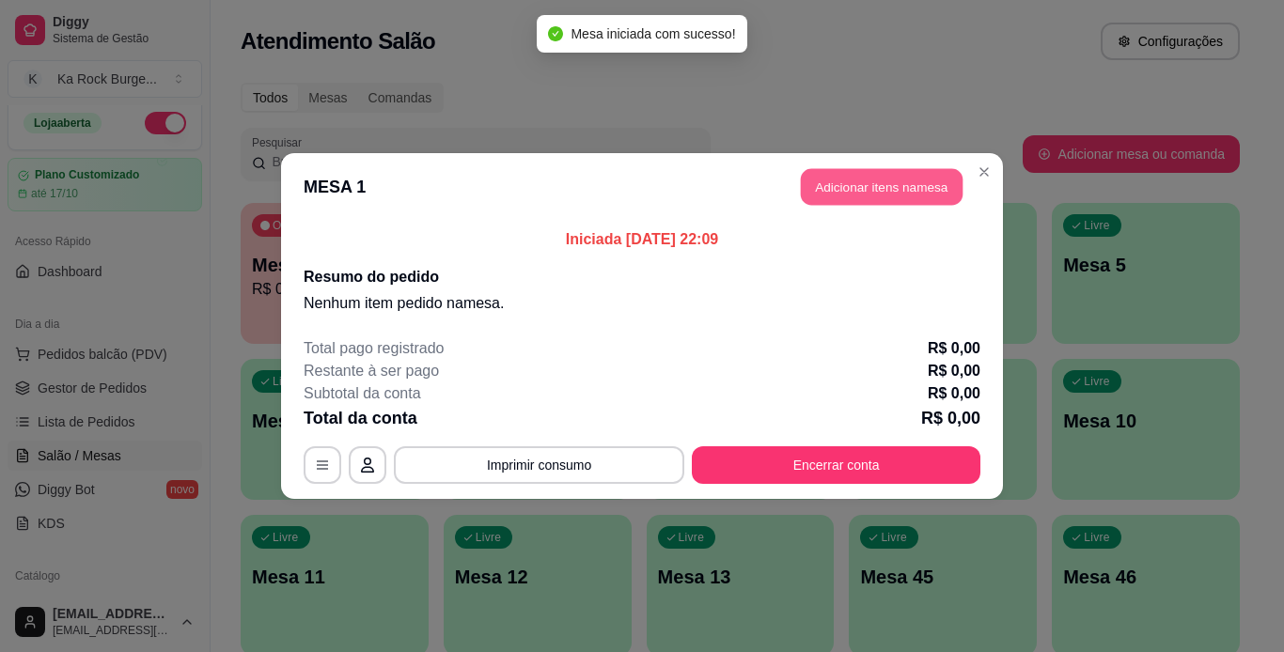
click at [895, 178] on button "Adicionar itens na mesa" at bounding box center [882, 187] width 162 height 37
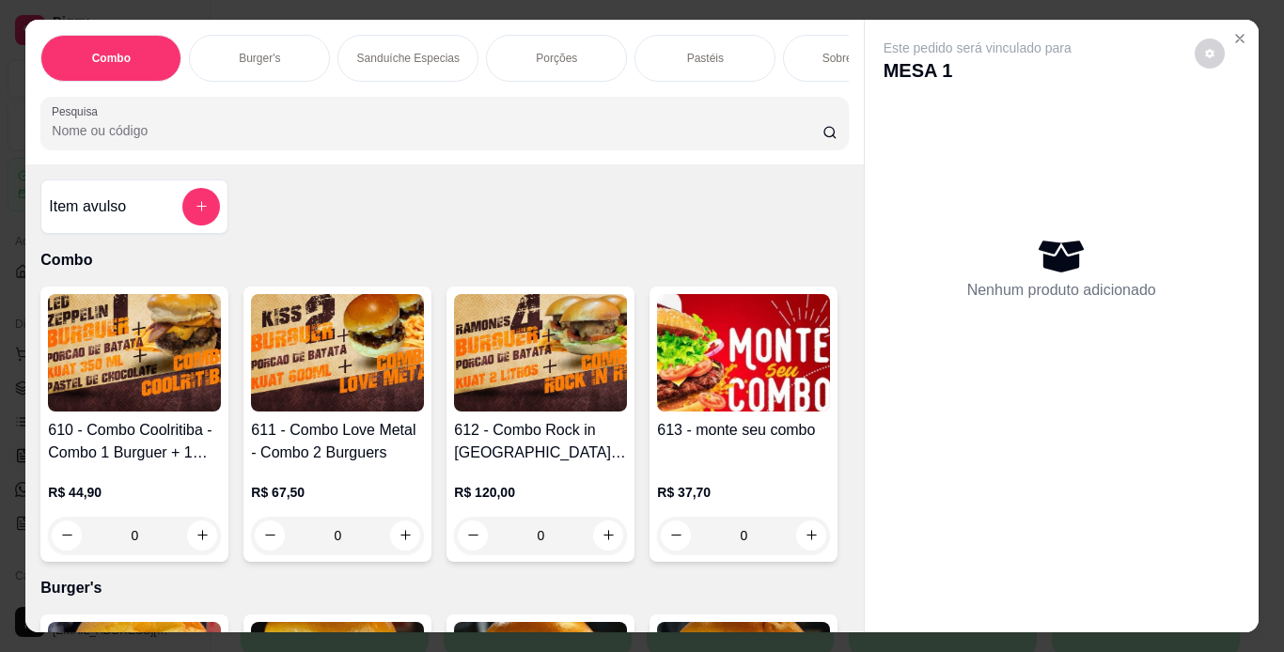
click at [273, 51] on p "Burger's" at bounding box center [259, 58] width 41 height 15
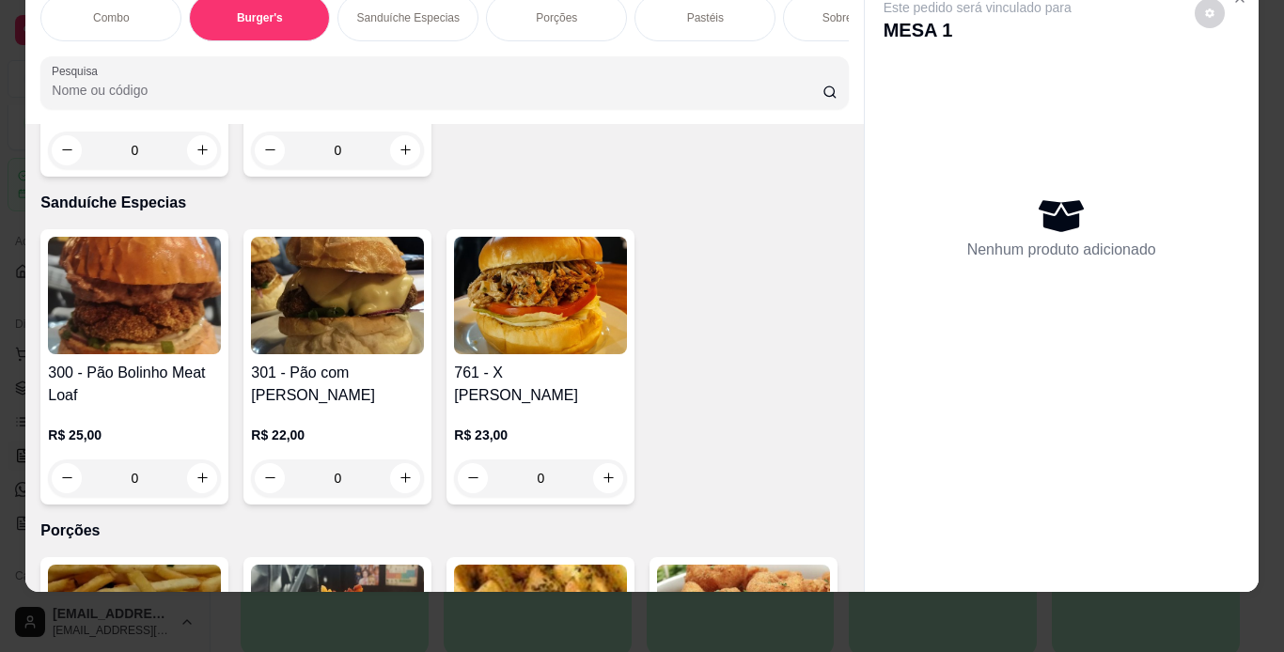
scroll to position [2334, 0]
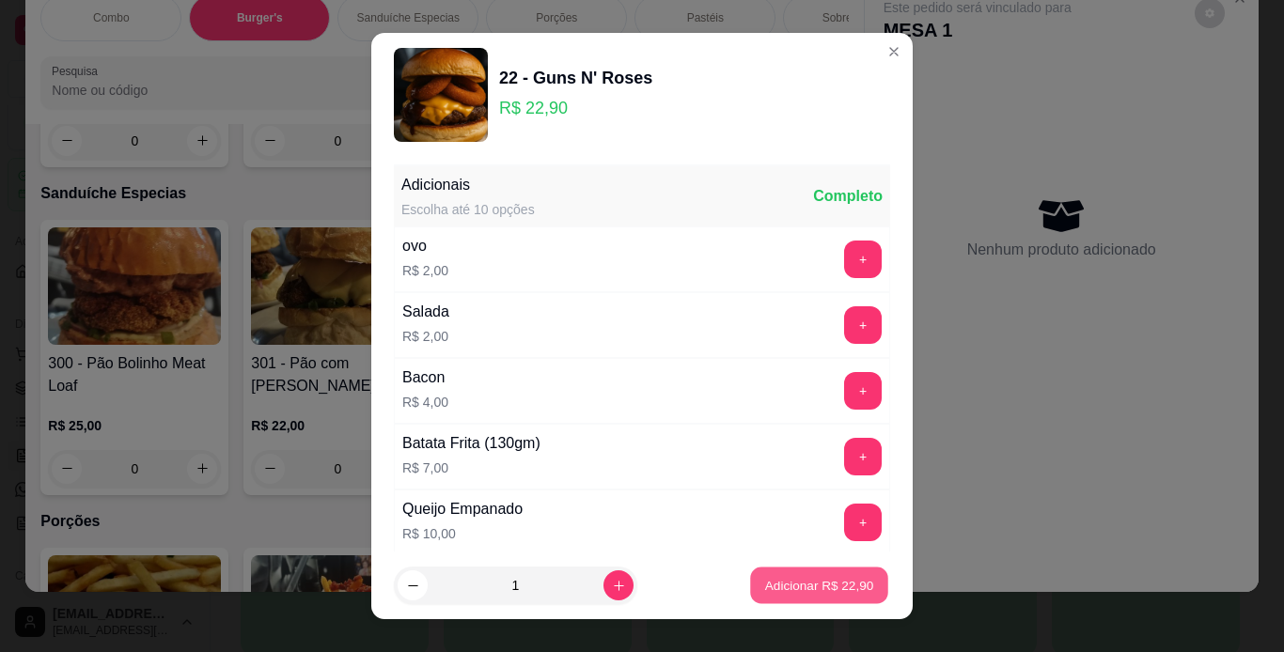
click at [853, 576] on button "Adicionar R$ 22,90" at bounding box center [819, 586] width 138 height 37
type input "1"
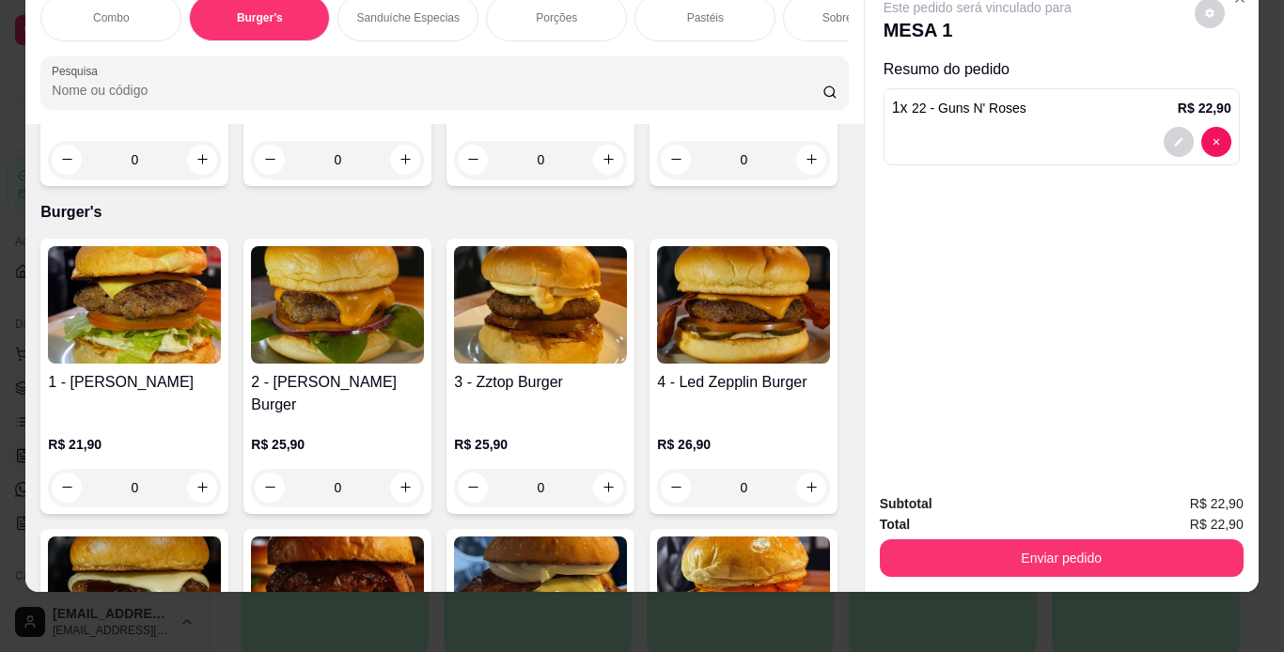
scroll to position [0, 0]
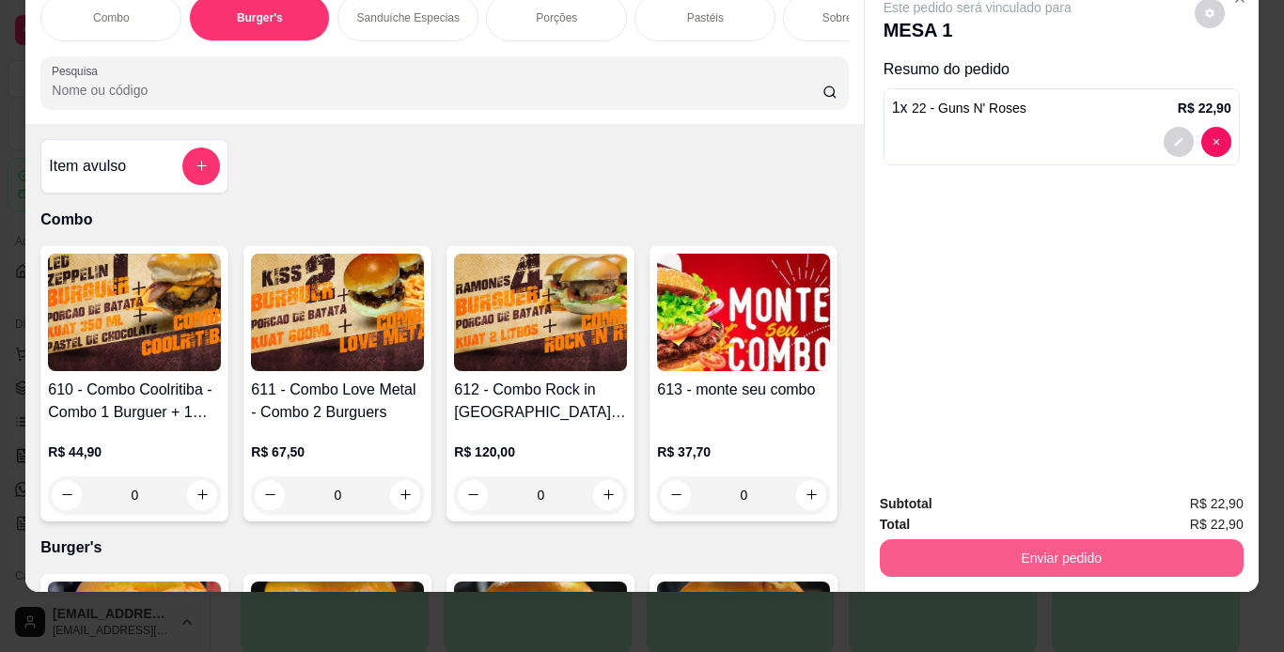
click at [1070, 540] on button "Enviar pedido" at bounding box center [1062, 558] width 364 height 38
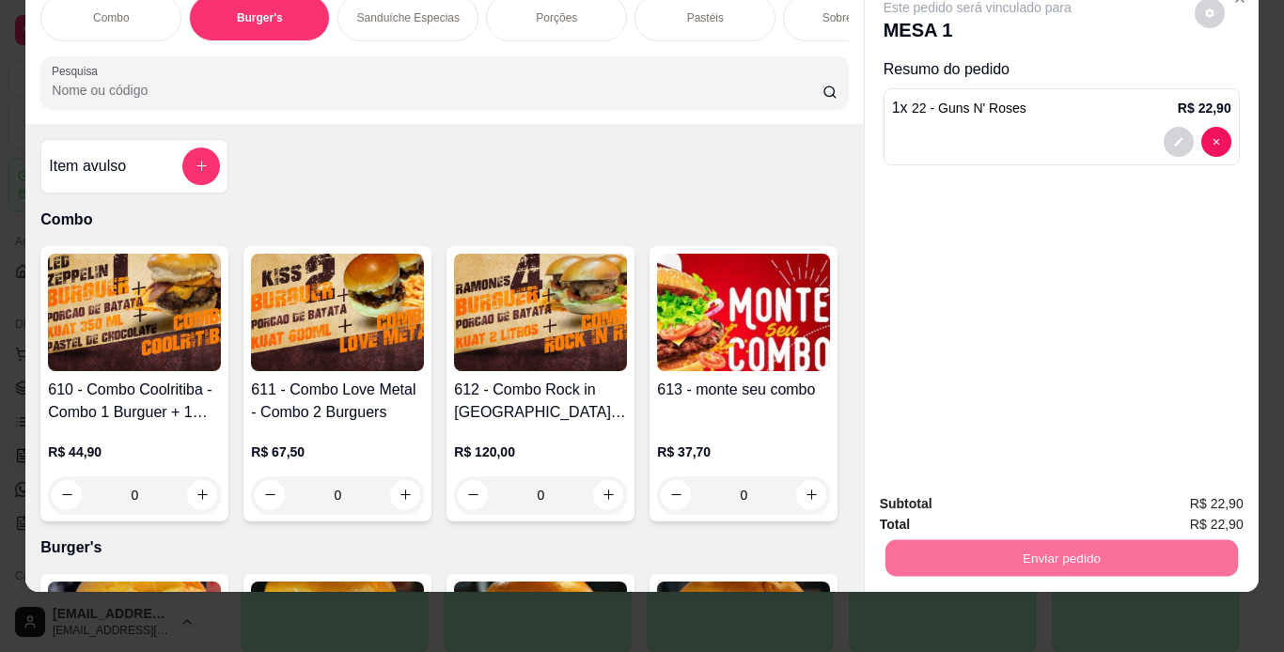
click at [1044, 500] on button "Registrar cliente" at bounding box center [1068, 497] width 120 height 35
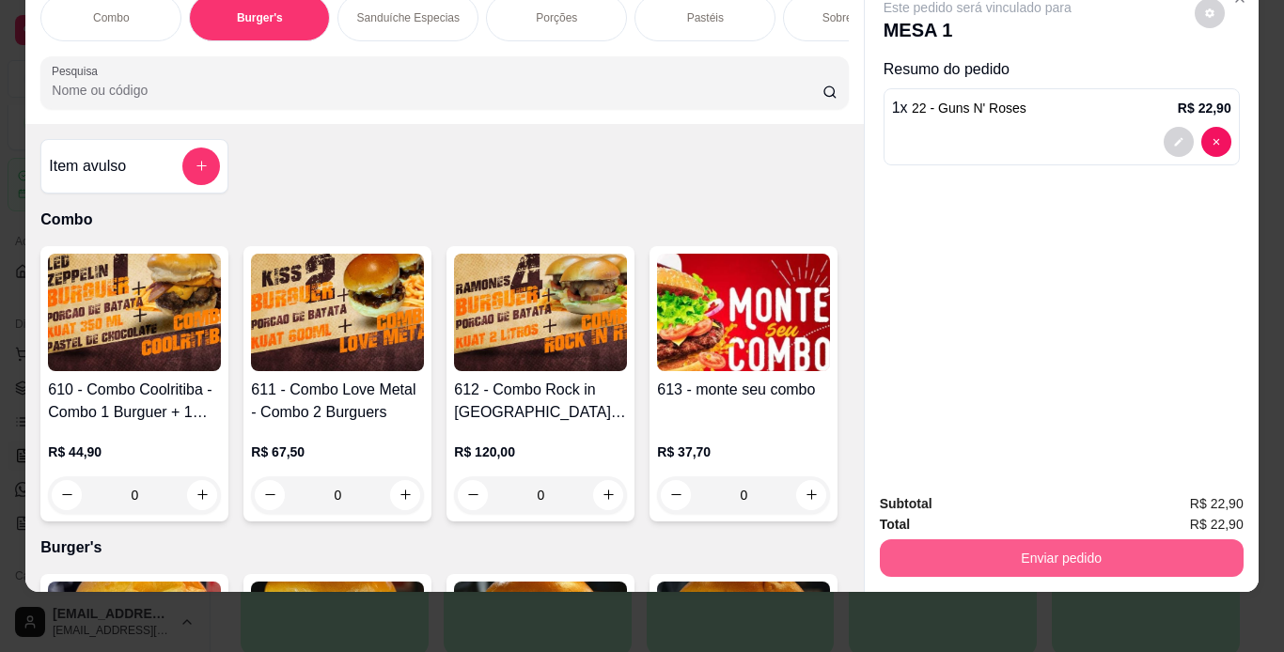
click at [1076, 539] on button "Enviar pedido" at bounding box center [1062, 558] width 364 height 38
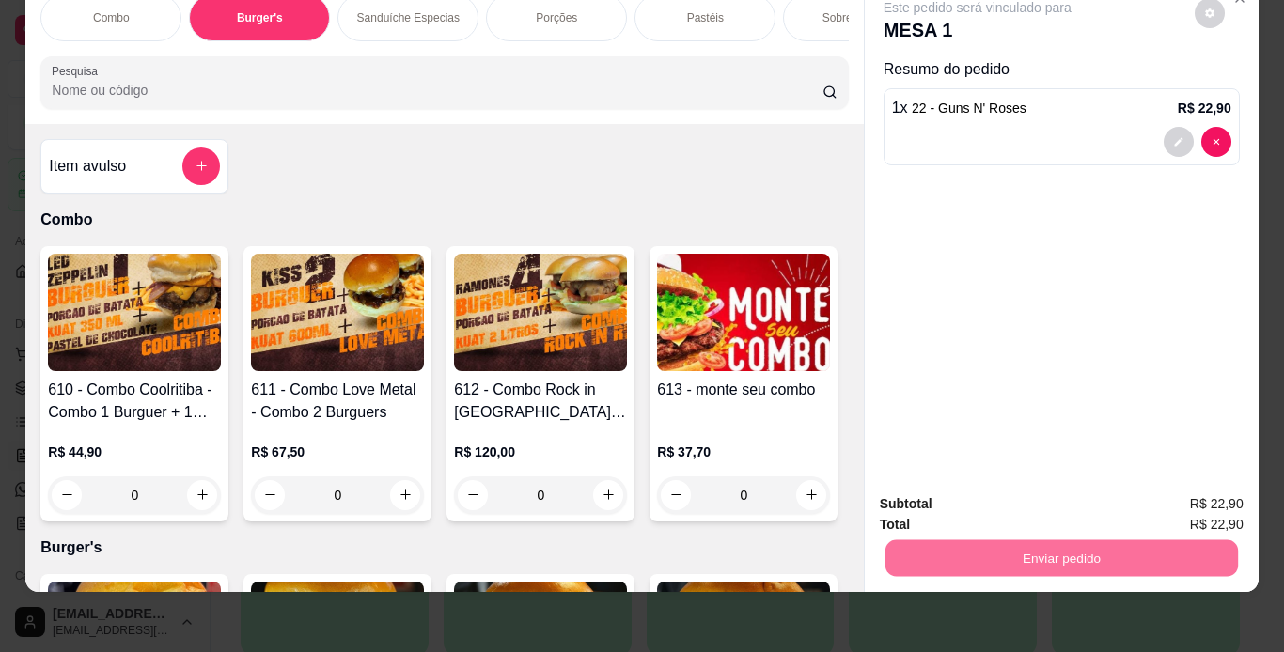
click at [1224, 507] on button "Enviar pedido" at bounding box center [1194, 497] width 103 height 35
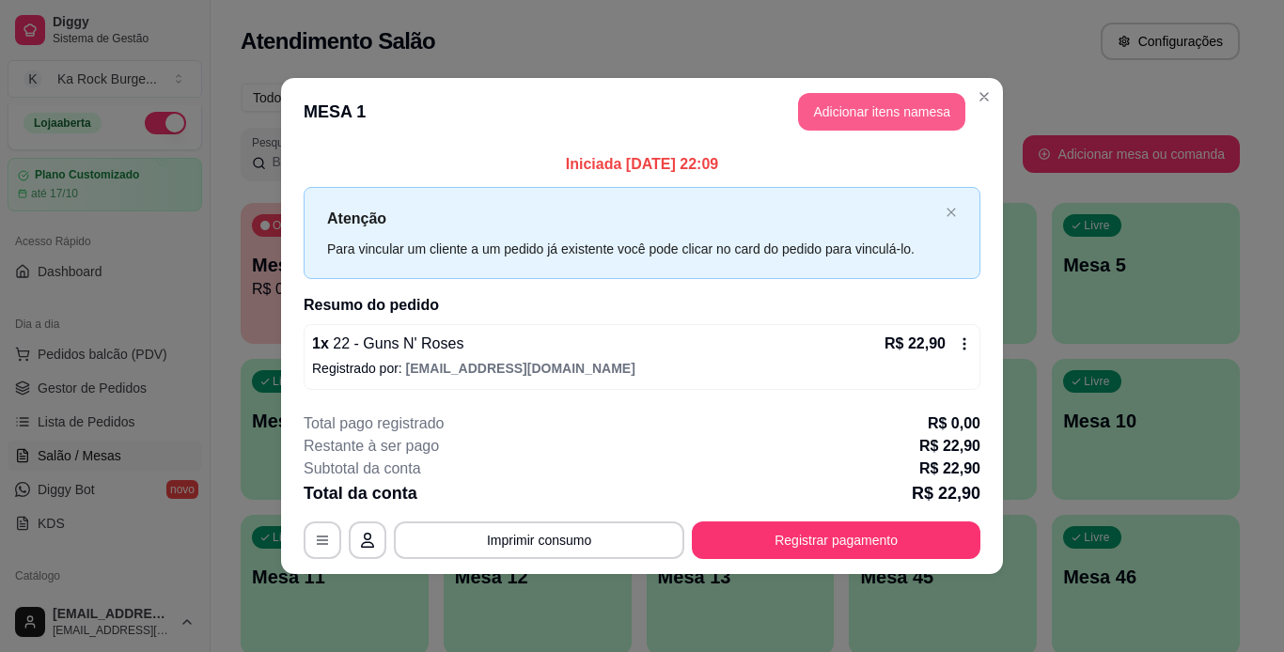
click at [881, 113] on button "Adicionar itens na mesa" at bounding box center [881, 112] width 167 height 38
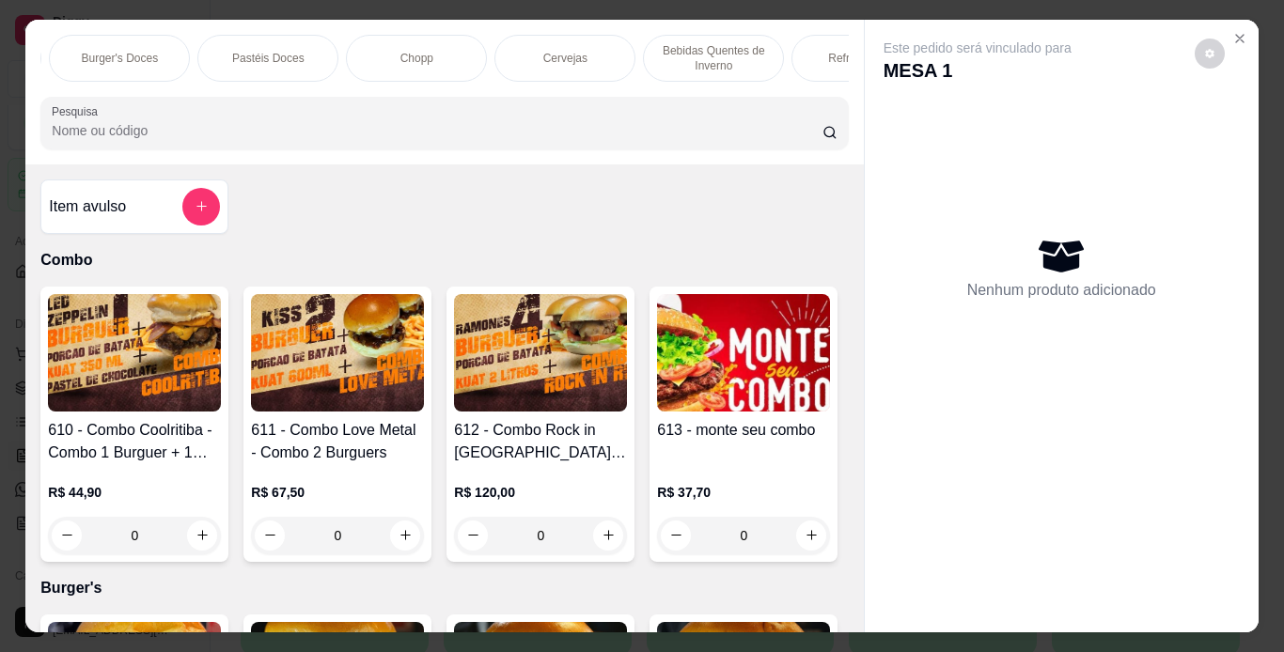
scroll to position [0, 886]
click at [710, 54] on p "Bebidas Quentes de Inverno" at bounding box center [709, 58] width 109 height 30
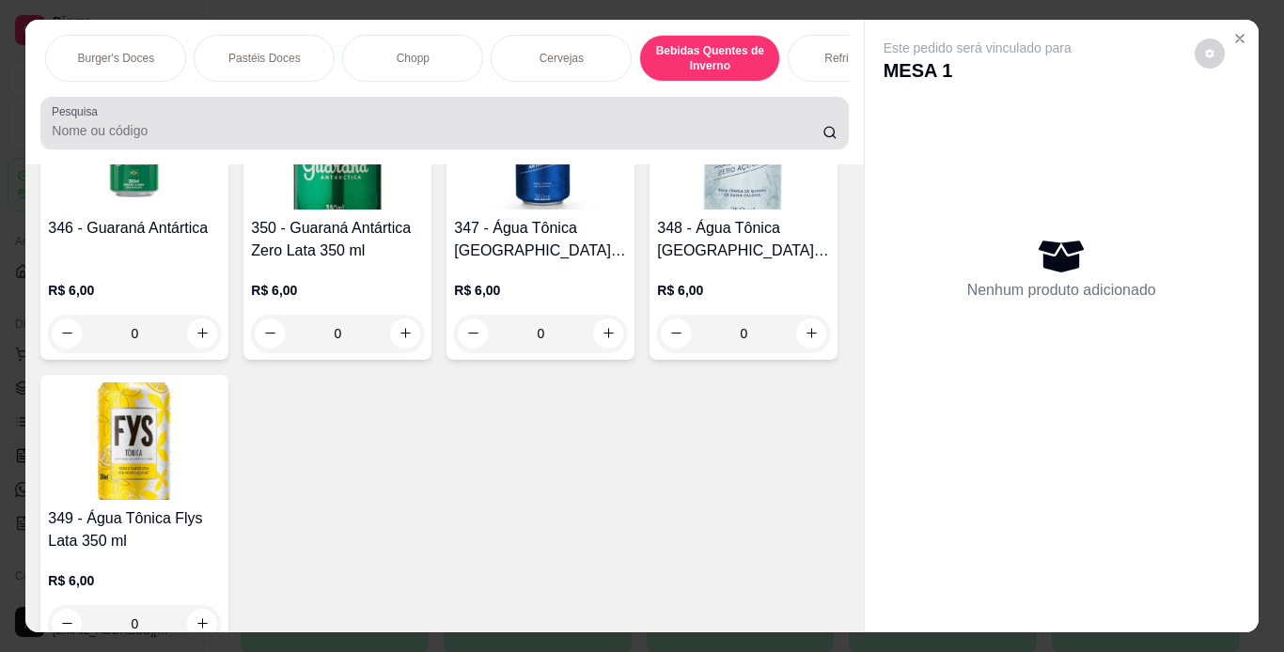
scroll to position [48, 0]
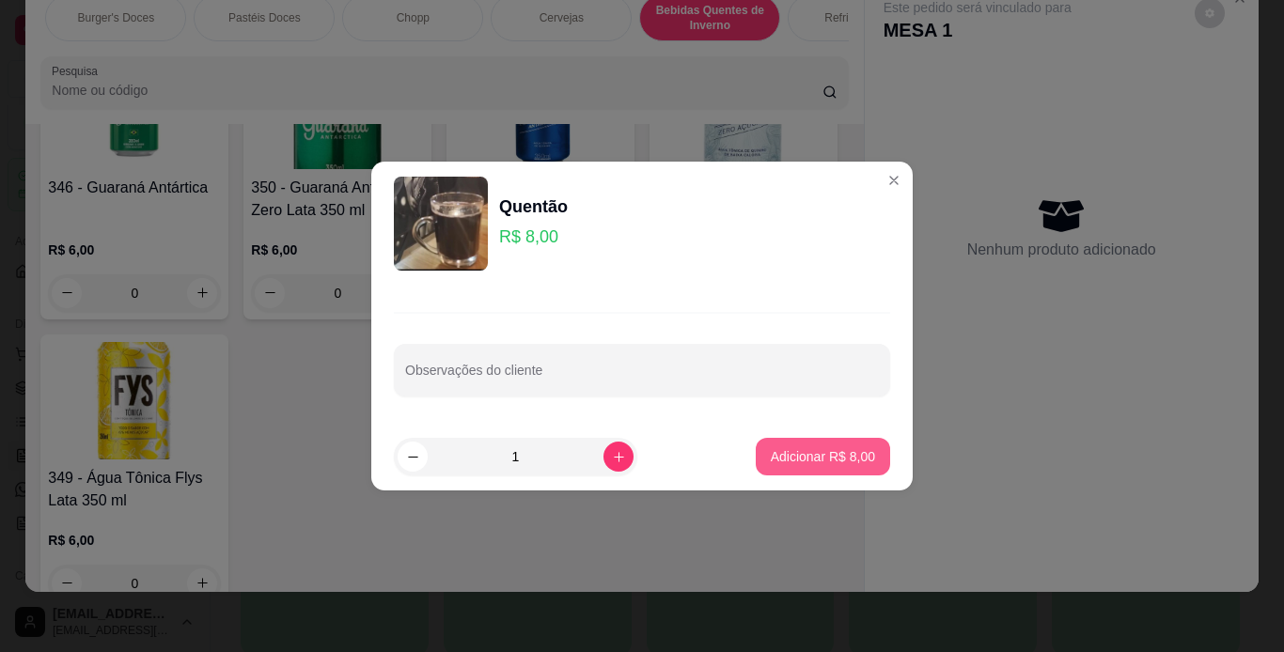
click at [836, 453] on p "Adicionar R$ 8,00" at bounding box center [823, 456] width 104 height 19
type input "1"
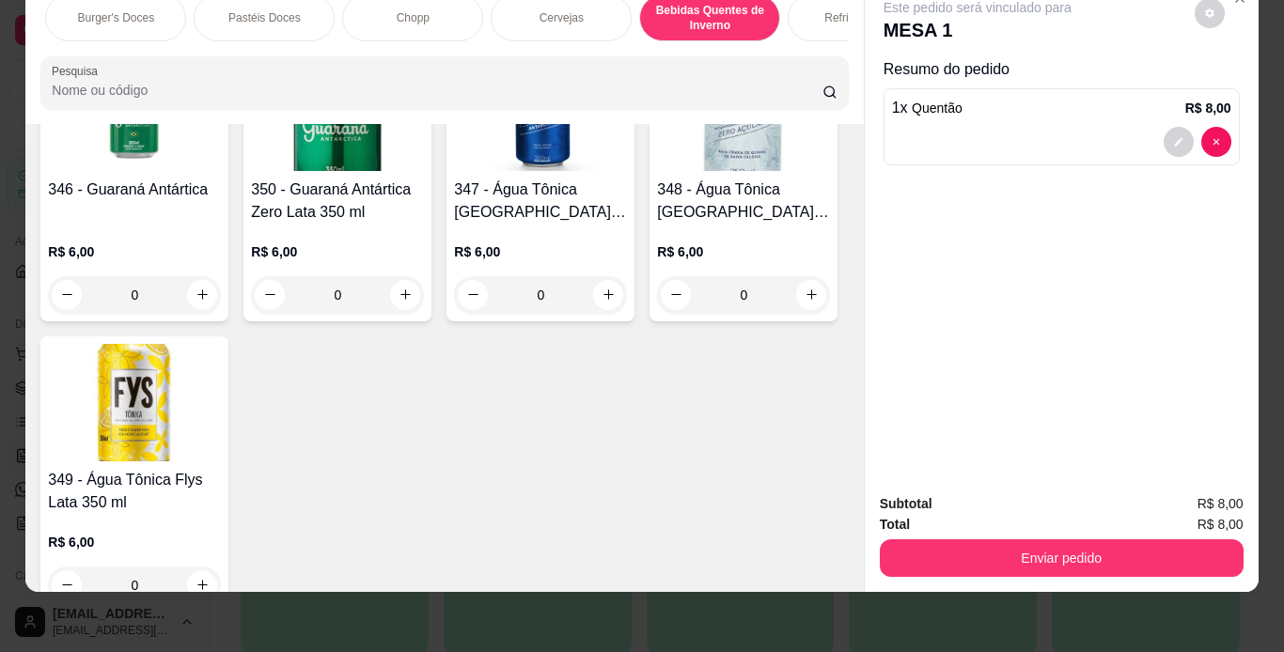
drag, startPoint x: 1057, startPoint y: 513, endPoint x: 1055, endPoint y: 523, distance: 10.5
click at [1059, 514] on div "Total R$ 8,00" at bounding box center [1062, 524] width 364 height 21
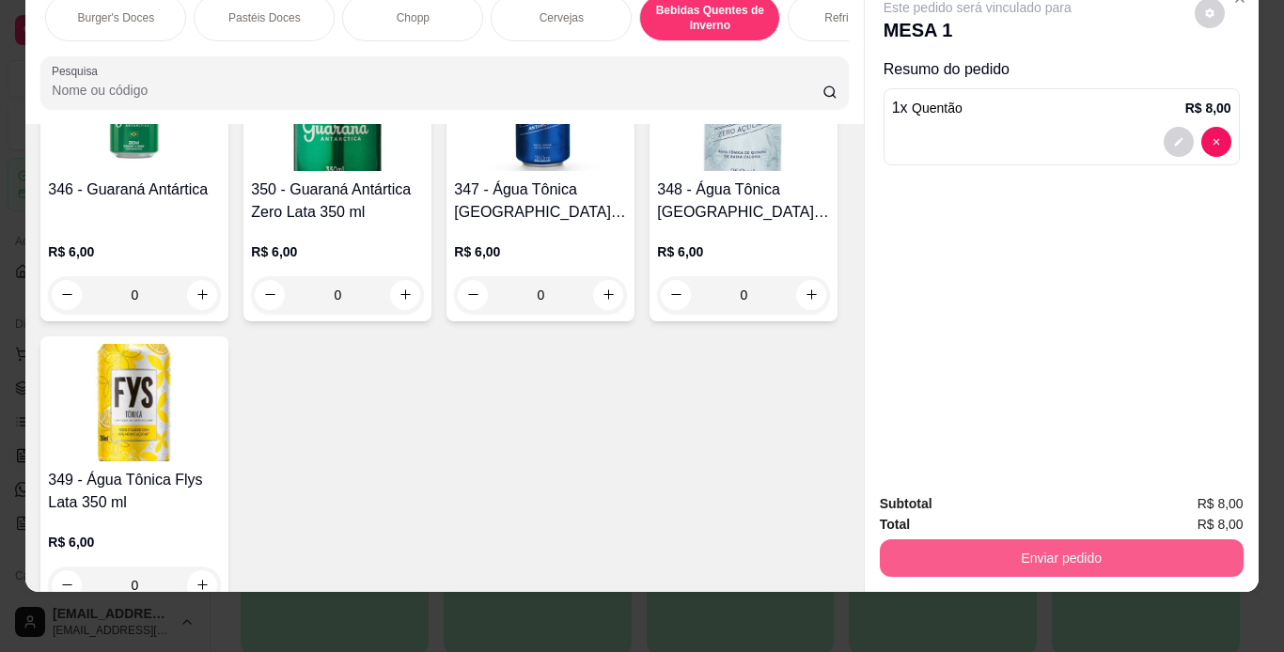
click at [1051, 539] on button "Enviar pedido" at bounding box center [1062, 558] width 364 height 38
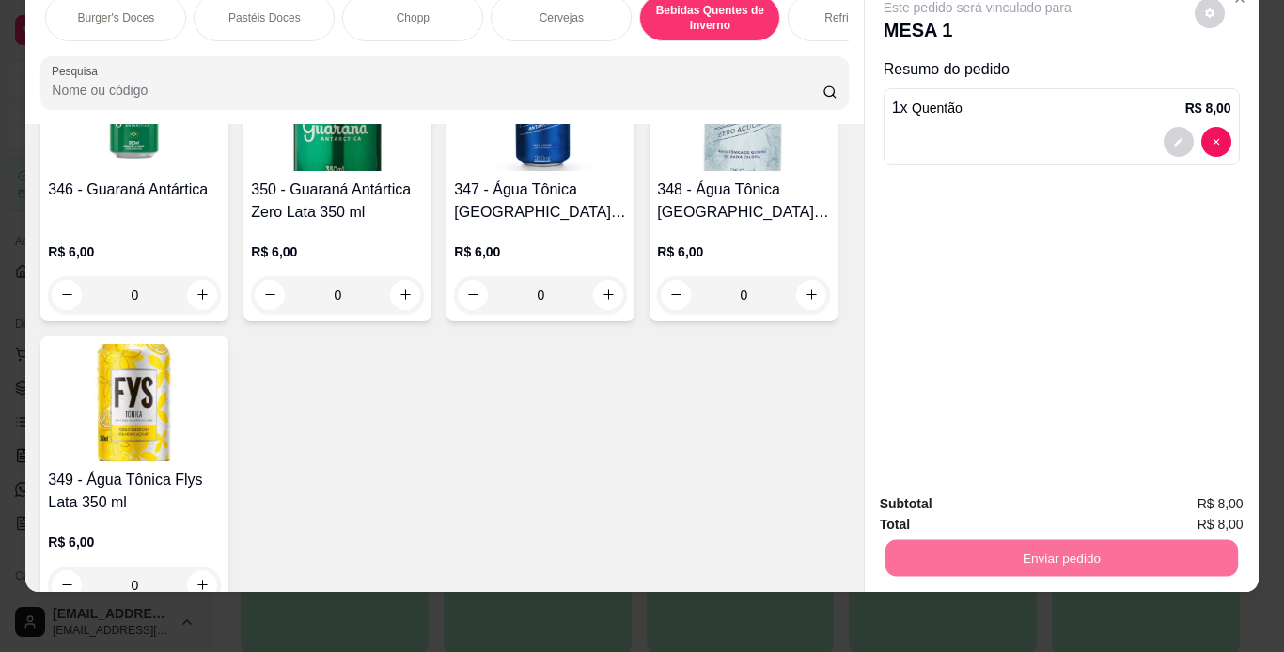
click at [1037, 496] on button "Registrar cliente" at bounding box center [1068, 497] width 120 height 35
click at [1092, 543] on button "Enviar pedido" at bounding box center [1060, 558] width 352 height 37
click at [1179, 505] on button "Enviar pedido" at bounding box center [1194, 498] width 106 height 36
